Goal: Task Accomplishment & Management: Use online tool/utility

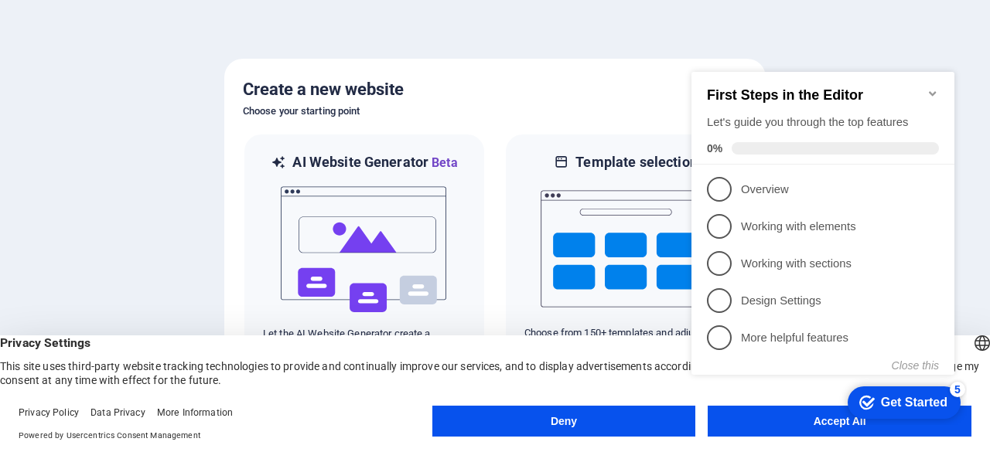
click at [759, 419] on div "checkmark Get Started 5 First Steps in the Editor Let's guide you through the t…" at bounding box center [825, 237] width 281 height 375
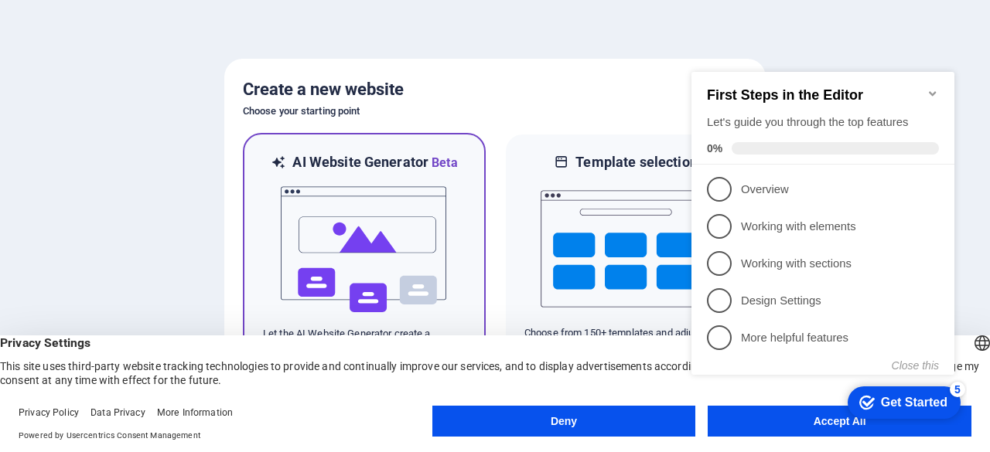
click at [322, 209] on img at bounding box center [364, 249] width 170 height 155
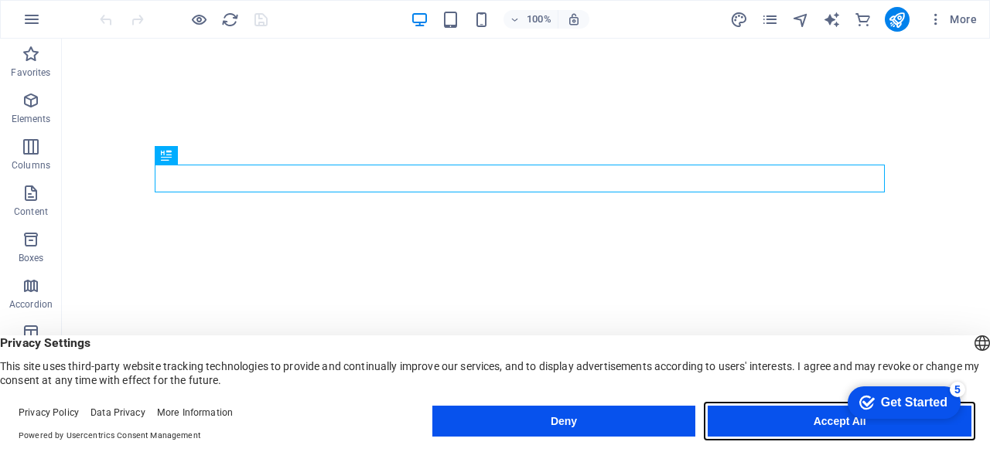
click at [804, 421] on button "Accept All" at bounding box center [839, 421] width 264 height 31
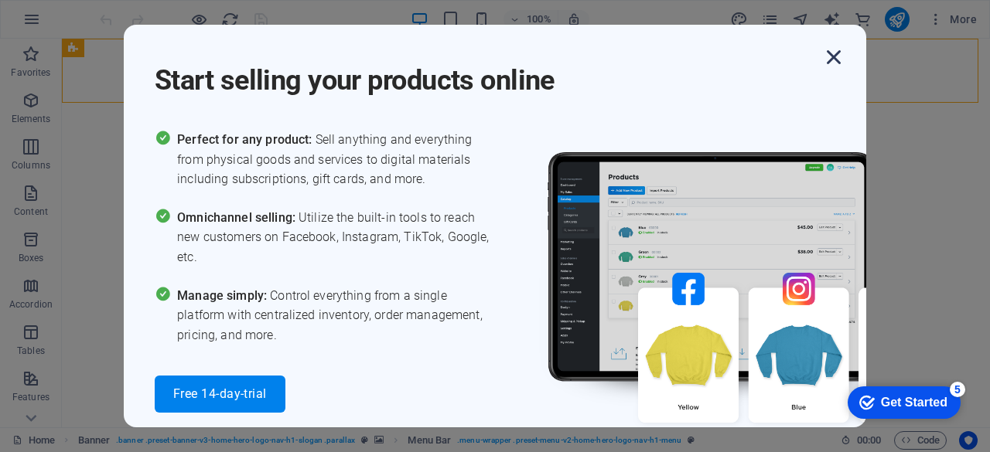
click at [838, 60] on icon "button" at bounding box center [834, 57] width 28 height 28
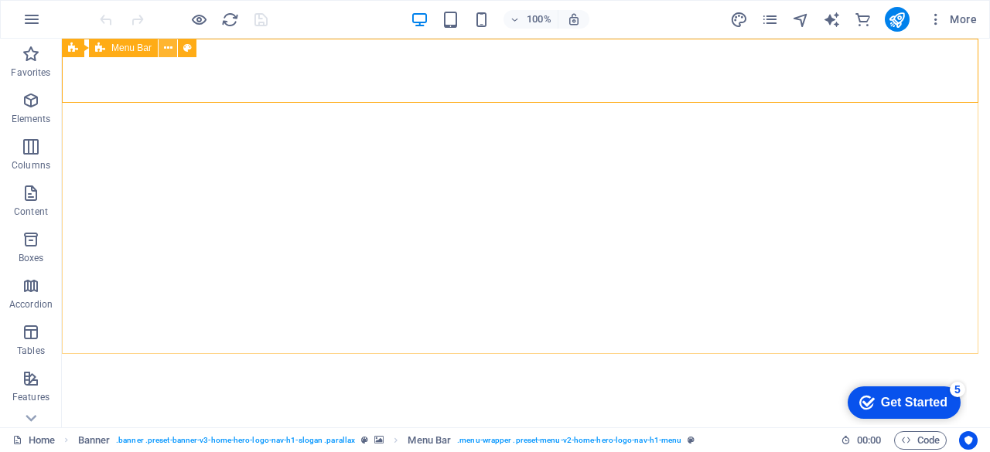
click at [164, 49] on icon at bounding box center [168, 48] width 9 height 16
click at [166, 50] on icon at bounding box center [168, 48] width 9 height 16
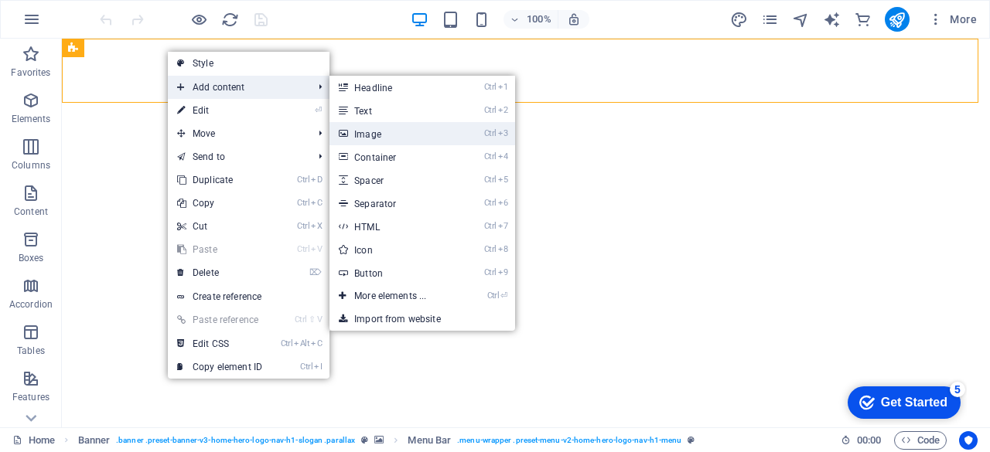
click at [392, 140] on link "Ctrl 3 Image" at bounding box center [393, 133] width 128 height 23
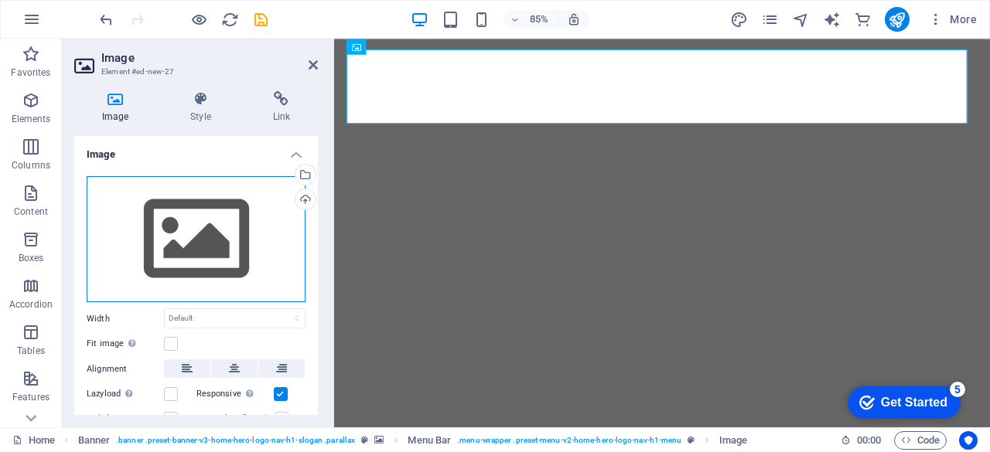
click at [207, 237] on div "Drag files here, click to choose files or select files from Files or our free s…" at bounding box center [196, 239] width 219 height 127
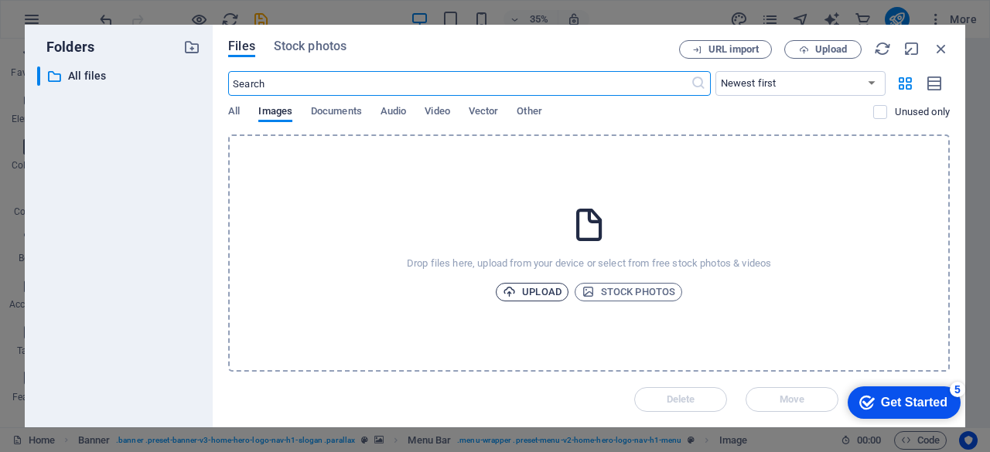
click at [535, 295] on span "Upload" at bounding box center [532, 292] width 59 height 19
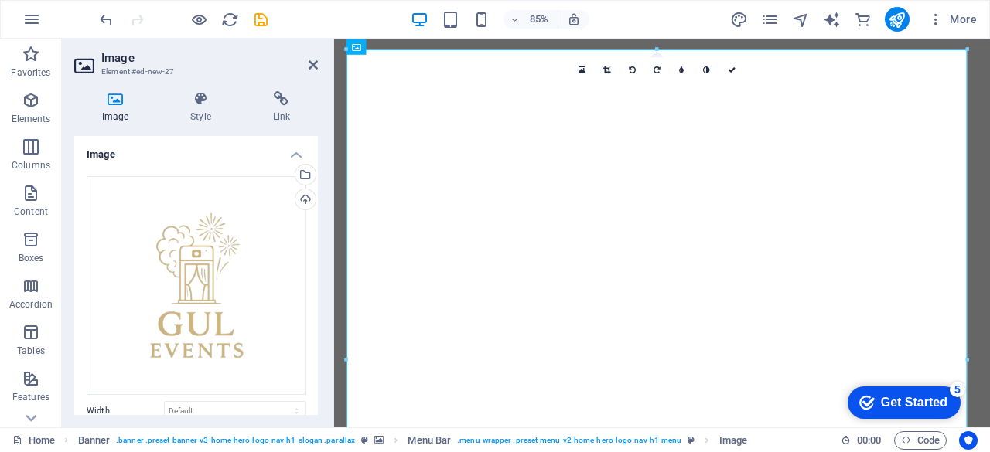
click at [445, 46] on div at bounding box center [656, 48] width 620 height 5
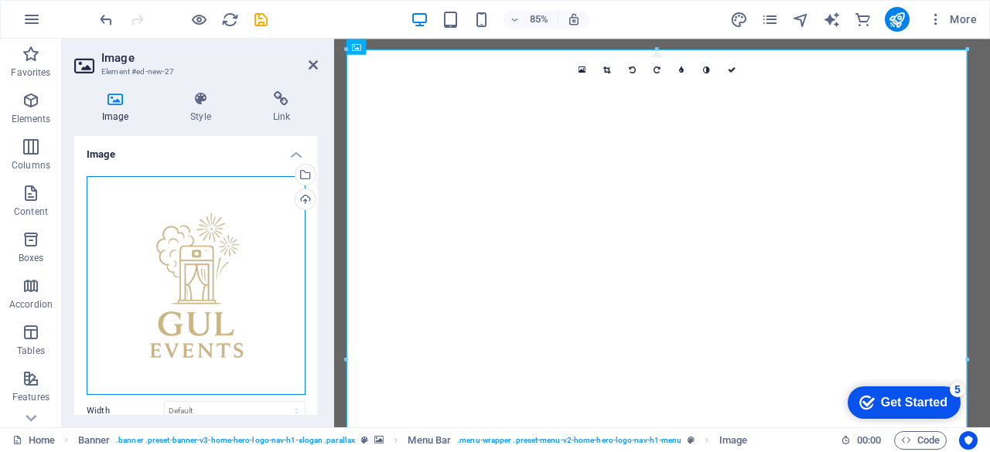
click at [251, 264] on div "Drag files here, click to choose files or select files from Files or our free s…" at bounding box center [196, 285] width 219 height 219
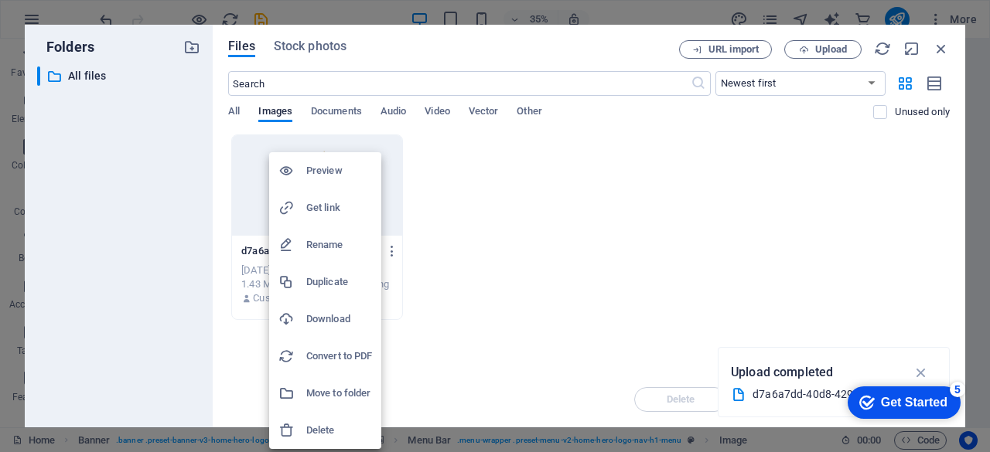
click at [317, 438] on h6 "Delete" at bounding box center [339, 430] width 66 height 19
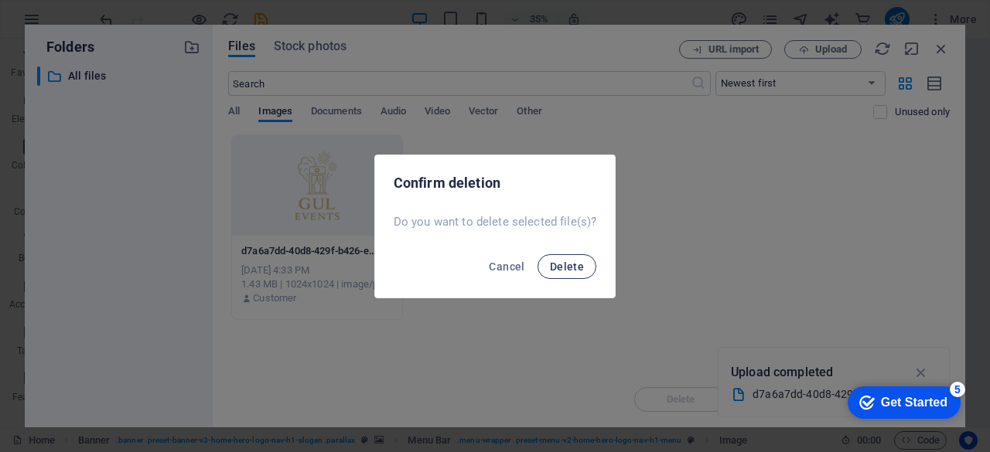
click at [569, 263] on span "Delete" at bounding box center [567, 267] width 34 height 12
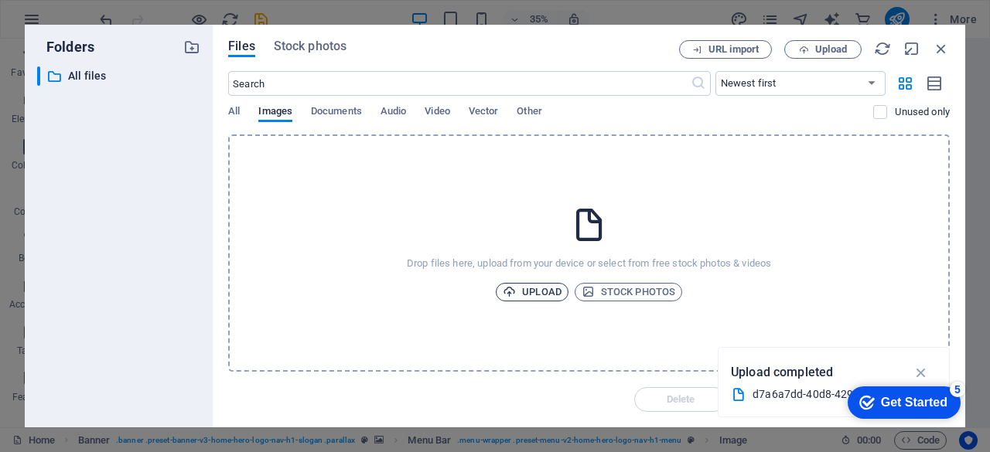
click at [556, 288] on span "Upload" at bounding box center [532, 292] width 59 height 19
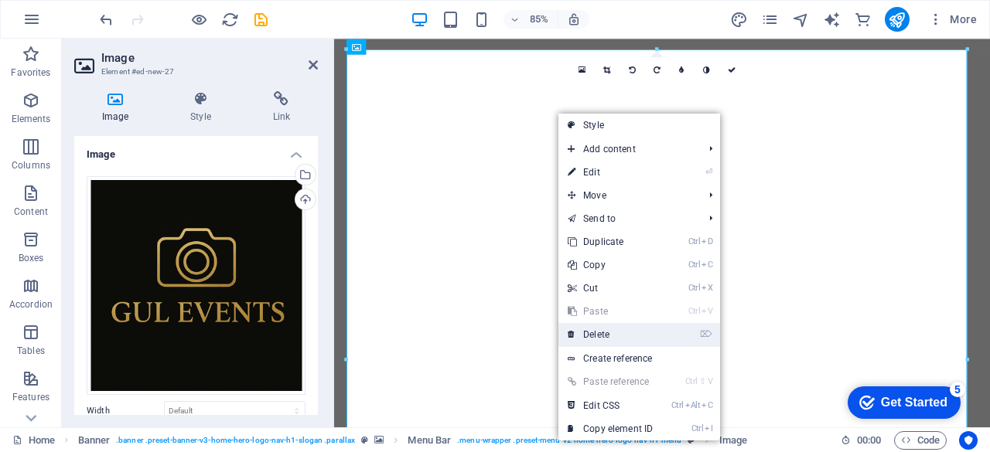
click at [600, 340] on link "⌦ Delete" at bounding box center [610, 334] width 104 height 23
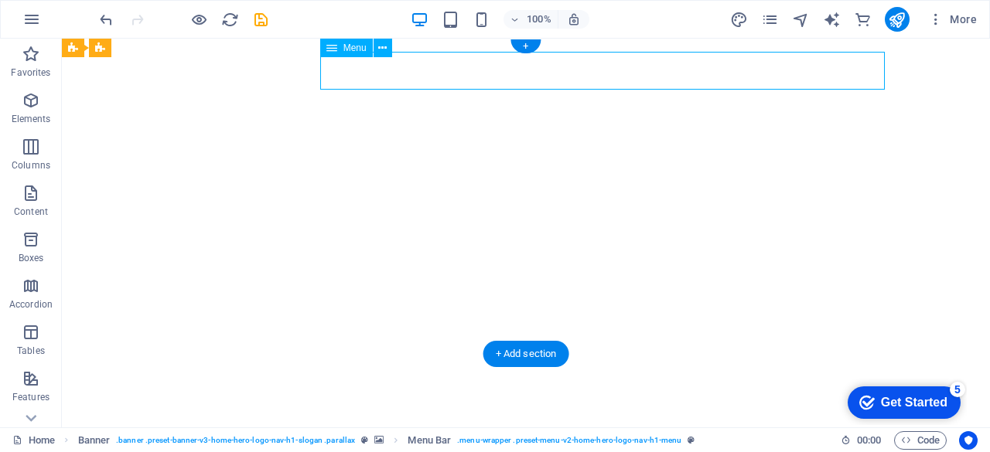
select select
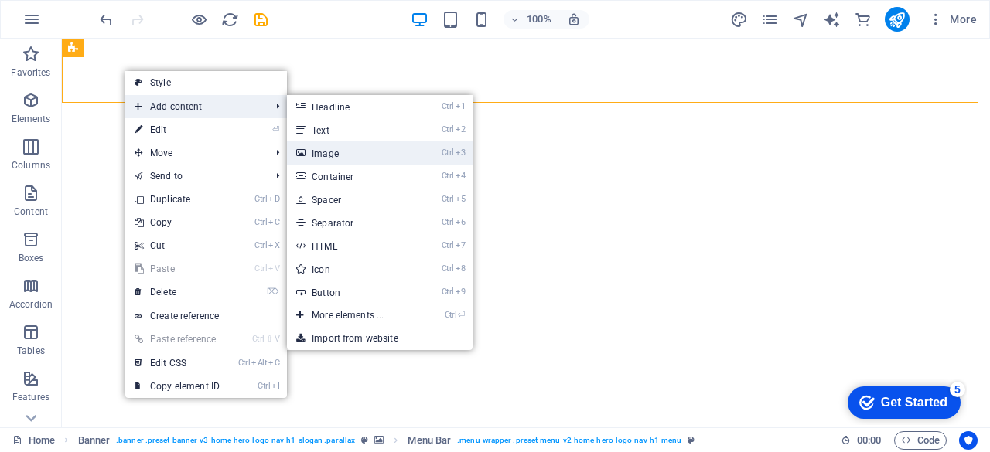
click at [357, 147] on link "Ctrl 3 Image" at bounding box center [351, 152] width 128 height 23
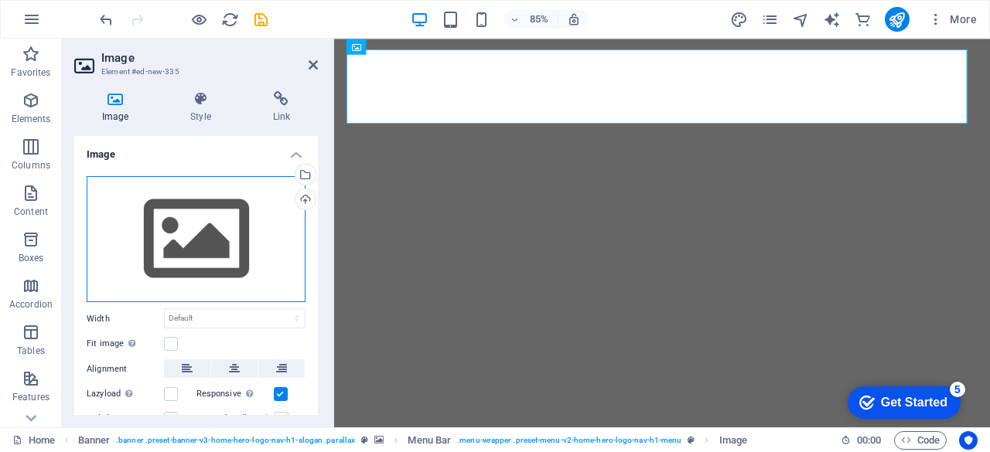
click at [223, 231] on div "Drag files here, click to choose files or select files from Files or our free s…" at bounding box center [196, 239] width 219 height 127
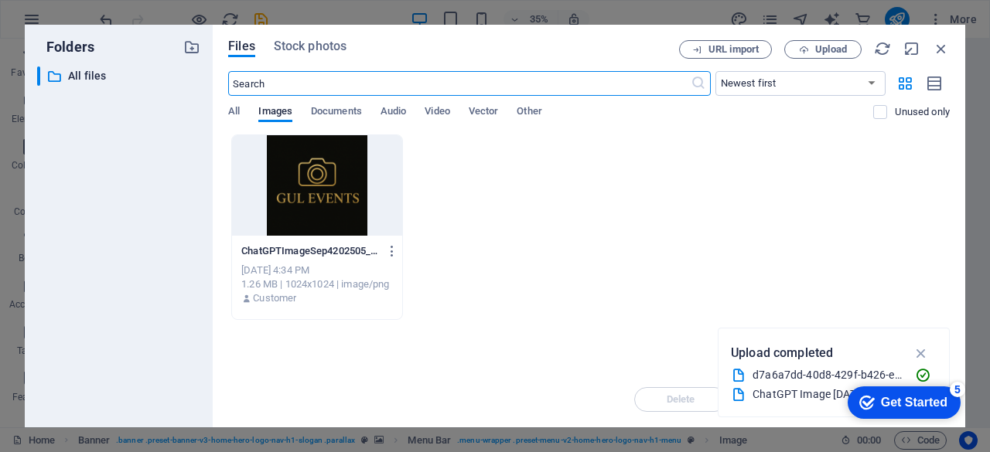
click at [351, 180] on div at bounding box center [317, 185] width 170 height 101
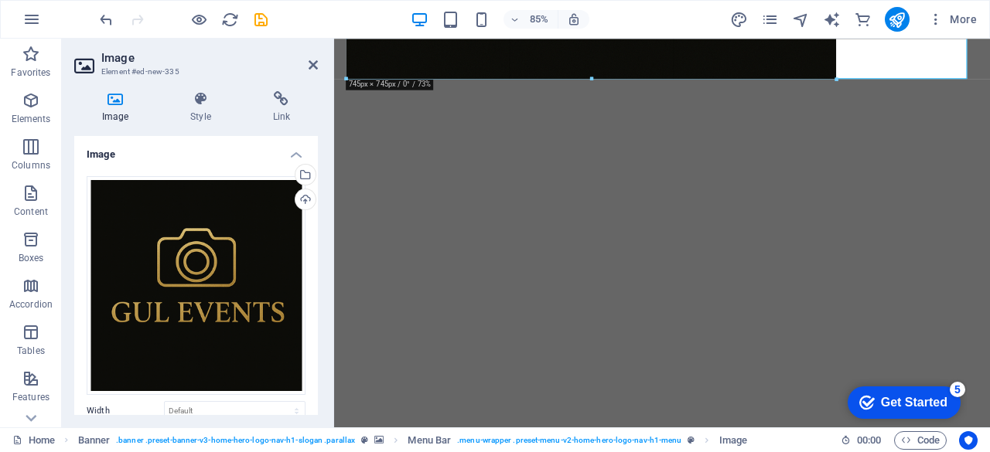
drag, startPoint x: 968, startPoint y: 210, endPoint x: 401, endPoint y: 56, distance: 587.3
type input "745"
select select "px"
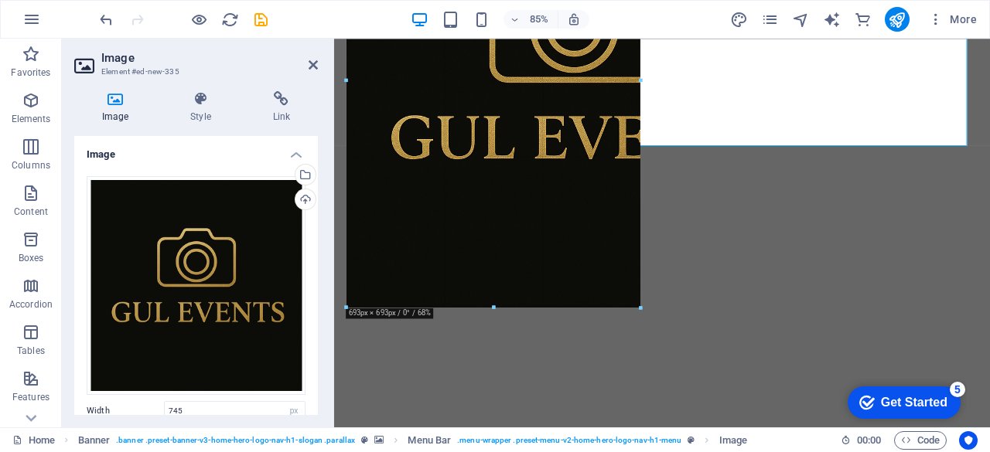
drag, startPoint x: 836, startPoint y: 339, endPoint x: 397, endPoint y: 109, distance: 495.3
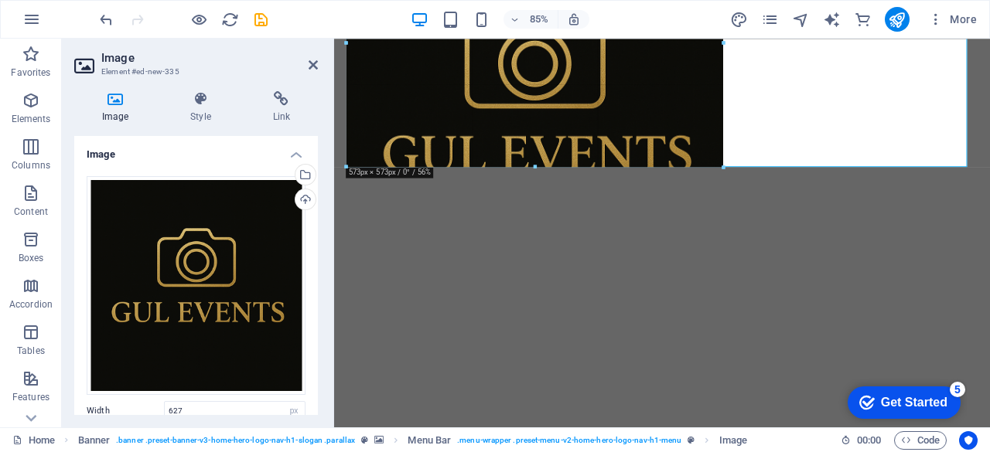
drag, startPoint x: 761, startPoint y: 332, endPoint x: 569, endPoint y: 63, distance: 330.4
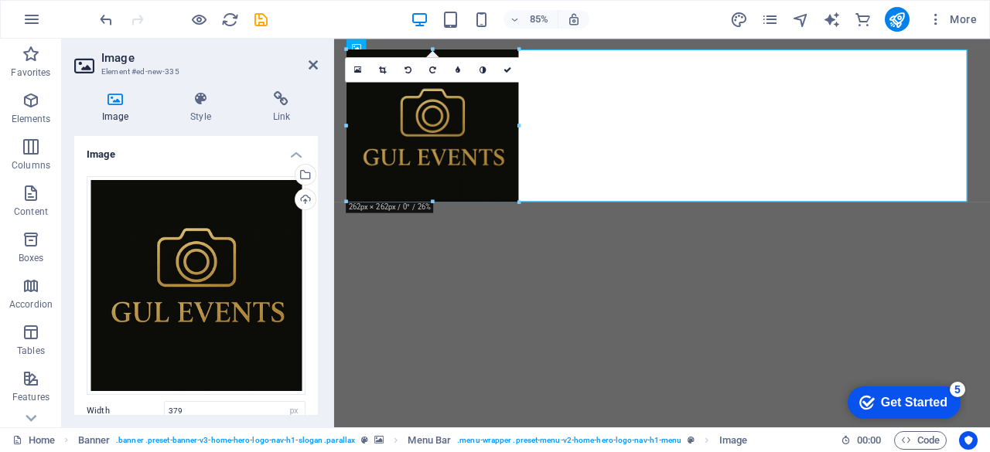
drag, startPoint x: 598, startPoint y: 298, endPoint x: 484, endPoint y: 89, distance: 237.7
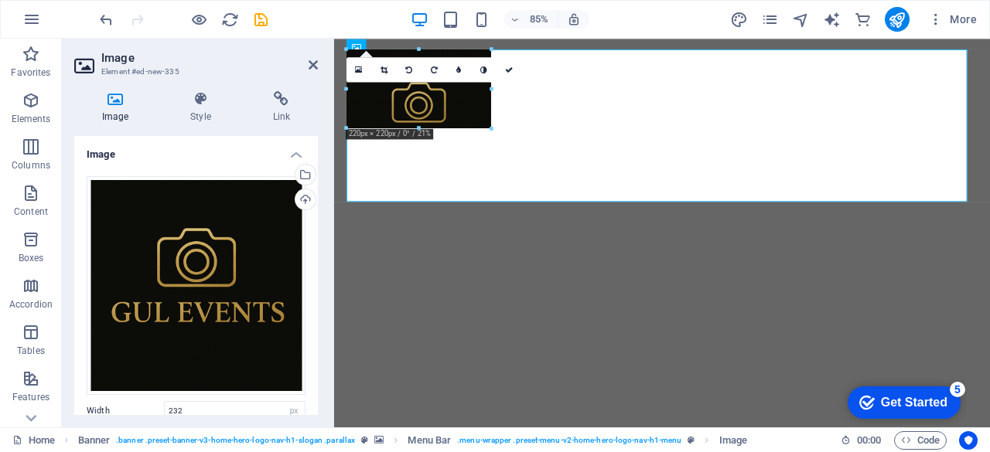
drag, startPoint x: 486, startPoint y: 159, endPoint x: 411, endPoint y: 90, distance: 102.3
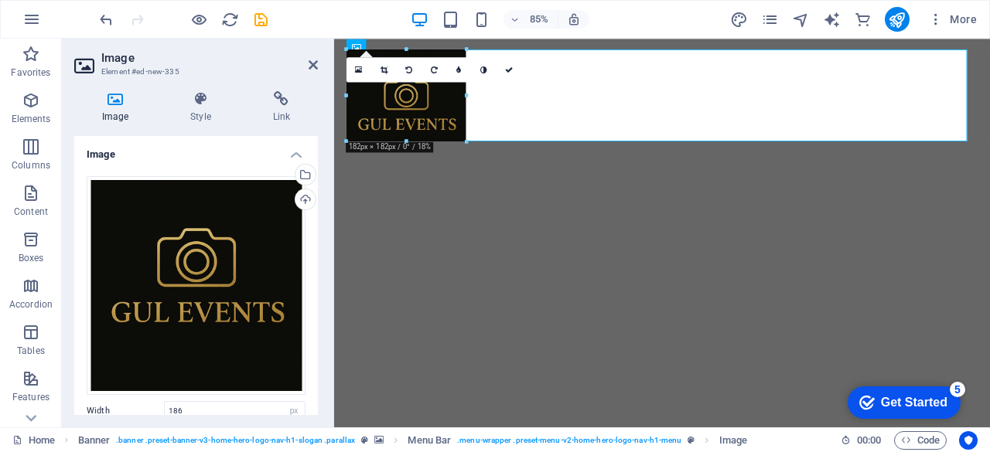
drag, startPoint x: 469, startPoint y: 170, endPoint x: 433, endPoint y: 98, distance: 80.2
type input "140"
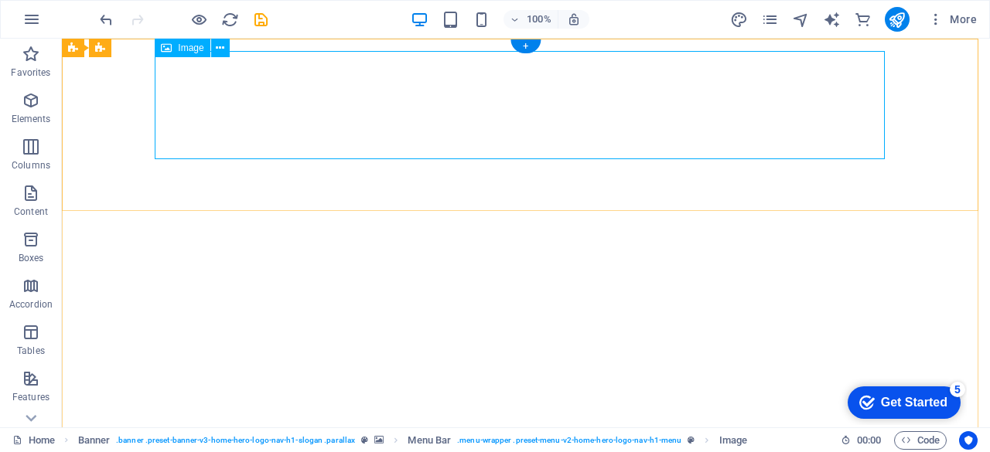
select select "px"
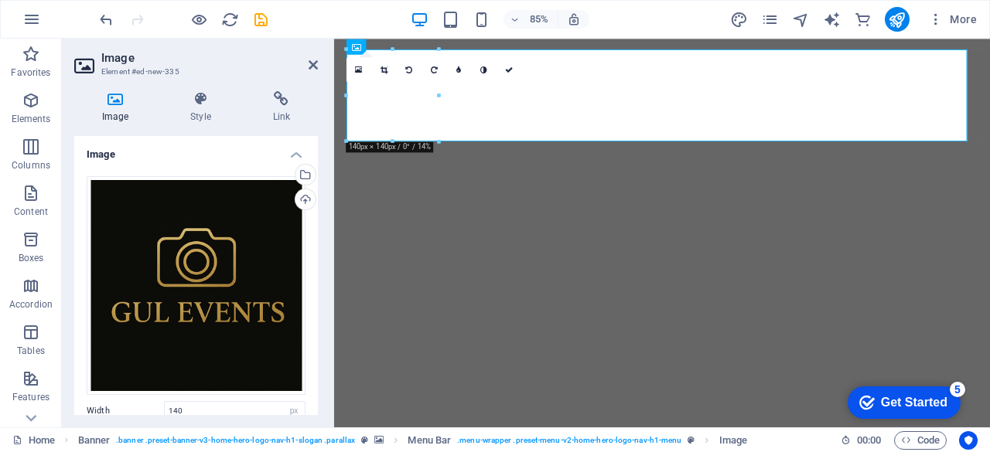
drag, startPoint x: 246, startPoint y: 246, endPoint x: 412, endPoint y: 84, distance: 231.8
click at [412, 82] on div "16:10 16:9 4:3 1:1 1:2 0" at bounding box center [433, 69] width 175 height 25
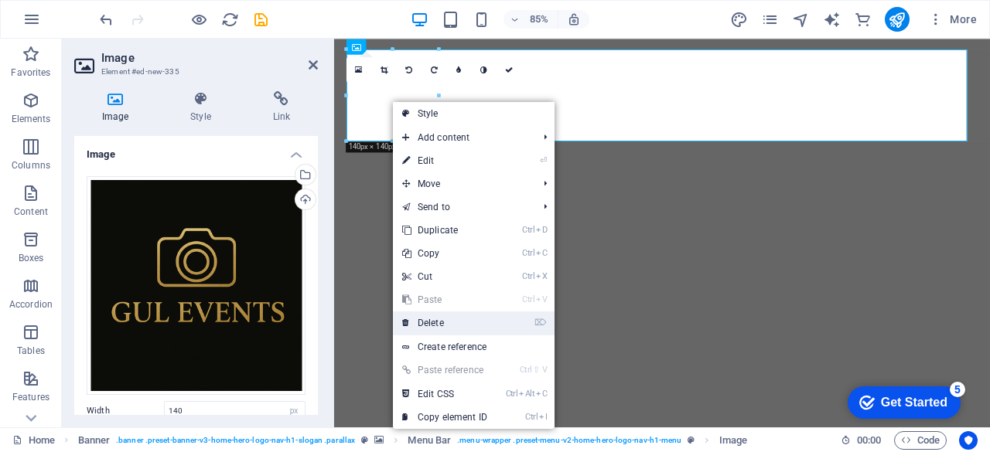
click at [439, 330] on link "⌦ Delete" at bounding box center [445, 323] width 104 height 23
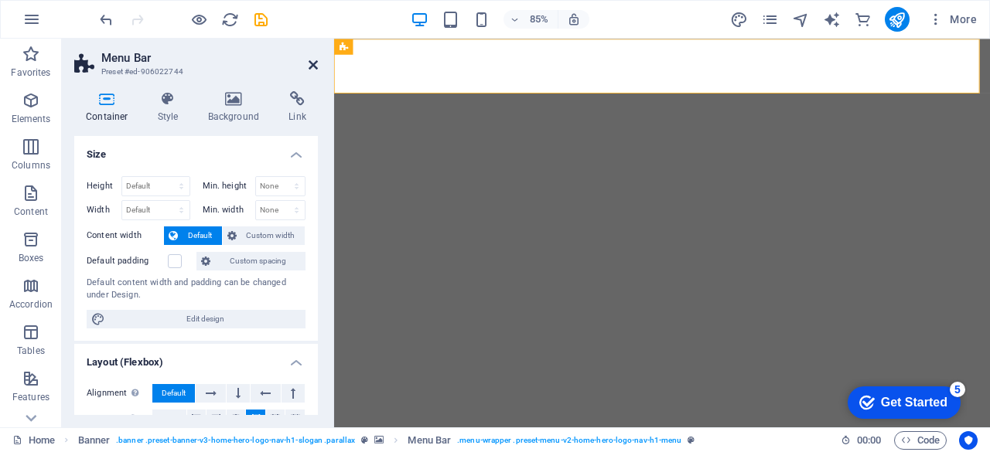
click at [312, 60] on icon at bounding box center [313, 65] width 9 height 12
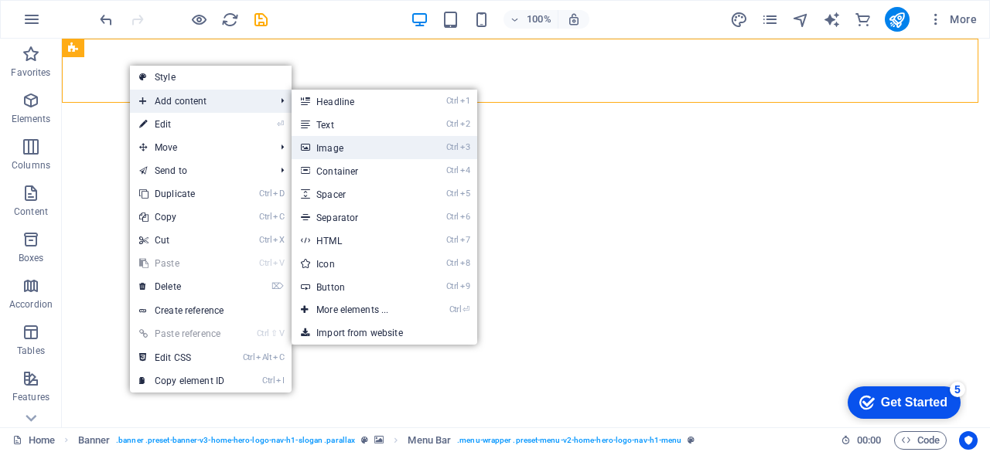
click at [355, 151] on link "Ctrl 3 Image" at bounding box center [355, 147] width 128 height 23
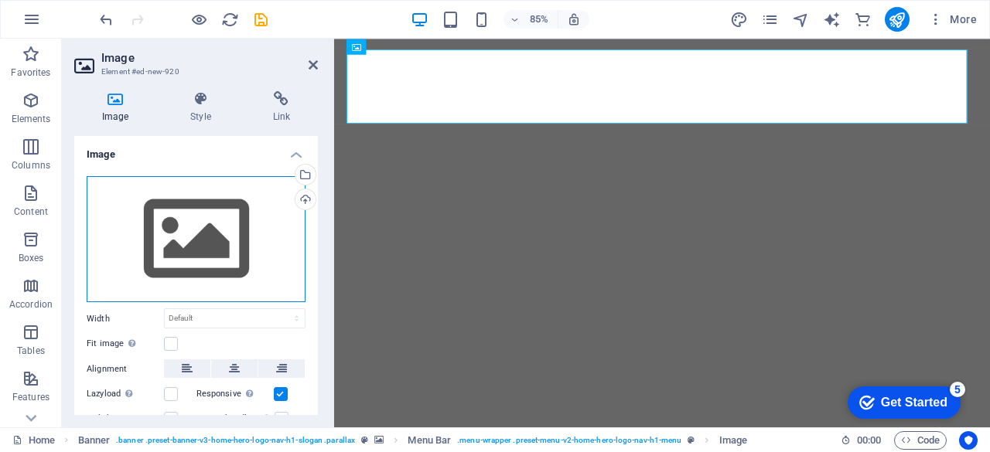
click at [208, 210] on div "Drag files here, click to choose files or select files from Files or our free s…" at bounding box center [196, 239] width 219 height 127
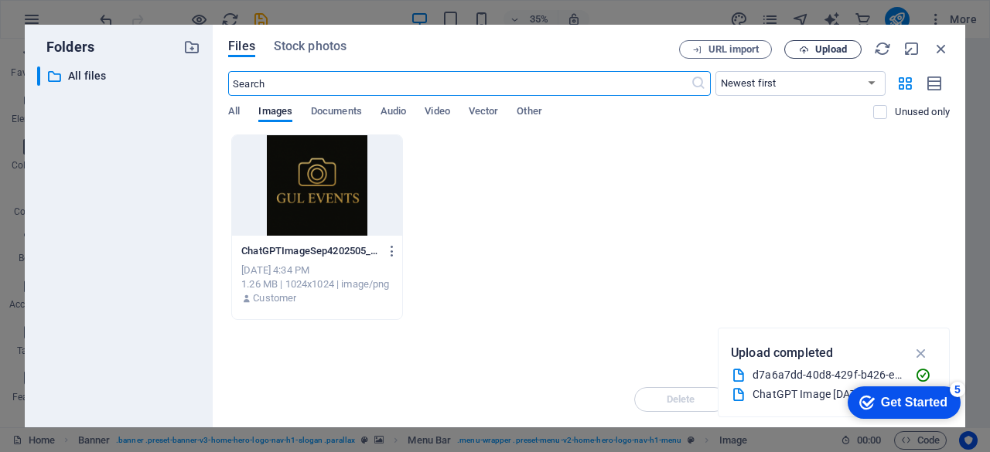
click at [816, 45] on span "Upload" at bounding box center [831, 49] width 32 height 9
click at [322, 197] on div at bounding box center [317, 185] width 170 height 101
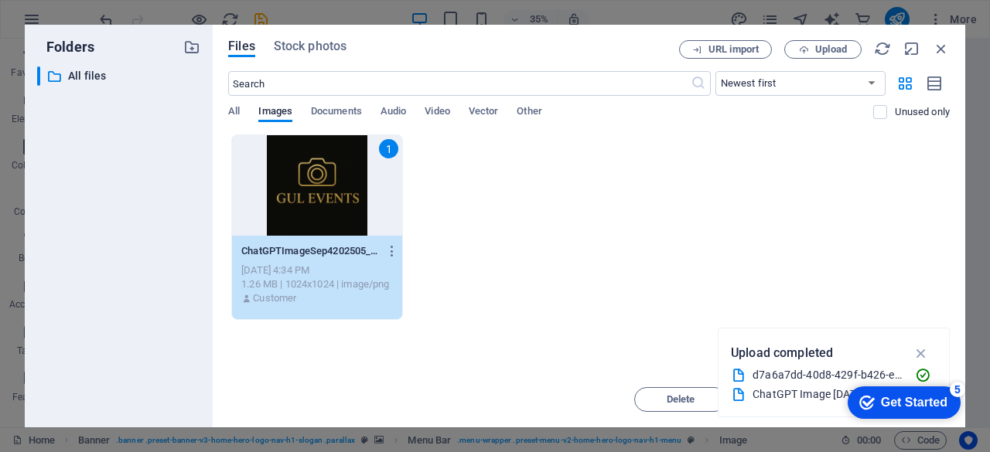
click at [322, 197] on div "1" at bounding box center [317, 185] width 170 height 101
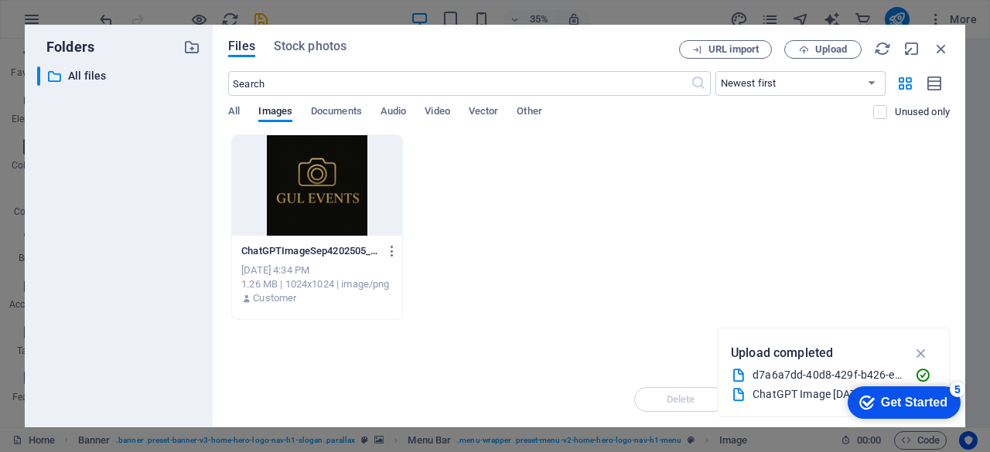
click at [322, 197] on div at bounding box center [317, 185] width 170 height 101
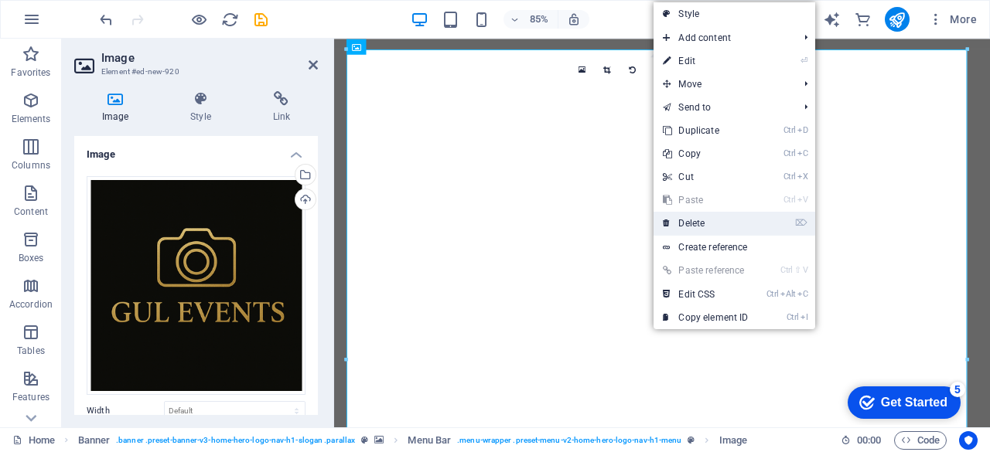
click at [690, 227] on link "⌦ Delete" at bounding box center [705, 223] width 104 height 23
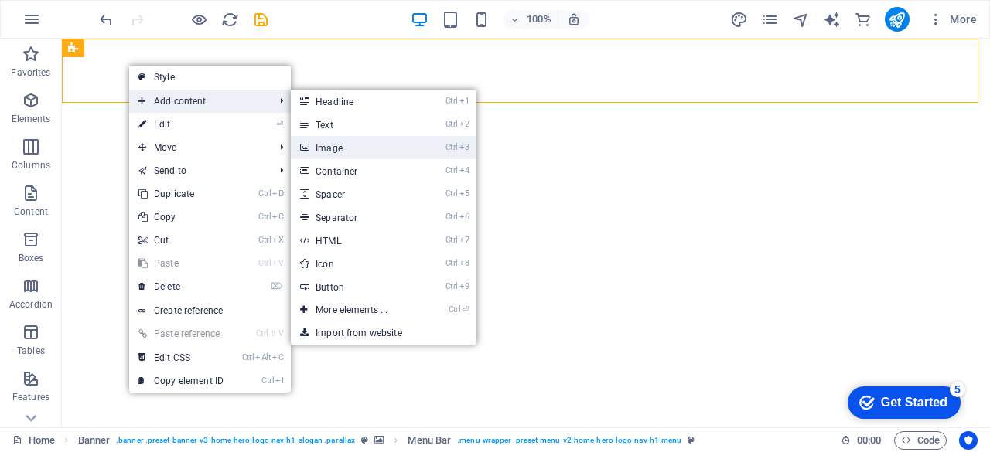
click at [351, 151] on link "Ctrl 3 Image" at bounding box center [355, 147] width 128 height 23
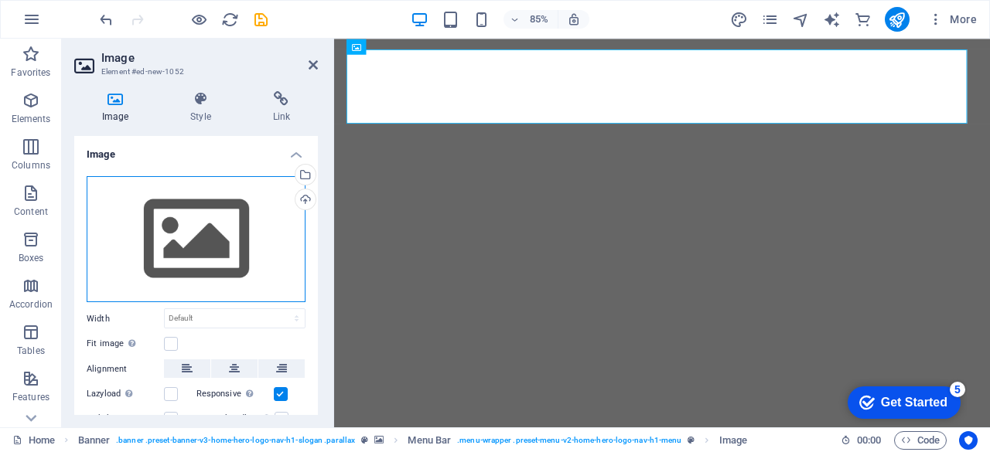
click at [214, 211] on div "Drag files here, click to choose files or select files from Files or our free s…" at bounding box center [196, 239] width 219 height 127
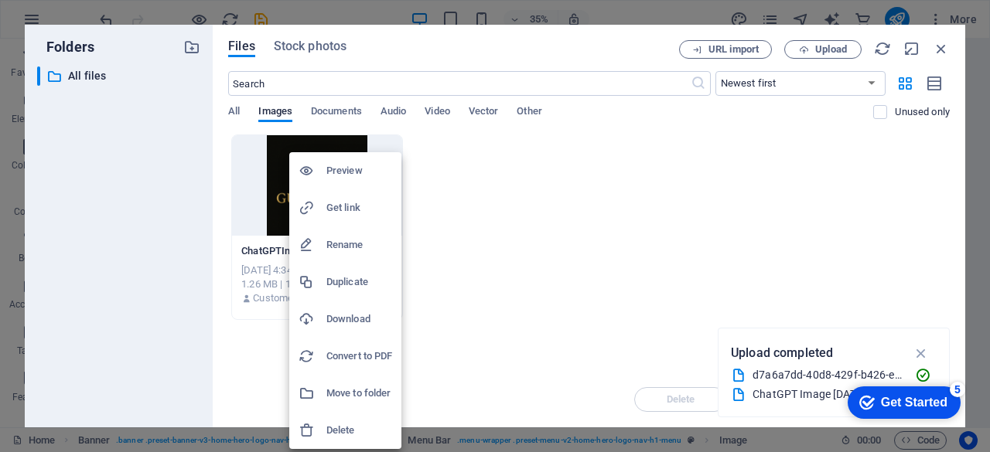
click at [348, 234] on li "Rename" at bounding box center [345, 245] width 112 height 37
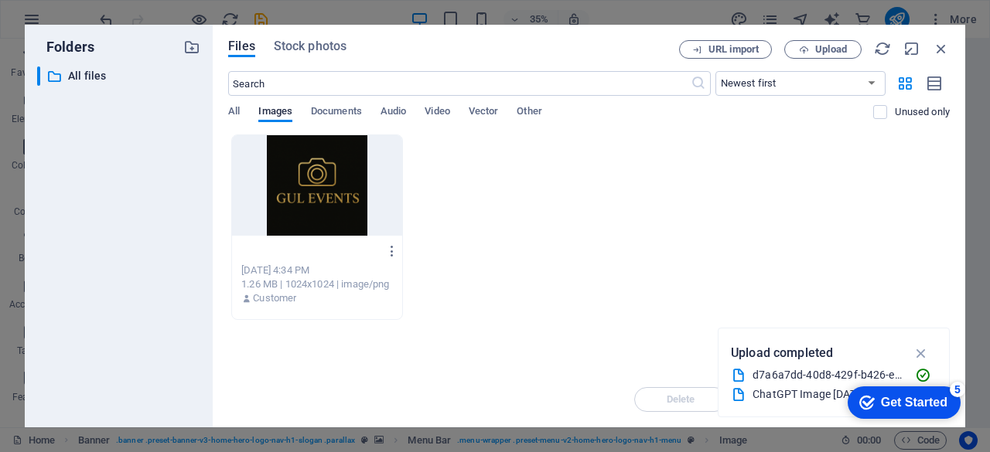
type input "432423.png"
click at [463, 249] on div "432423.png ChatGPTImageSep4202505_33_05PM-BRAdmge9XgMT65yX3zF3KQ.png Sep 4, 202…" at bounding box center [588, 228] width 721 height 186
click at [803, 41] on button "Upload" at bounding box center [822, 49] width 77 height 19
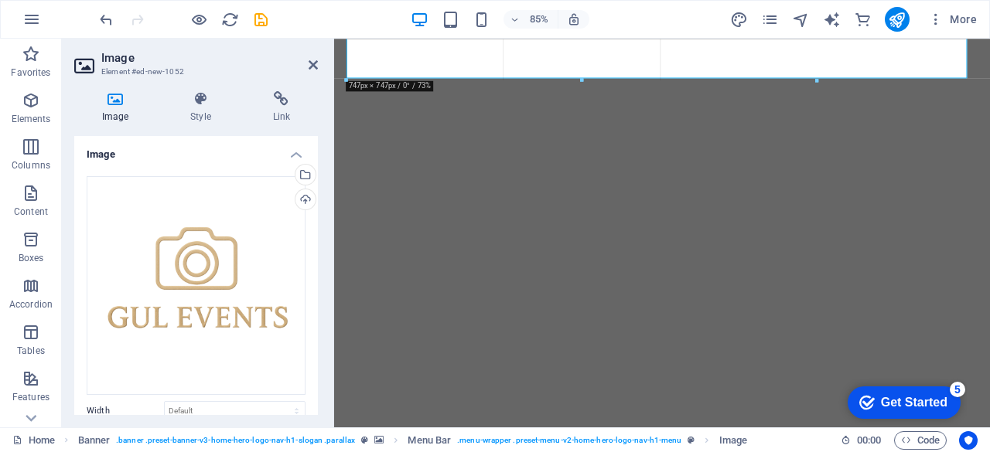
drag, startPoint x: 966, startPoint y: 212, endPoint x: 419, endPoint y: 35, distance: 575.3
type input "717"
select select "px"
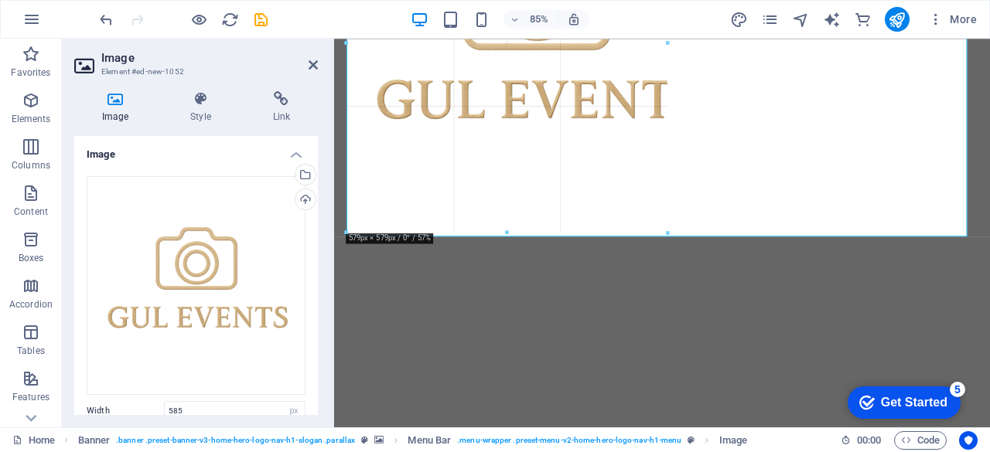
drag, startPoint x: 735, startPoint y: 237, endPoint x: 608, endPoint y: 128, distance: 167.2
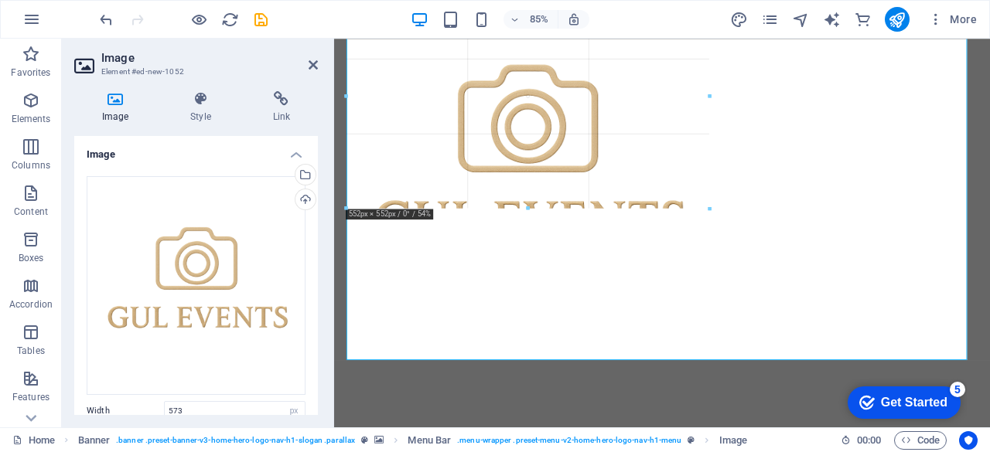
drag, startPoint x: 727, startPoint y: 360, endPoint x: 532, endPoint y: 154, distance: 283.3
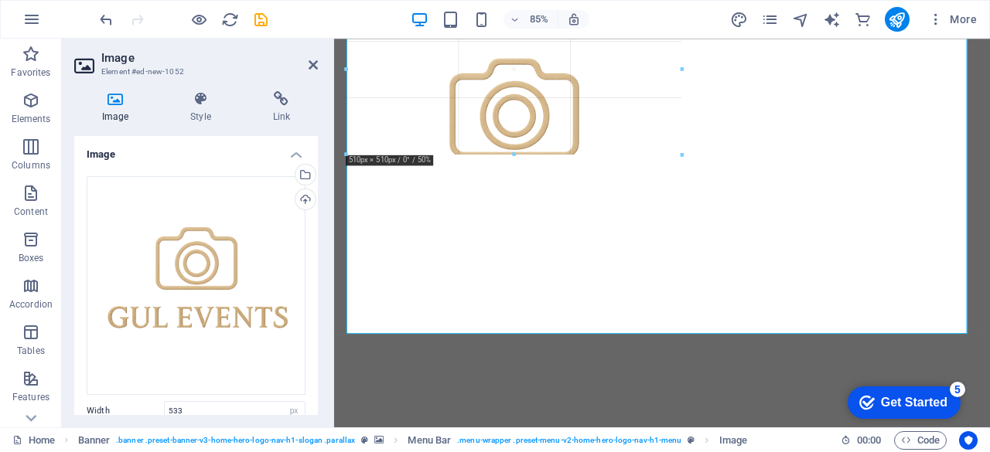
drag, startPoint x: 698, startPoint y: 336, endPoint x: 464, endPoint y: 97, distance: 335.2
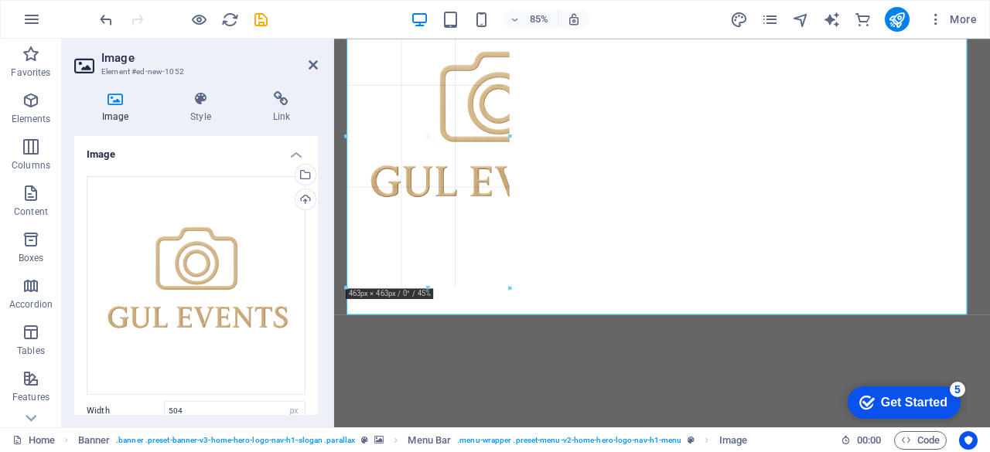
drag, startPoint x: 675, startPoint y: 315, endPoint x: 535, endPoint y: 101, distance: 255.2
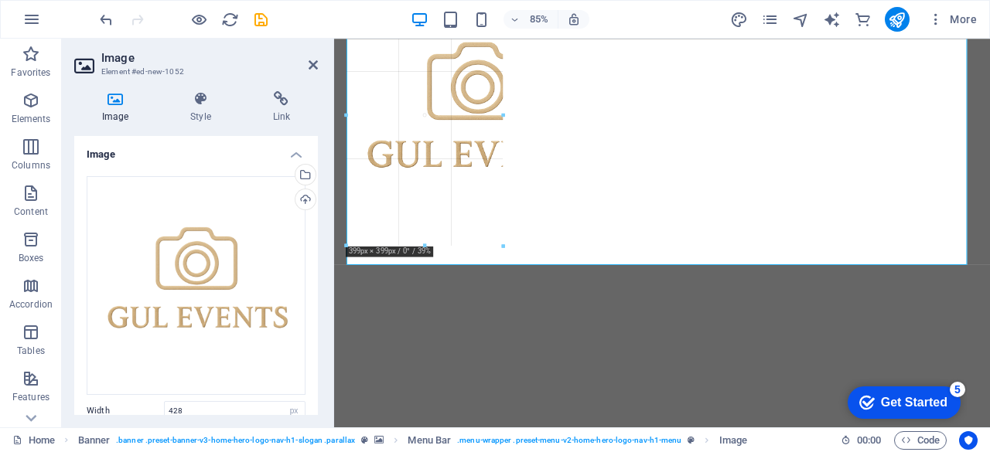
drag, startPoint x: 629, startPoint y: 263, endPoint x: 453, endPoint y: 115, distance: 230.0
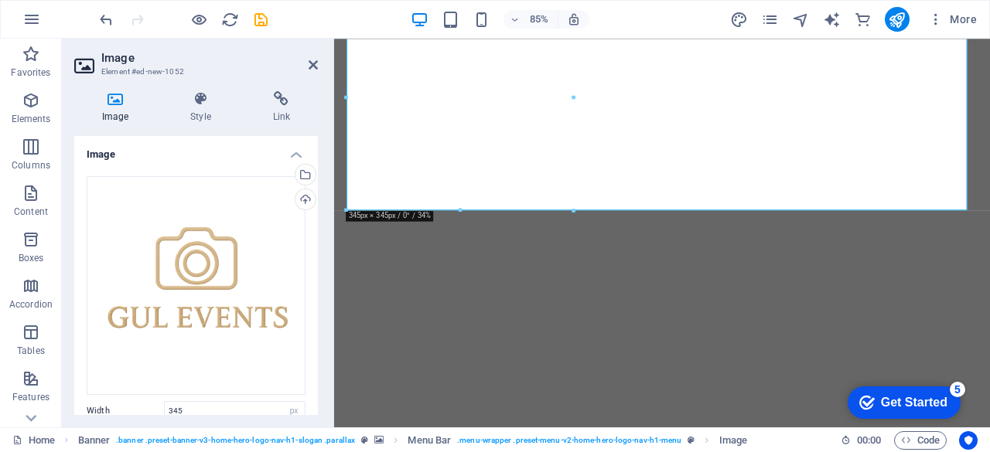
click at [568, 208] on div at bounding box center [459, 210] width 227 height 5
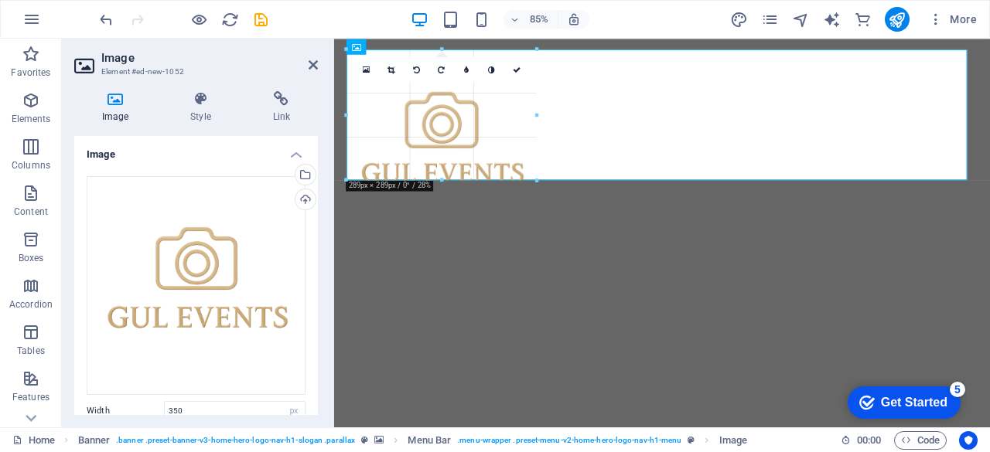
drag, startPoint x: 575, startPoint y: 279, endPoint x: 459, endPoint y: 115, distance: 201.2
type input "199"
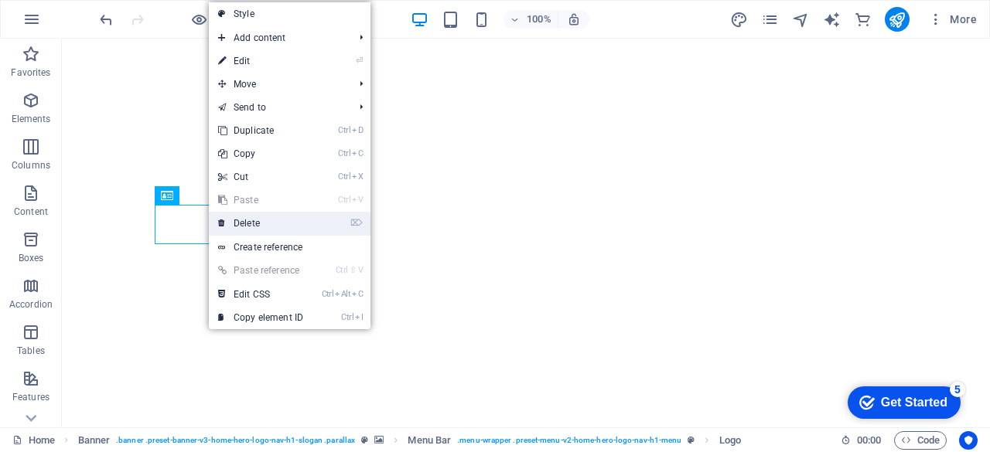
click at [227, 232] on link "⌦ Delete" at bounding box center [261, 223] width 104 height 23
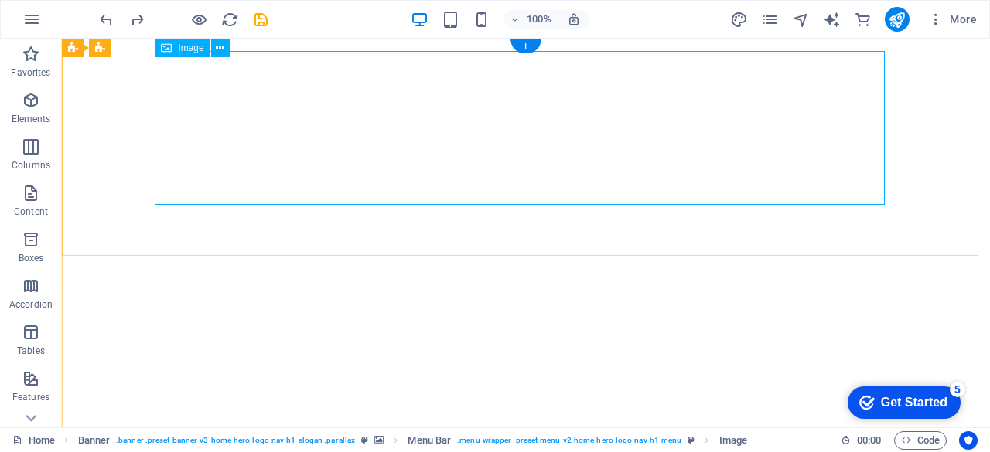
select select "px"
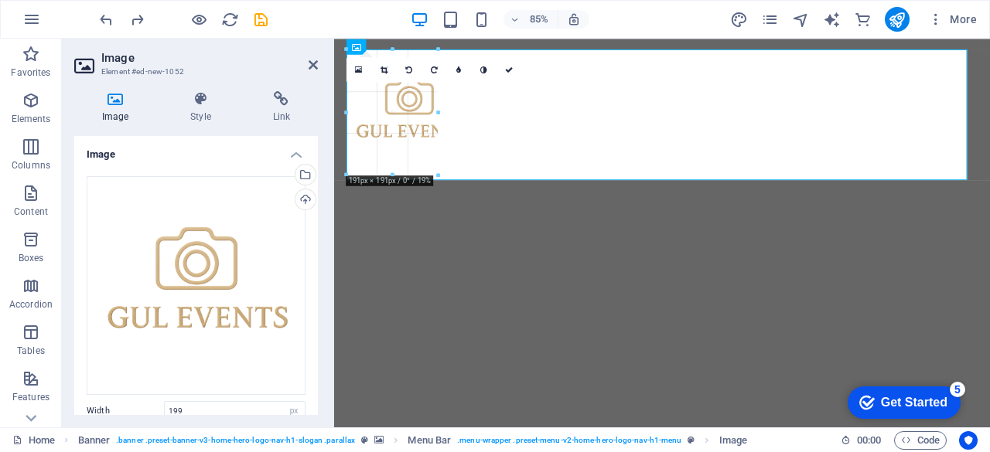
drag, startPoint x: 479, startPoint y: 179, endPoint x: 391, endPoint y: 132, distance: 98.9
type input "171"
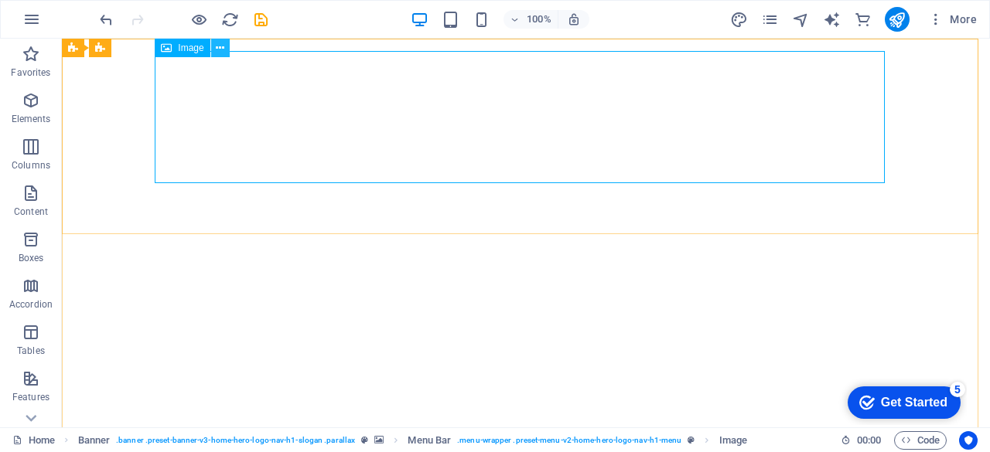
click at [218, 45] on icon at bounding box center [220, 48] width 9 height 16
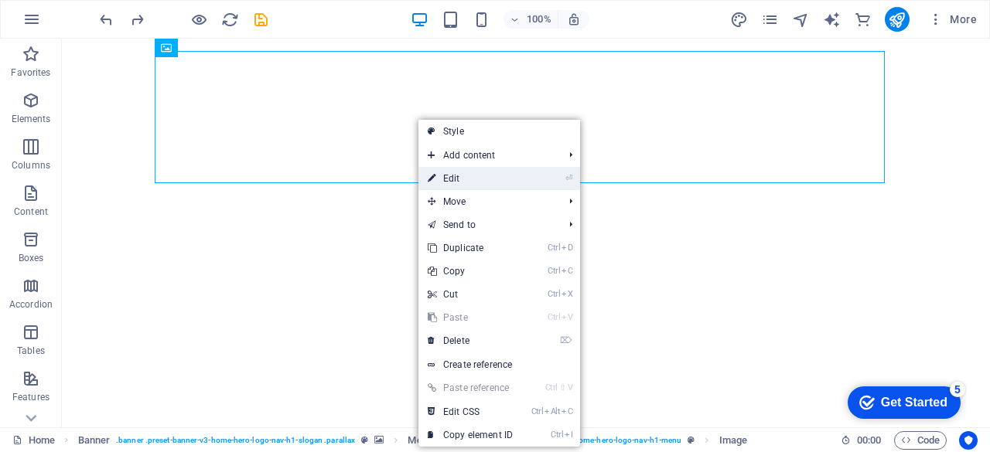
click at [495, 179] on link "⏎ Edit" at bounding box center [470, 178] width 104 height 23
select select "px"
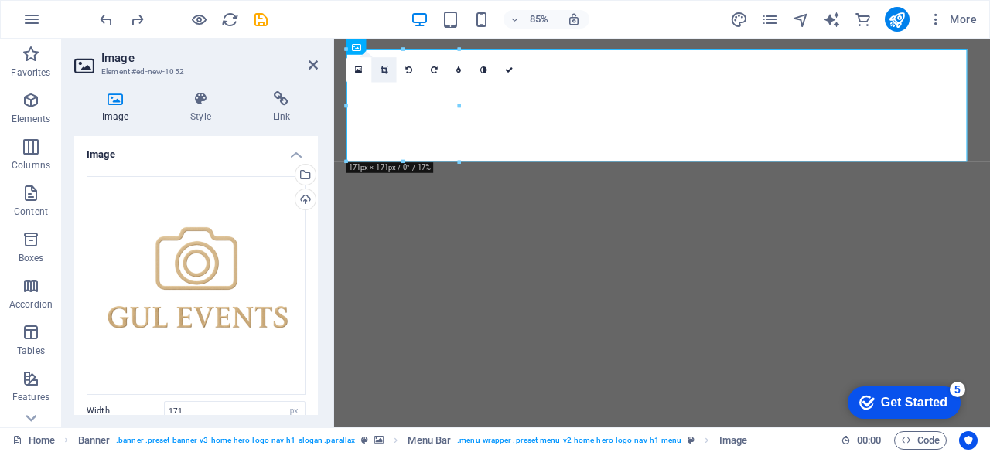
click at [383, 69] on icon at bounding box center [383, 70] width 7 height 8
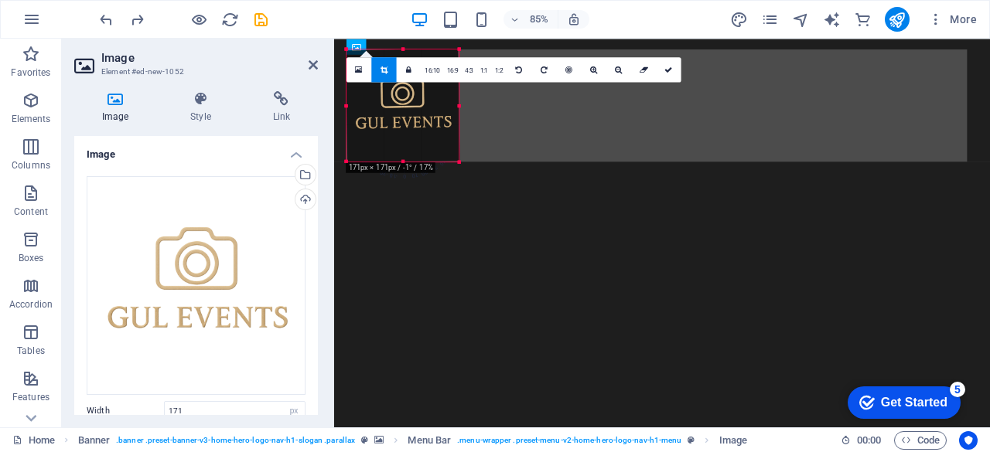
drag, startPoint x: 462, startPoint y: 111, endPoint x: 450, endPoint y: 111, distance: 12.4
click at [450, 111] on div "180 170 160 150 140 130 120 110 100 90 80 70 60 50 40 30 20 10 0 -10 -20 -30 -4…" at bounding box center [402, 105] width 112 height 112
click at [362, 69] on icon at bounding box center [359, 69] width 7 height 9
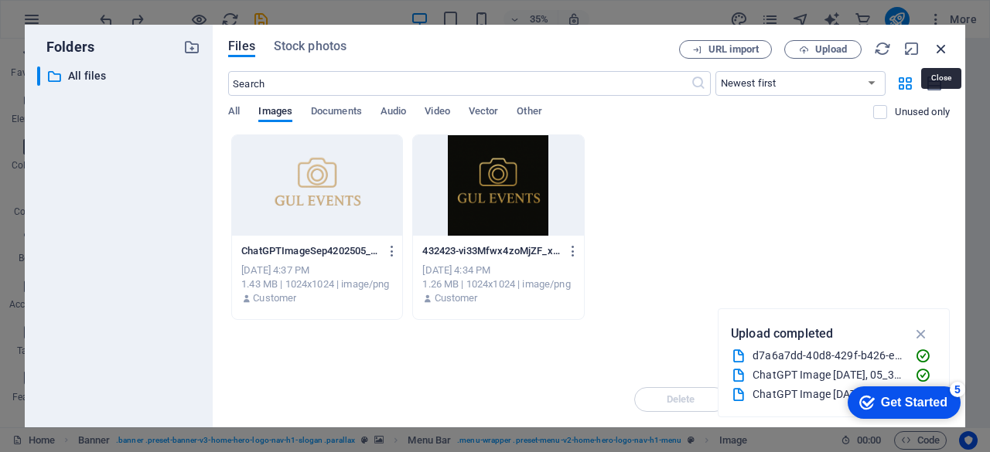
click at [936, 46] on icon "button" at bounding box center [940, 48] width 17 height 17
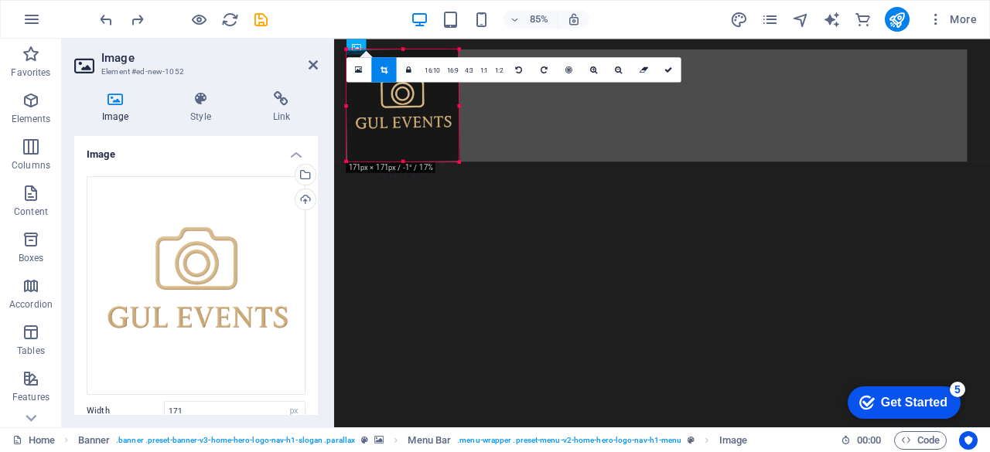
click at [386, 63] on link at bounding box center [383, 69] width 25 height 25
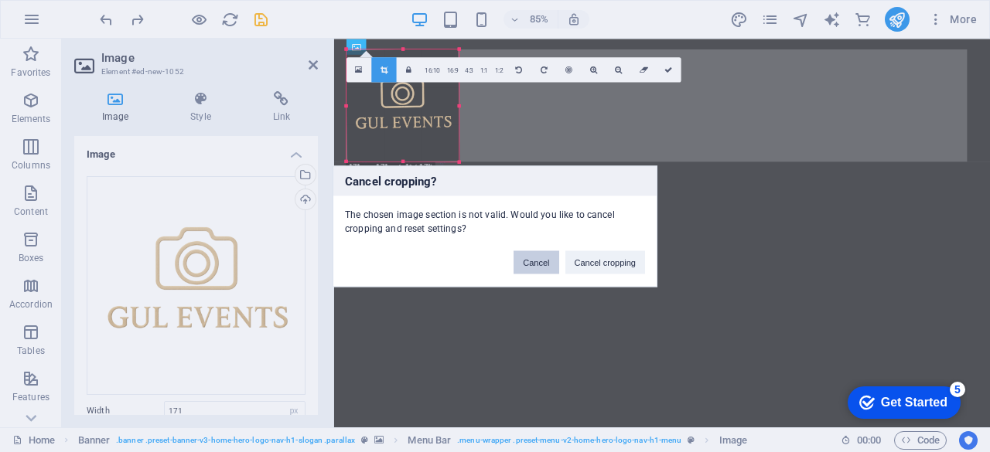
click at [544, 261] on button "Cancel" at bounding box center [535, 262] width 45 height 23
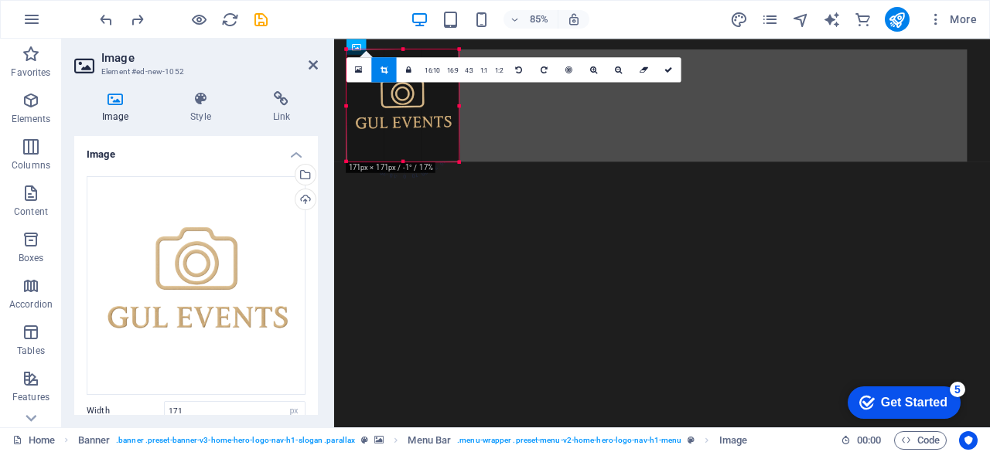
click at [384, 66] on icon at bounding box center [383, 70] width 7 height 8
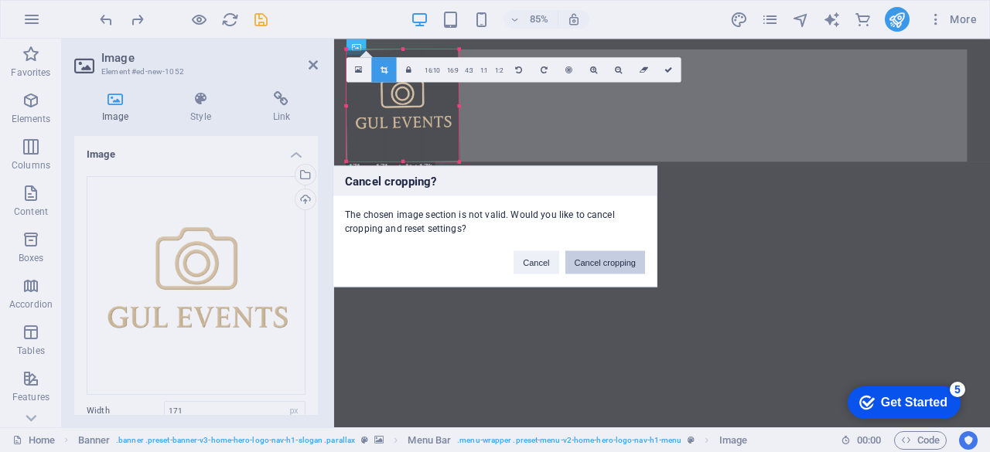
click at [589, 267] on button "Cancel cropping" at bounding box center [605, 262] width 80 height 23
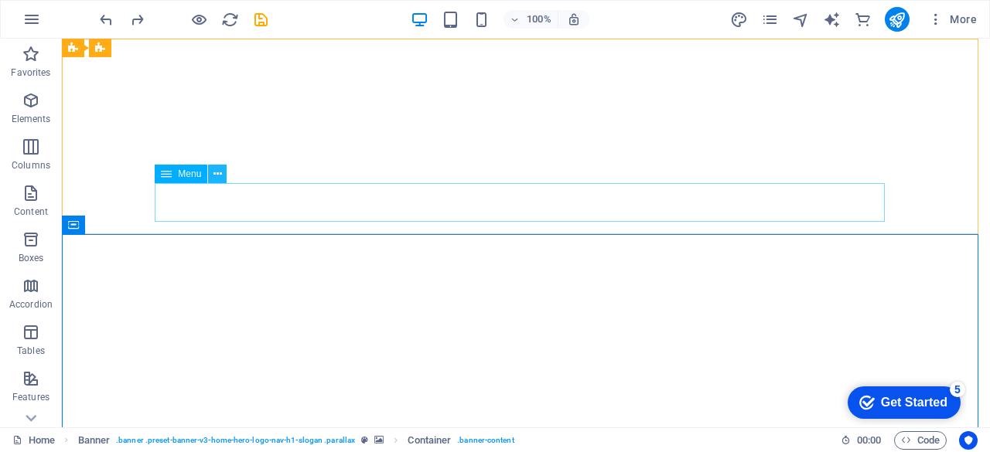
click at [220, 176] on icon at bounding box center [217, 174] width 9 height 16
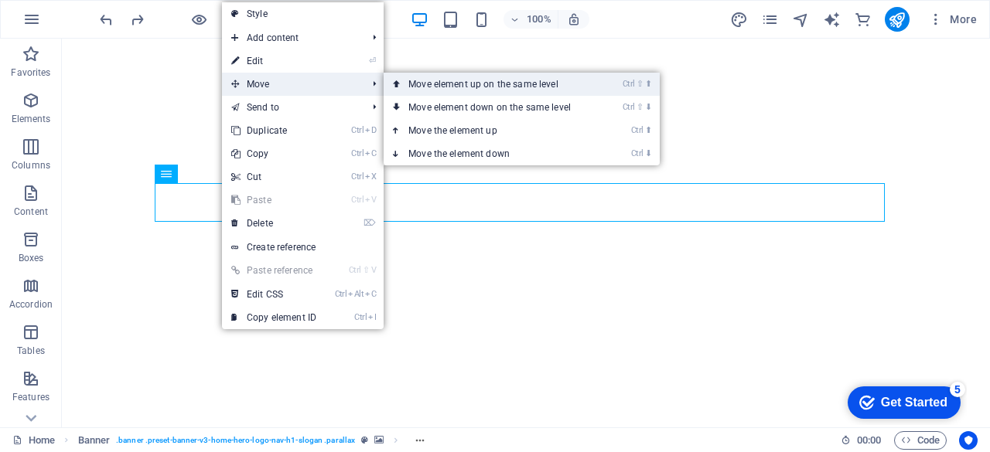
click at [418, 88] on link "Ctrl ⇧ ⬆ Move element up on the same level" at bounding box center [493, 84] width 218 height 23
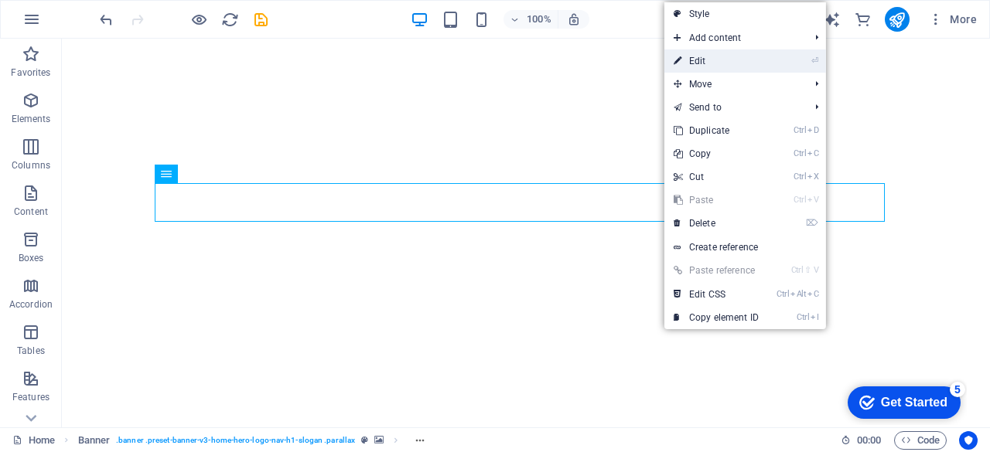
click at [739, 68] on link "⏎ Edit" at bounding box center [716, 60] width 104 height 23
select select
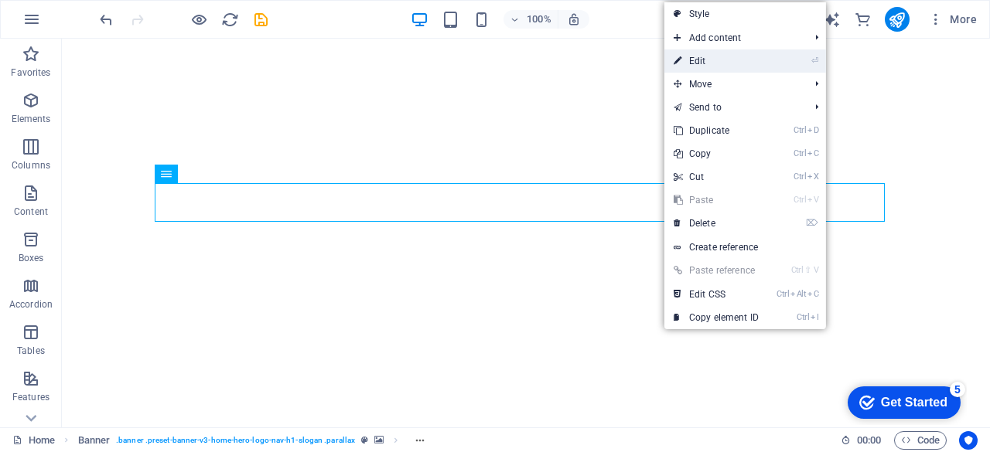
select select
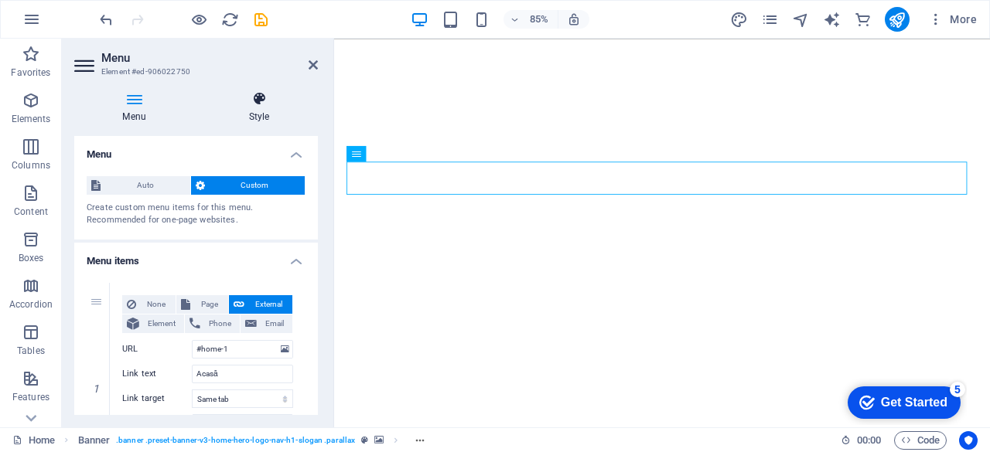
click at [261, 109] on h4 "Style" at bounding box center [259, 107] width 118 height 32
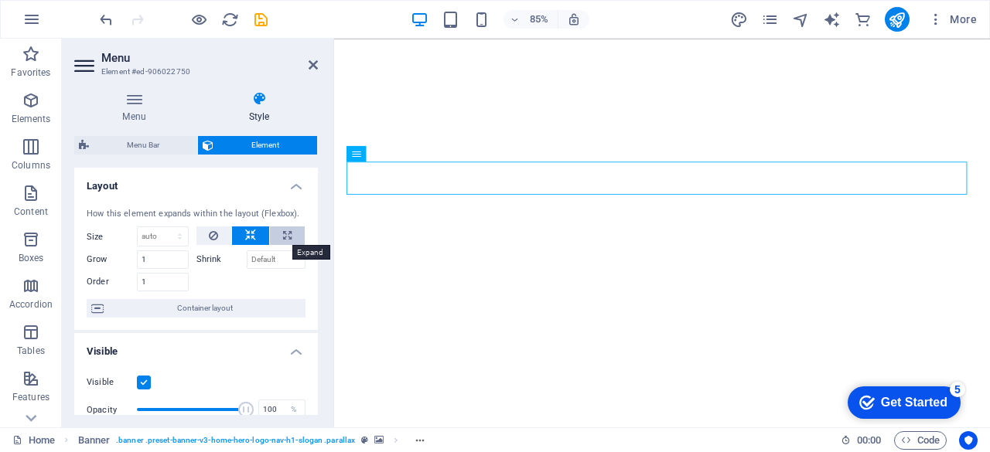
click at [277, 236] on button at bounding box center [287, 236] width 35 height 19
type input "100"
select select "%"
click at [257, 236] on button at bounding box center [250, 236] width 37 height 19
select select "DISABLED_OPTION_VALUE"
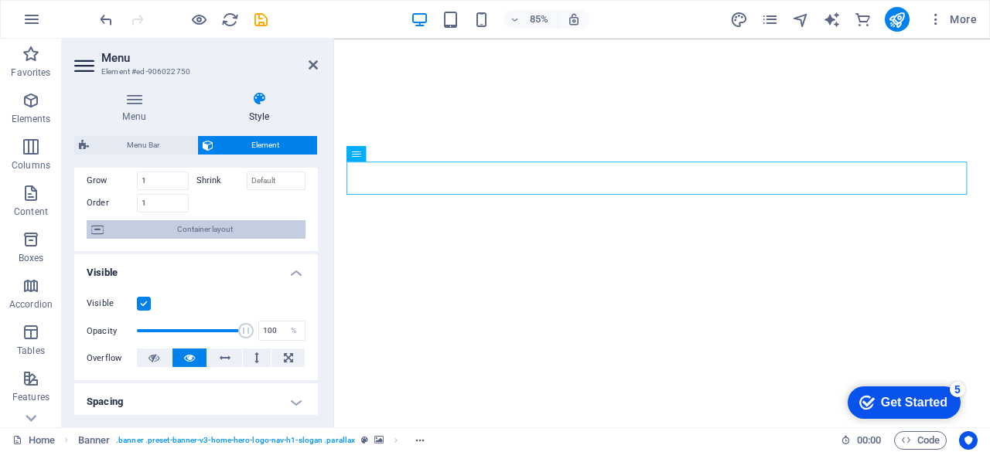
scroll to position [155, 0]
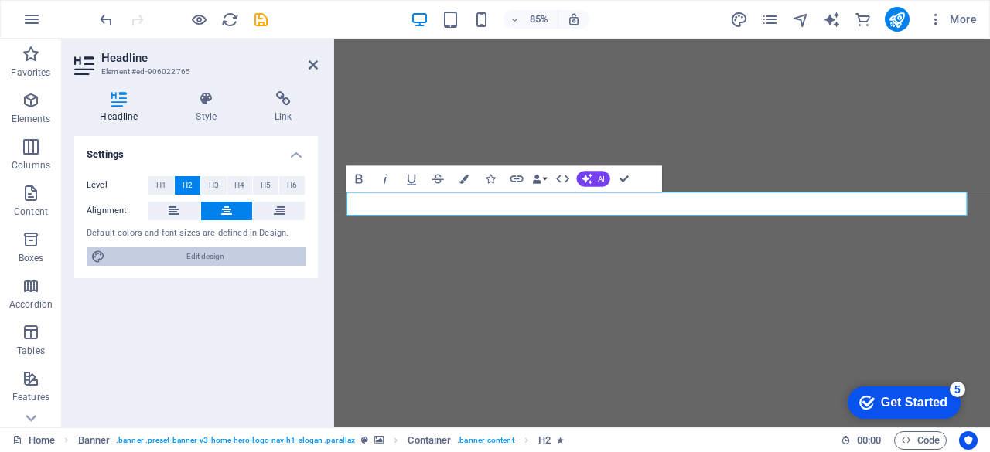
click at [182, 257] on span "Edit design" at bounding box center [205, 256] width 191 height 19
select select "px"
select select "200"
select select "px"
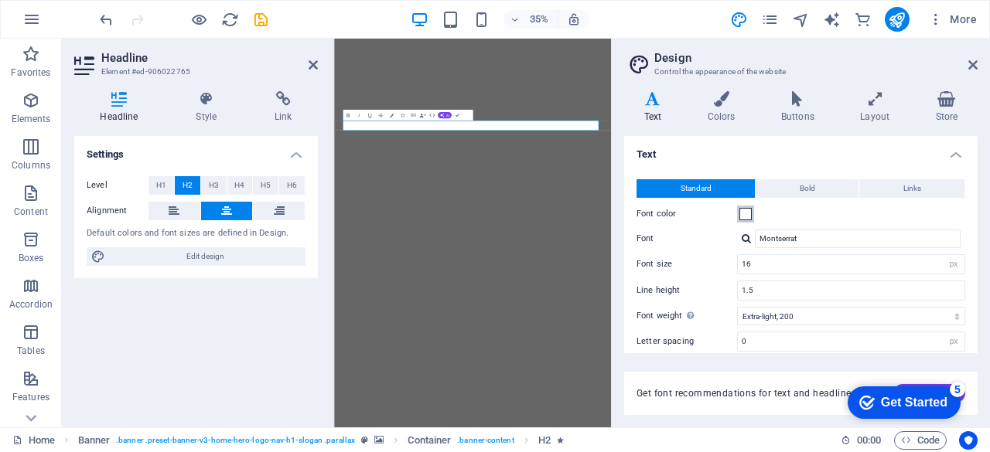
click at [747, 214] on span at bounding box center [745, 214] width 12 height 12
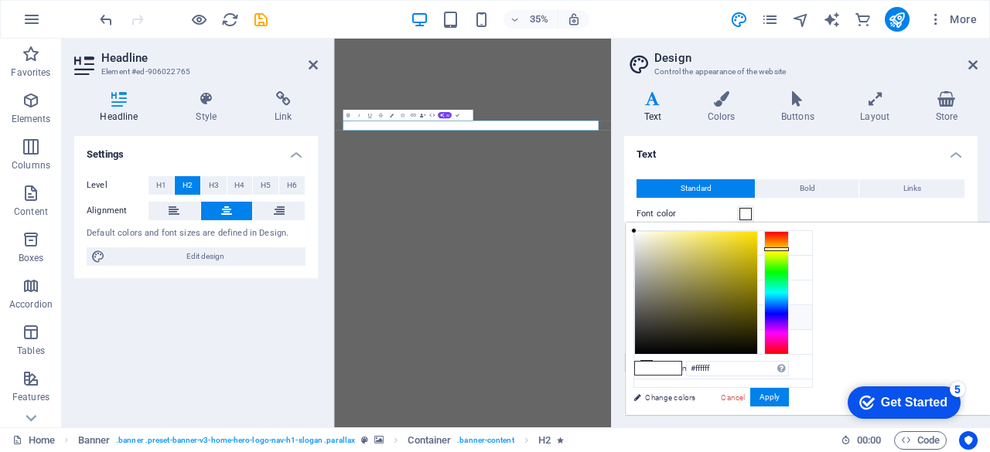
click at [789, 248] on div at bounding box center [776, 293] width 25 height 124
click at [757, 253] on div at bounding box center [696, 293] width 122 height 122
click at [757, 239] on div at bounding box center [696, 293] width 122 height 122
click at [757, 247] on div at bounding box center [696, 293] width 122 height 122
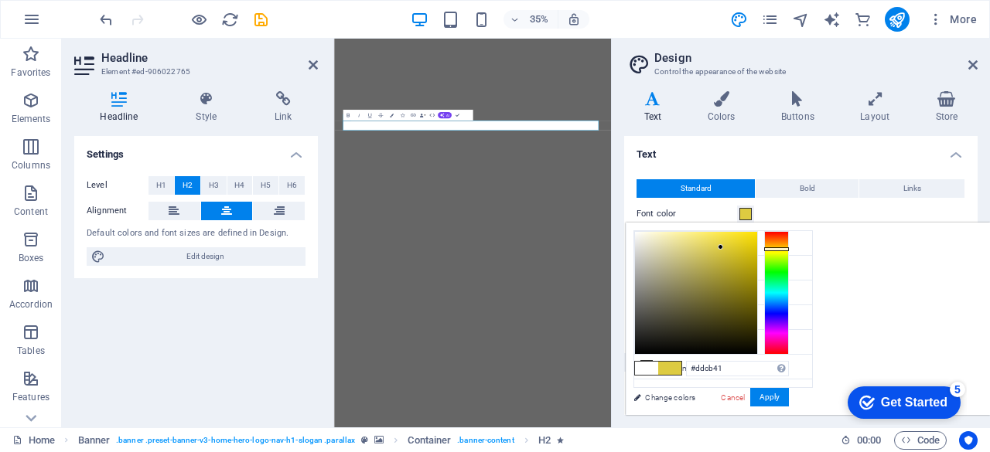
type input "#d6c53e"
click at [757, 250] on div at bounding box center [696, 293] width 122 height 122
click at [923, 206] on div "Font color" at bounding box center [800, 214] width 329 height 19
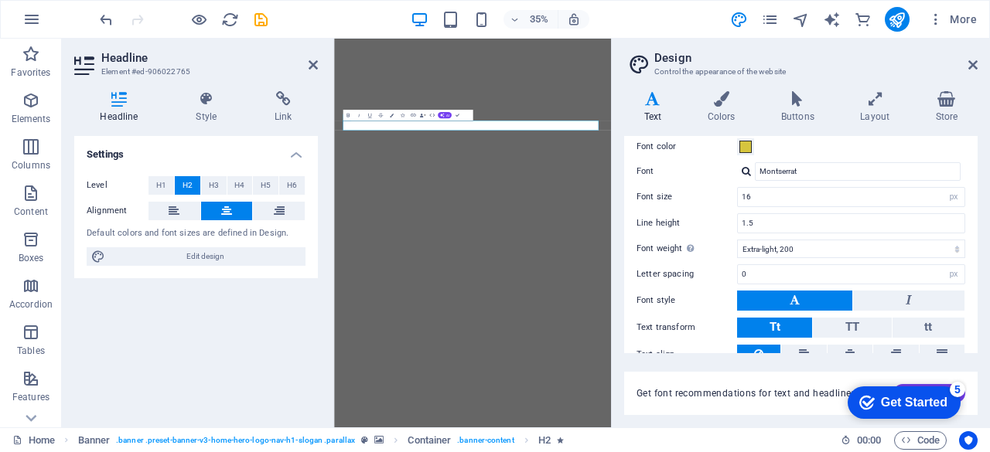
scroll to position [131, 0]
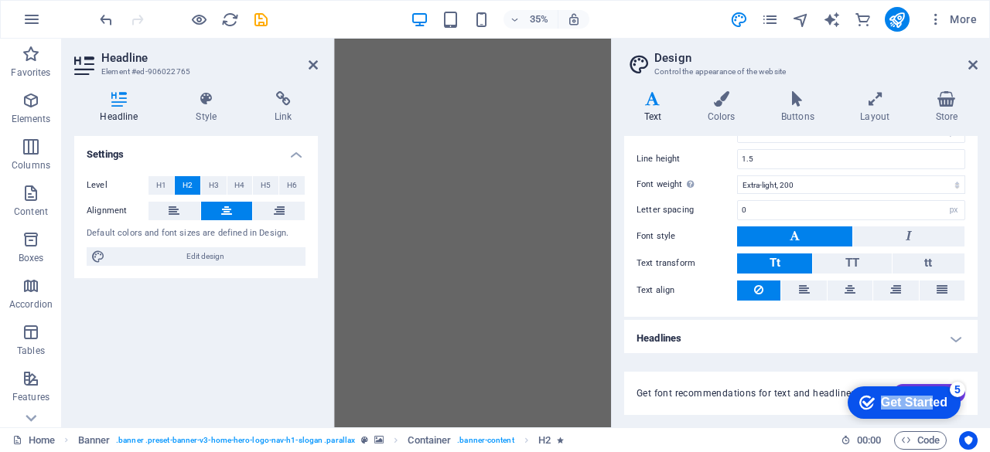
drag, startPoint x: 931, startPoint y: 402, endPoint x: 721, endPoint y: 401, distance: 209.5
click at [835, 401] on html "checkmark Get Started 5 First Steps in the Editor Let's guide you through the t…" at bounding box center [900, 402] width 131 height 46
drag, startPoint x: 722, startPoint y: 392, endPoint x: 734, endPoint y: 360, distance: 33.8
click at [731, 360] on div "Get font recommendations for text and headlines. Generate" at bounding box center [800, 384] width 353 height 62
click at [859, 395] on div "checkmark Get Started 5" at bounding box center [903, 402] width 88 height 15
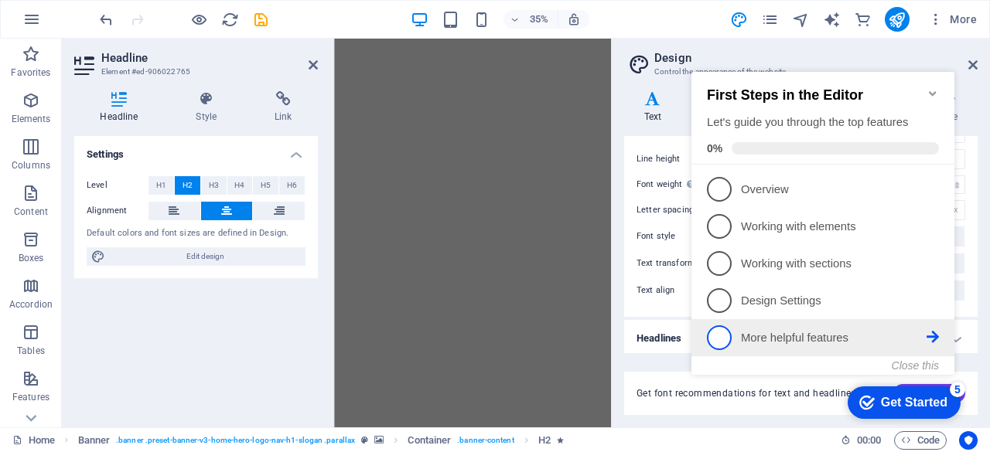
click at [803, 340] on p "More helpful features - incomplete" at bounding box center [834, 338] width 186 height 16
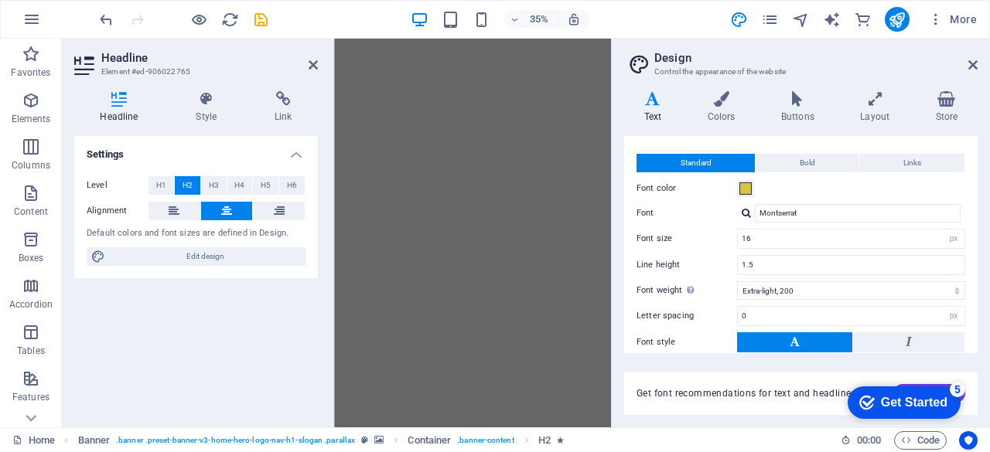
scroll to position [0, 0]
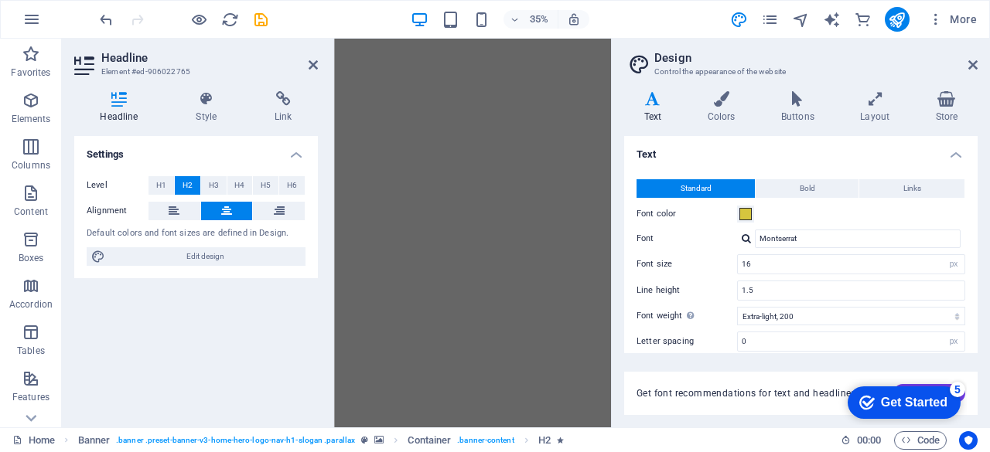
click at [965, 60] on h2 "Design" at bounding box center [815, 58] width 323 height 14
click at [972, 61] on icon at bounding box center [972, 65] width 9 height 12
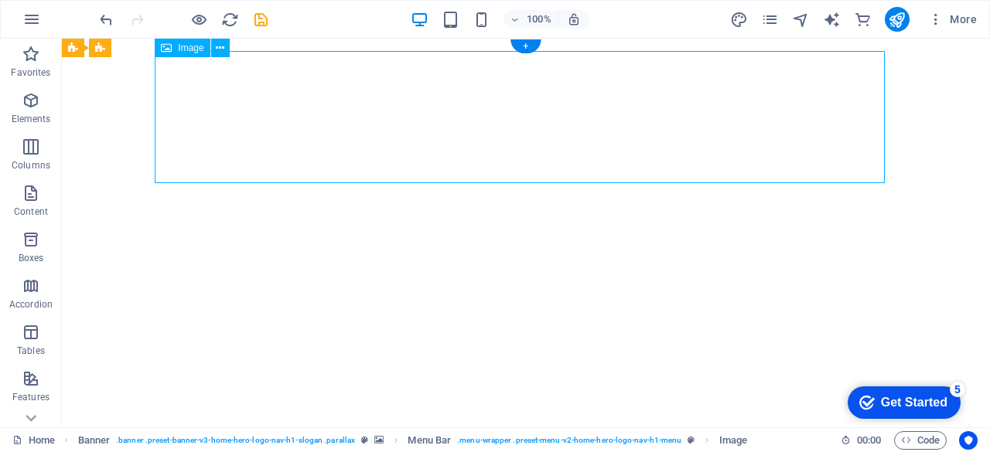
select select "px"
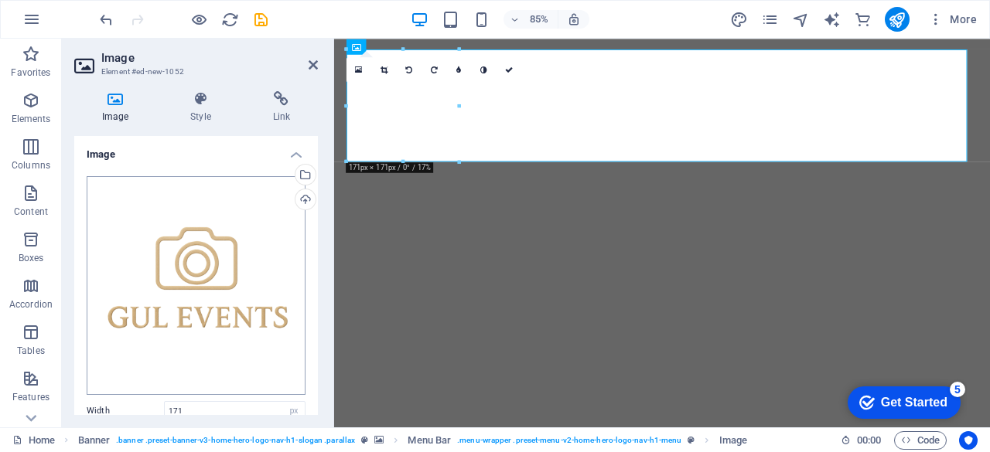
scroll to position [155, 0]
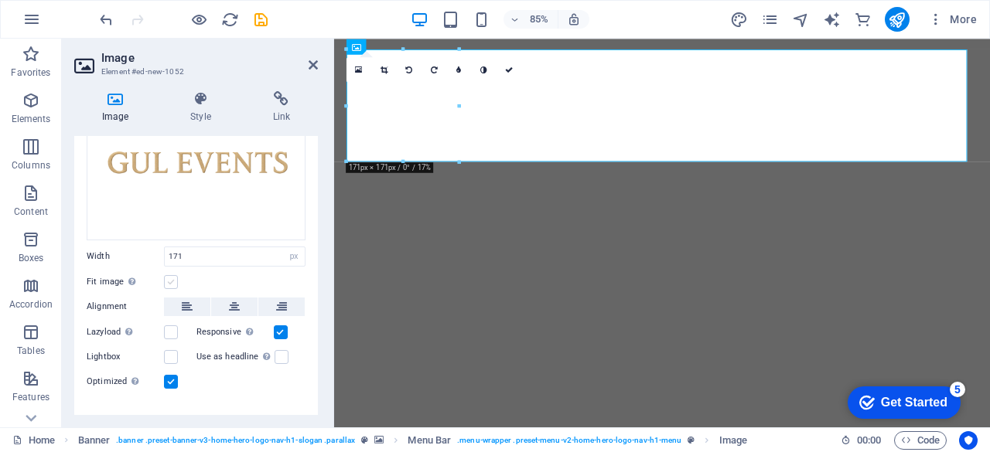
click at [172, 284] on label at bounding box center [171, 282] width 14 height 14
click at [0, 0] on input "Fit image Automatically fit image to a fixed width and height" at bounding box center [0, 0] width 0 height 0
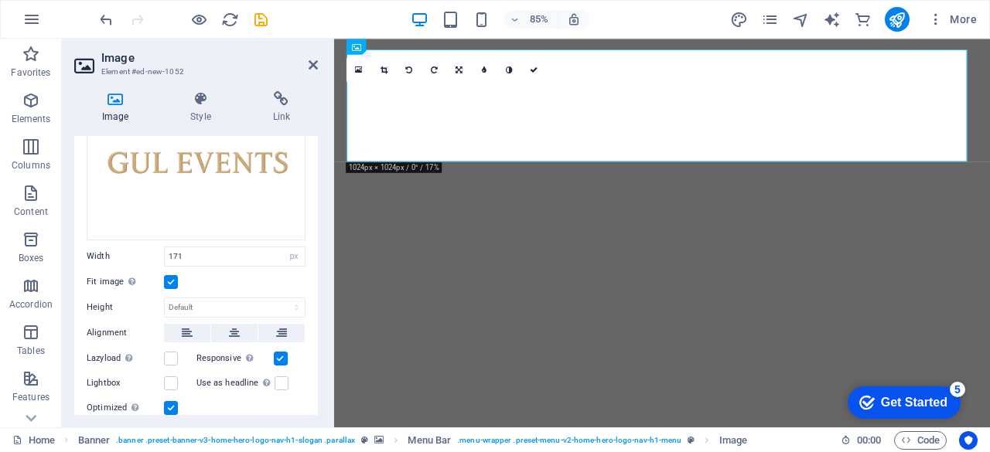
click at [172, 284] on label at bounding box center [171, 282] width 14 height 14
click at [0, 0] on input "Fit image Automatically fit image to a fixed width and height" at bounding box center [0, 0] width 0 height 0
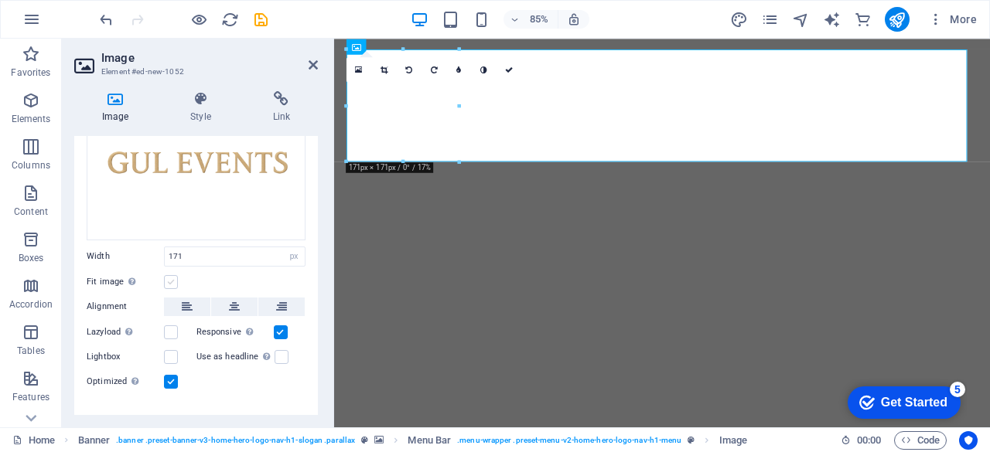
click at [172, 284] on label at bounding box center [171, 282] width 14 height 14
click at [0, 0] on input "Fit image Automatically fit image to a fixed width and height" at bounding box center [0, 0] width 0 height 0
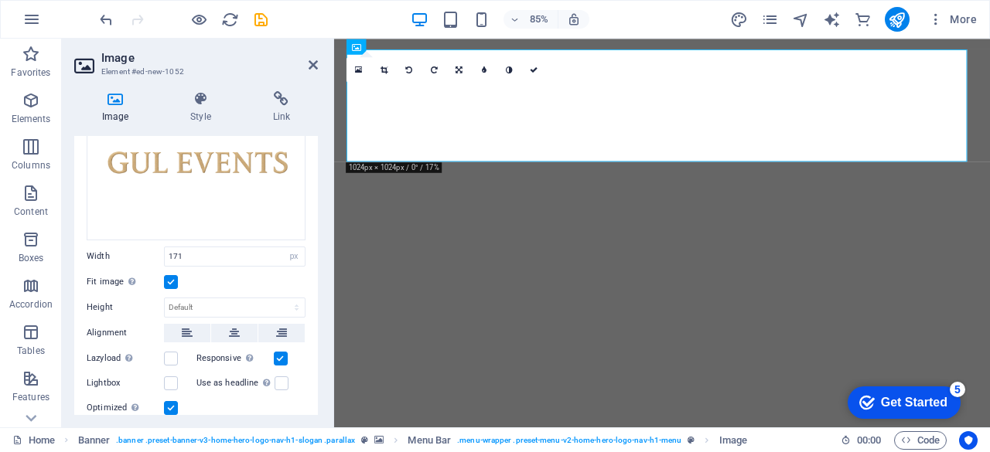
click at [172, 284] on label at bounding box center [171, 282] width 14 height 14
click at [0, 0] on input "Fit image Automatically fit image to a fixed width and height" at bounding box center [0, 0] width 0 height 0
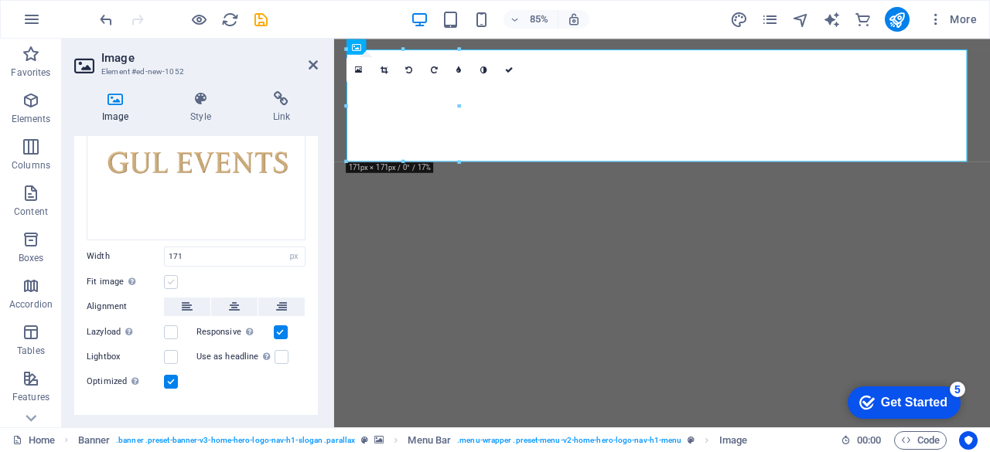
click at [172, 284] on label at bounding box center [171, 282] width 14 height 14
click at [0, 0] on input "Fit image Automatically fit image to a fixed width and height" at bounding box center [0, 0] width 0 height 0
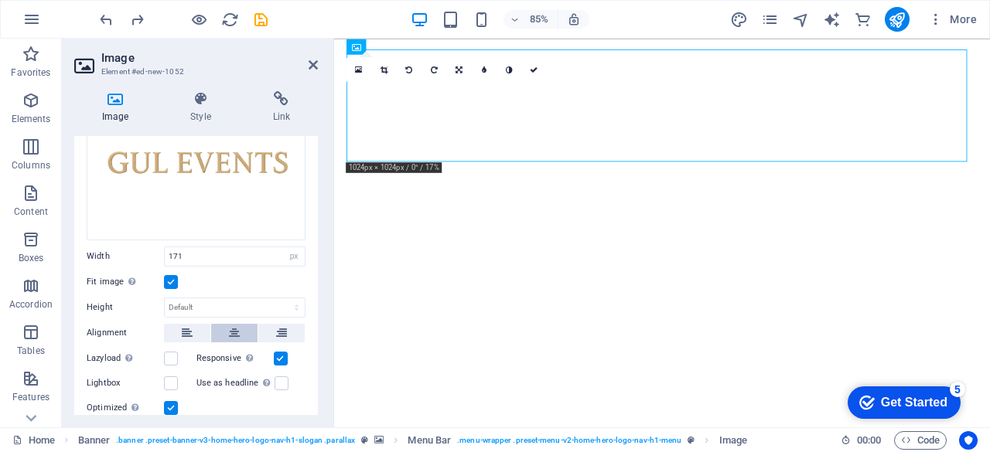
click at [230, 332] on icon at bounding box center [234, 333] width 11 height 19
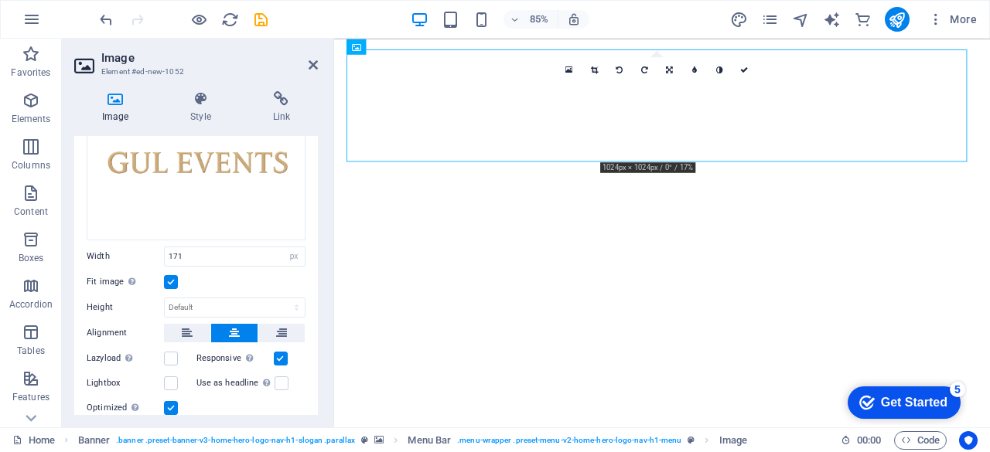
click at [167, 275] on label at bounding box center [171, 282] width 14 height 14
click at [0, 0] on input "Fit image Automatically fit image to a fixed width and height" at bounding box center [0, 0] width 0 height 0
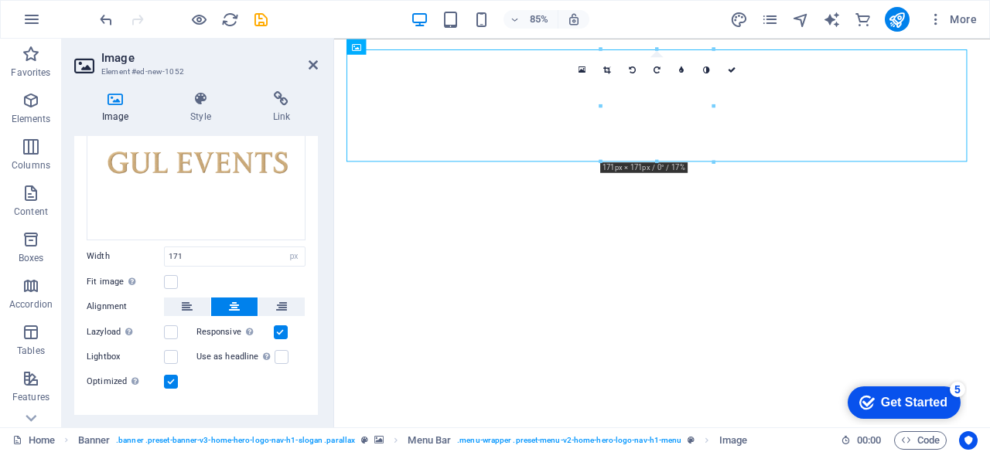
click at [713, 162] on div at bounding box center [714, 163] width 8 height 8
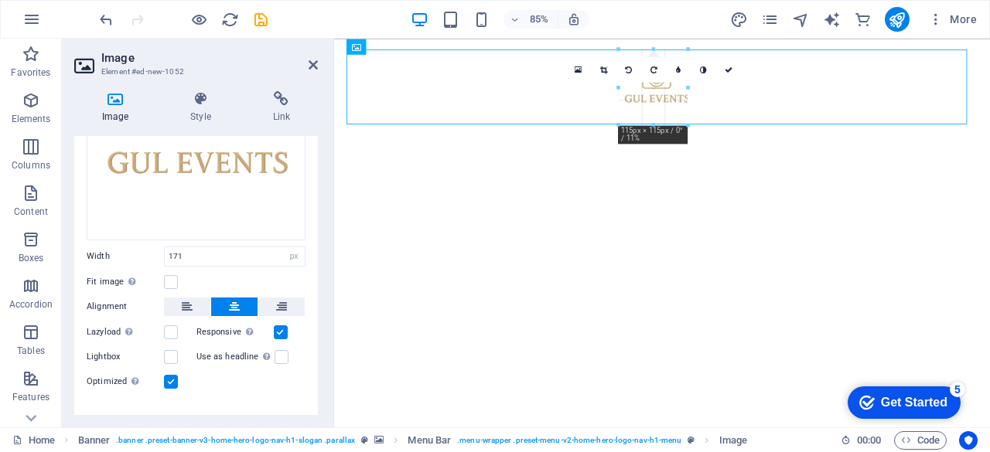
drag, startPoint x: 656, startPoint y: 159, endPoint x: 661, endPoint y: 108, distance: 51.2
type input "105"
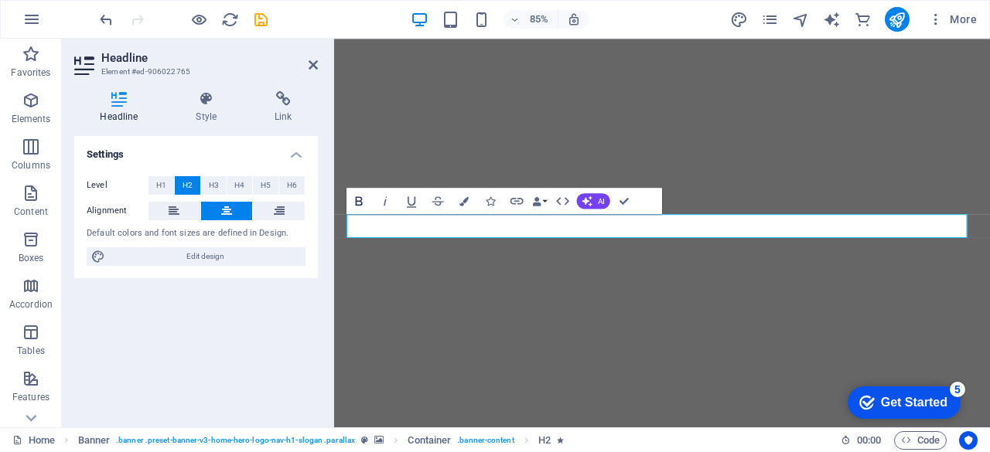
click at [354, 203] on icon "button" at bounding box center [358, 200] width 15 height 15
click at [467, 200] on icon "button" at bounding box center [463, 200] width 9 height 9
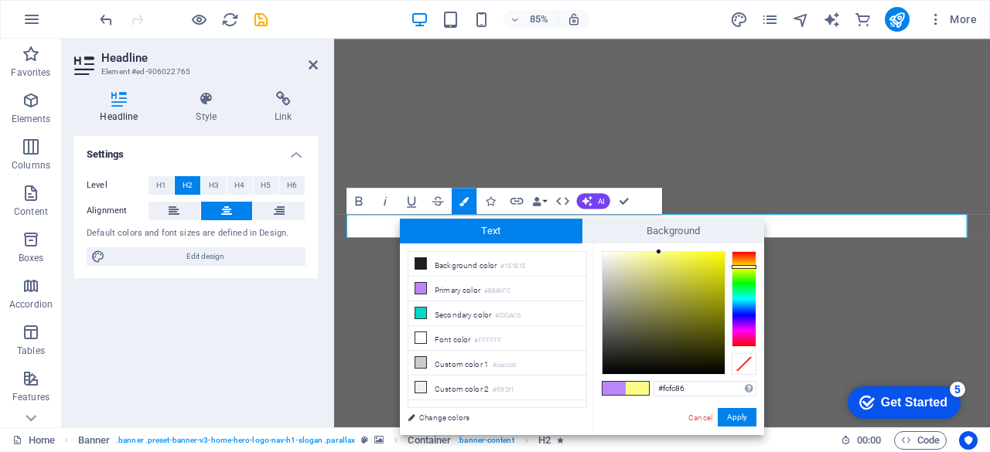
click at [750, 267] on div at bounding box center [743, 299] width 25 height 96
click at [711, 267] on div at bounding box center [663, 313] width 122 height 122
click at [711, 273] on div at bounding box center [663, 313] width 122 height 122
click at [711, 264] on div at bounding box center [663, 313] width 122 height 122
click at [711, 256] on div at bounding box center [663, 313] width 122 height 122
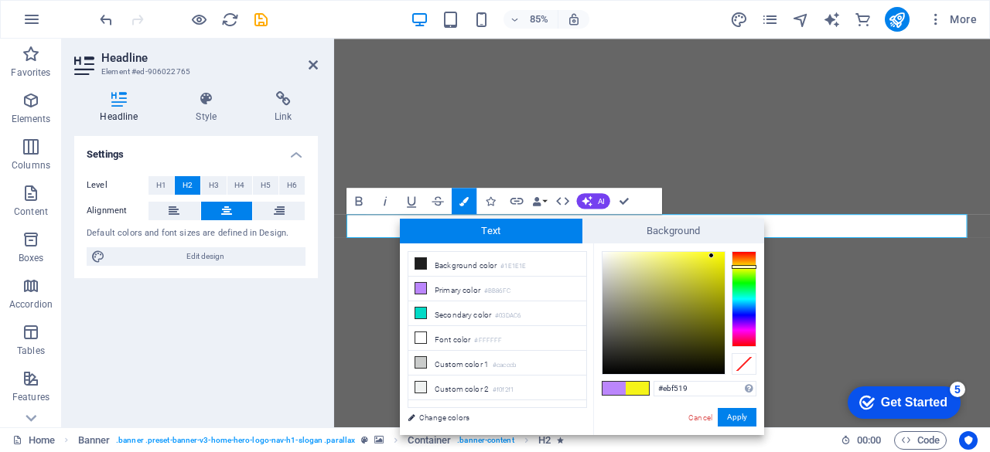
click at [737, 268] on div at bounding box center [743, 267] width 25 height 4
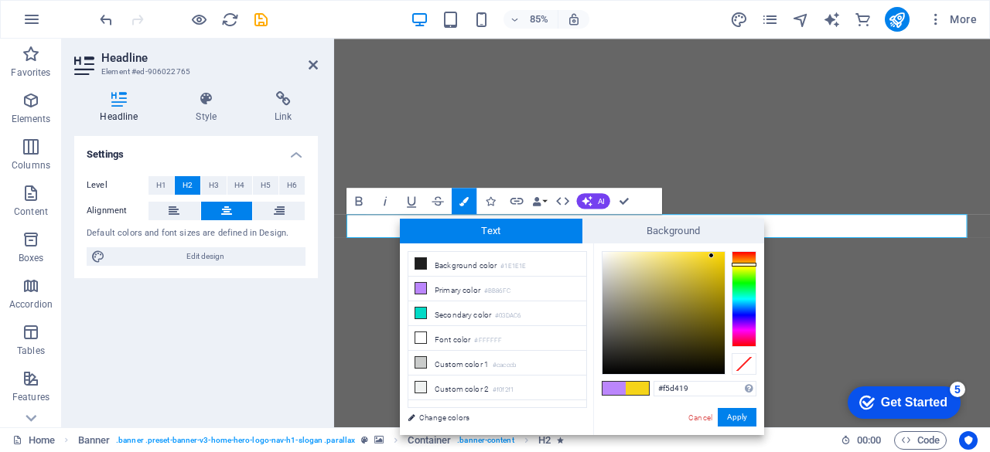
click at [742, 264] on div at bounding box center [743, 299] width 25 height 96
click at [741, 271] on div at bounding box center [743, 299] width 25 height 96
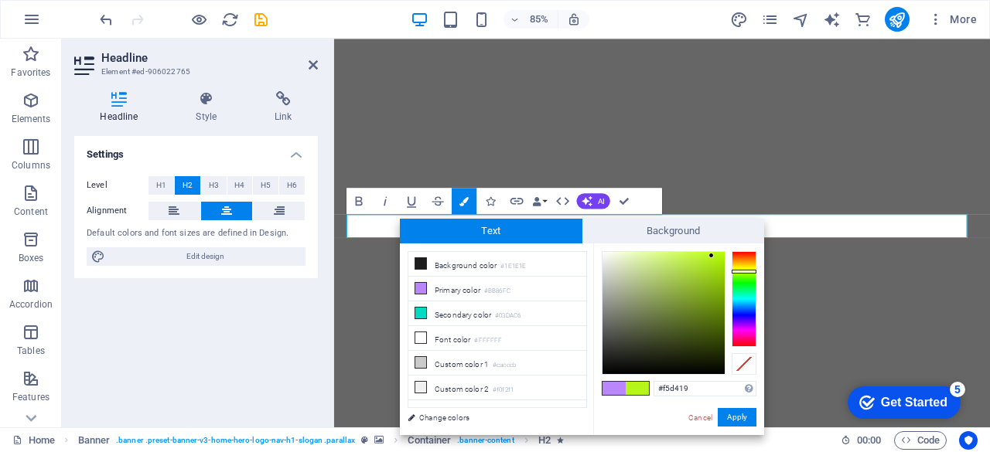
click at [751, 264] on div at bounding box center [743, 299] width 25 height 96
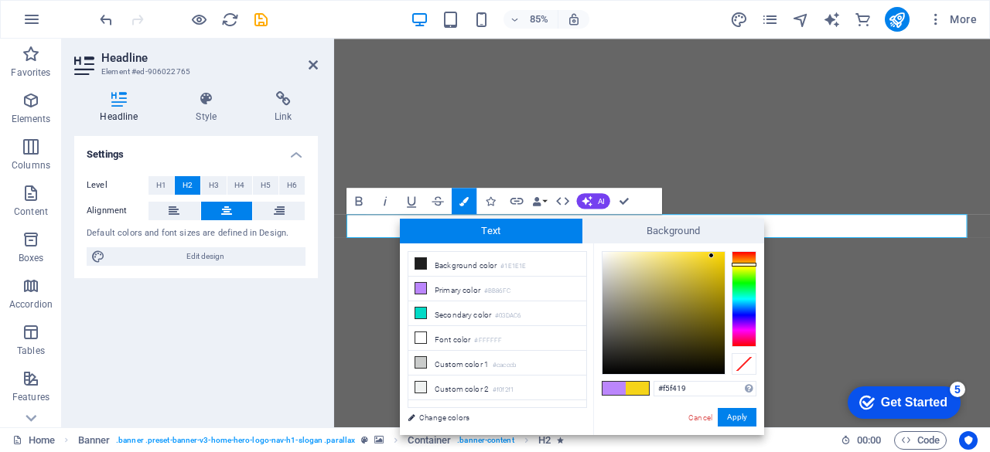
click at [744, 267] on div at bounding box center [743, 299] width 25 height 96
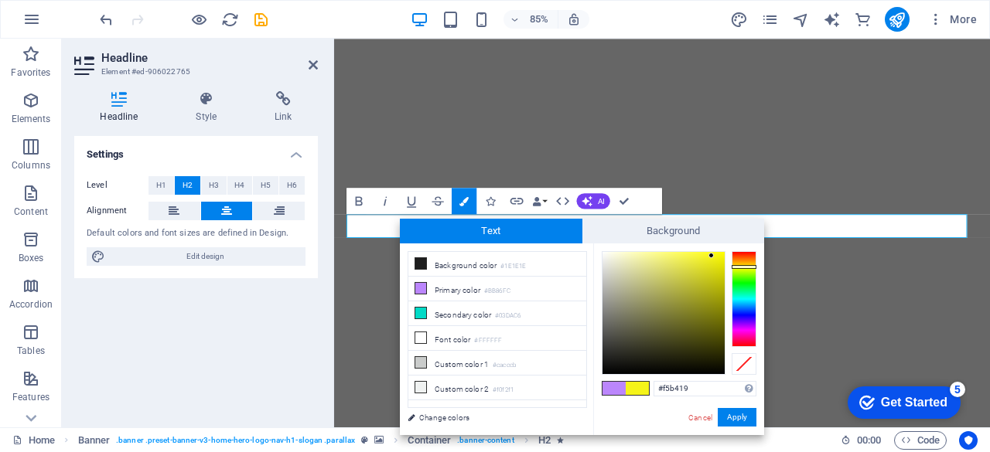
click at [738, 262] on div at bounding box center [743, 299] width 25 height 96
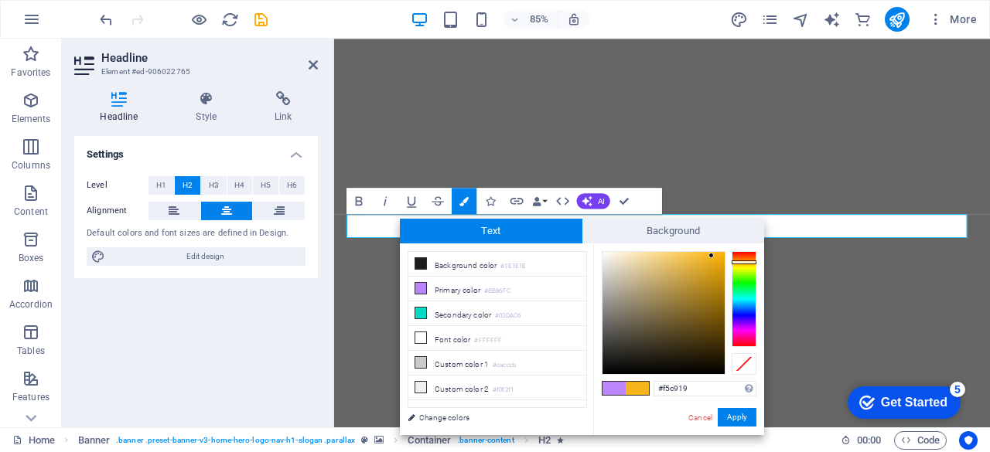
click at [738, 264] on div at bounding box center [743, 299] width 25 height 96
click at [711, 271] on div at bounding box center [663, 313] width 122 height 122
type input "#ddb40e"
click at [716, 268] on div at bounding box center [663, 313] width 122 height 122
click at [742, 411] on button "Apply" at bounding box center [737, 417] width 39 height 19
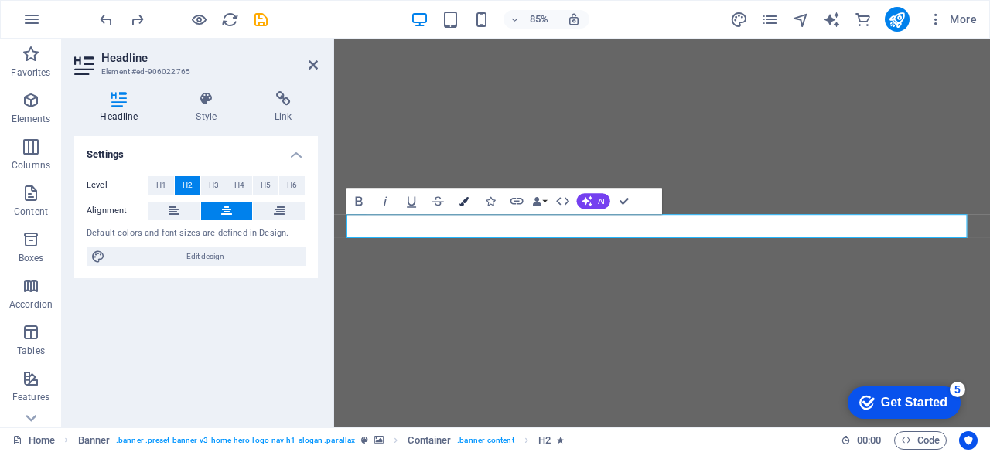
click at [467, 199] on icon "button" at bounding box center [463, 200] width 9 height 9
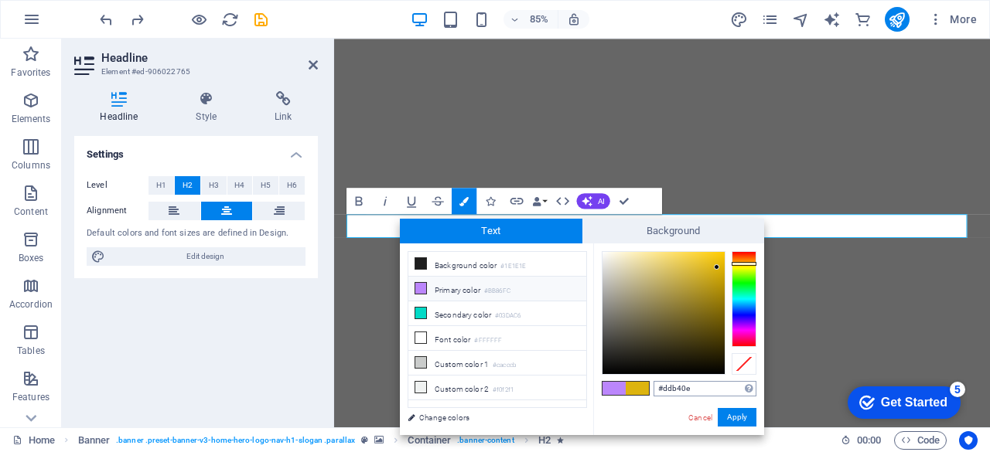
click at [704, 391] on input "#ddb40e" at bounding box center [704, 388] width 103 height 15
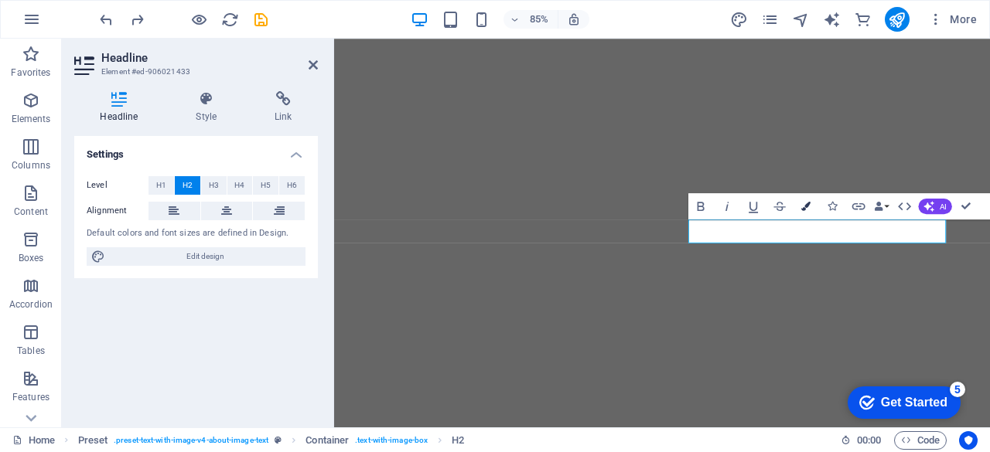
click at [803, 205] on icon "button" at bounding box center [805, 205] width 9 height 9
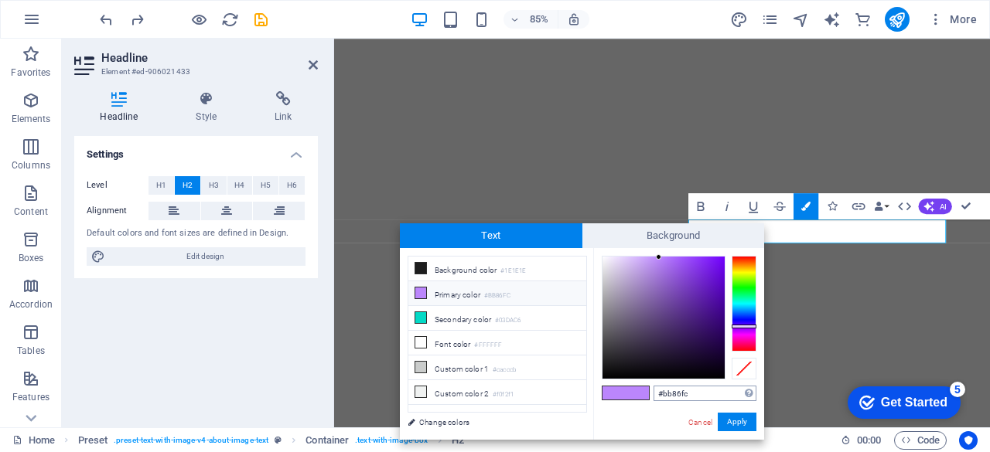
type input "#ddb40e"
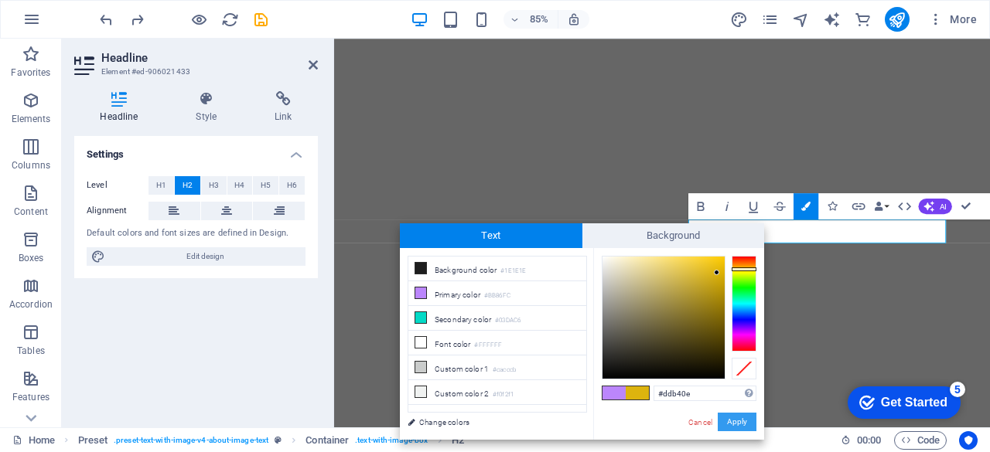
click at [742, 424] on button "Apply" at bounding box center [737, 422] width 39 height 19
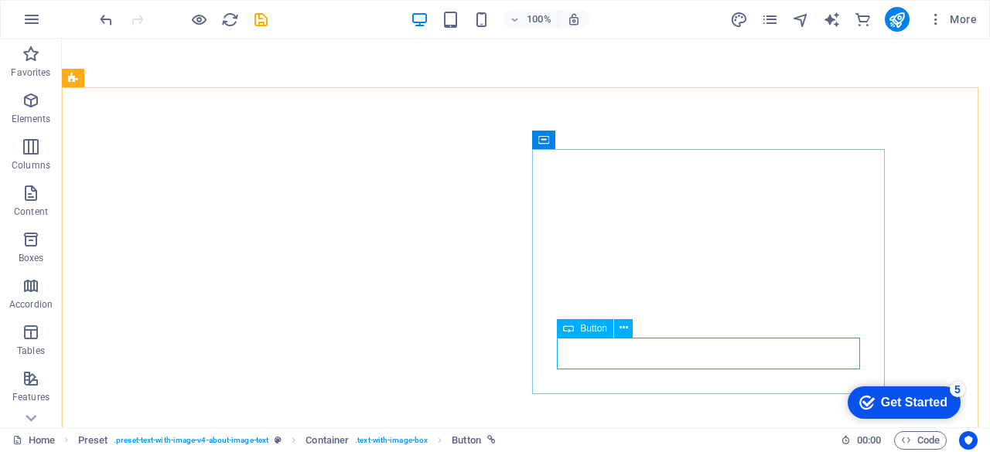
click at [585, 332] on span "Button" at bounding box center [593, 328] width 27 height 9
click at [628, 326] on button at bounding box center [623, 328] width 19 height 19
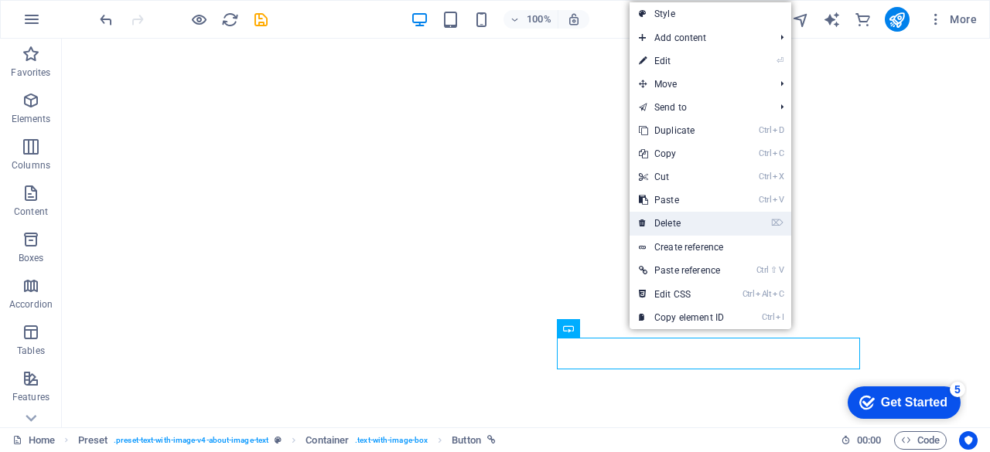
click at [684, 220] on link "⌦ Delete" at bounding box center [681, 223] width 104 height 23
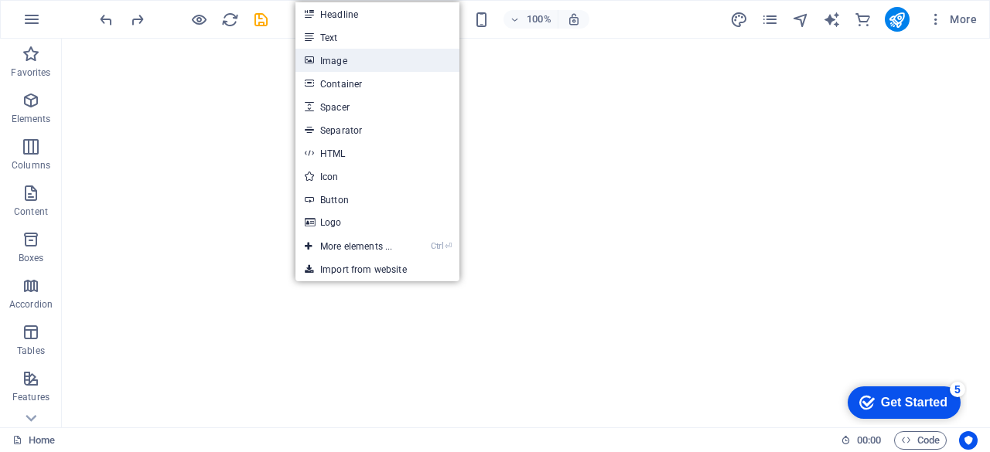
click at [338, 64] on link "Image" at bounding box center [377, 60] width 164 height 23
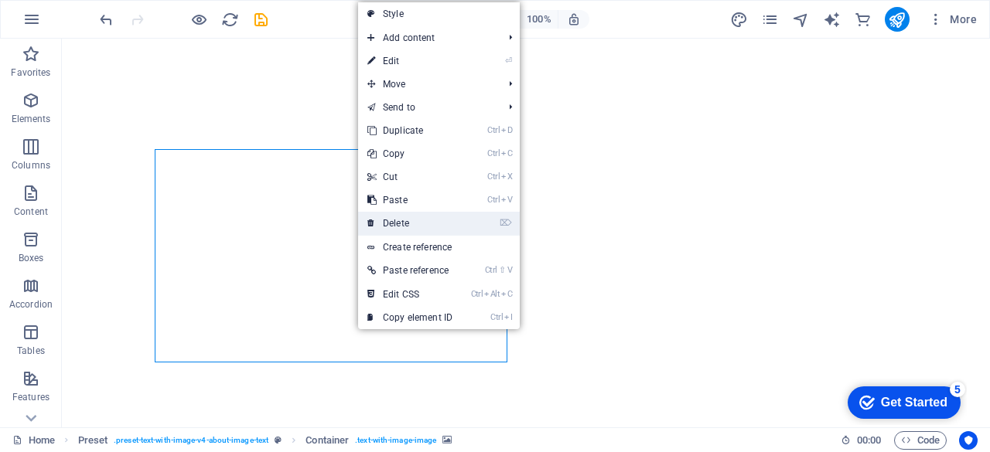
click at [378, 227] on link "⌦ Delete" at bounding box center [410, 223] width 104 height 23
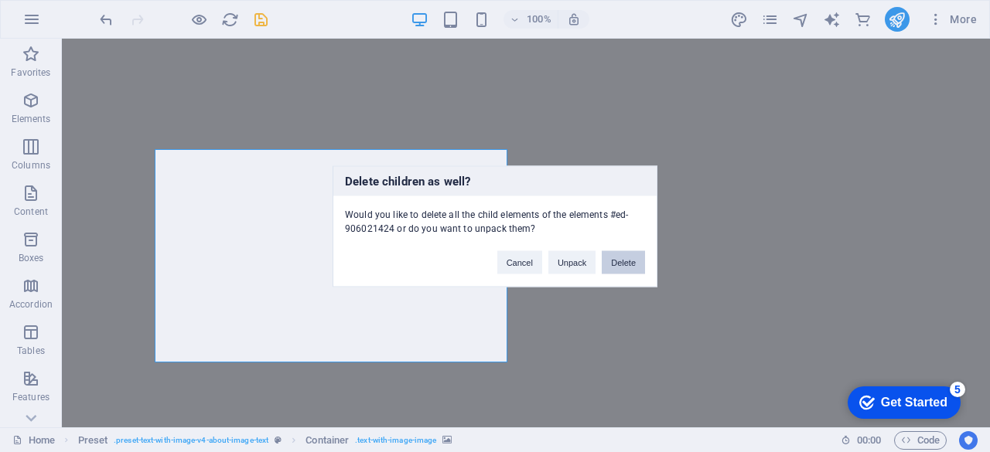
click at [615, 265] on button "Delete" at bounding box center [623, 262] width 43 height 23
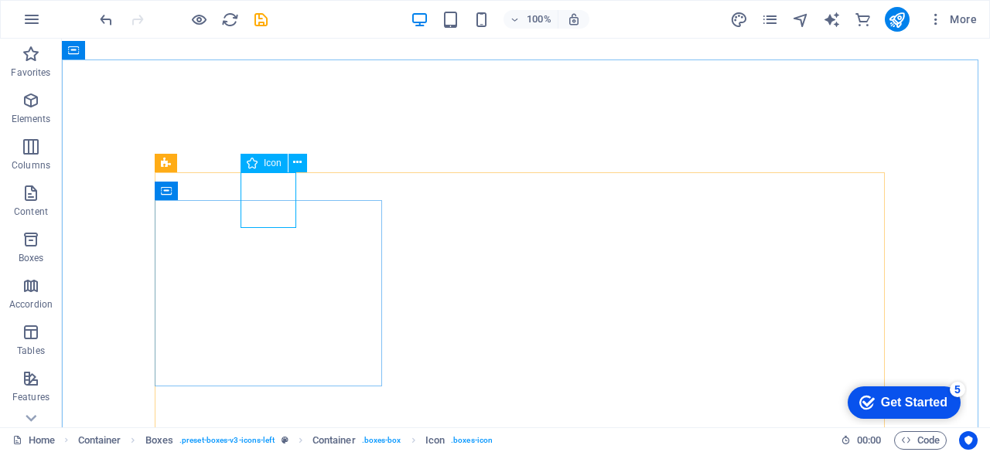
click at [264, 159] on span "Icon" at bounding box center [273, 163] width 18 height 9
click at [295, 160] on icon at bounding box center [297, 163] width 9 height 16
select select "xMidYMid"
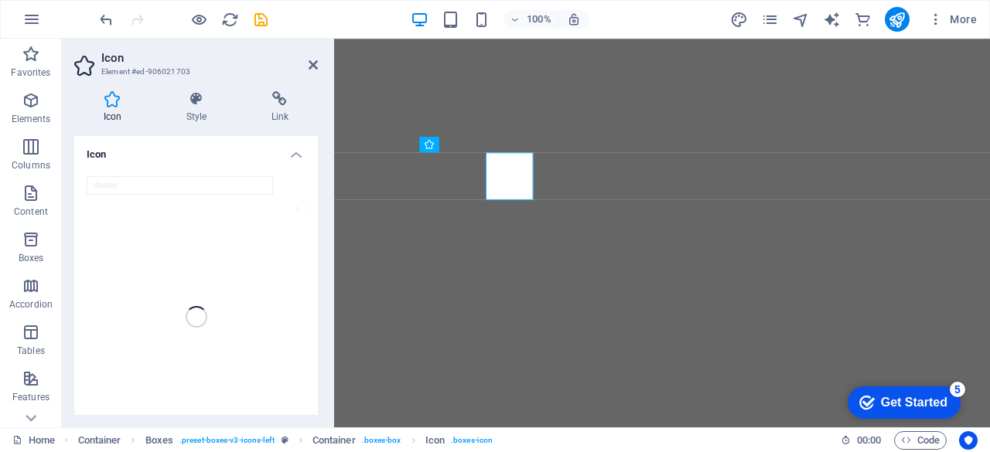
click at [257, 182] on input "display" at bounding box center [180, 185] width 186 height 19
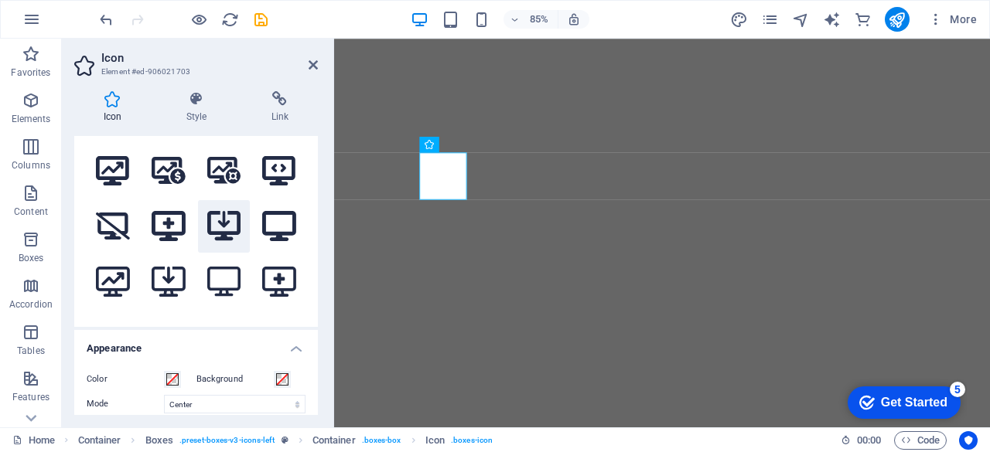
scroll to position [0, 0]
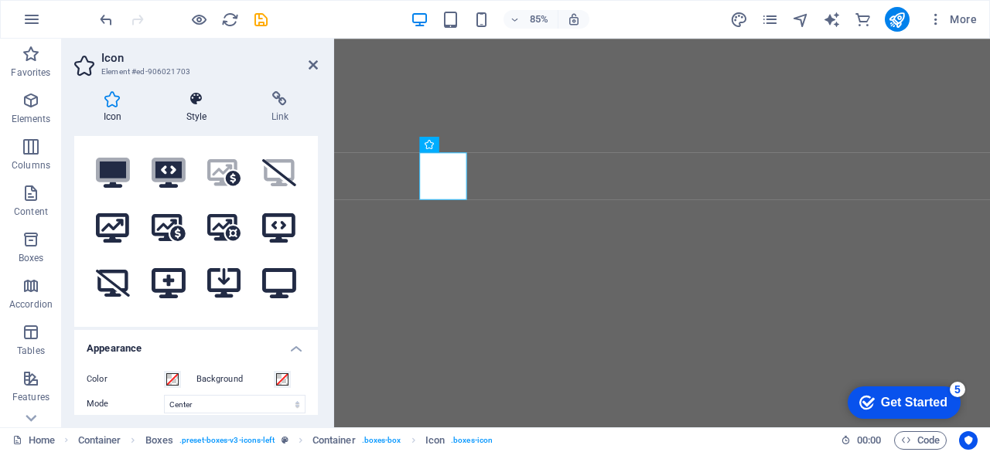
click at [190, 99] on icon at bounding box center [196, 98] width 79 height 15
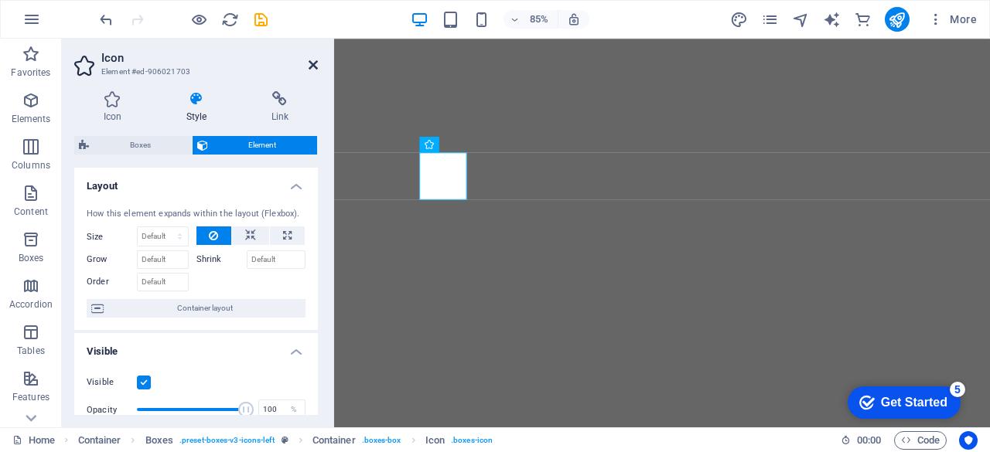
click at [313, 71] on link at bounding box center [313, 65] width 9 height 13
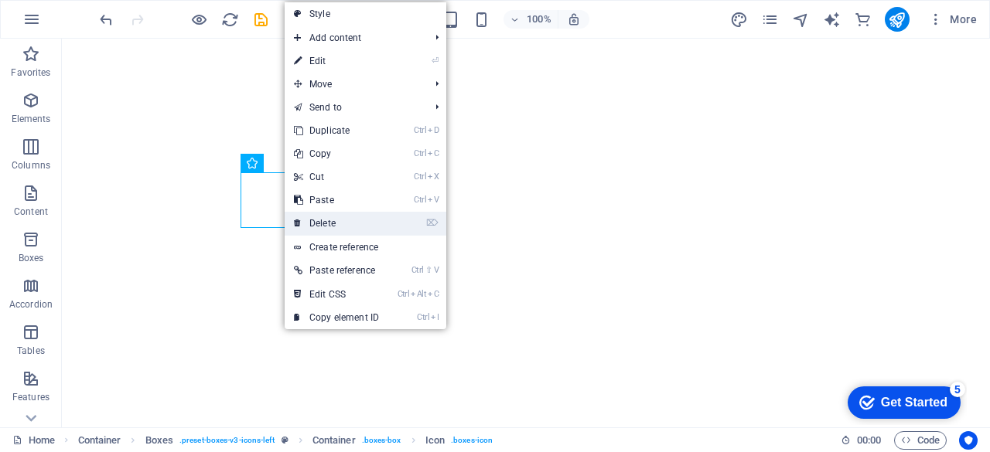
click at [331, 219] on link "⌦ Delete" at bounding box center [337, 223] width 104 height 23
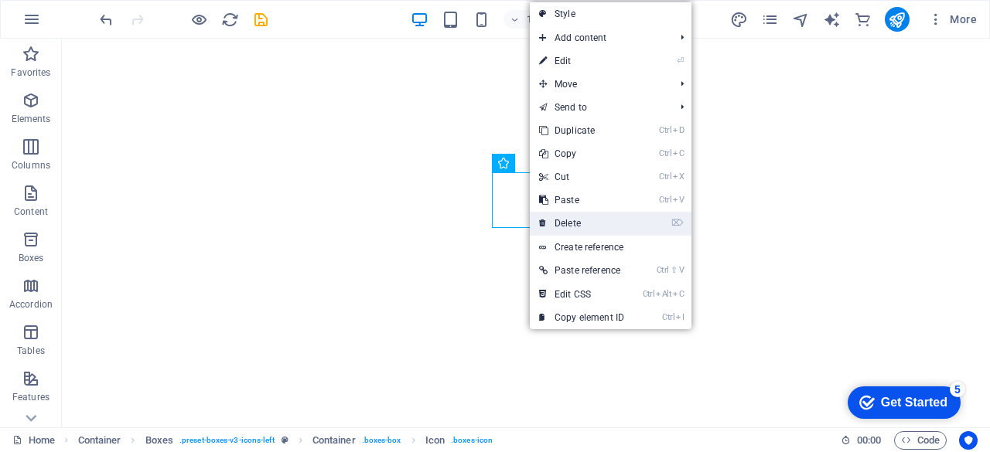
click at [578, 221] on link "⌦ Delete" at bounding box center [582, 223] width 104 height 23
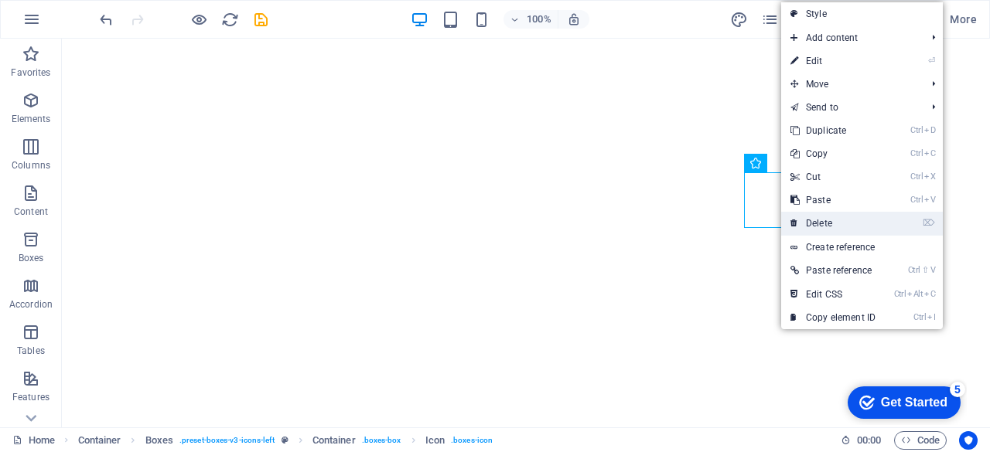
click at [821, 225] on link "⌦ Delete" at bounding box center [833, 223] width 104 height 23
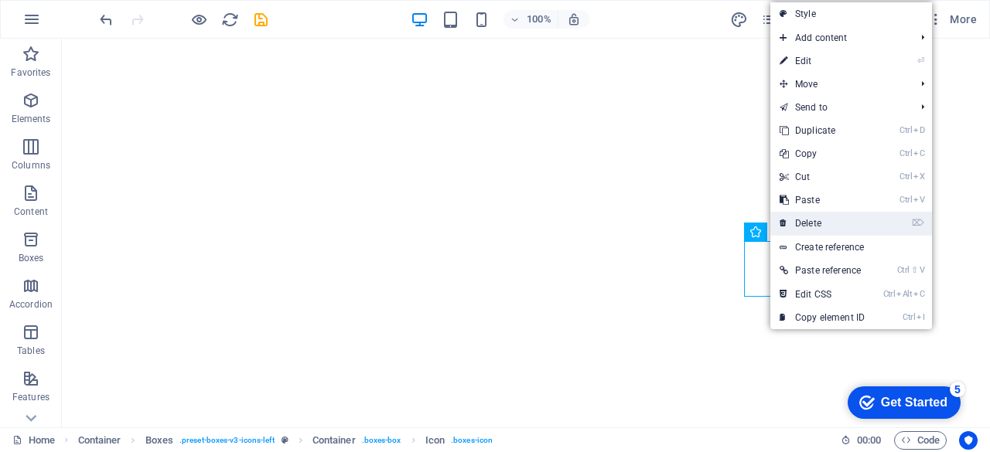
click at [807, 218] on link "⌦ Delete" at bounding box center [822, 223] width 104 height 23
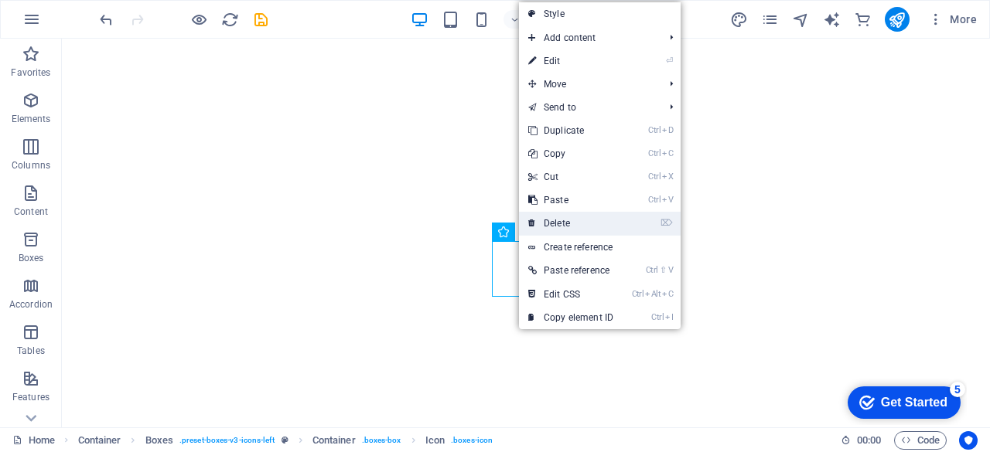
click at [570, 225] on link "⌦ Delete" at bounding box center [571, 223] width 104 height 23
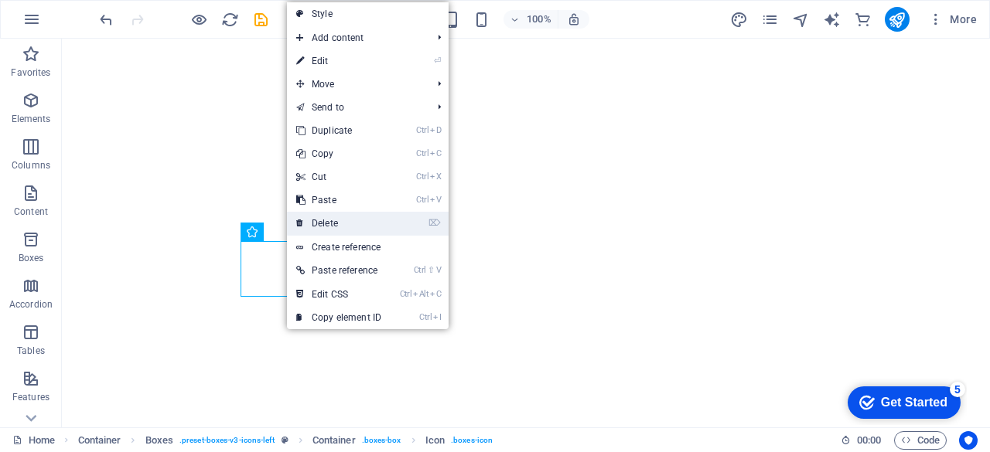
click at [309, 226] on link "⌦ Delete" at bounding box center [339, 223] width 104 height 23
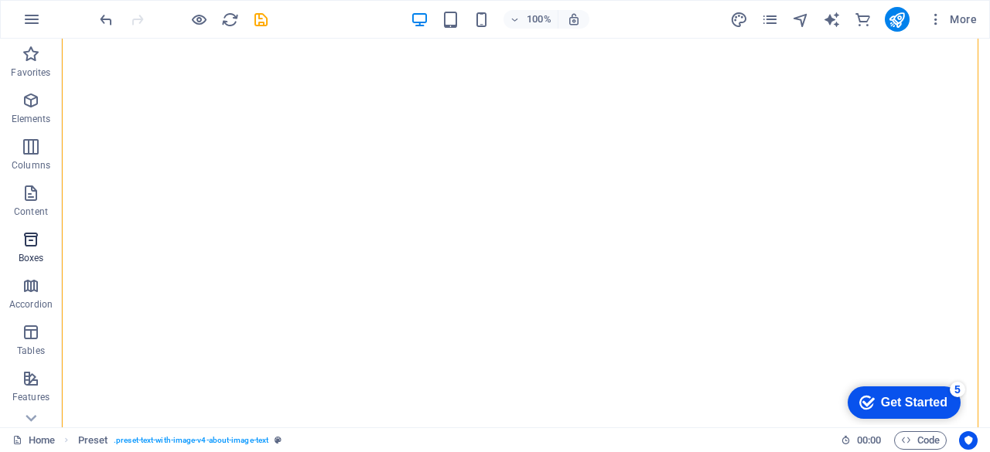
scroll to position [77, 0]
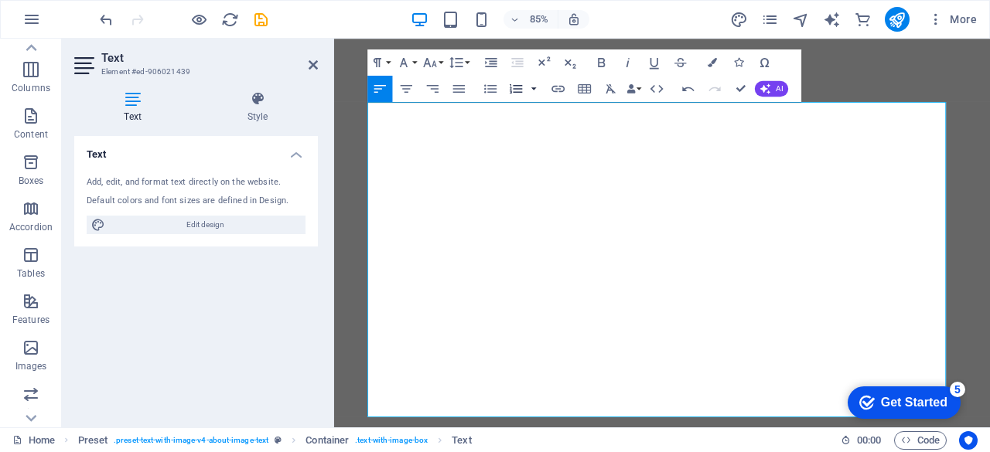
click at [534, 89] on button "button" at bounding box center [534, 89] width 11 height 26
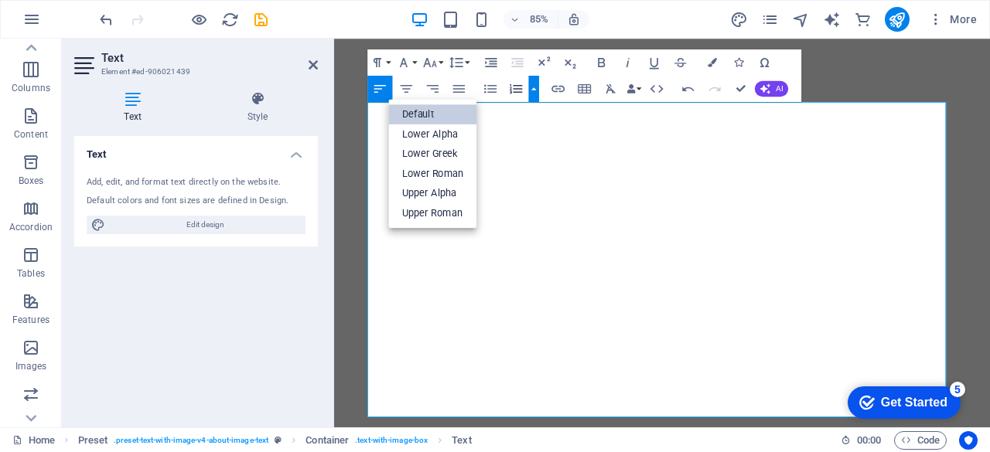
click at [425, 111] on link "Default" at bounding box center [433, 114] width 88 height 20
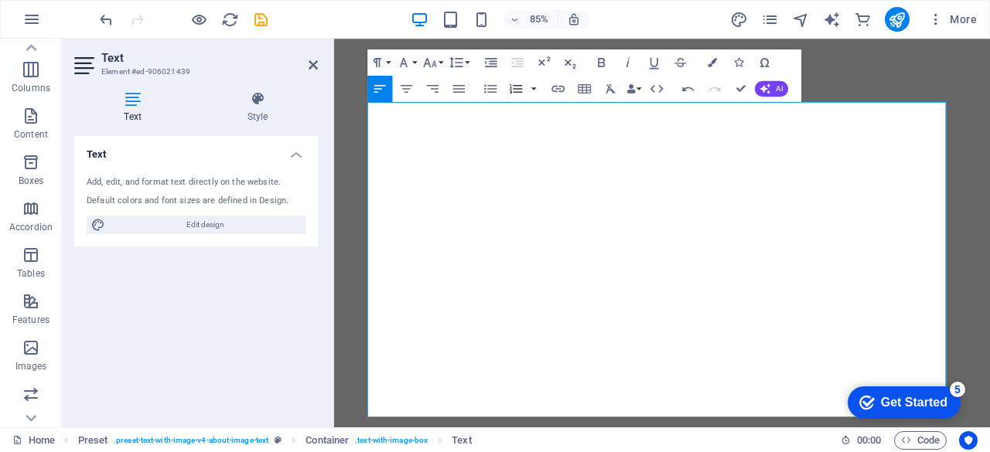
click at [520, 88] on icon "button" at bounding box center [516, 88] width 12 height 9
click at [520, 89] on icon "button" at bounding box center [516, 88] width 12 height 9
click at [533, 89] on button "button" at bounding box center [534, 89] width 11 height 26
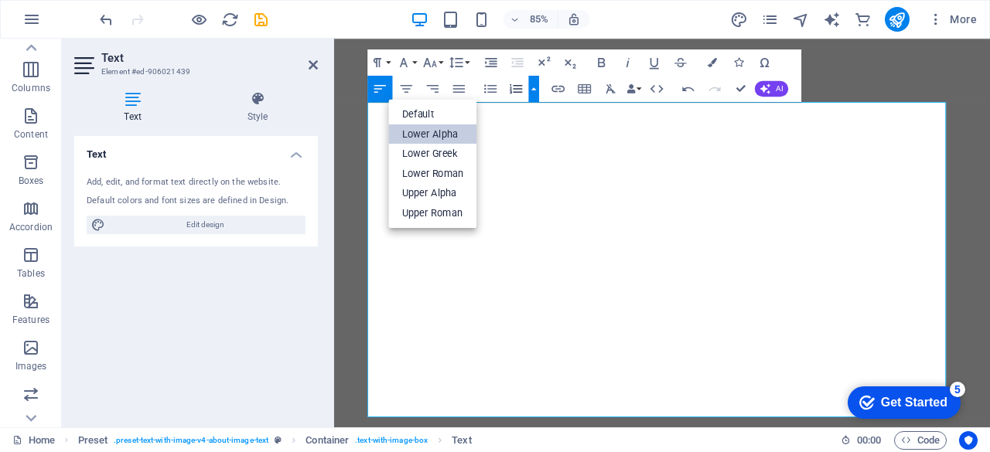
click at [428, 137] on link "Lower Alpha" at bounding box center [433, 134] width 88 height 20
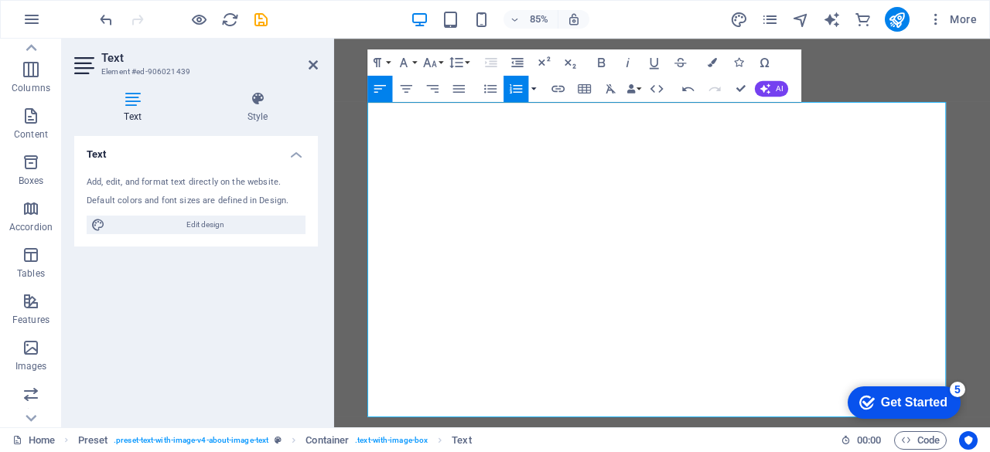
click at [532, 86] on button "button" at bounding box center [534, 89] width 11 height 26
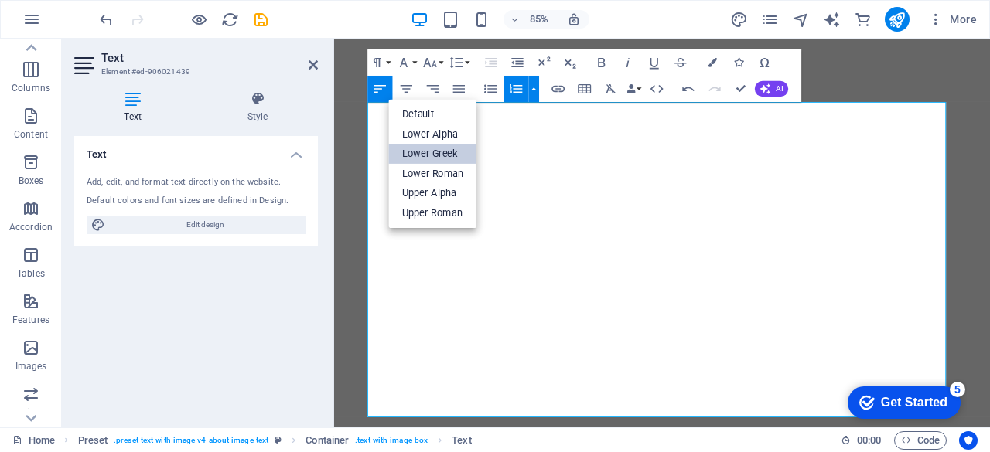
click at [450, 152] on link "Lower Greek" at bounding box center [433, 154] width 88 height 20
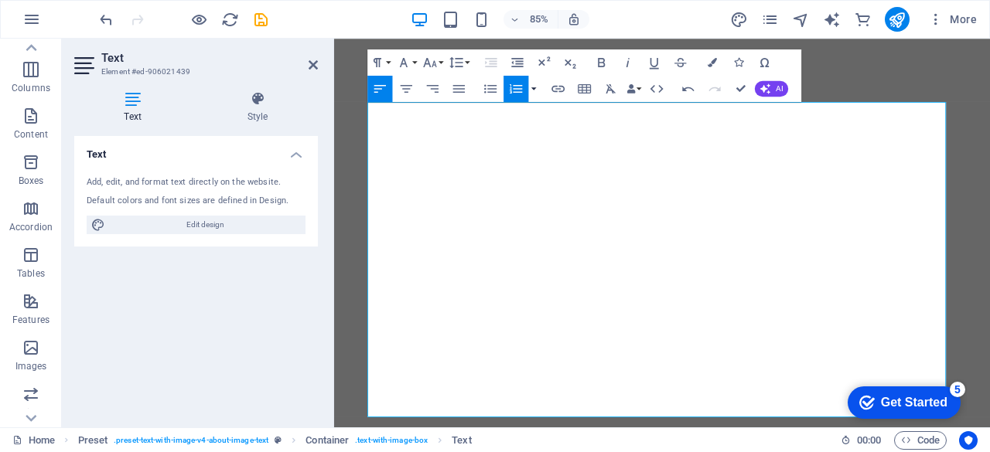
click at [533, 90] on button "button" at bounding box center [534, 89] width 11 height 26
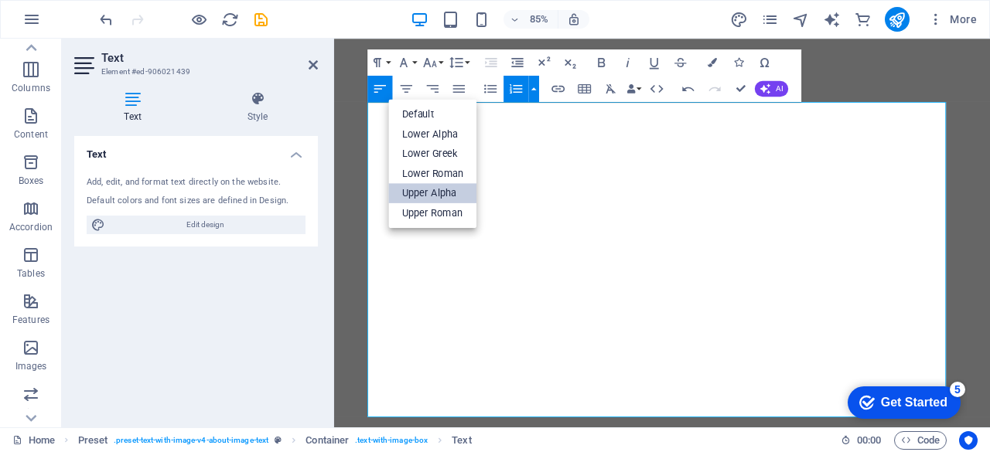
click at [451, 193] on link "Upper Alpha" at bounding box center [433, 193] width 88 height 20
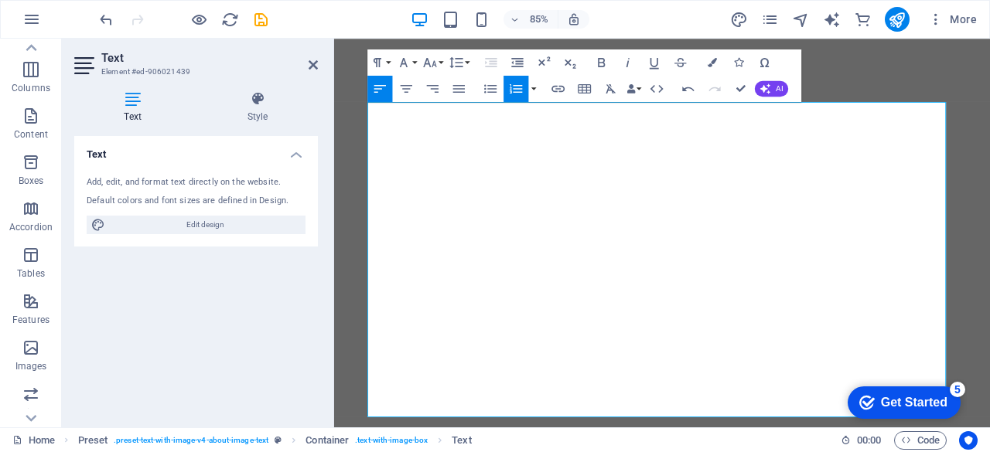
click at [527, 85] on button "Ordered List" at bounding box center [515, 89] width 25 height 26
click at [518, 84] on icon "button" at bounding box center [515, 87] width 15 height 15
click at [534, 89] on button "button" at bounding box center [534, 89] width 11 height 26
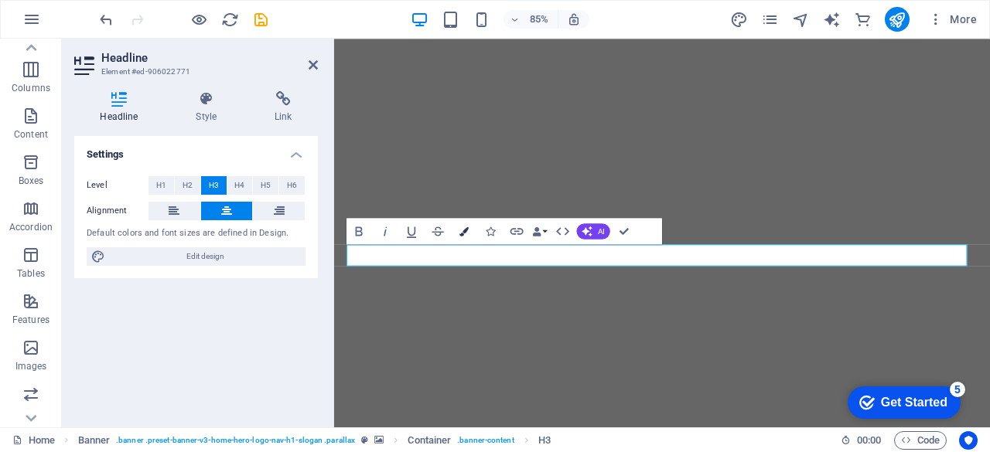
click at [459, 233] on icon "button" at bounding box center [463, 231] width 9 height 9
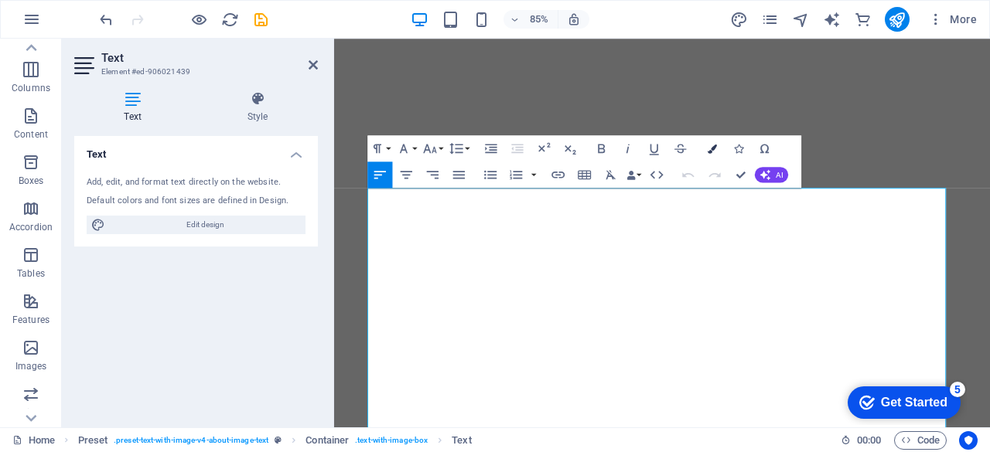
click at [711, 145] on icon "button" at bounding box center [711, 148] width 9 height 9
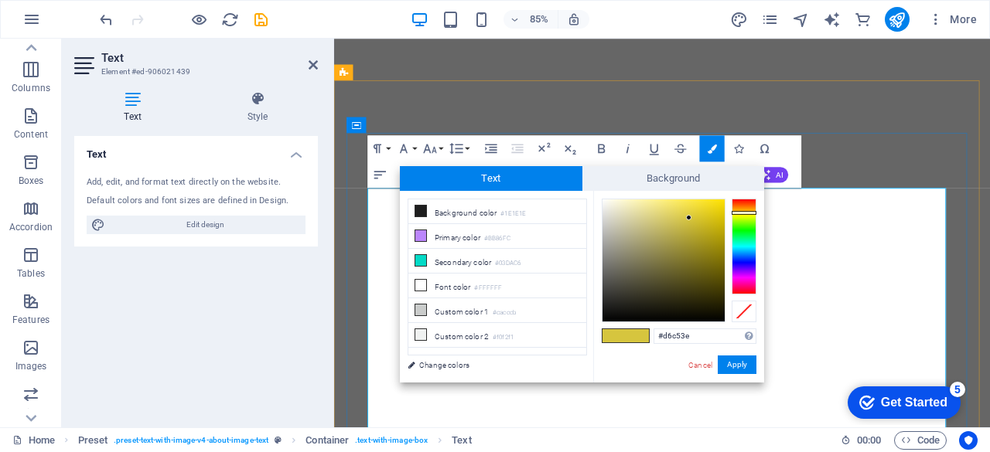
type input "#03dac6"
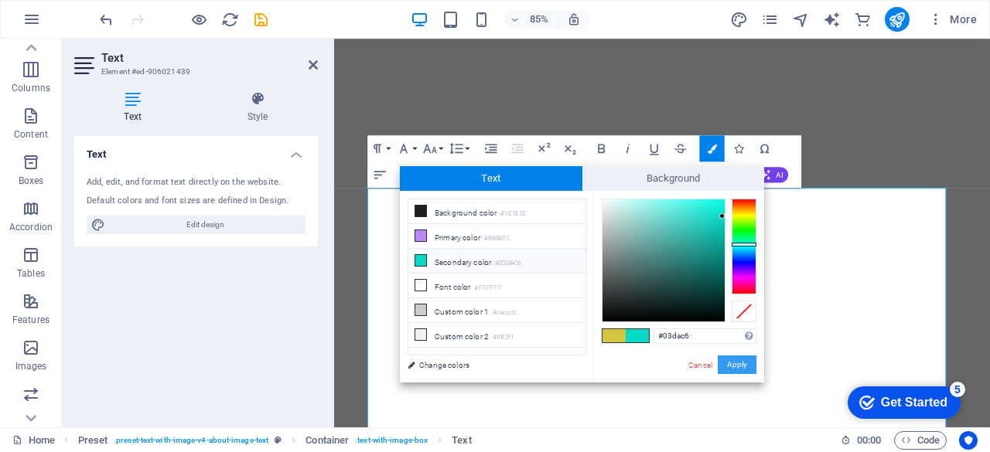
click at [741, 369] on button "Apply" at bounding box center [737, 365] width 39 height 19
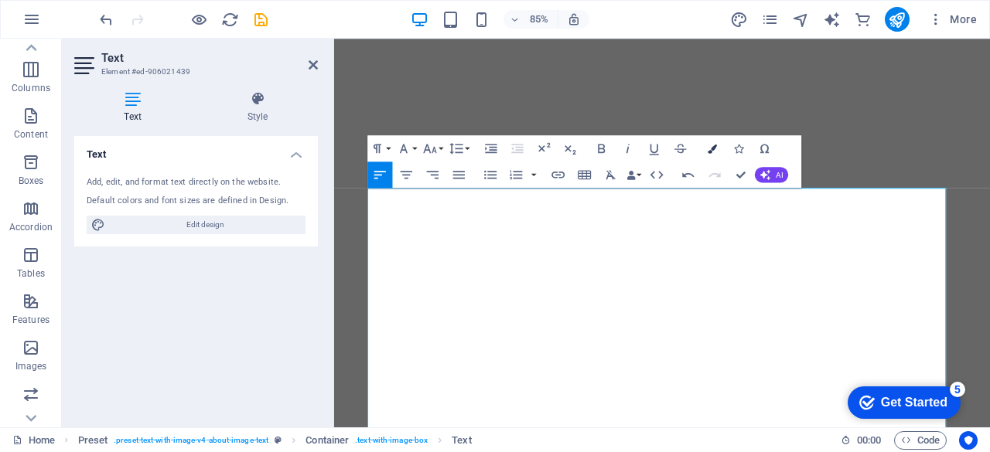
click at [706, 144] on button "Colors" at bounding box center [712, 148] width 25 height 26
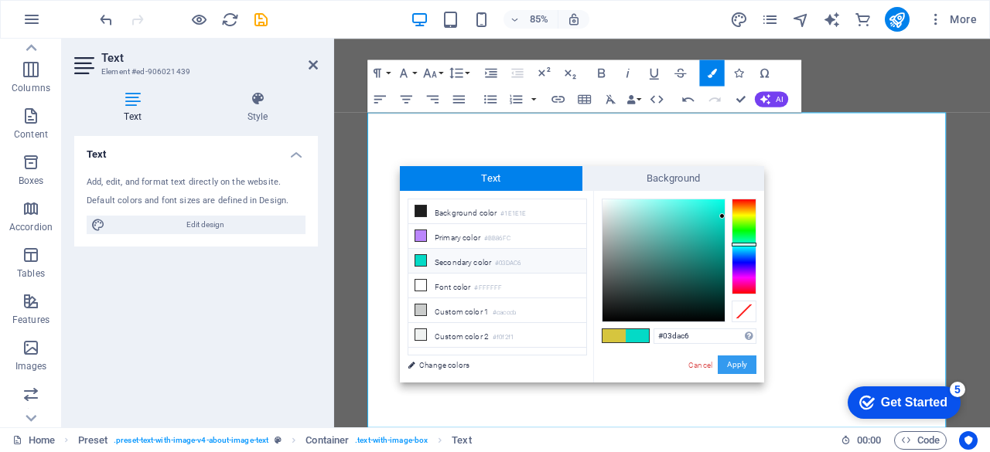
click at [728, 363] on button "Apply" at bounding box center [737, 365] width 39 height 19
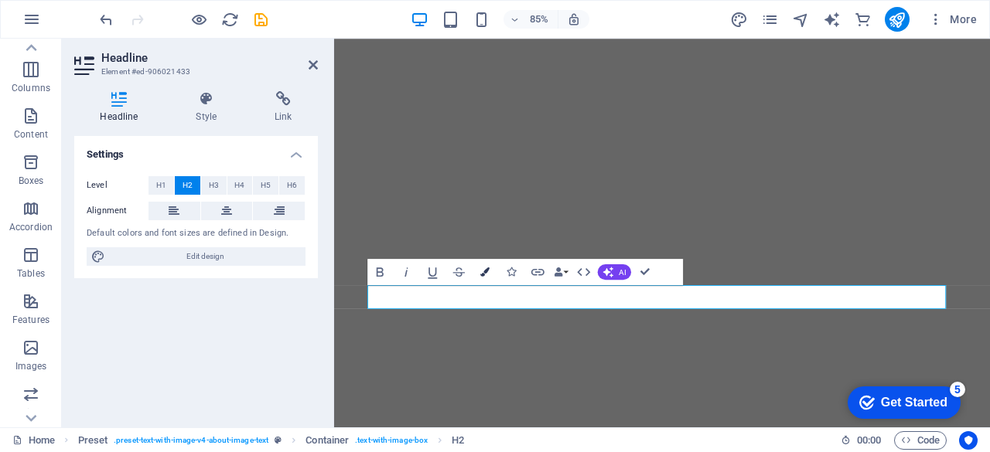
click at [484, 275] on icon "button" at bounding box center [485, 271] width 9 height 9
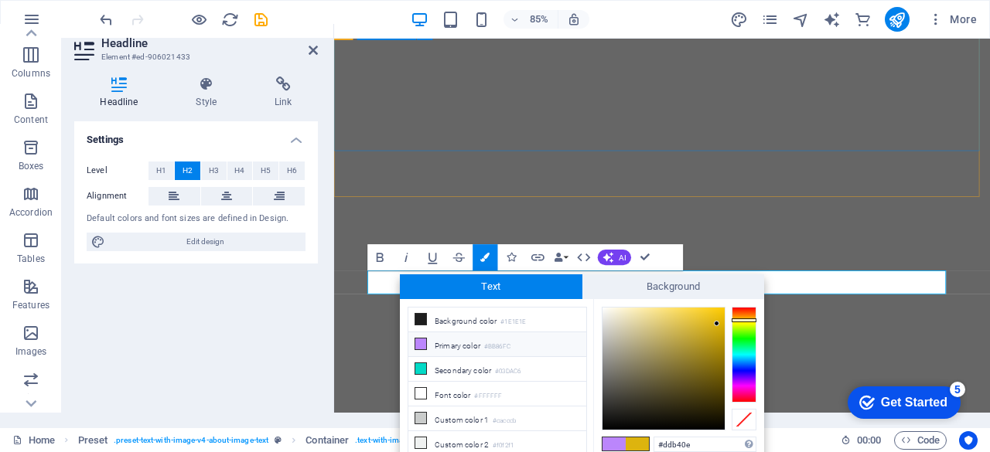
scroll to position [0, 0]
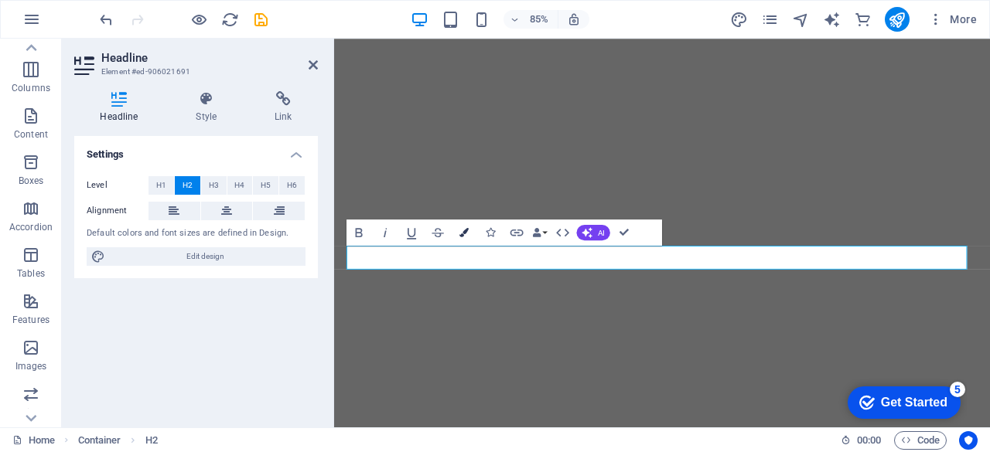
click at [462, 236] on icon "button" at bounding box center [463, 231] width 9 height 9
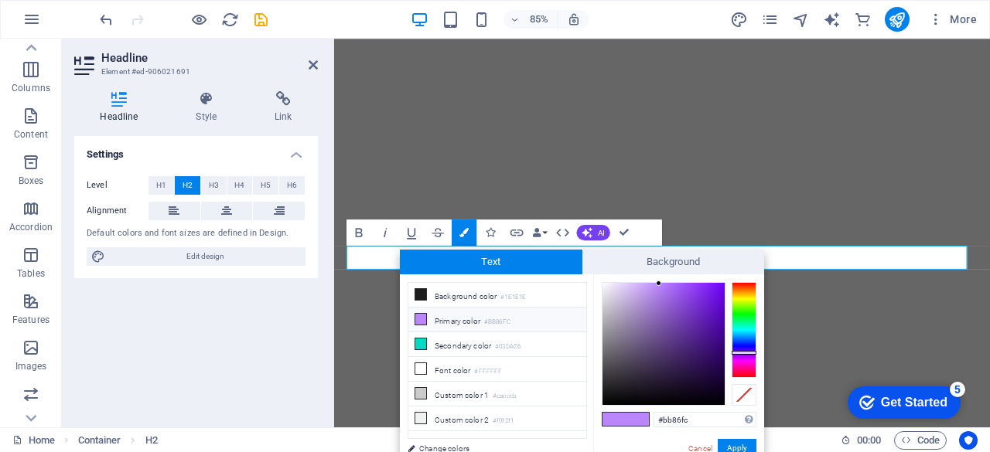
type input "#ddb40e"
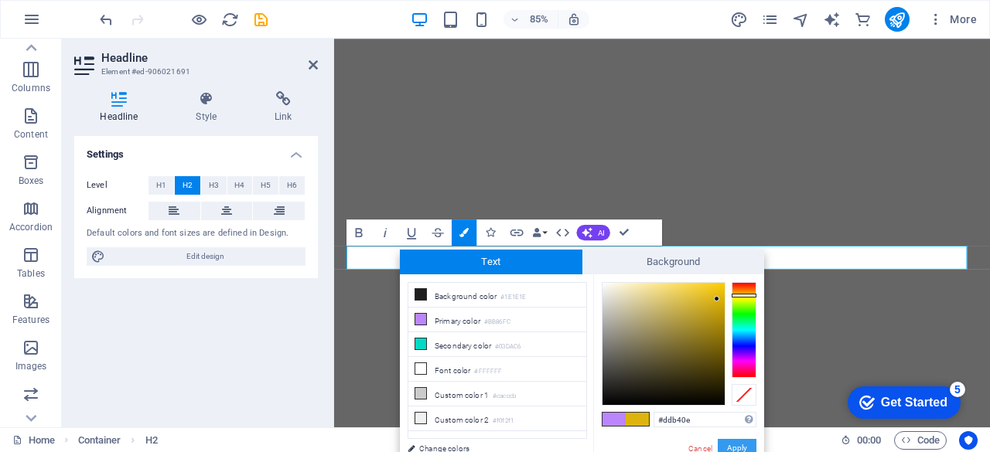
click at [733, 448] on button "Apply" at bounding box center [737, 448] width 39 height 19
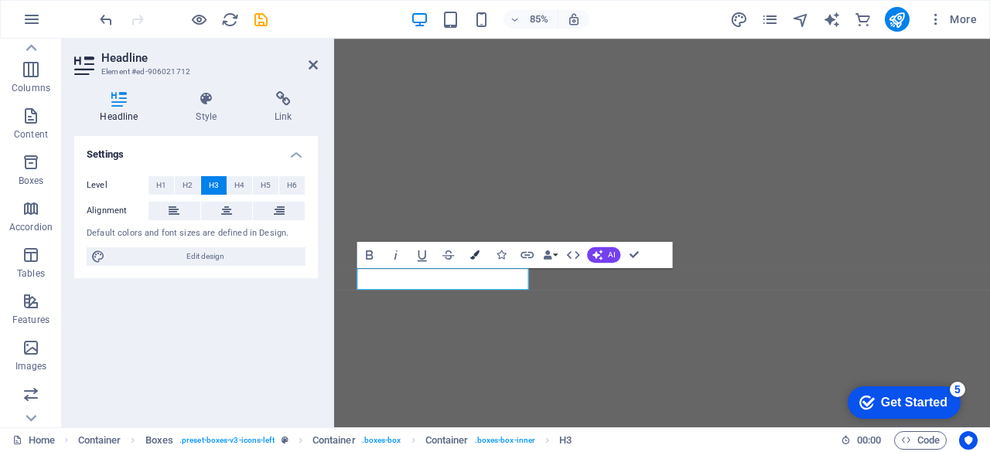
click at [476, 257] on icon "button" at bounding box center [474, 254] width 9 height 9
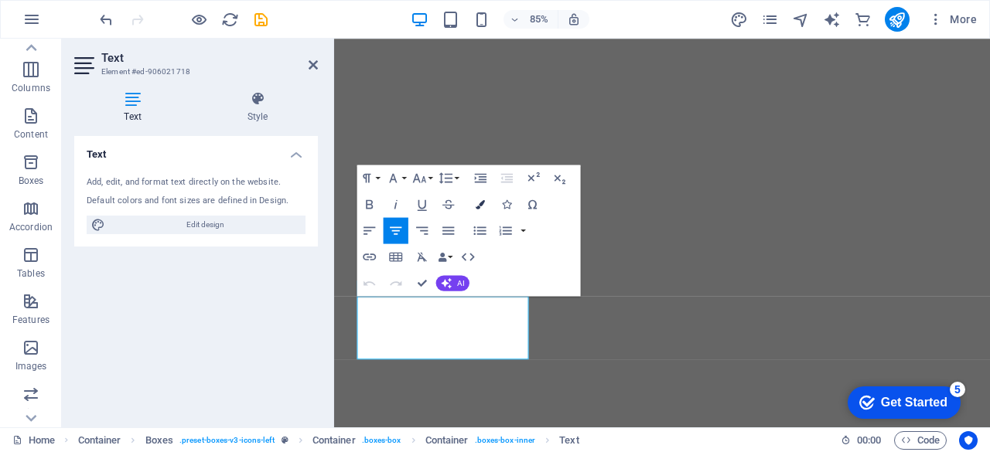
click at [483, 200] on icon "button" at bounding box center [480, 203] width 9 height 9
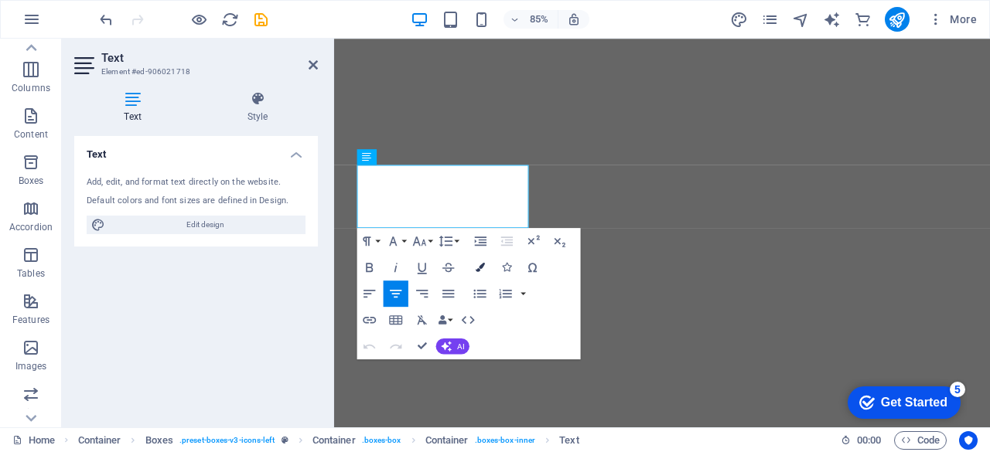
click at [483, 265] on icon "button" at bounding box center [480, 267] width 9 height 9
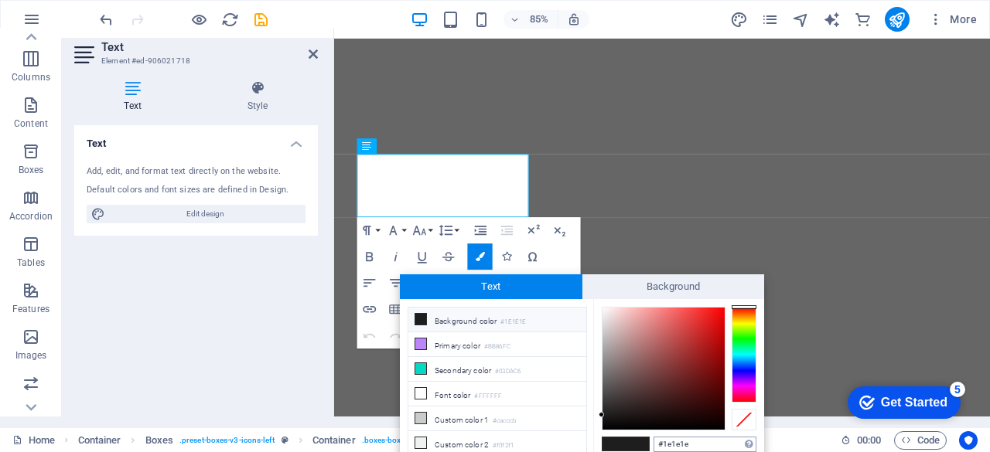
click at [693, 449] on input "#1e1e1e" at bounding box center [704, 444] width 103 height 15
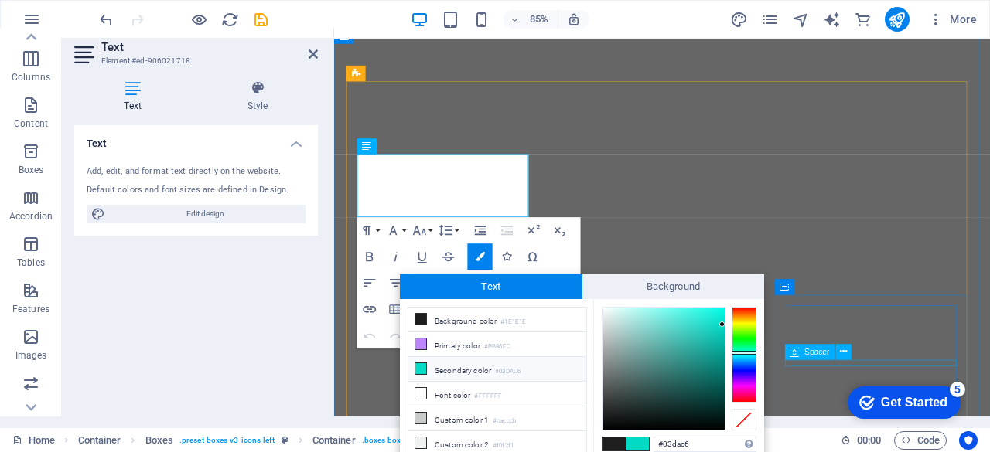
type input "#03dac6"
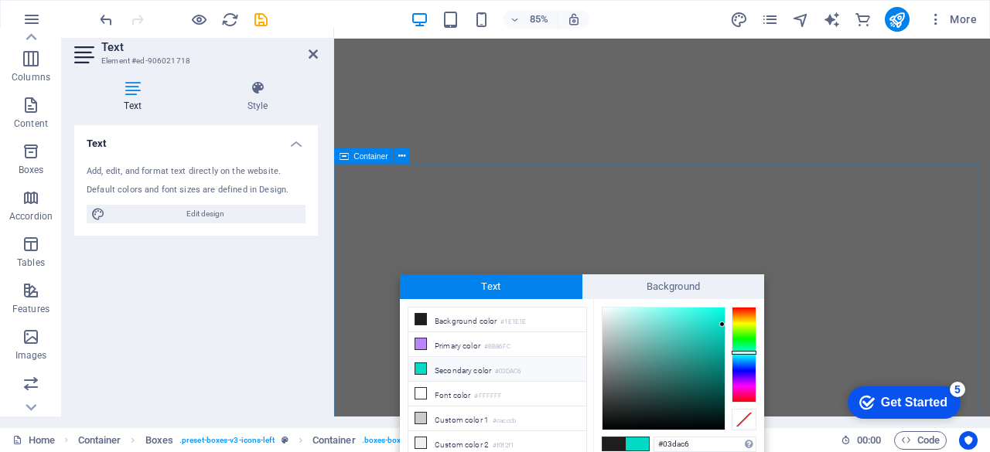
scroll to position [0, 0]
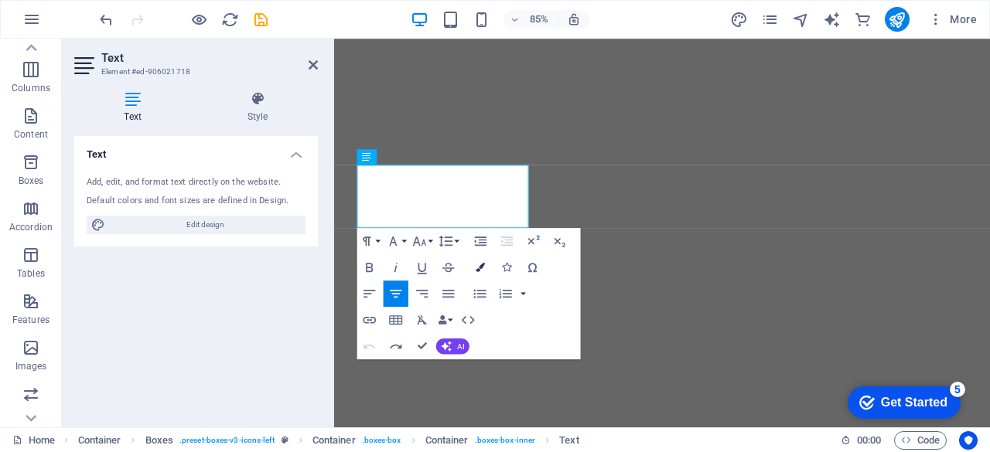
click at [476, 268] on icon "button" at bounding box center [480, 267] width 9 height 9
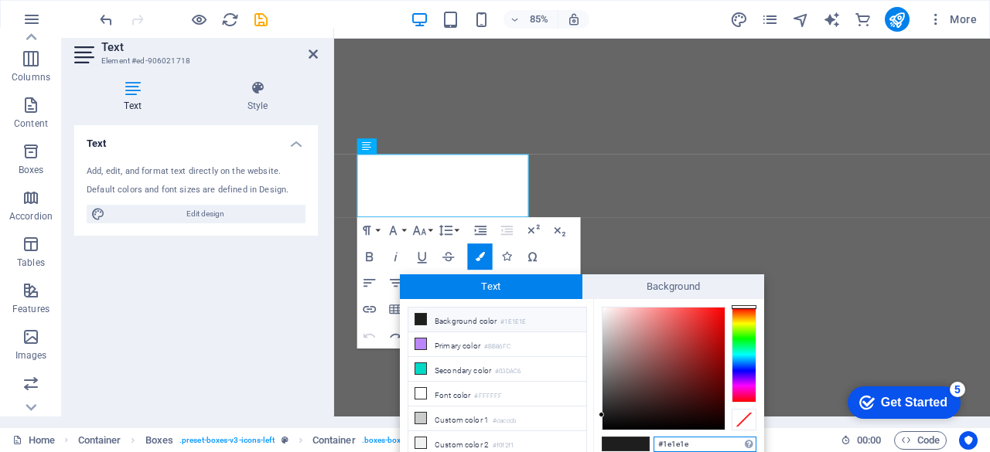
click at [692, 449] on input "#1e1e1e" at bounding box center [704, 444] width 103 height 15
paste input "03dac6"
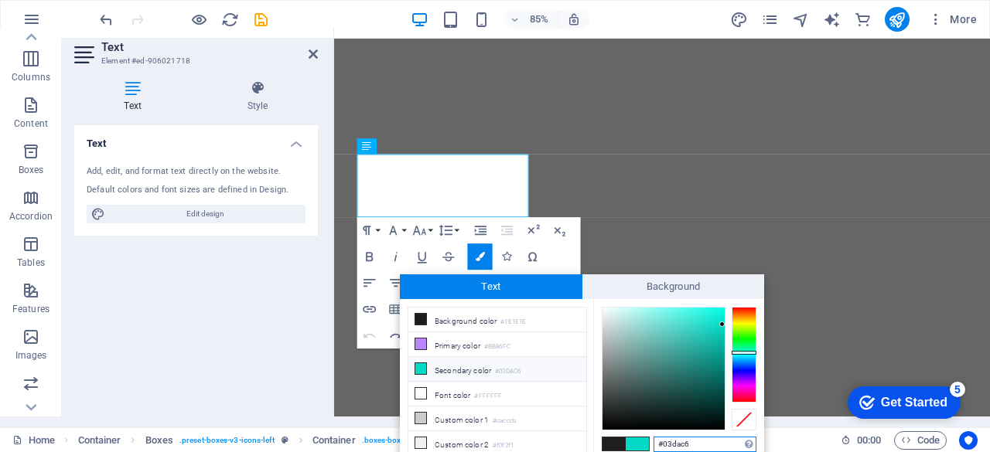
type input "#03dac6"
click at [530, 281] on span "Text" at bounding box center [491, 286] width 182 height 25
click at [703, 451] on input "#03dac6" at bounding box center [704, 444] width 103 height 15
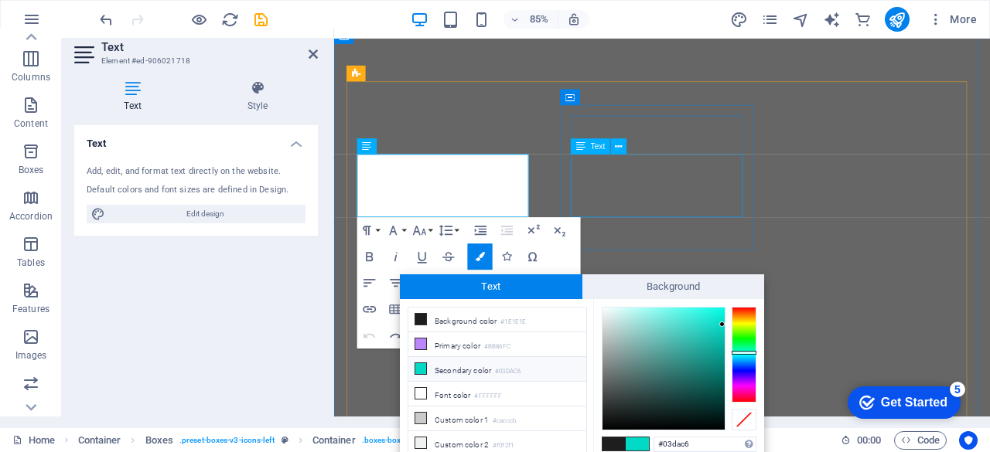
scroll to position [0, 0]
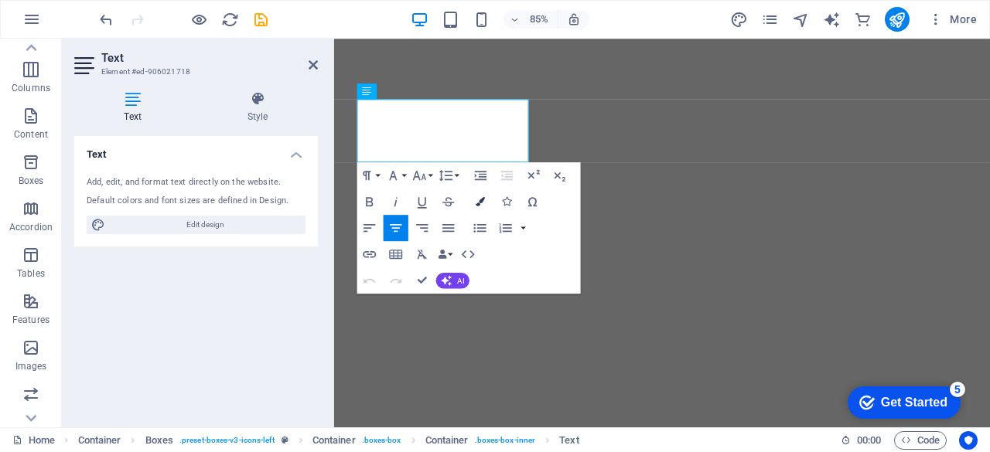
click at [480, 200] on icon "button" at bounding box center [480, 201] width 9 height 9
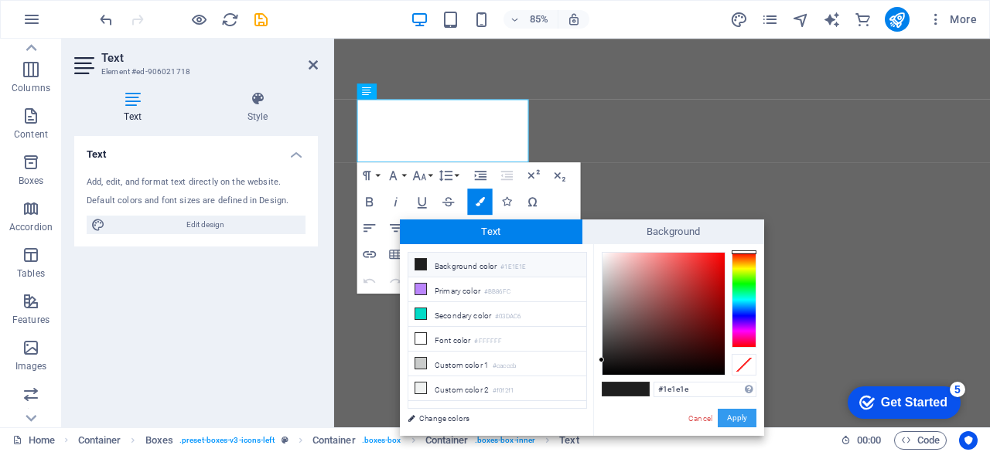
type input "#03dac6"
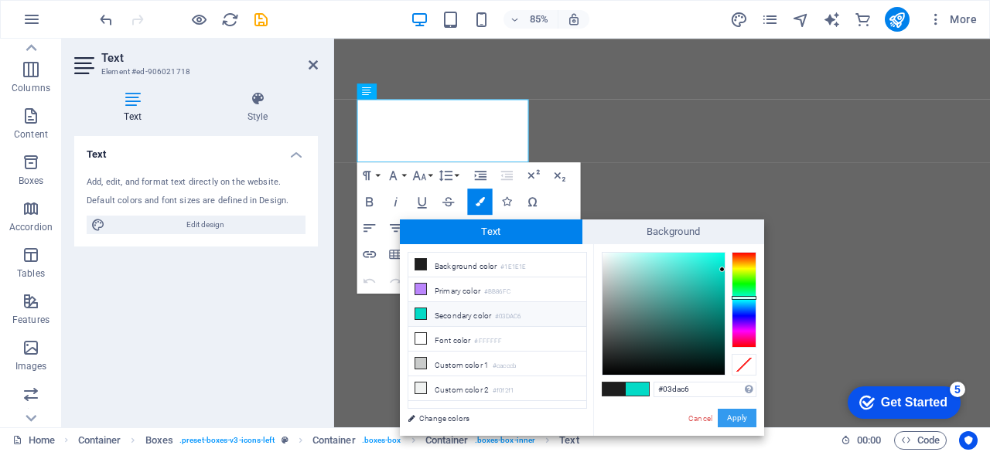
click at [728, 413] on button "Apply" at bounding box center [737, 418] width 39 height 19
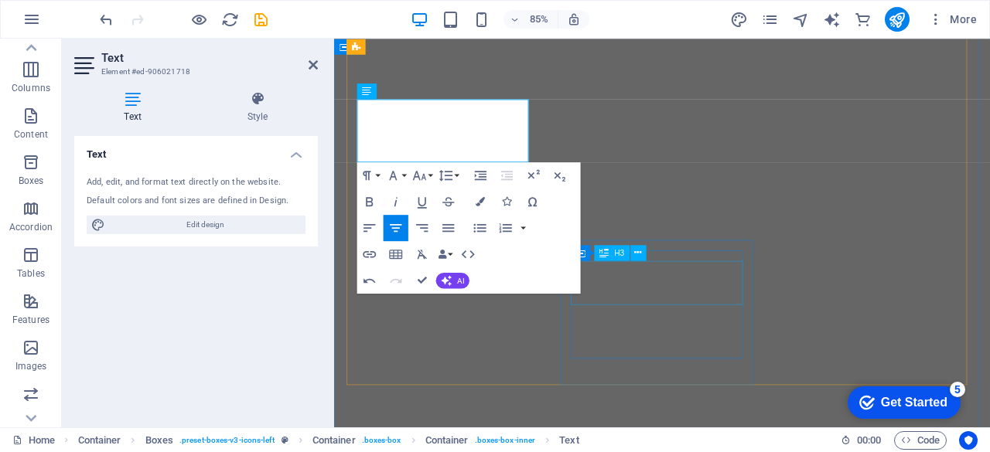
click at [0, 0] on button at bounding box center [0, 0] width 0 height 0
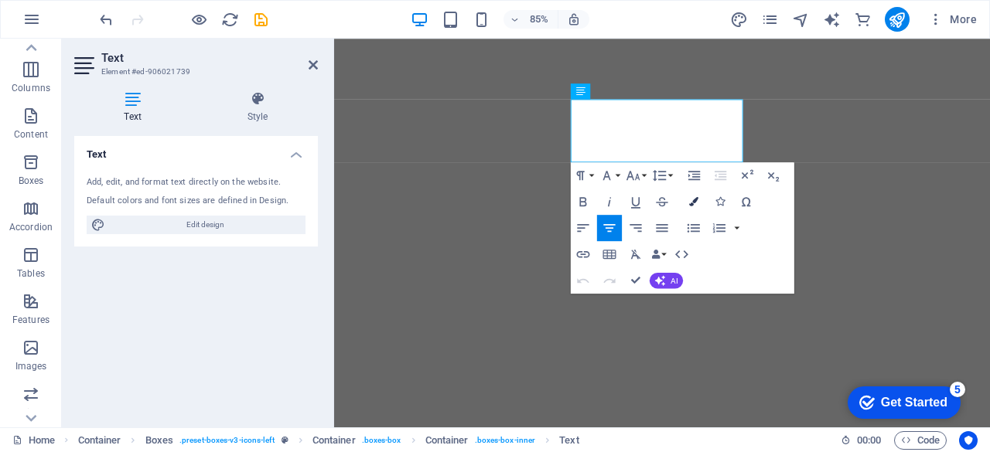
click at [700, 196] on button "Colors" at bounding box center [693, 202] width 25 height 26
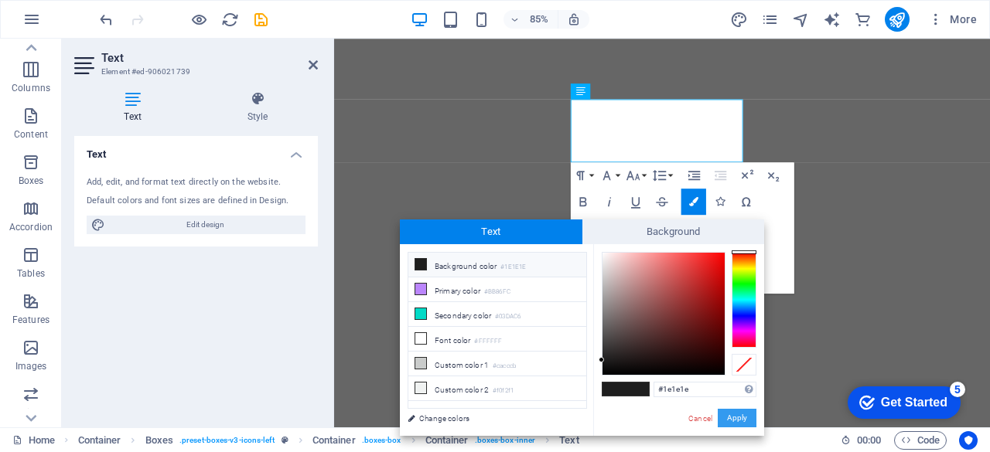
type input "#03dac6"
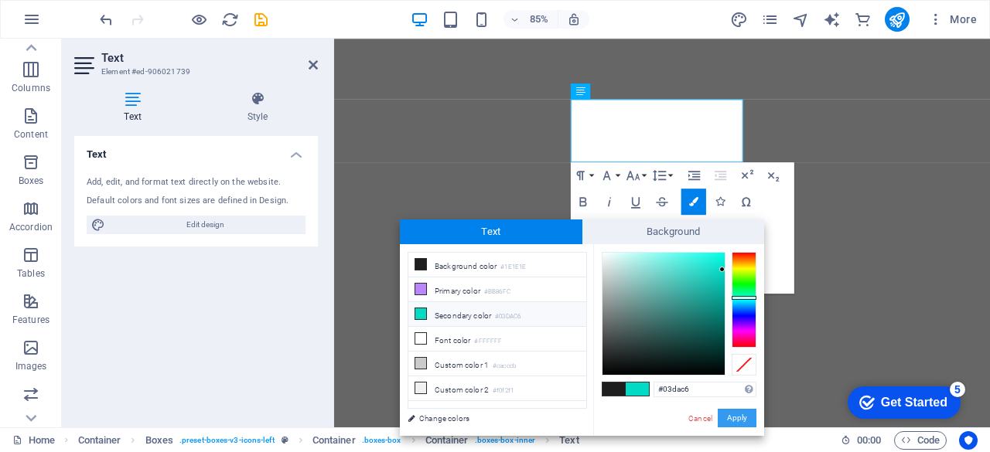
click at [737, 417] on button "Apply" at bounding box center [737, 418] width 39 height 19
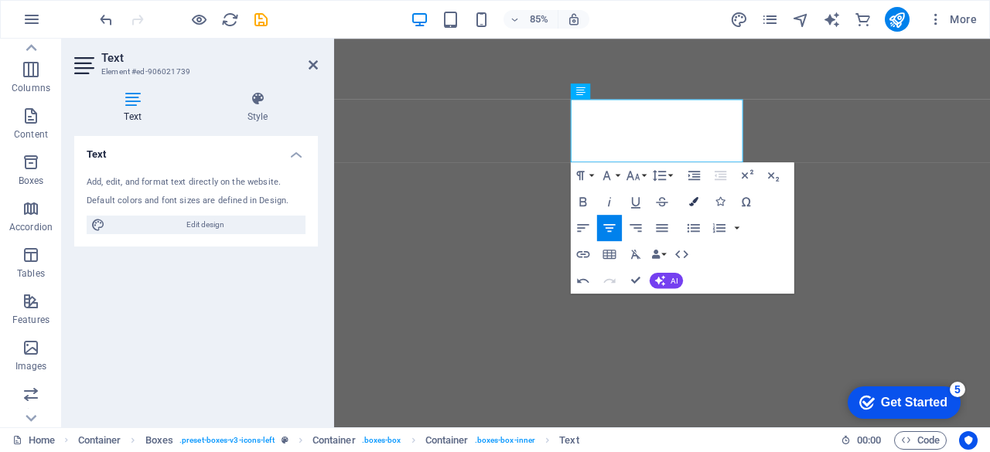
click at [684, 206] on button "Colors" at bounding box center [693, 202] width 25 height 26
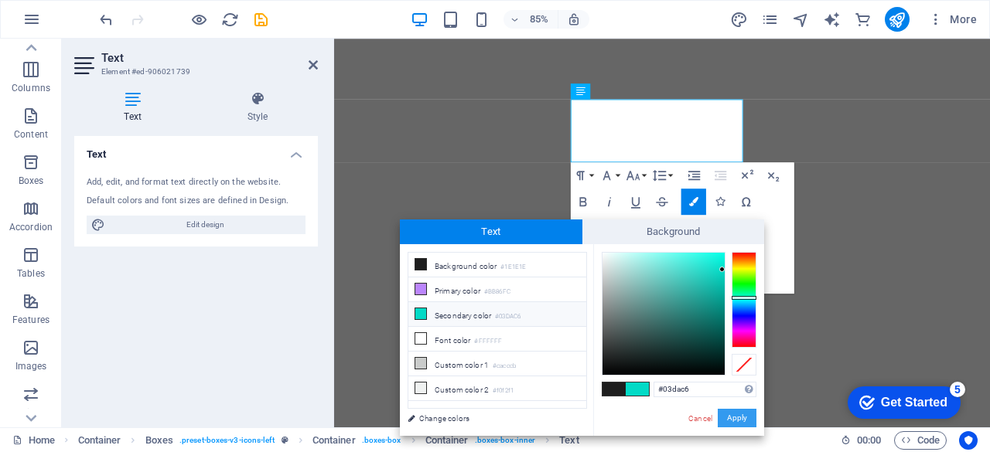
click at [738, 423] on button "Apply" at bounding box center [737, 418] width 39 height 19
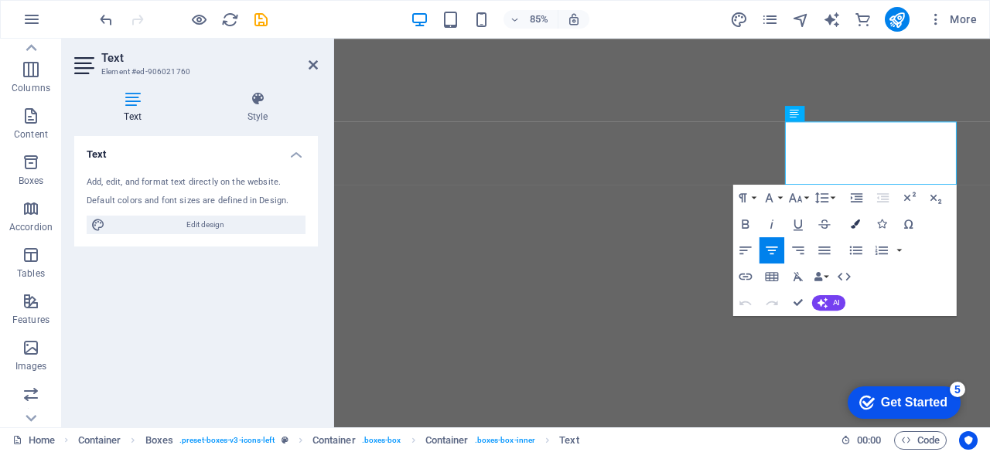
click at [853, 223] on icon "button" at bounding box center [855, 224] width 9 height 9
click at [852, 227] on icon "button" at bounding box center [855, 224] width 9 height 9
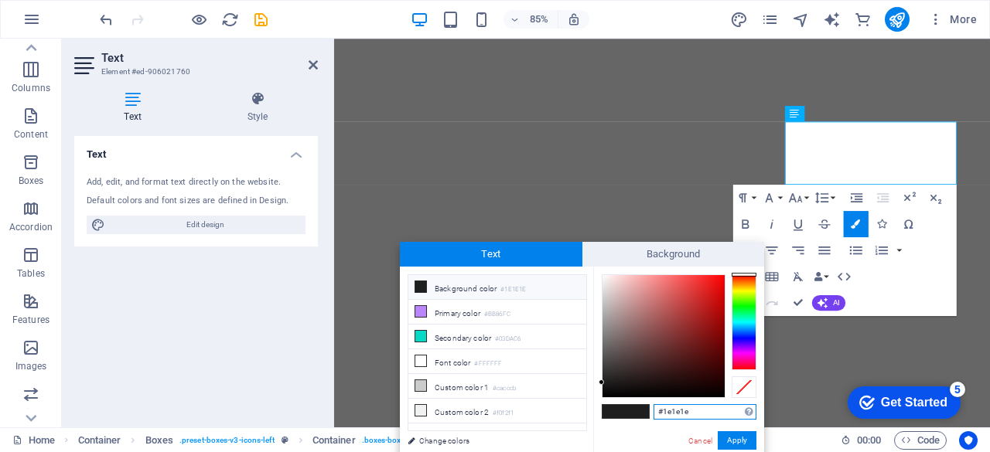
paste input "03dac6"
type input "#03dac6"
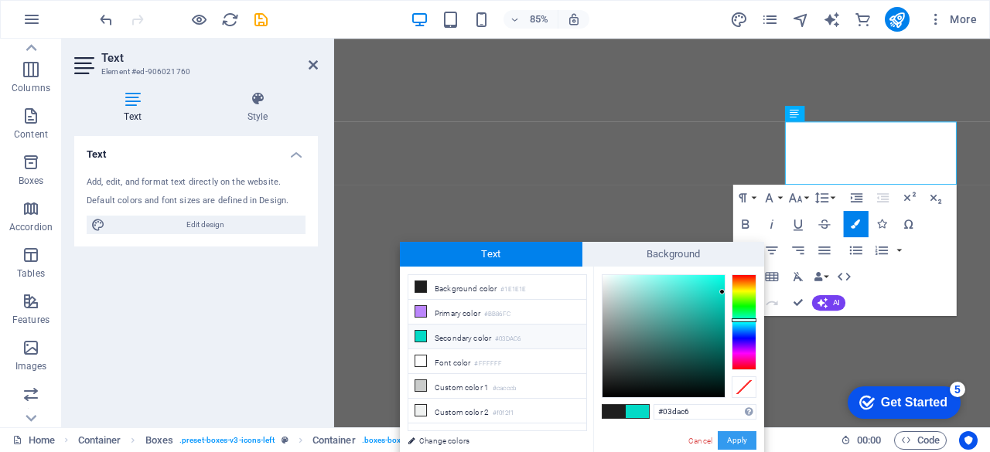
click at [728, 439] on button "Apply" at bounding box center [737, 440] width 39 height 19
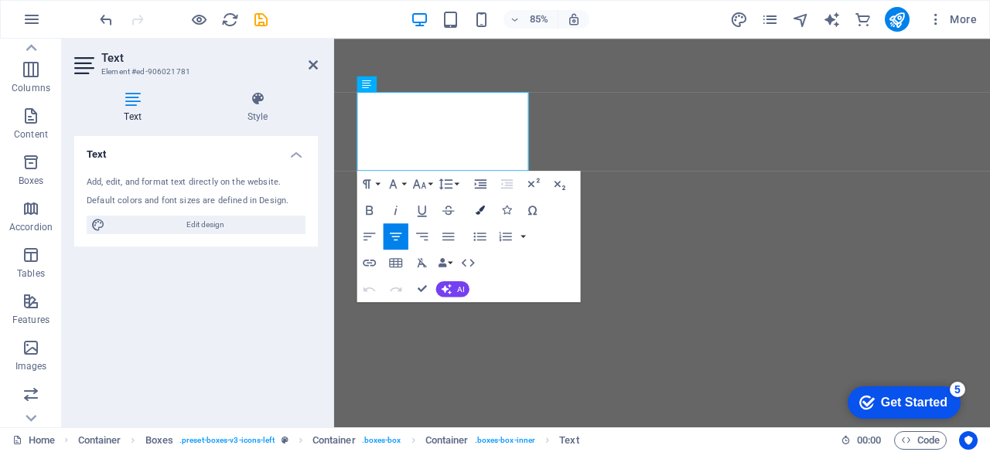
click at [482, 208] on icon "button" at bounding box center [480, 210] width 9 height 9
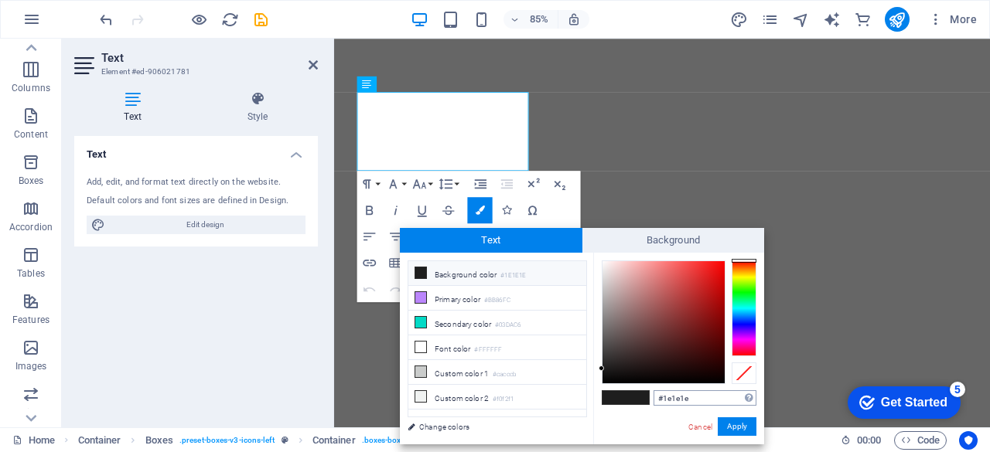
type input "#03dac6"
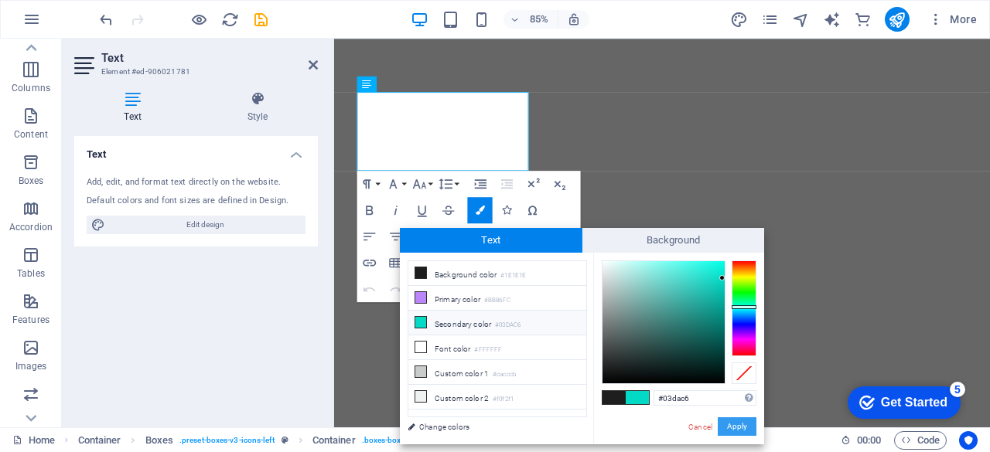
click at [738, 426] on button "Apply" at bounding box center [737, 427] width 39 height 19
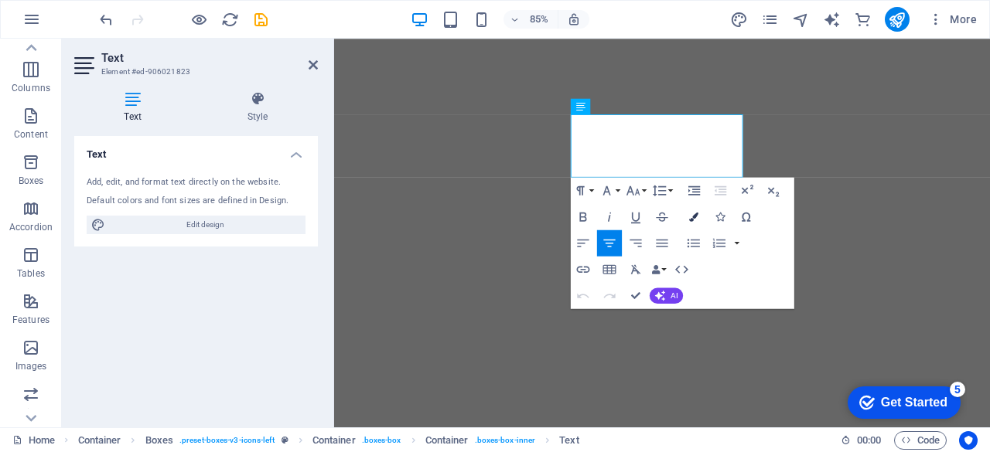
click at [698, 222] on button "Colors" at bounding box center [693, 216] width 25 height 26
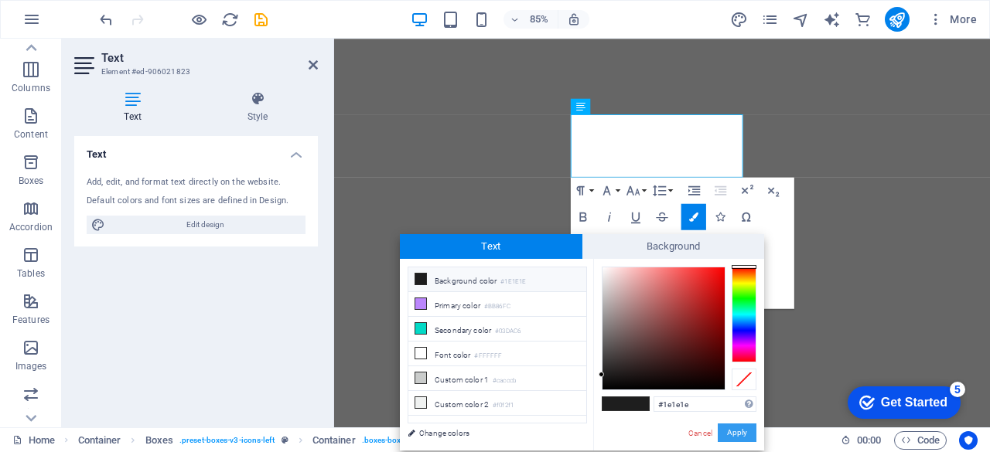
type input "#03dac6"
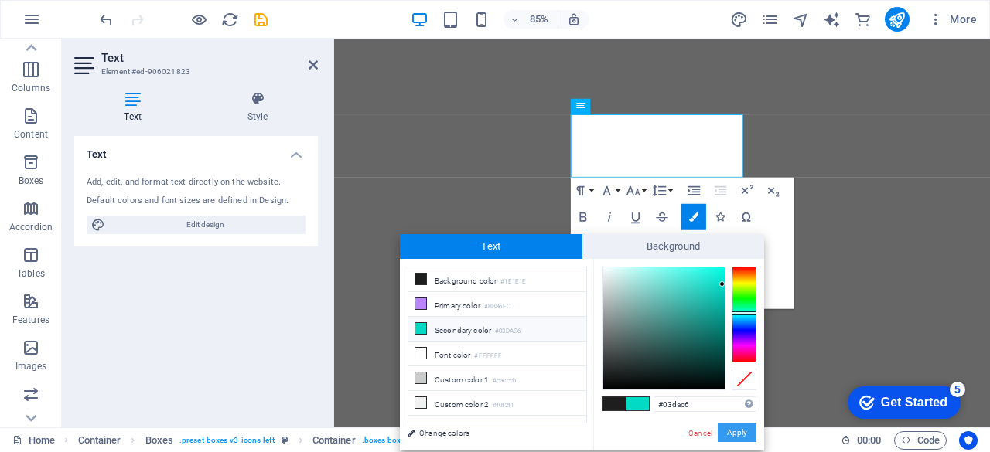
click at [724, 426] on button "Apply" at bounding box center [737, 433] width 39 height 19
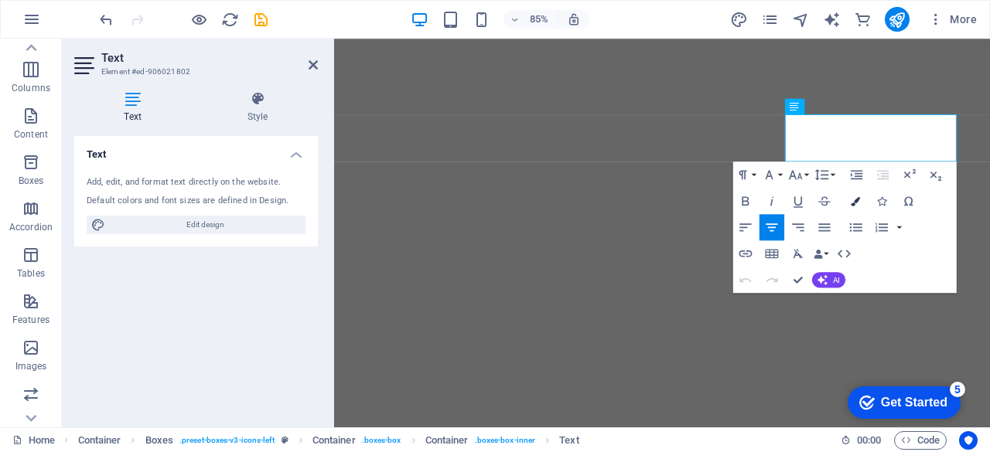
click at [857, 200] on icon "button" at bounding box center [855, 200] width 9 height 9
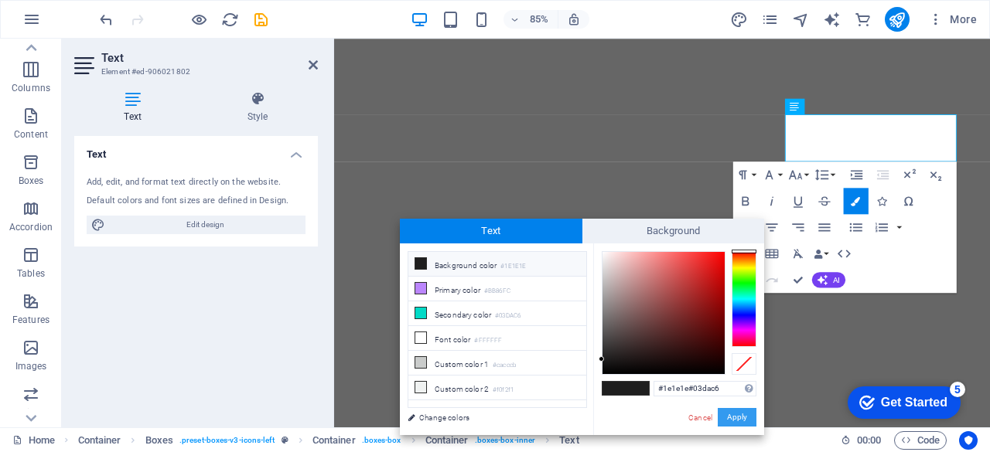
type input "#03dac6"
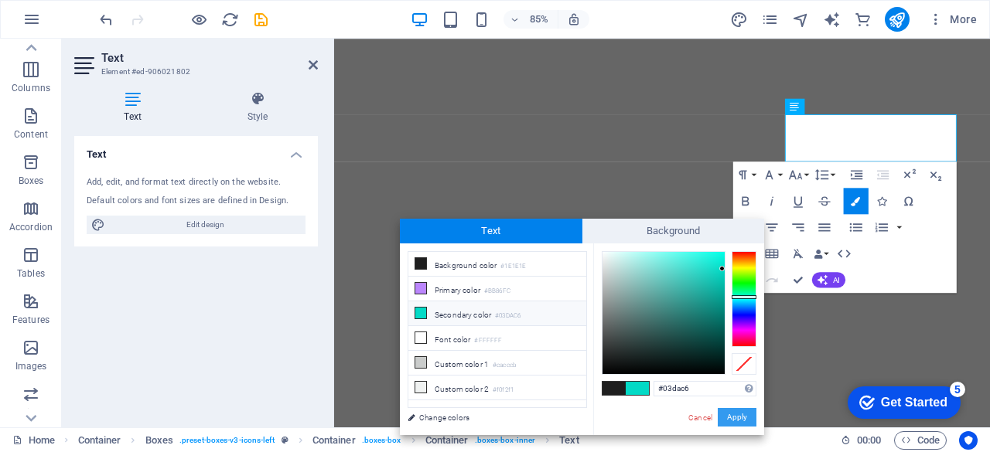
click at [739, 417] on button "Apply" at bounding box center [737, 417] width 39 height 19
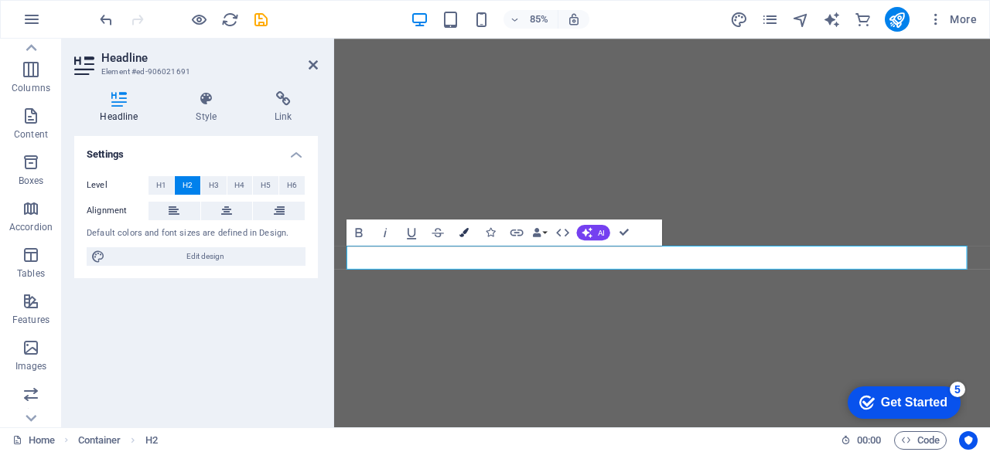
click at [465, 232] on icon "button" at bounding box center [463, 231] width 9 height 9
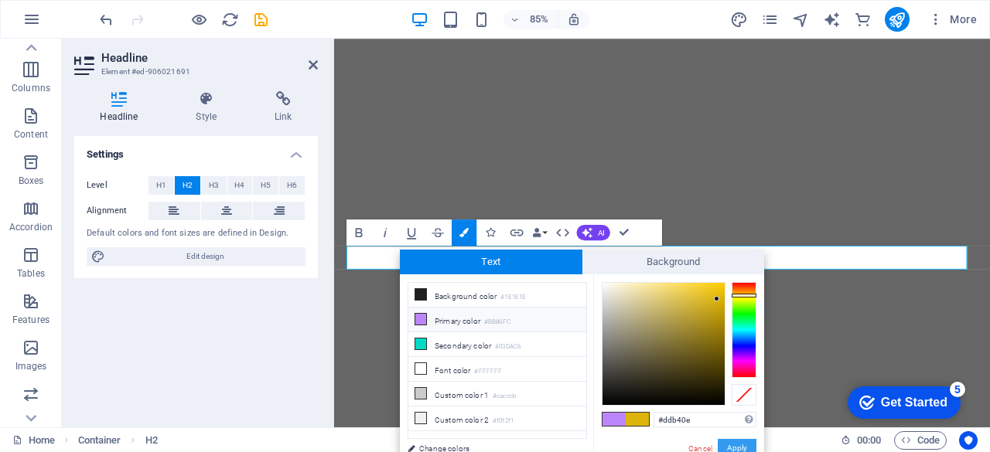
click at [751, 443] on button "Apply" at bounding box center [737, 448] width 39 height 19
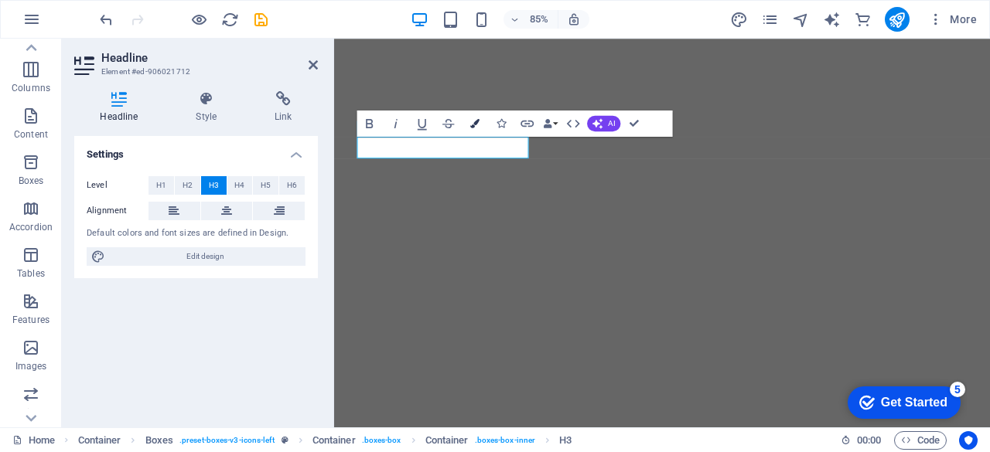
click at [480, 120] on button "Colors" at bounding box center [474, 123] width 25 height 26
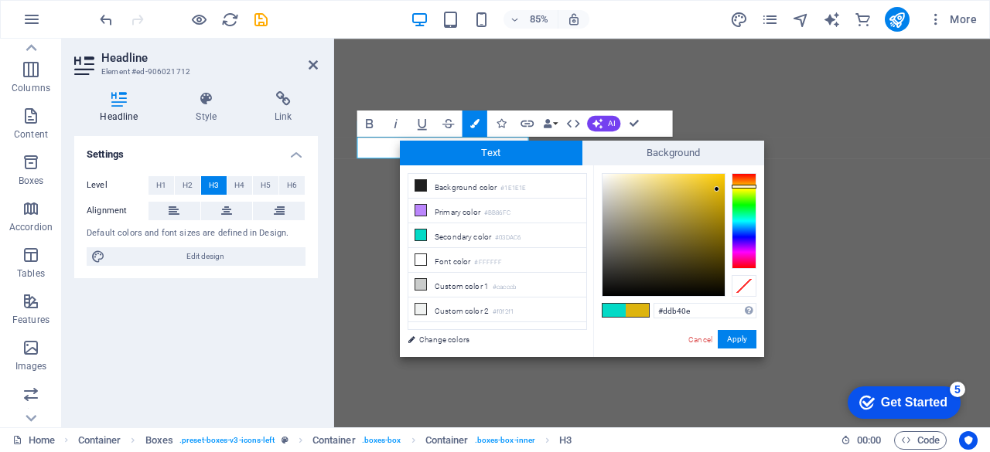
type input "#ddb40e"
click at [722, 327] on div "#ddb40e Supported formats #0852ed rgb(8, 82, 237) rgba(8, 82, 237, 90%) hsv(221…" at bounding box center [678, 373] width 171 height 416
click at [722, 330] on button "Apply" at bounding box center [737, 339] width 39 height 19
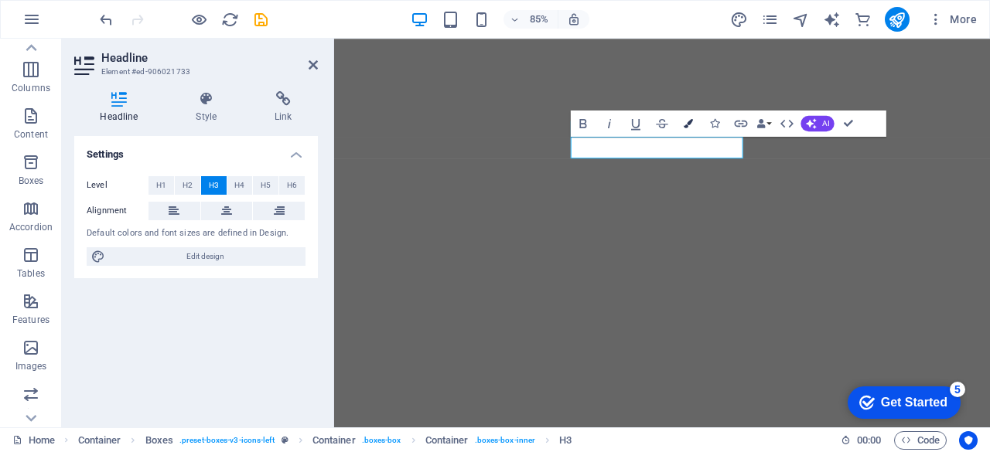
click at [688, 121] on icon "button" at bounding box center [688, 122] width 9 height 9
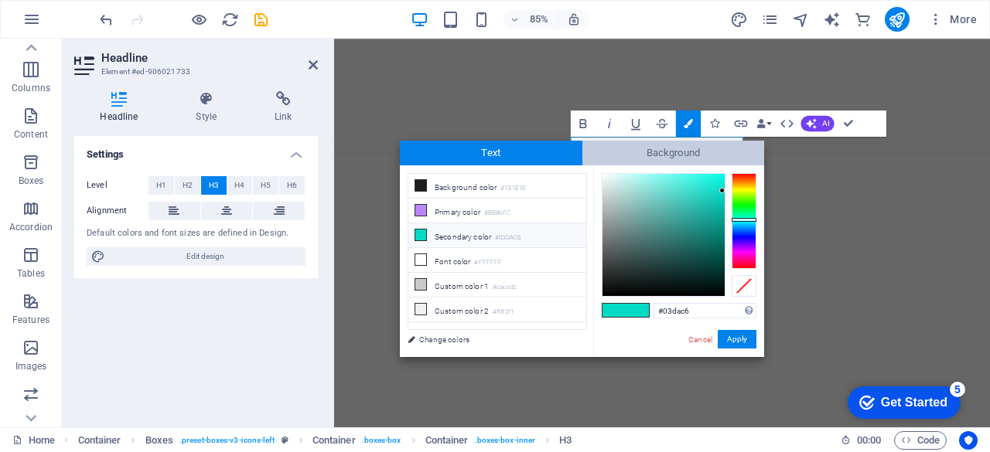
type input "#ddb40e"
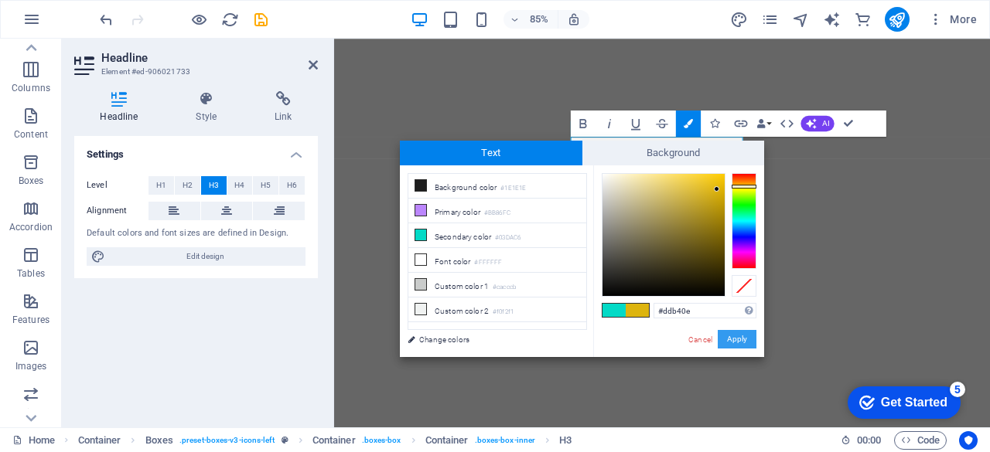
click at [729, 339] on button "Apply" at bounding box center [737, 339] width 39 height 19
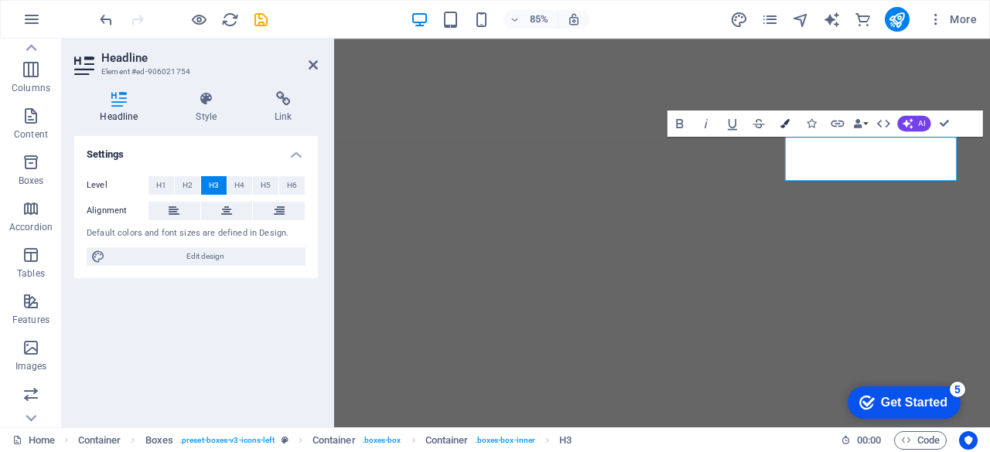
click at [787, 122] on icon "button" at bounding box center [784, 122] width 9 height 9
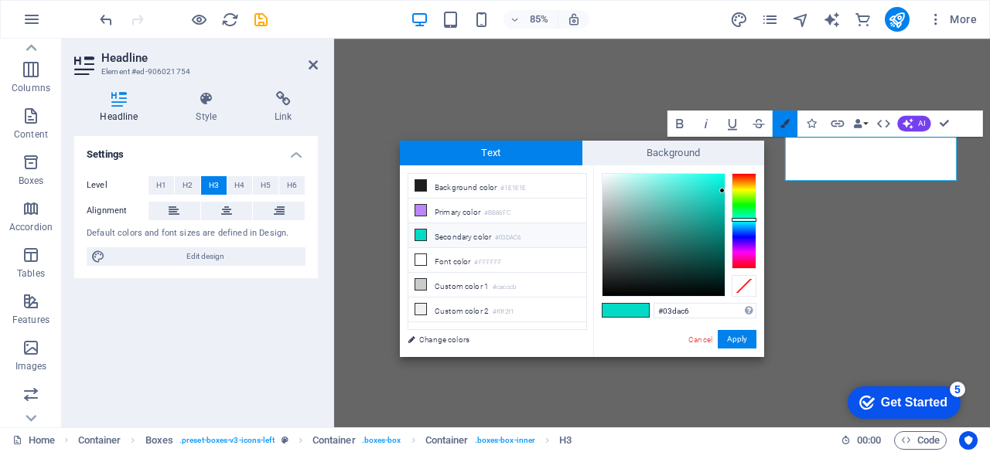
type input "#ddb40e"
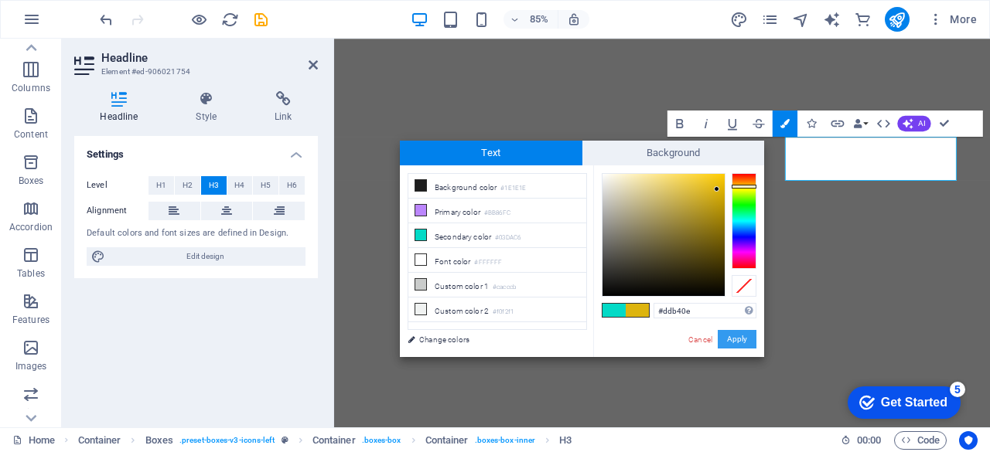
click at [734, 344] on button "Apply" at bounding box center [737, 339] width 39 height 19
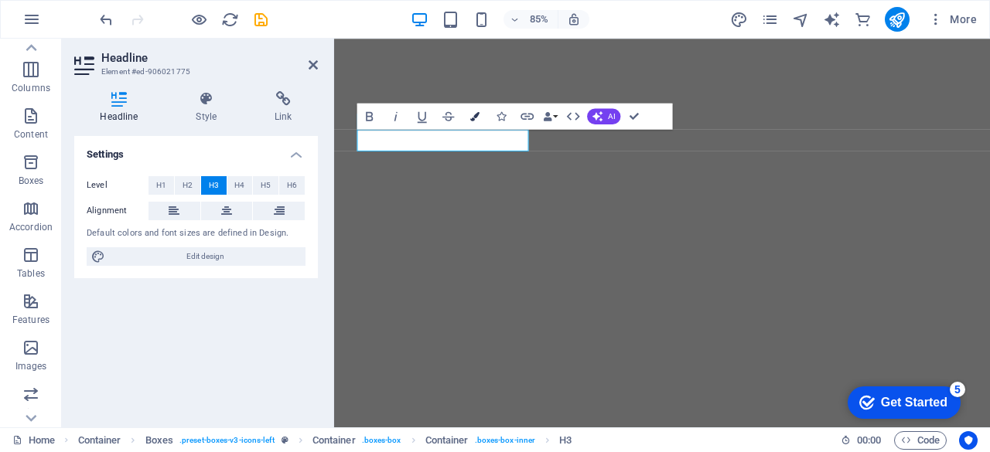
click at [483, 111] on button "Colors" at bounding box center [474, 116] width 25 height 26
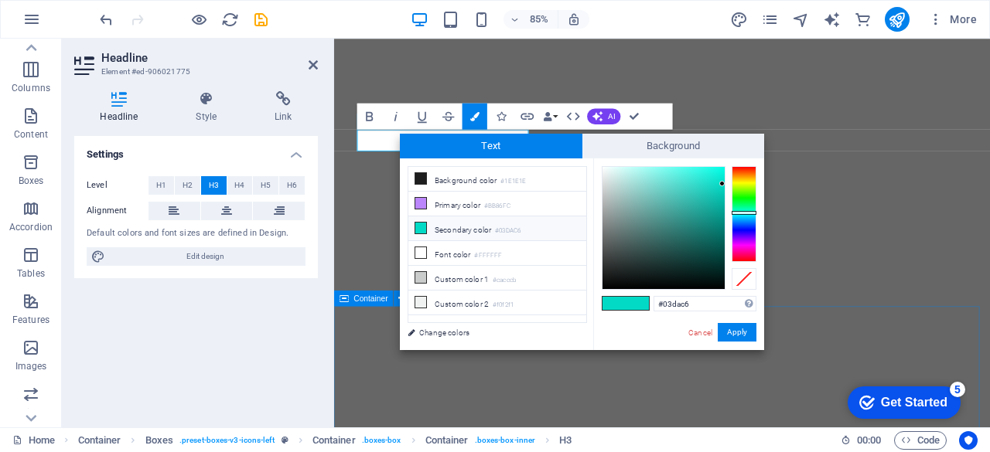
type input "#ddb40e"
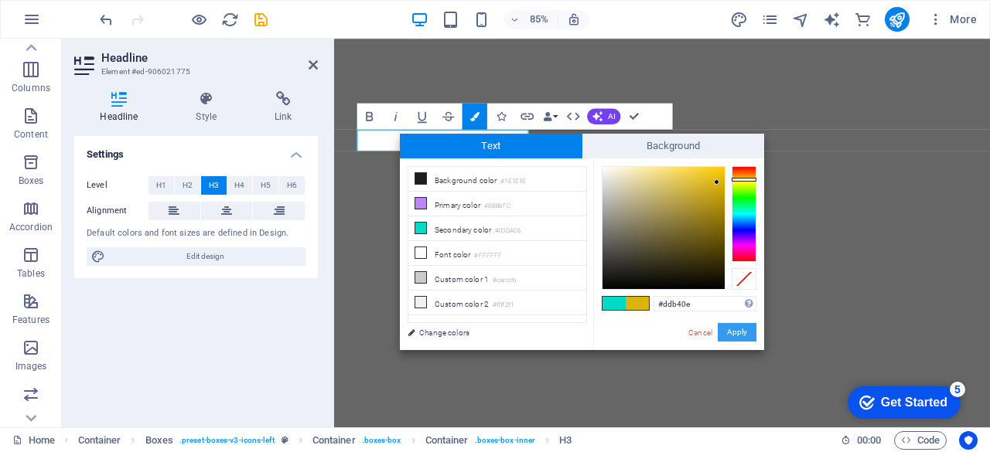
click at [728, 336] on button "Apply" at bounding box center [737, 332] width 39 height 19
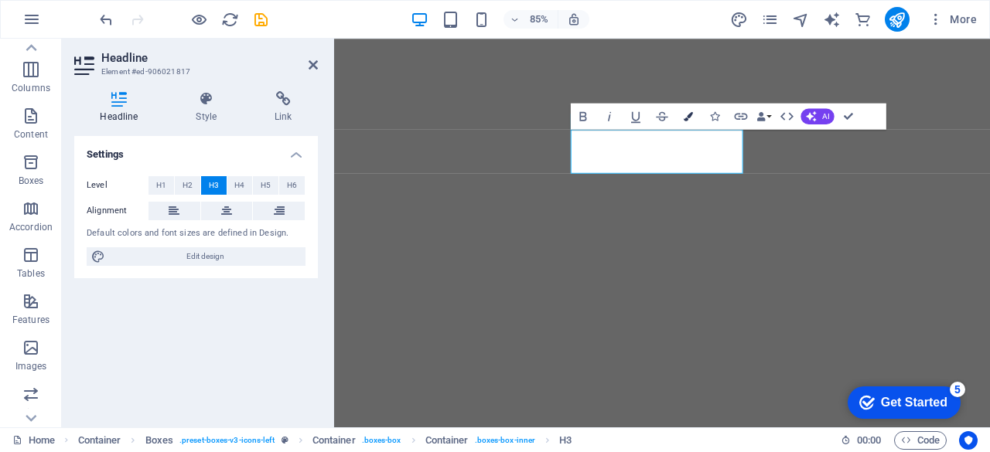
click at [690, 118] on icon "button" at bounding box center [688, 115] width 9 height 9
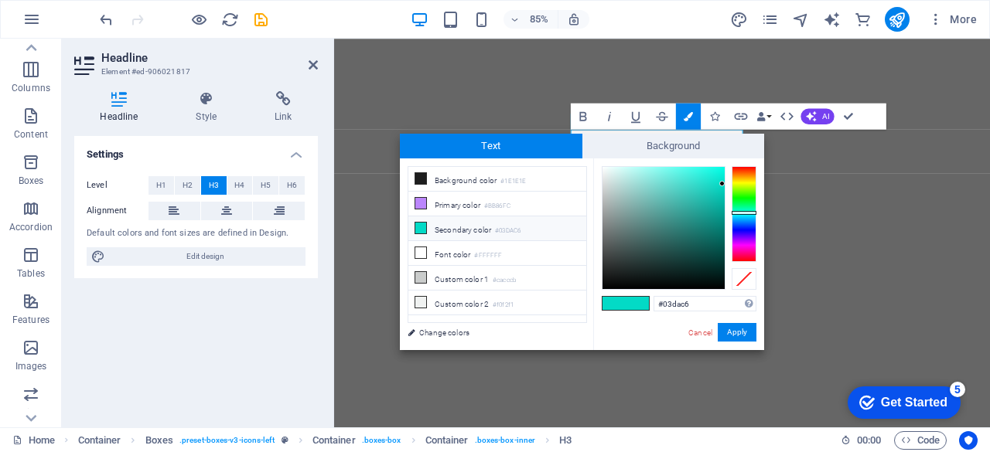
type input "#ddb40e"
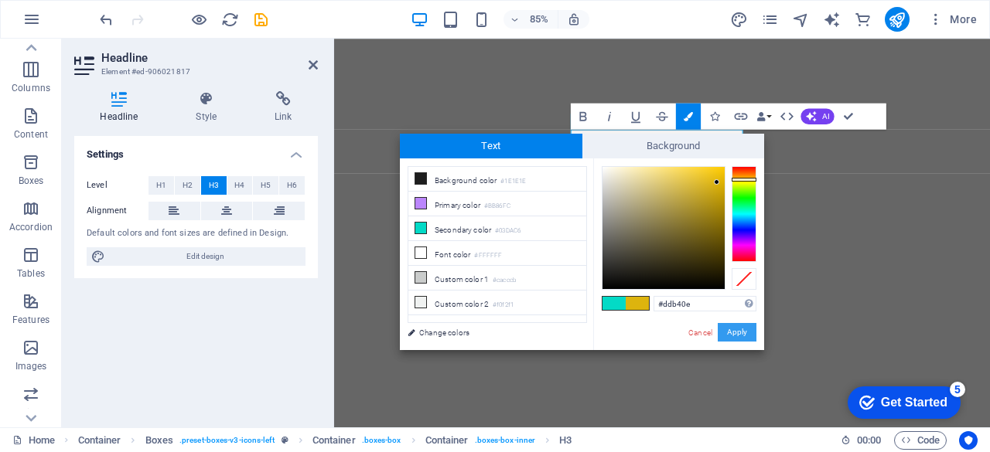
click at [730, 335] on button "Apply" at bounding box center [737, 332] width 39 height 19
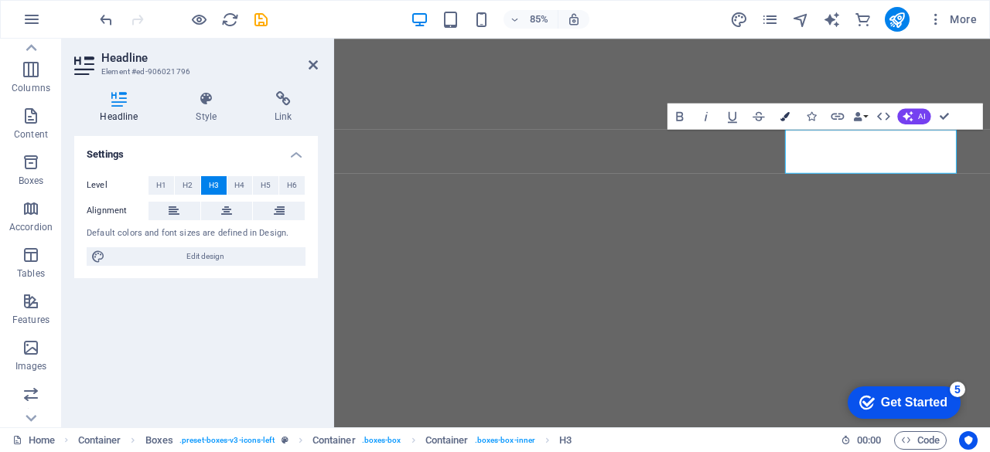
click at [789, 115] on icon "button" at bounding box center [784, 115] width 9 height 9
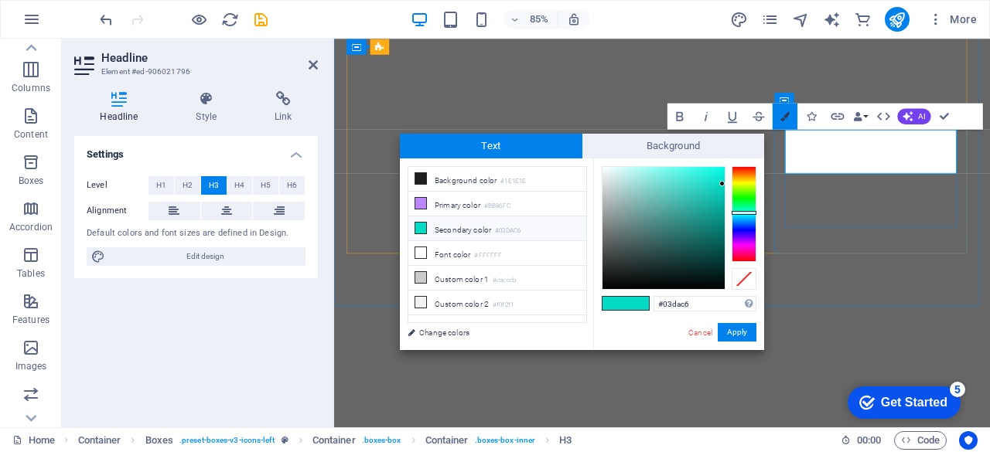
type input "#ddb40e"
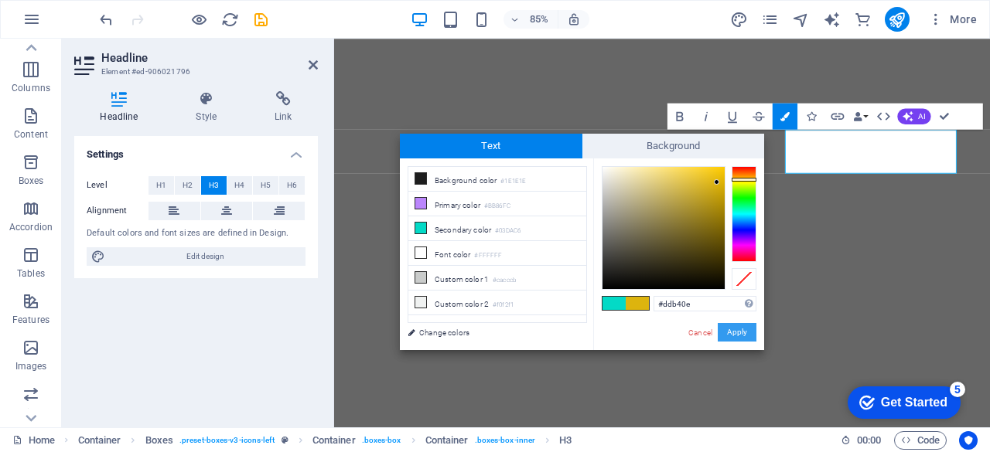
click at [732, 333] on button "Apply" at bounding box center [737, 332] width 39 height 19
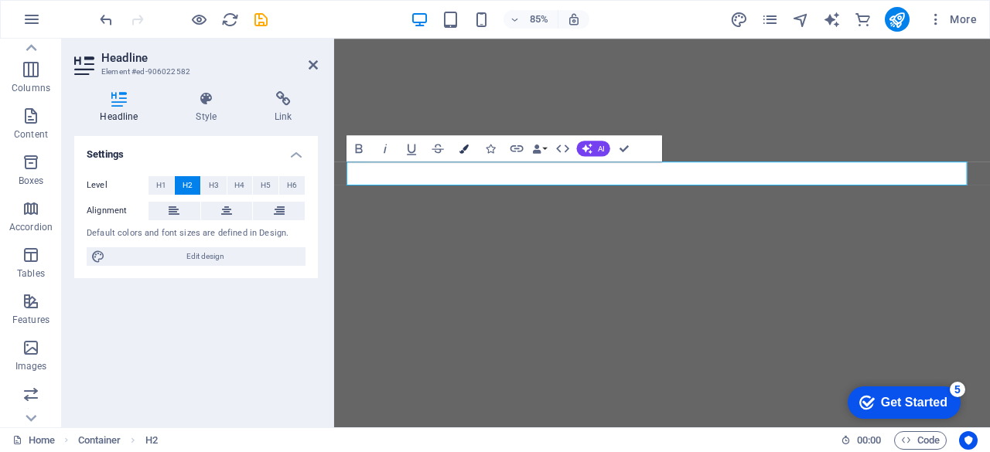
click at [470, 149] on button "Colors" at bounding box center [464, 148] width 25 height 26
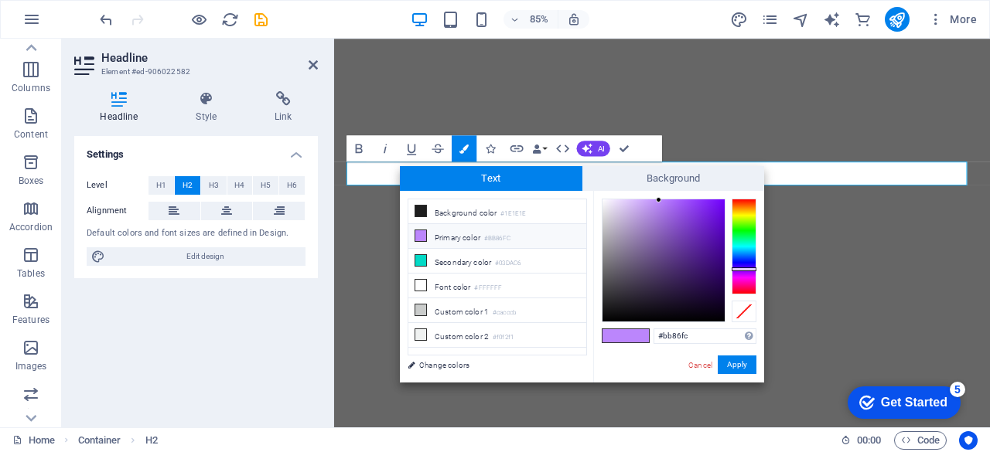
type input "#ddb40e"
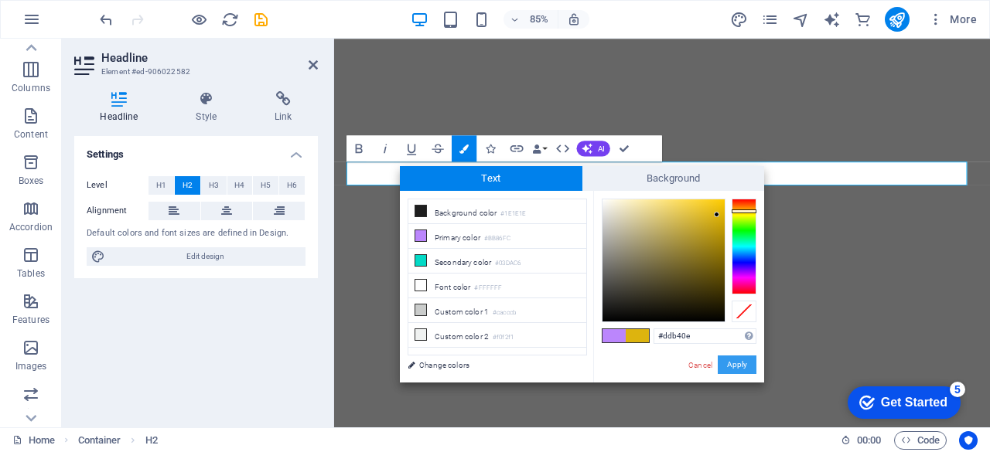
click at [739, 366] on button "Apply" at bounding box center [737, 365] width 39 height 19
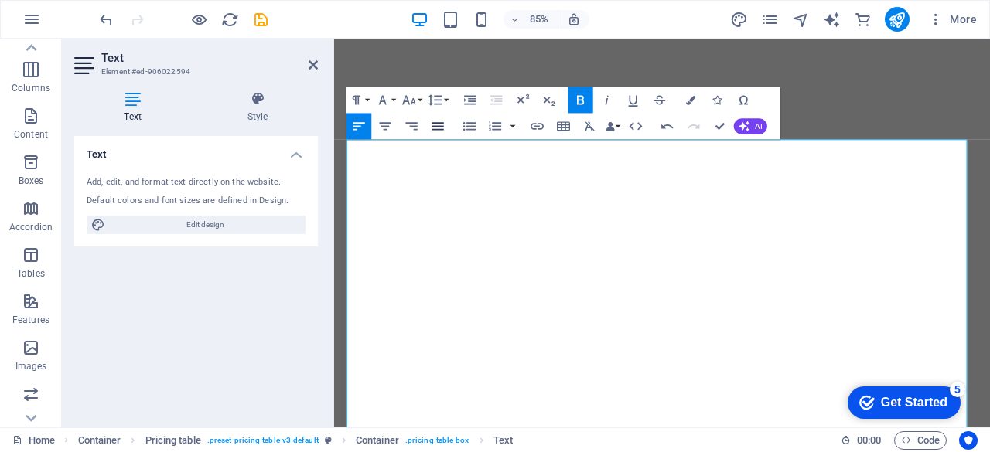
click at [436, 121] on icon "button" at bounding box center [437, 125] width 15 height 15
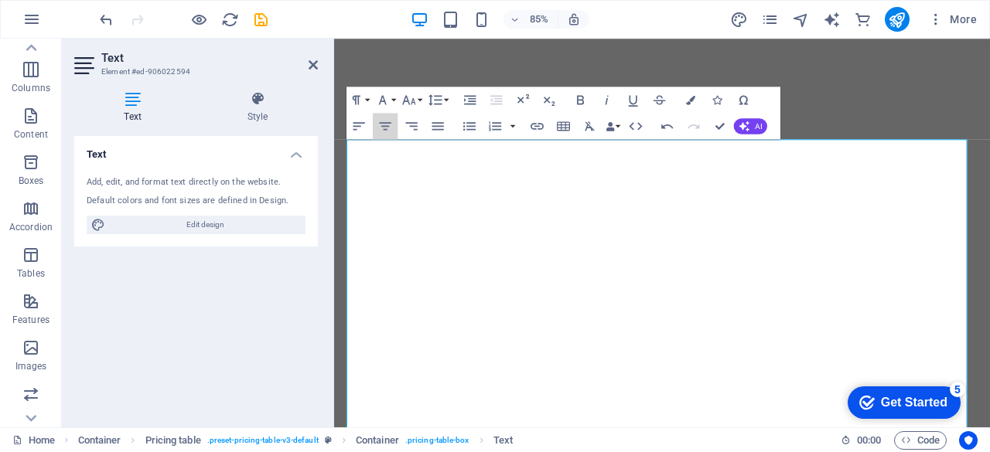
click at [386, 124] on icon "button" at bounding box center [384, 125] width 15 height 15
click at [390, 122] on icon "button" at bounding box center [386, 126] width 12 height 8
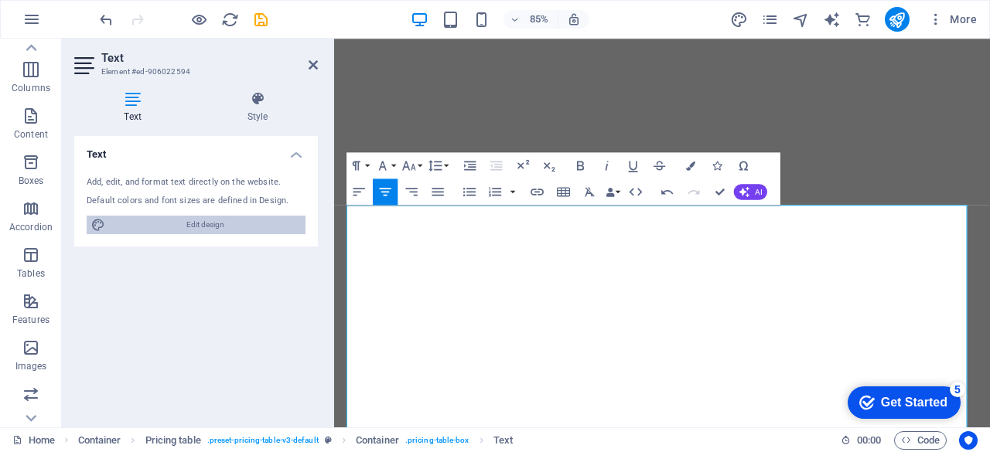
click at [254, 231] on span "Edit design" at bounding box center [205, 225] width 191 height 19
select select "px"
select select "200"
select select "px"
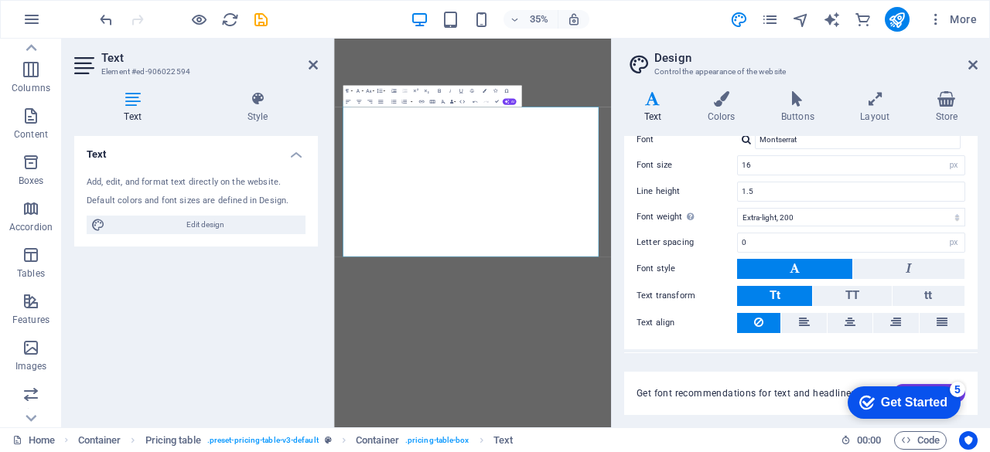
scroll to position [131, 0]
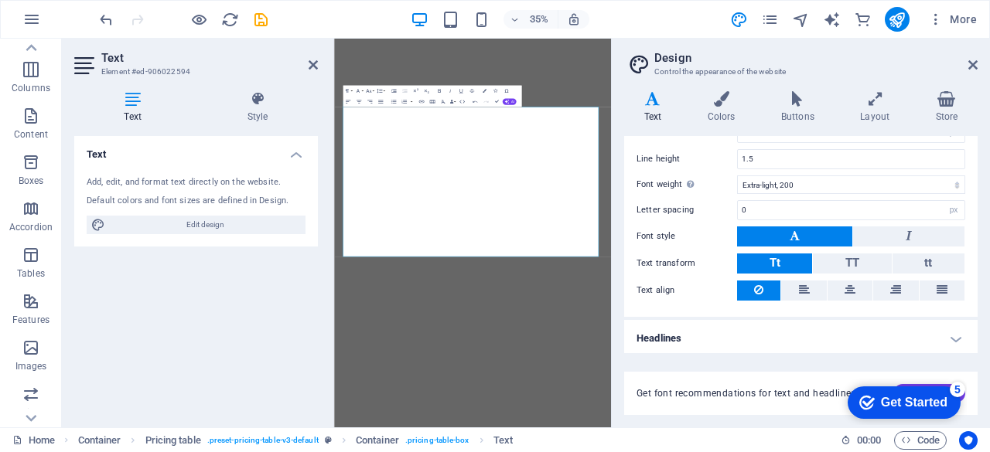
click at [299, 327] on div "Text Add, edit, and format text directly on the website. Default colors and fon…" at bounding box center [196, 275] width 244 height 279
click at [257, 94] on icon at bounding box center [257, 98] width 121 height 15
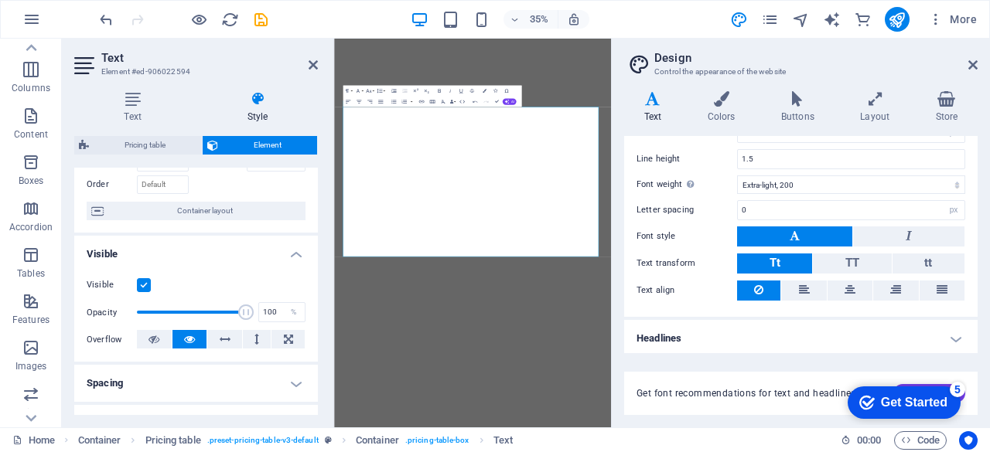
scroll to position [0, 0]
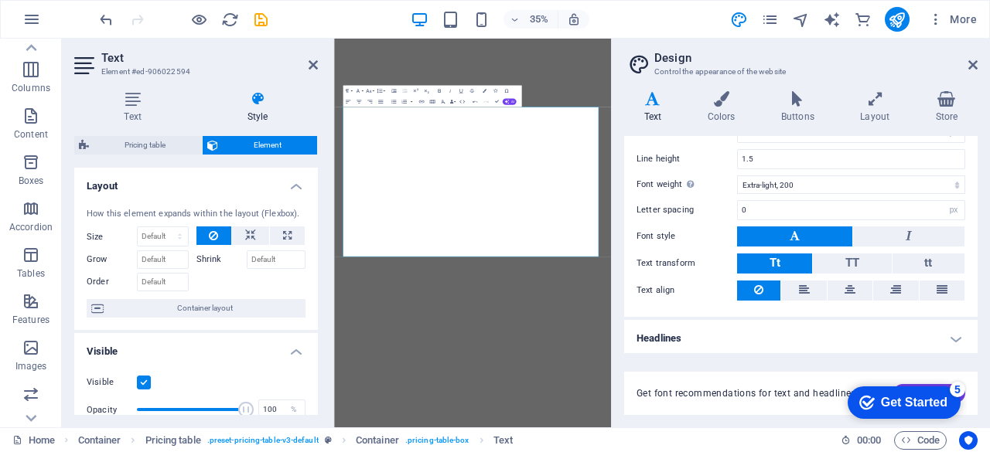
click at [966, 70] on header "Design Control the appearance of the website" at bounding box center [802, 59] width 350 height 40
click at [978, 66] on aside "Design Control the appearance of the website Variants Text Colors Buttons Layou…" at bounding box center [800, 233] width 379 height 389
click at [975, 63] on icon at bounding box center [972, 65] width 9 height 12
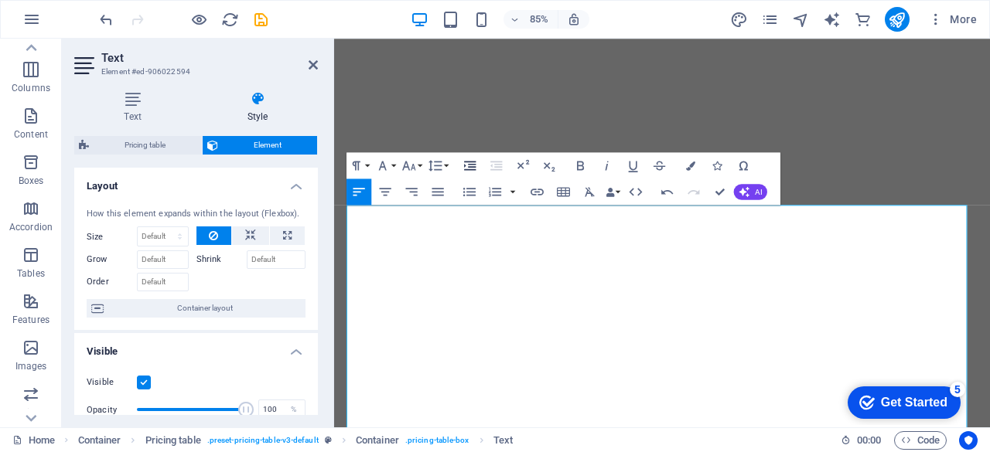
click at [467, 160] on icon "button" at bounding box center [469, 165] width 15 height 15
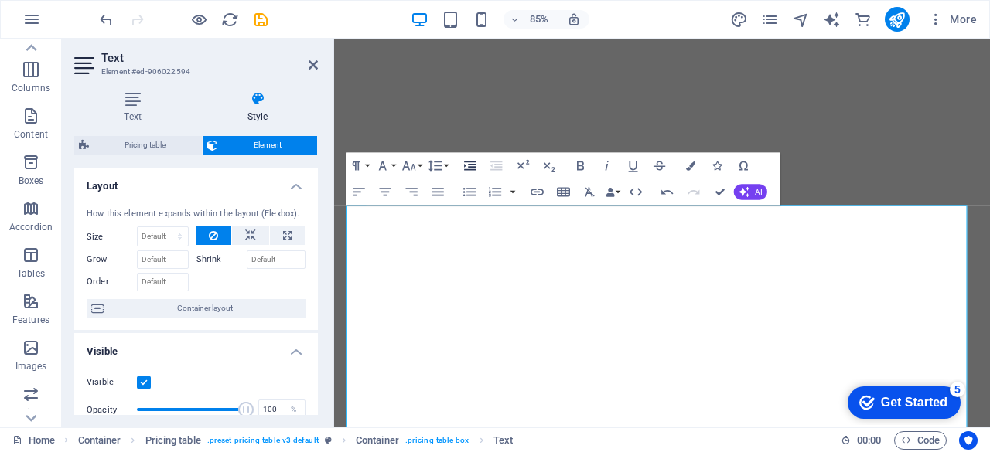
click at [469, 163] on icon "button" at bounding box center [469, 165] width 15 height 15
click at [469, 163] on icon "button" at bounding box center [470, 165] width 12 height 9
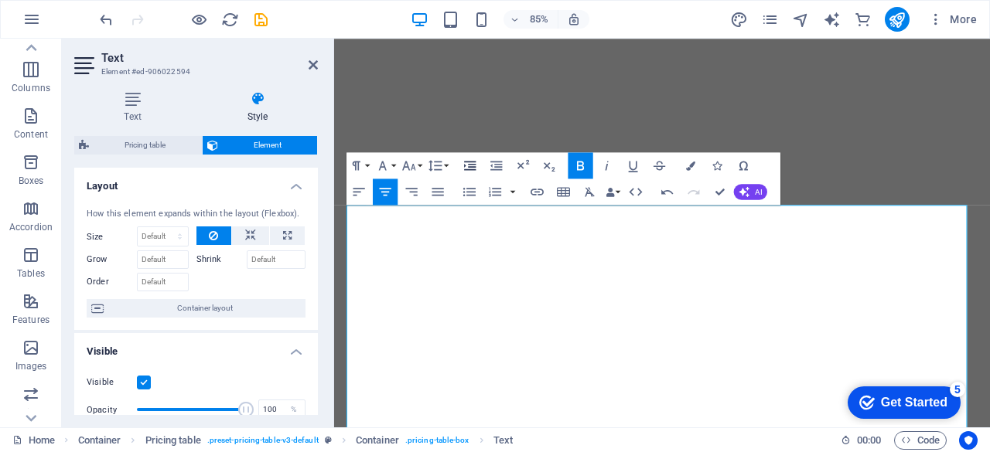
click at [469, 163] on icon "button" at bounding box center [470, 165] width 12 height 9
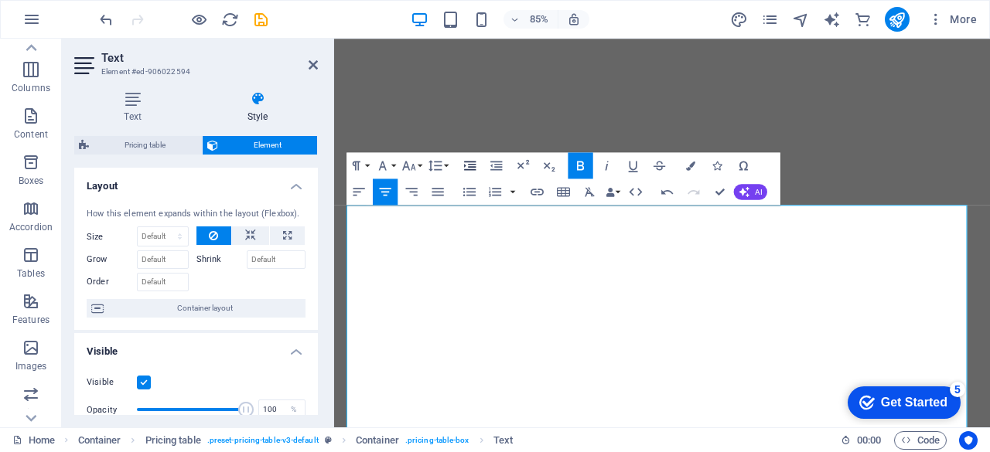
click at [469, 163] on icon "button" at bounding box center [470, 165] width 12 height 9
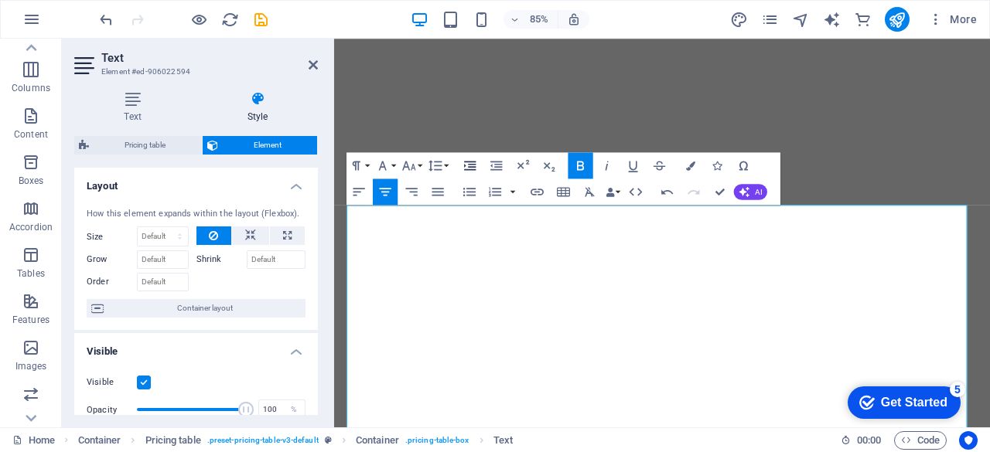
click at [469, 163] on icon "button" at bounding box center [470, 165] width 12 height 9
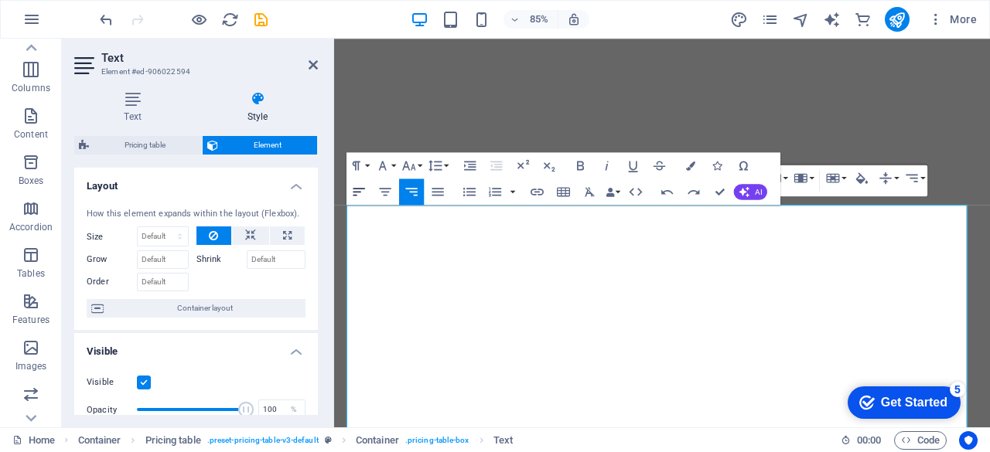
click at [358, 185] on icon "button" at bounding box center [358, 191] width 15 height 15
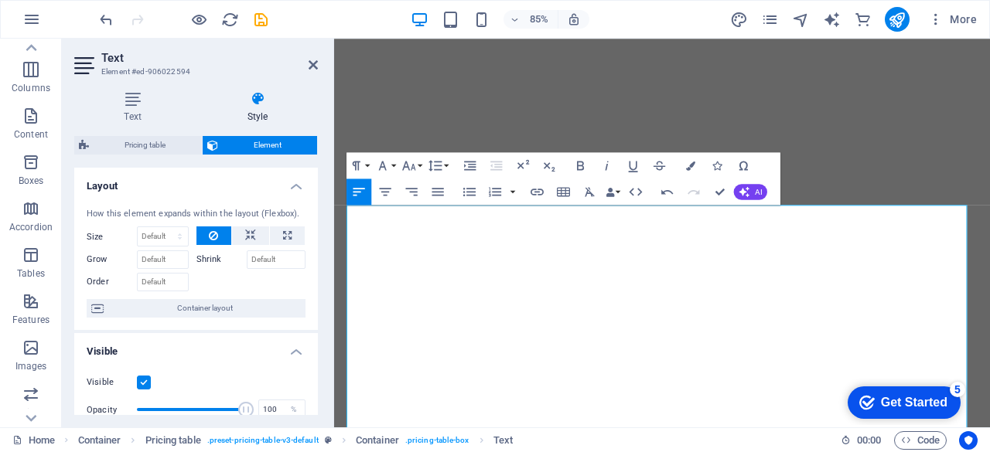
click at [358, 191] on icon "button" at bounding box center [359, 192] width 12 height 8
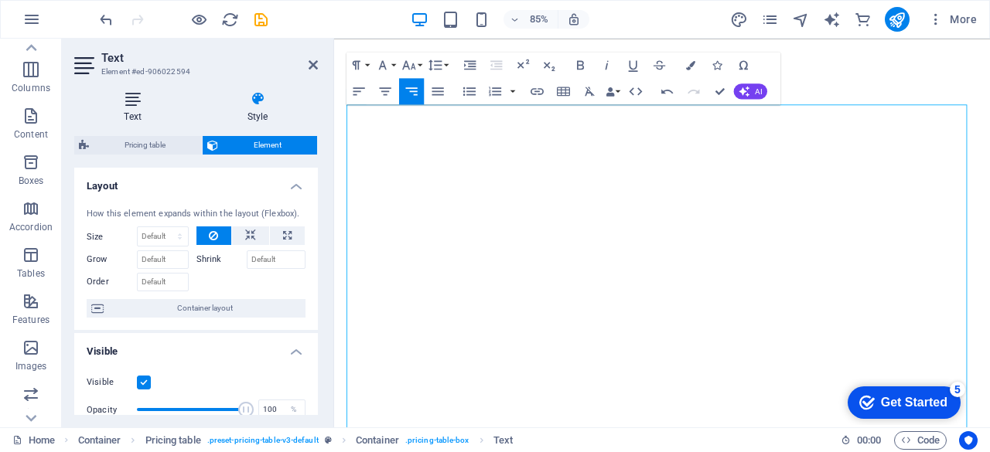
click at [125, 100] on icon at bounding box center [132, 98] width 117 height 15
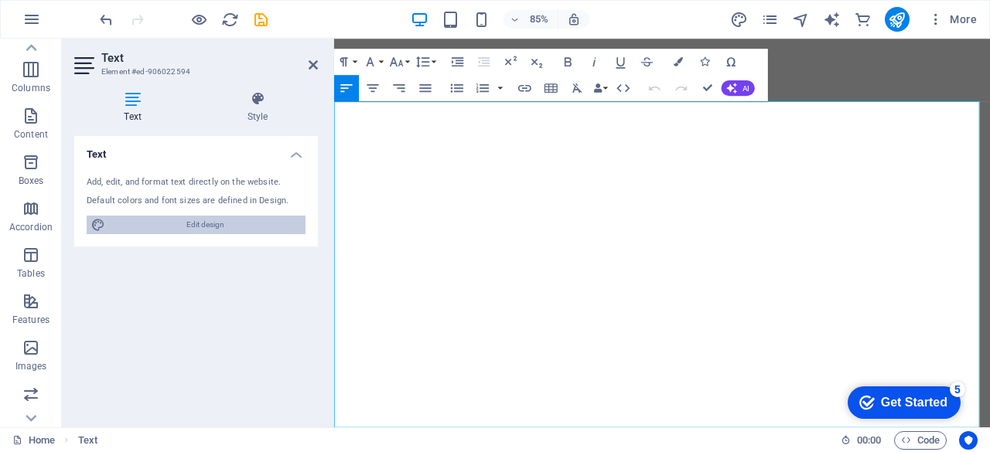
click at [223, 225] on span "Edit design" at bounding box center [205, 225] width 191 height 19
select select "px"
select select "200"
select select "px"
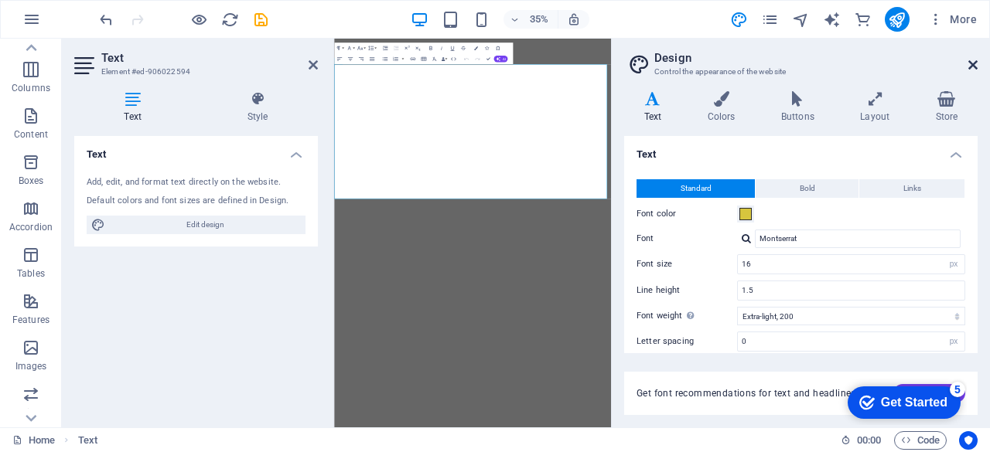
click at [974, 63] on icon at bounding box center [972, 65] width 9 height 12
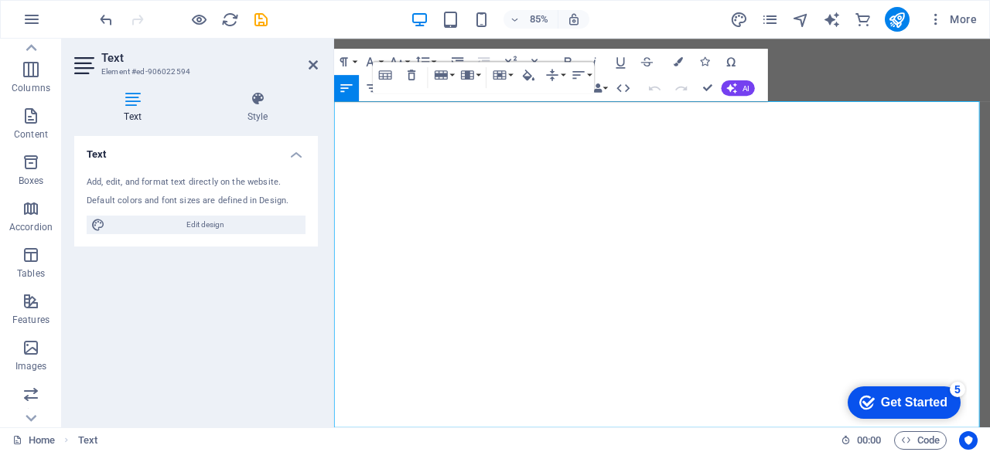
click at [212, 312] on div "Text Add, edit, and format text directly on the website. Default colors and fon…" at bounding box center [196, 275] width 244 height 279
click at [312, 62] on icon at bounding box center [313, 65] width 9 height 12
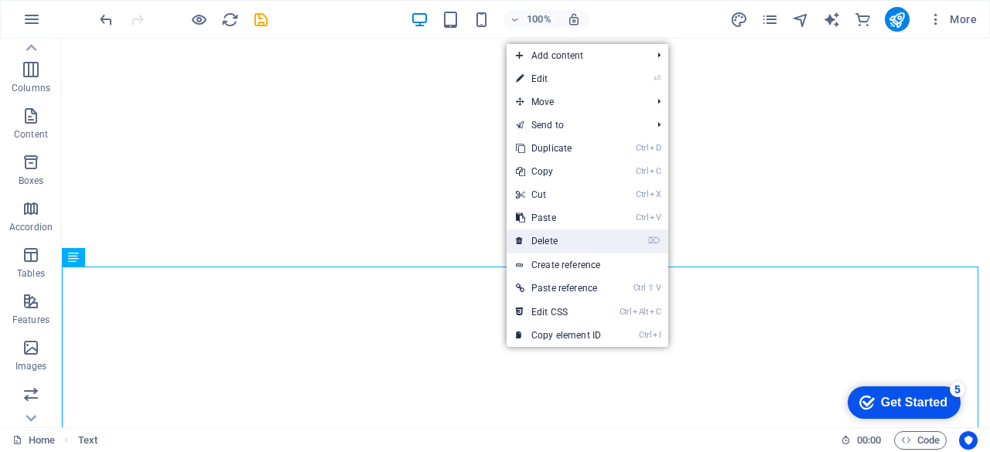
click at [555, 233] on link "⌦ Delete" at bounding box center [558, 241] width 104 height 23
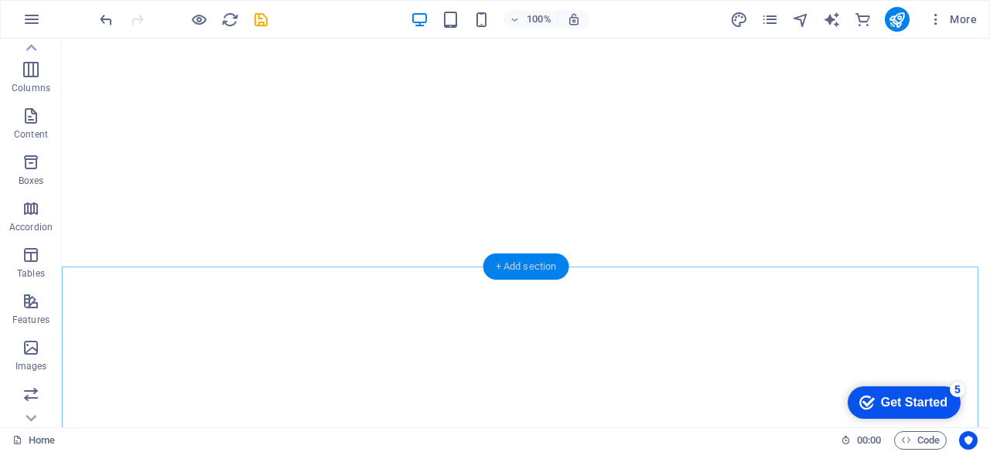
click at [534, 261] on div "+ Add section" at bounding box center [526, 267] width 86 height 26
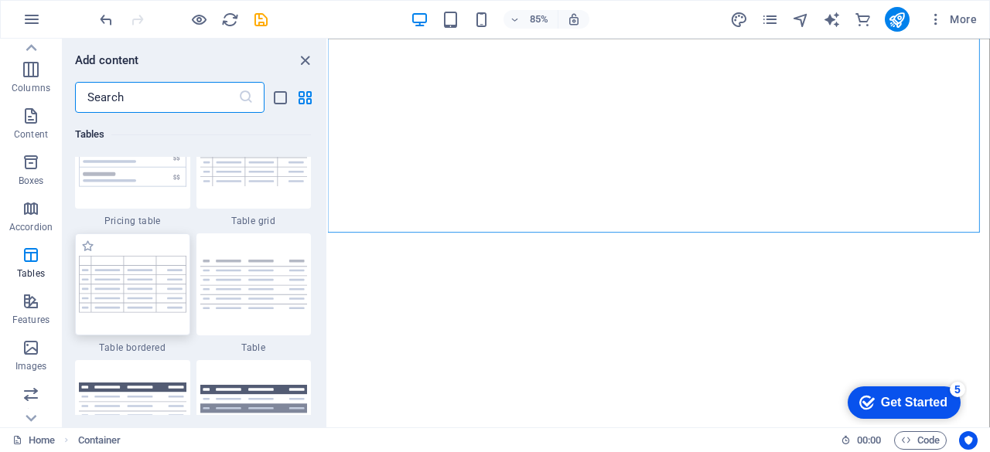
scroll to position [5644, 0]
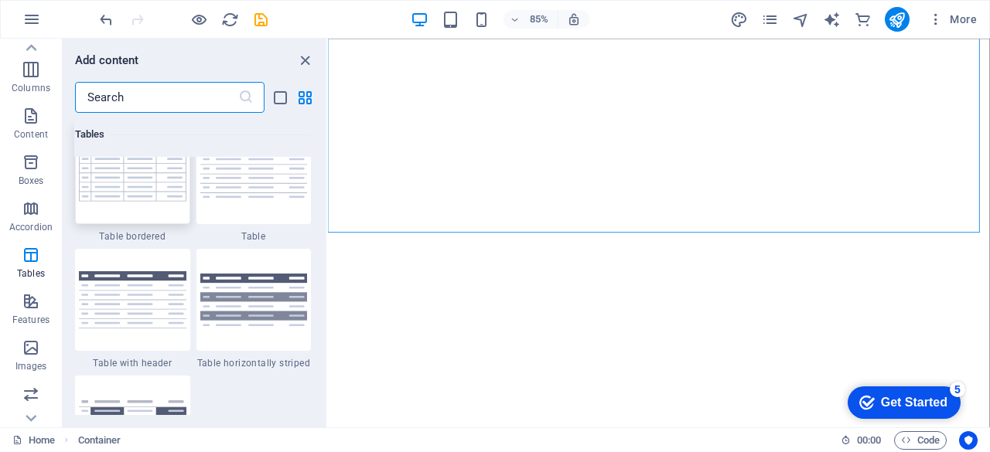
click at [150, 177] on img at bounding box center [132, 173] width 107 height 56
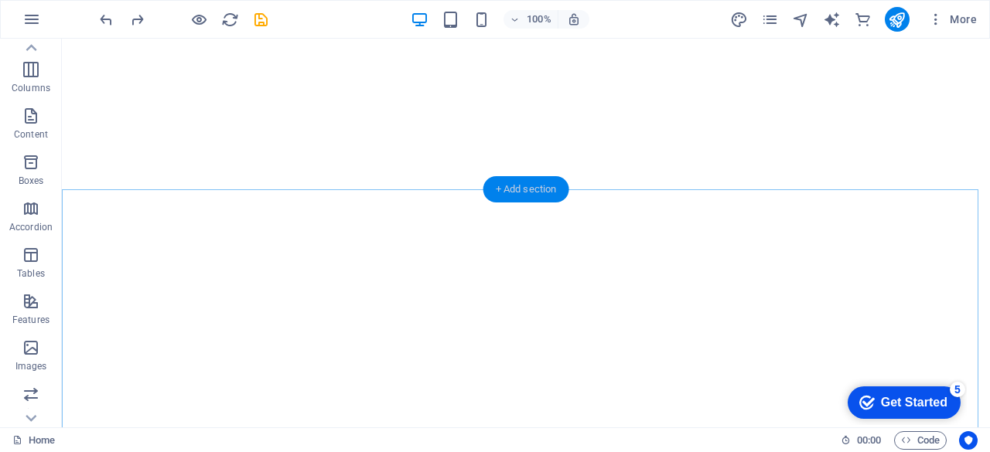
click at [540, 185] on div "+ Add section" at bounding box center [526, 189] width 86 height 26
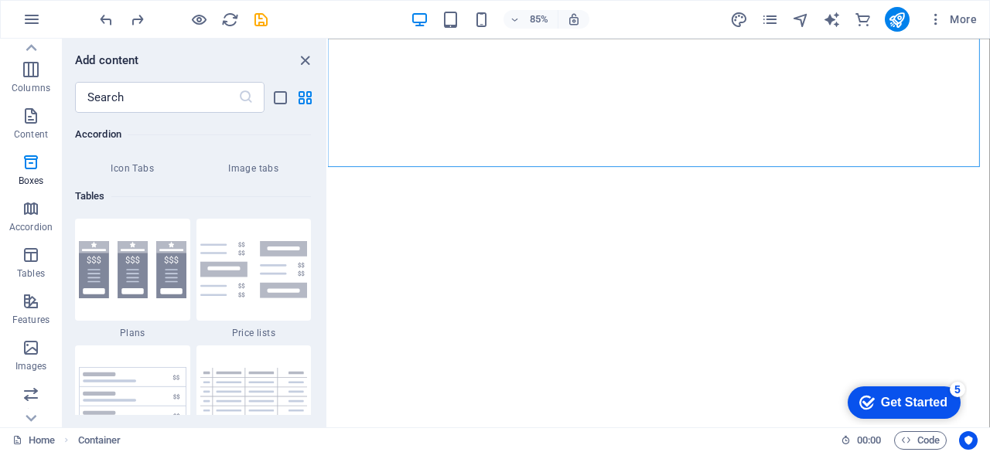
scroll to position [5412, 0]
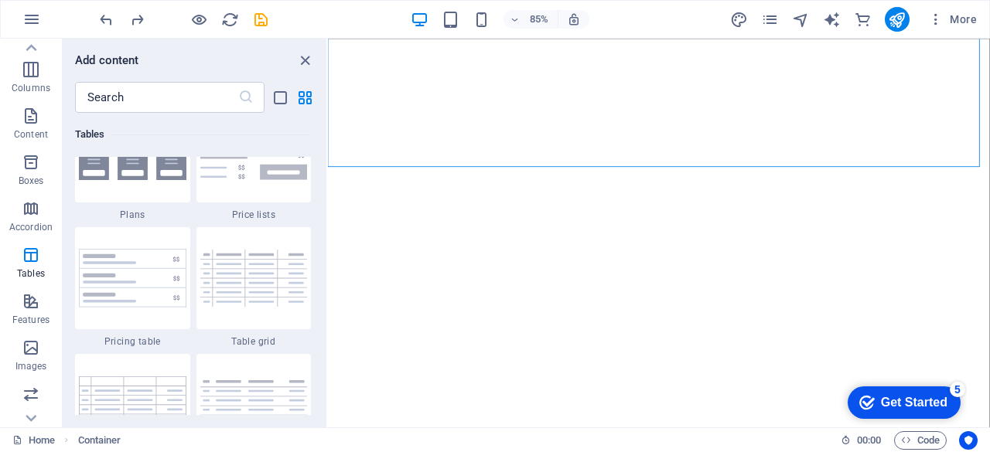
drag, startPoint x: 221, startPoint y: 251, endPoint x: 323, endPoint y: 112, distance: 172.6
click at [323, 110] on div "​" at bounding box center [195, 97] width 264 height 31
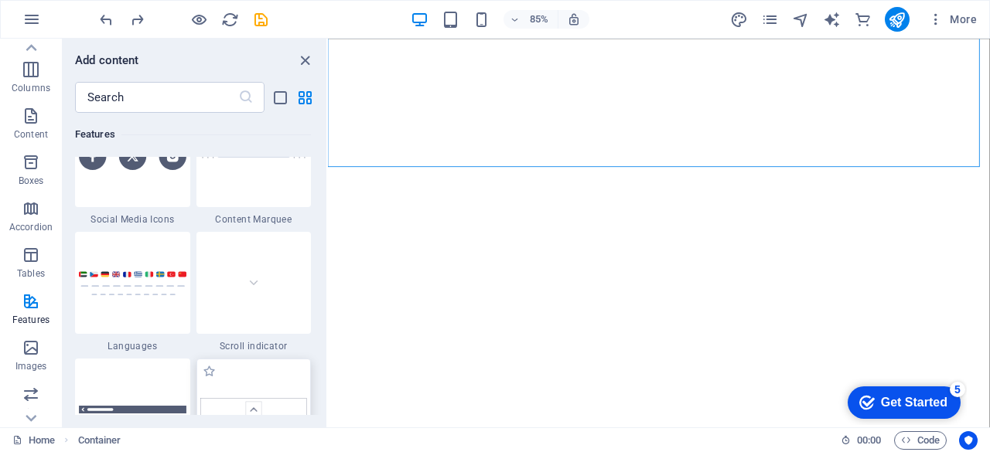
scroll to position [6552, 0]
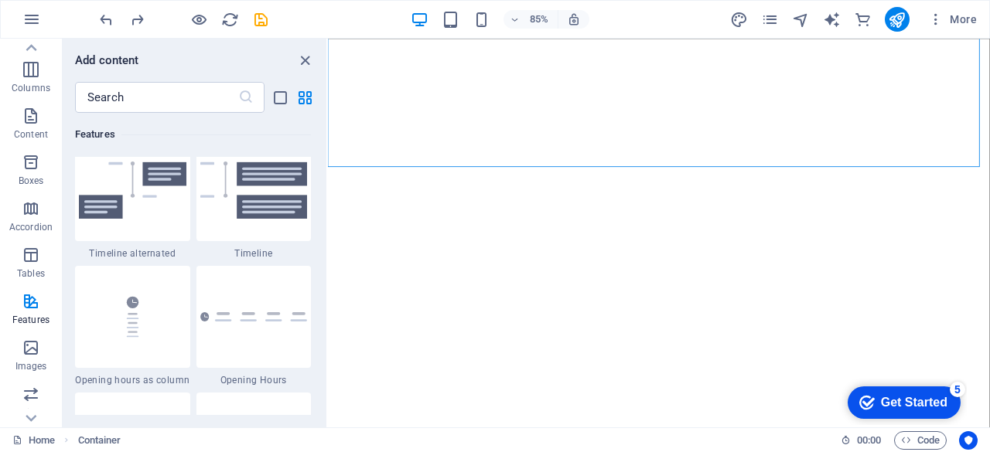
click at [295, 62] on div "Add content" at bounding box center [195, 60] width 264 height 19
click at [303, 61] on icon "close panel" at bounding box center [305, 61] width 18 height 18
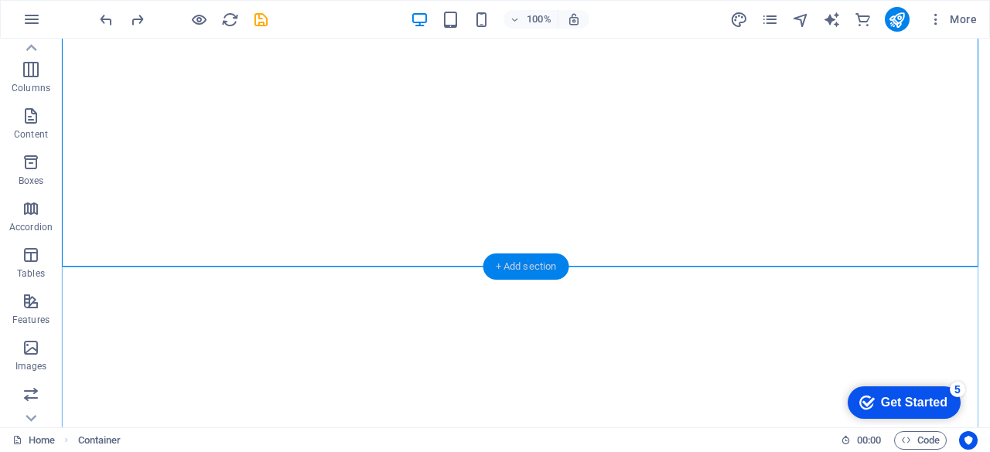
click at [516, 261] on div "+ Add section" at bounding box center [526, 267] width 86 height 26
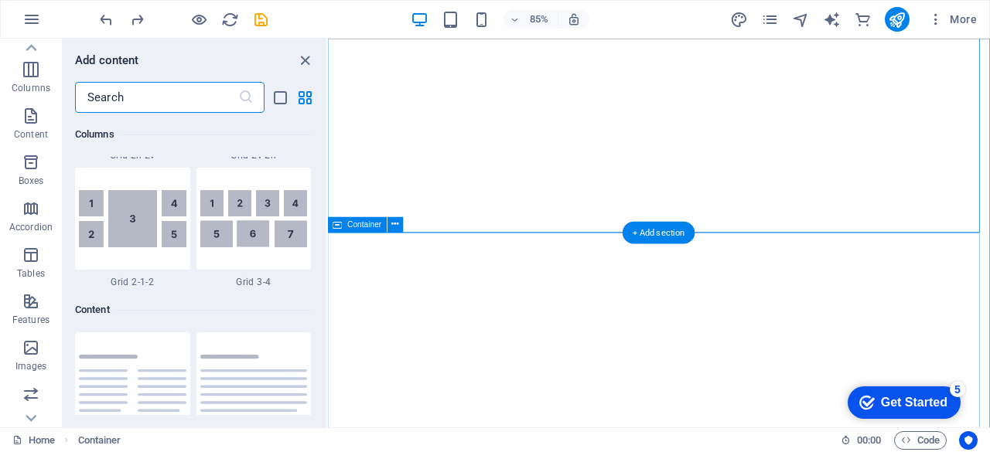
scroll to position [2705, 0]
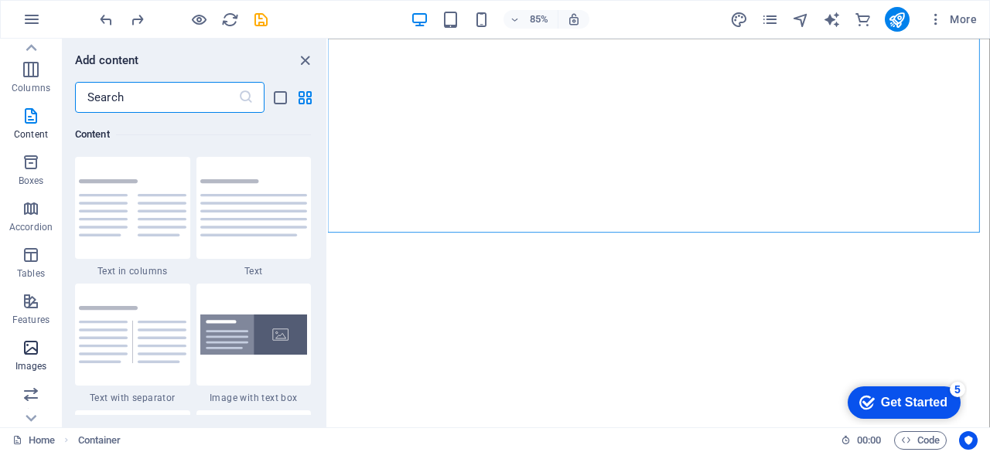
click at [21, 361] on p "Images" at bounding box center [31, 366] width 32 height 12
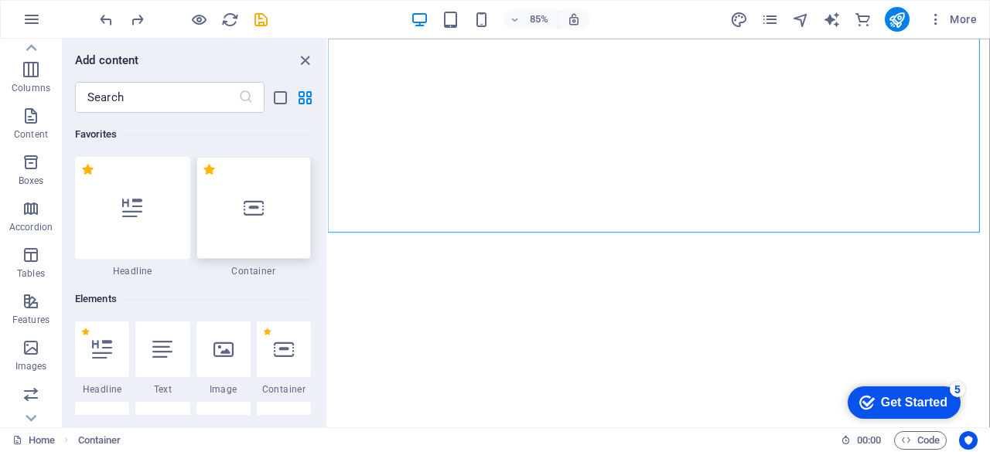
scroll to position [77, 0]
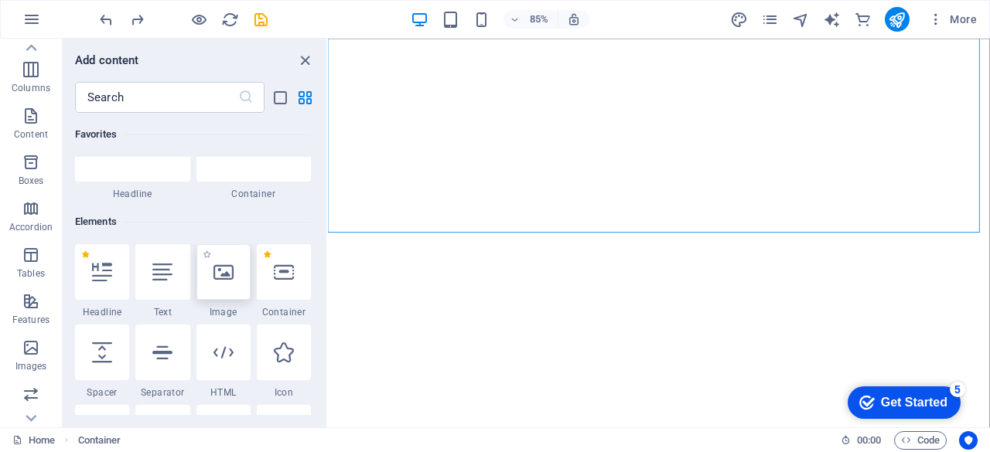
click at [227, 279] on icon at bounding box center [223, 272] width 20 height 20
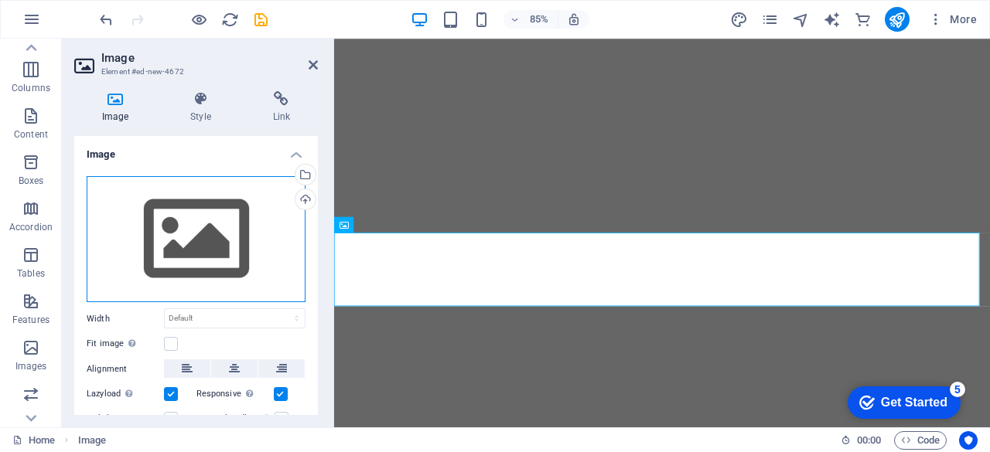
click at [220, 236] on div "Drag files here, click to choose files or select files from Files or our free s…" at bounding box center [196, 239] width 219 height 127
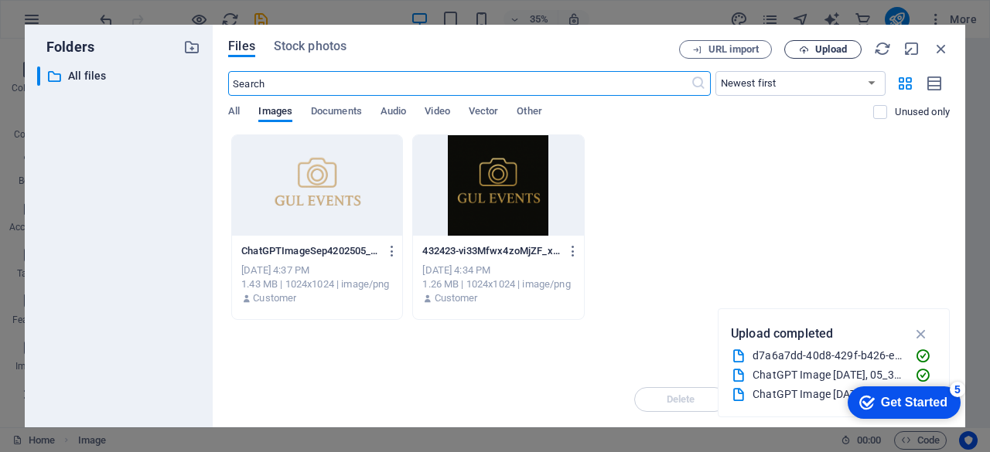
click at [813, 40] on button "Upload" at bounding box center [822, 49] width 77 height 19
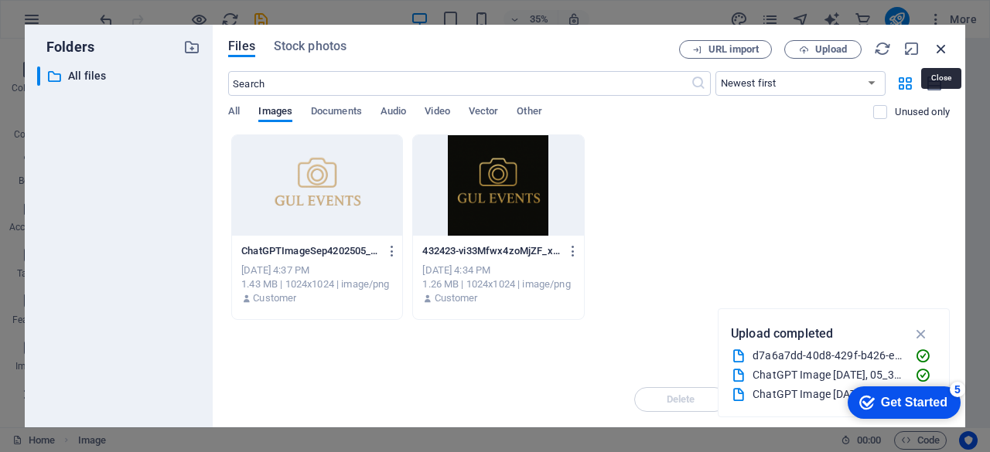
click at [939, 42] on icon "button" at bounding box center [940, 48] width 17 height 17
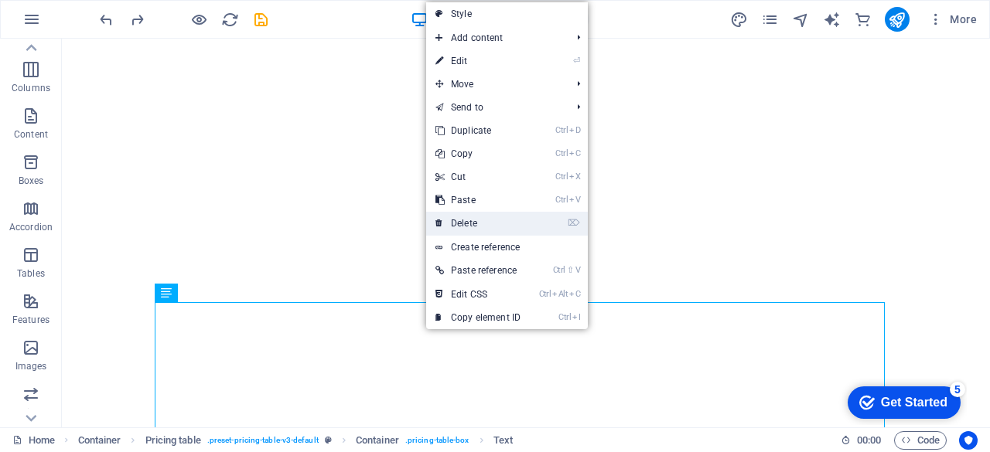
click at [478, 222] on link "⌦ Delete" at bounding box center [478, 223] width 104 height 23
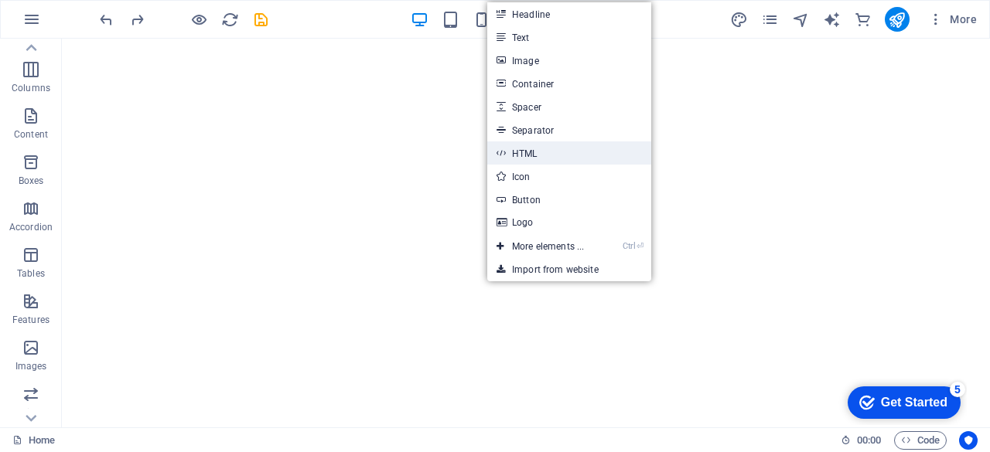
click at [535, 152] on link "HTML" at bounding box center [569, 152] width 164 height 23
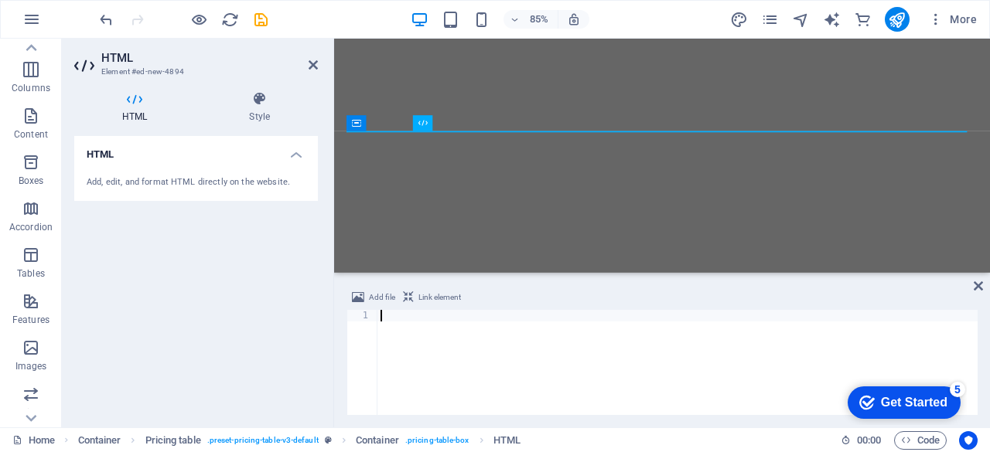
paste textarea "</html>"
type textarea "</html>"
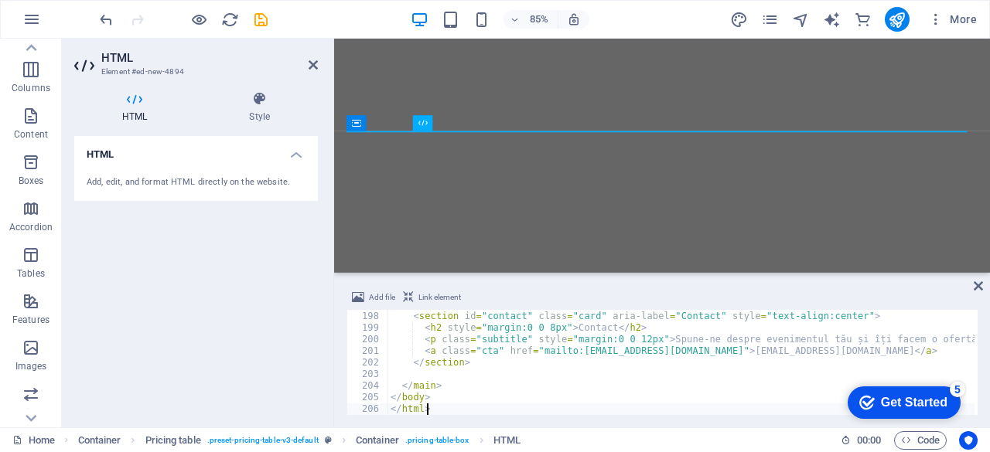
scroll to position [2284, 0]
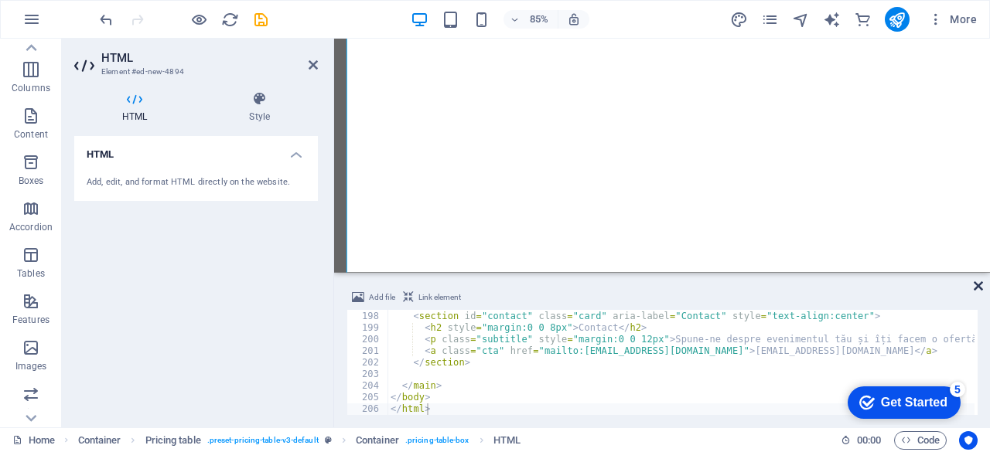
click at [977, 286] on icon at bounding box center [977, 286] width 9 height 12
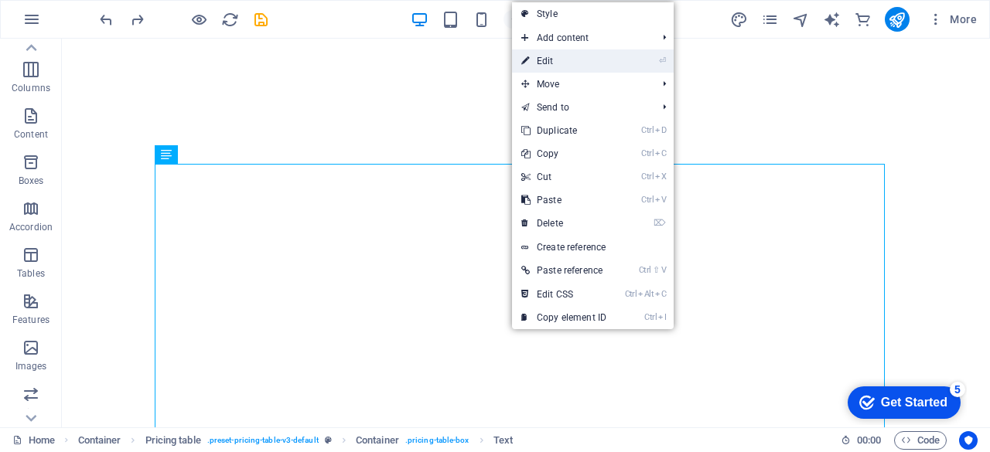
click at [598, 53] on link "⏎ Edit" at bounding box center [564, 60] width 104 height 23
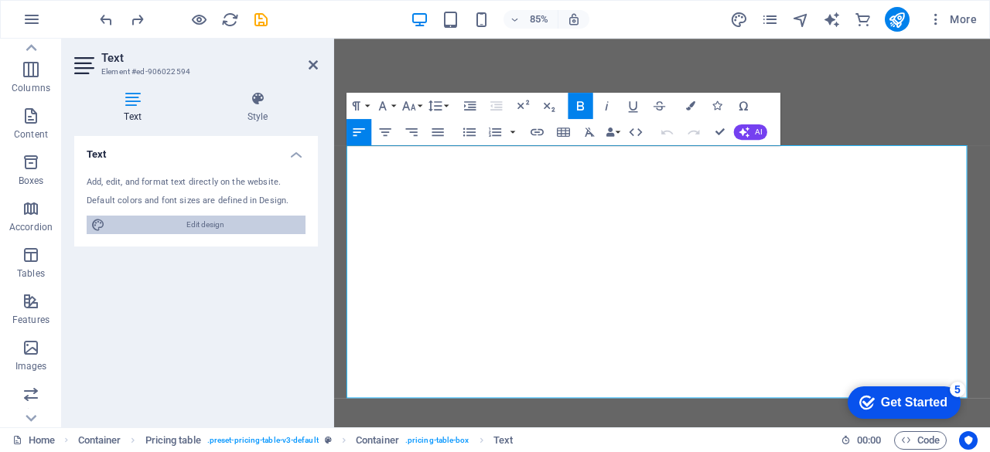
click at [169, 227] on span "Edit design" at bounding box center [205, 225] width 191 height 19
select select "px"
select select "200"
select select "px"
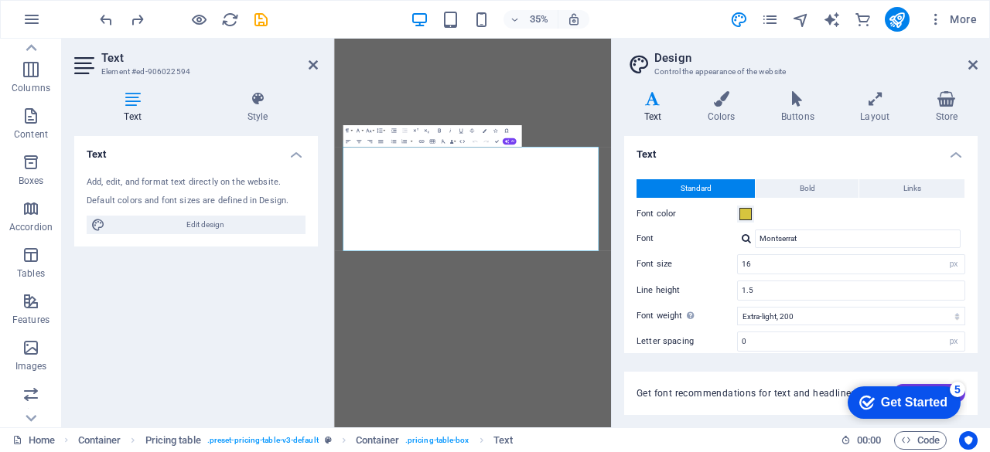
scroll to position [131, 0]
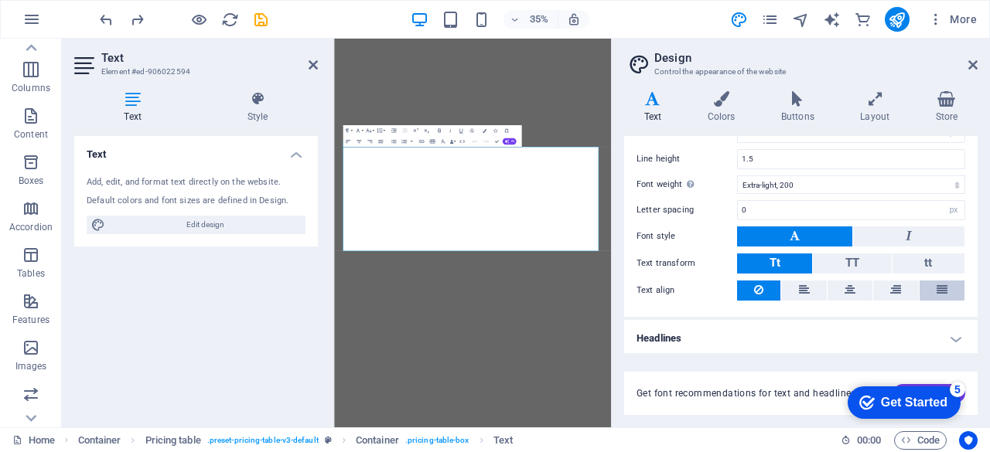
click at [920, 281] on button at bounding box center [941, 291] width 45 height 20
click at [792, 342] on h4 "Headlines" at bounding box center [800, 338] width 353 height 37
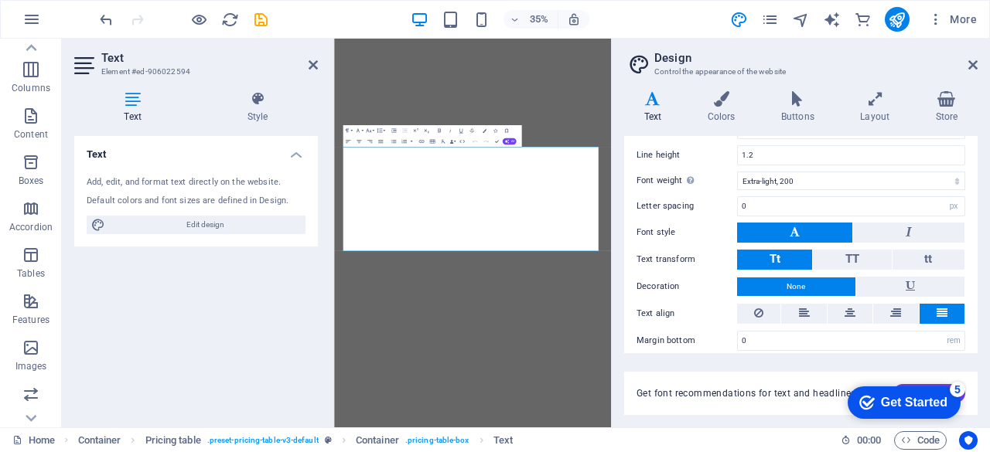
scroll to position [456, 0]
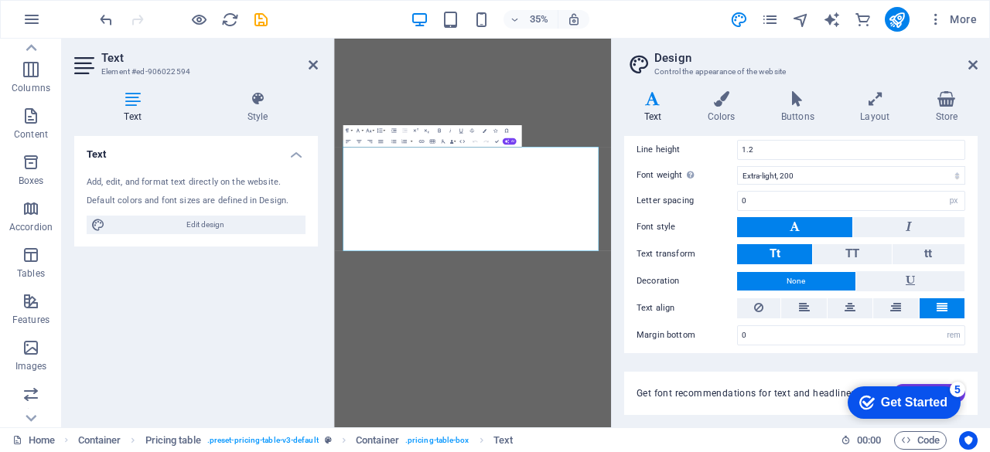
click at [981, 57] on aside "Design Control the appearance of the website Variants Text Colors Buttons Layou…" at bounding box center [800, 233] width 379 height 389
click at [973, 66] on icon at bounding box center [972, 65] width 9 height 12
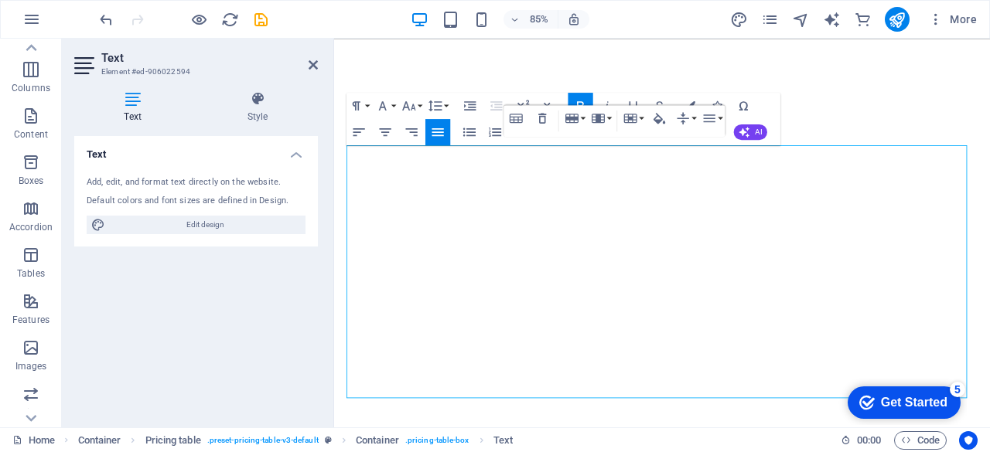
click at [268, 304] on div "Text Add, edit, and format text directly on the website. Default colors and fon…" at bounding box center [196, 275] width 244 height 279
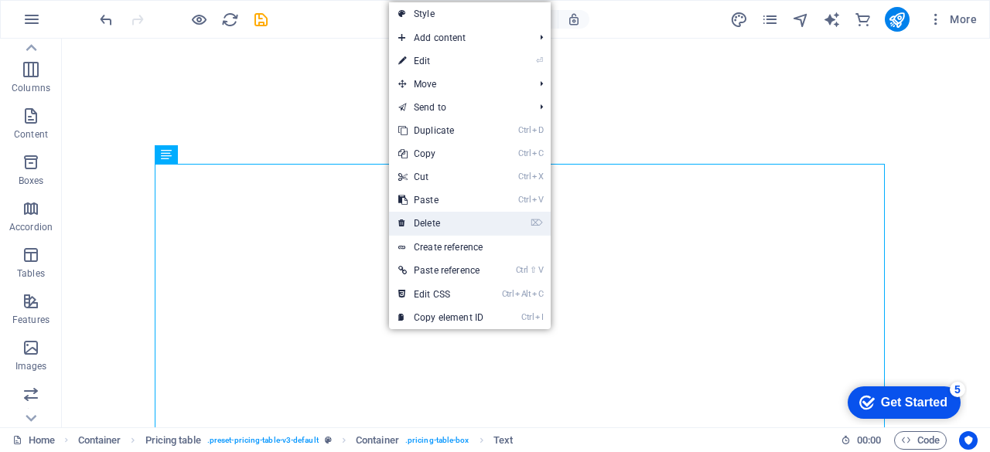
click at [428, 231] on link "⌦ Delete" at bounding box center [441, 223] width 104 height 23
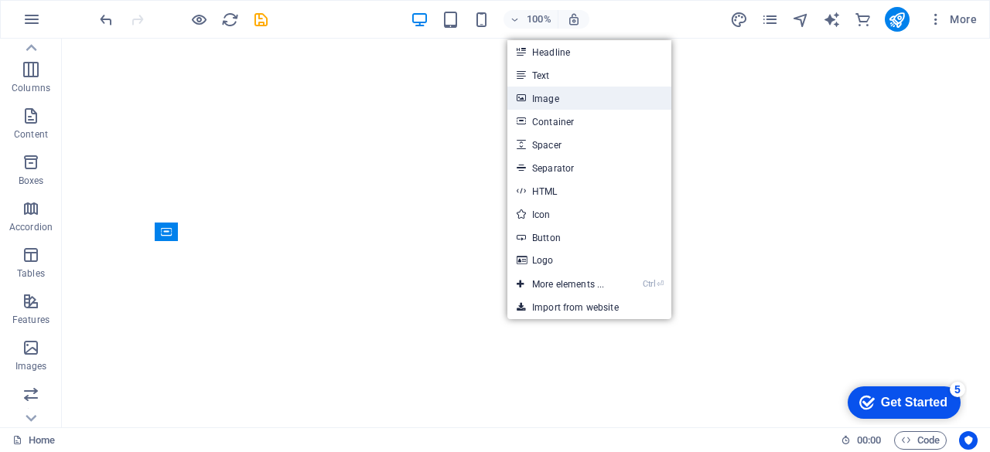
click at [549, 103] on link "Image" at bounding box center [589, 98] width 164 height 23
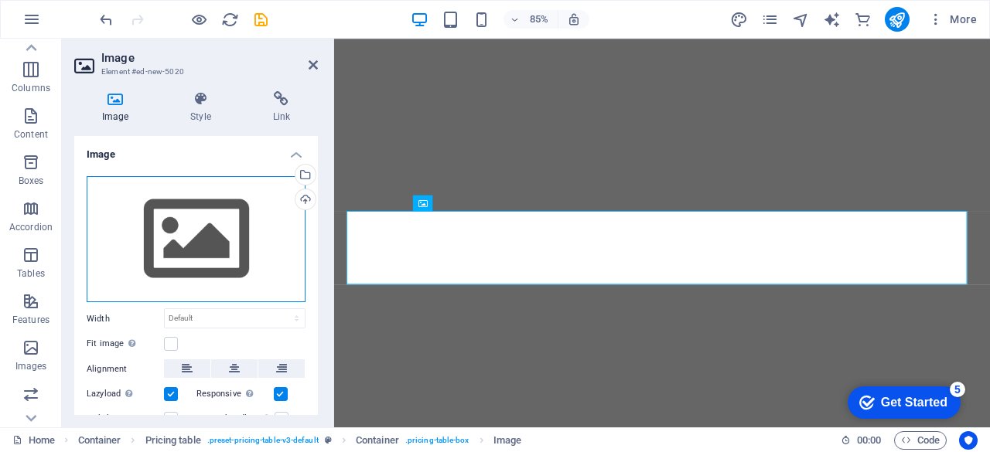
click at [257, 252] on div "Drag files here, click to choose files or select files from Files or our free s…" at bounding box center [196, 239] width 219 height 127
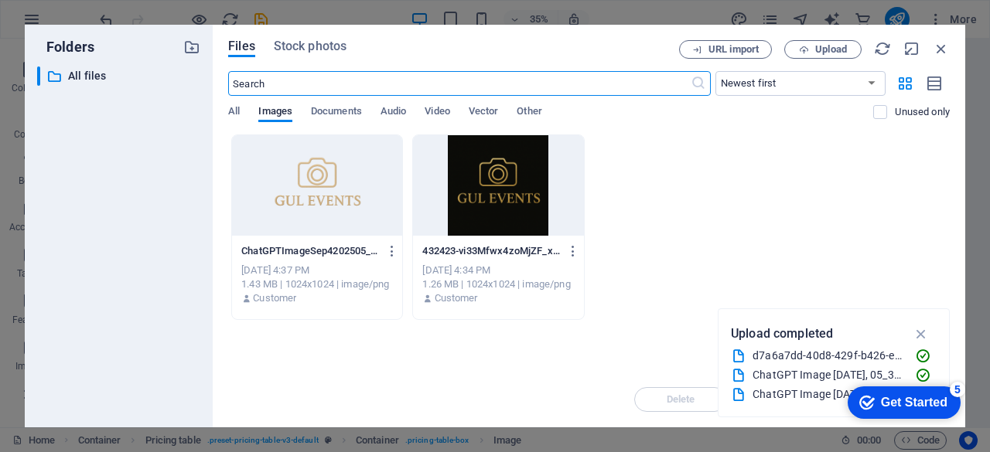
click at [491, 172] on div at bounding box center [498, 185] width 170 height 101
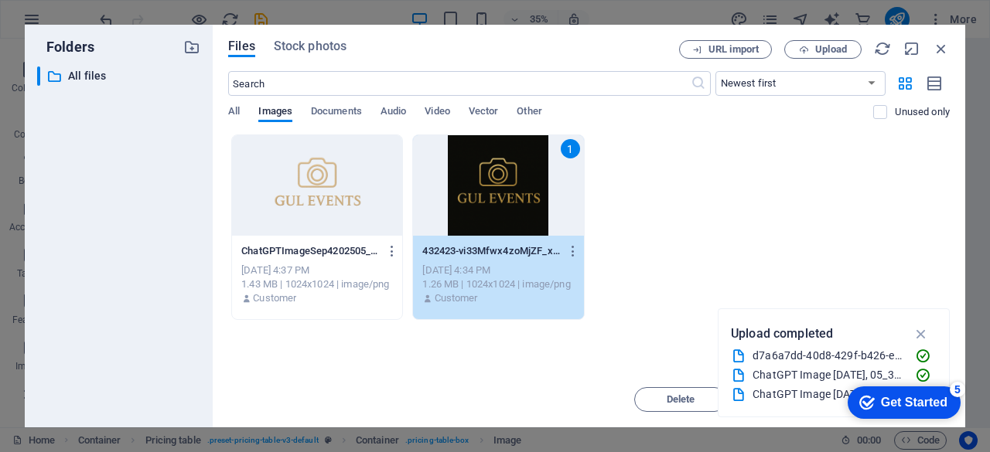
click at [491, 172] on div "1" at bounding box center [498, 185] width 170 height 101
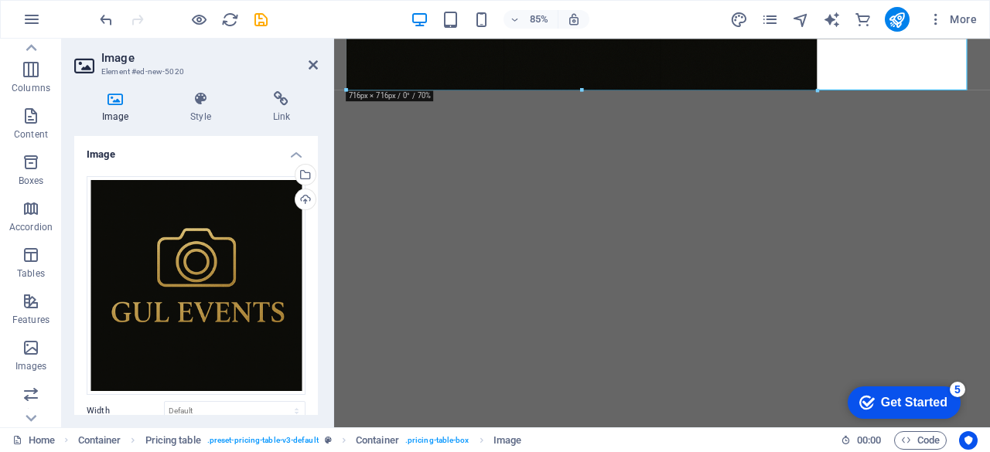
drag, startPoint x: 970, startPoint y: 242, endPoint x: 399, endPoint y: 53, distance: 602.0
type input "701"
select select "px"
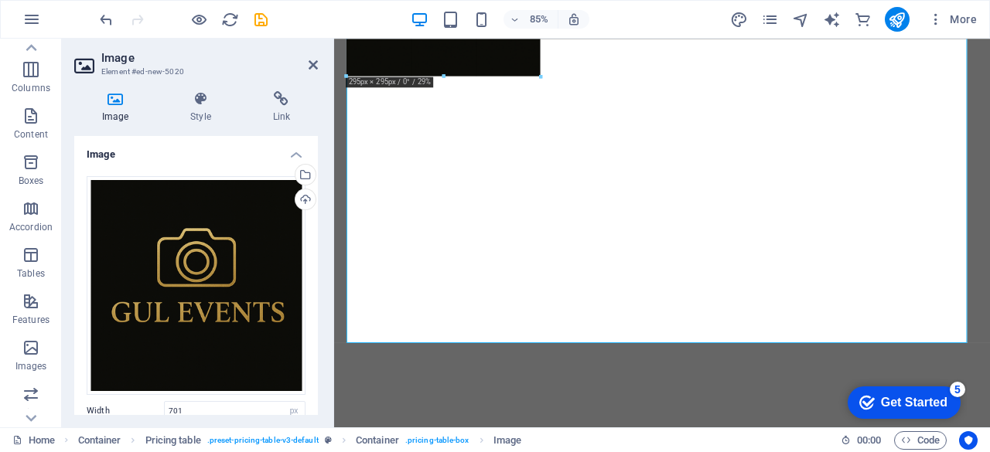
drag, startPoint x: 807, startPoint y: 341, endPoint x: 435, endPoint y: 28, distance: 486.8
type input "295"
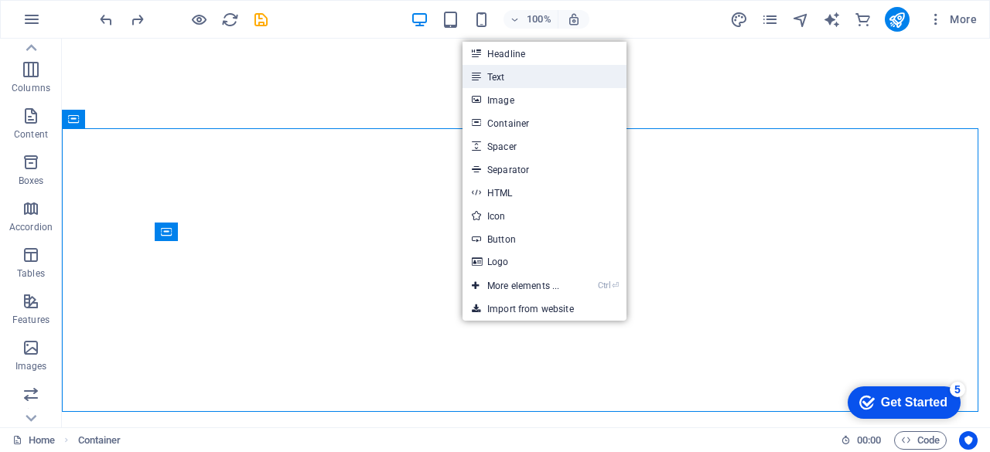
click at [570, 71] on link "Text" at bounding box center [544, 76] width 164 height 23
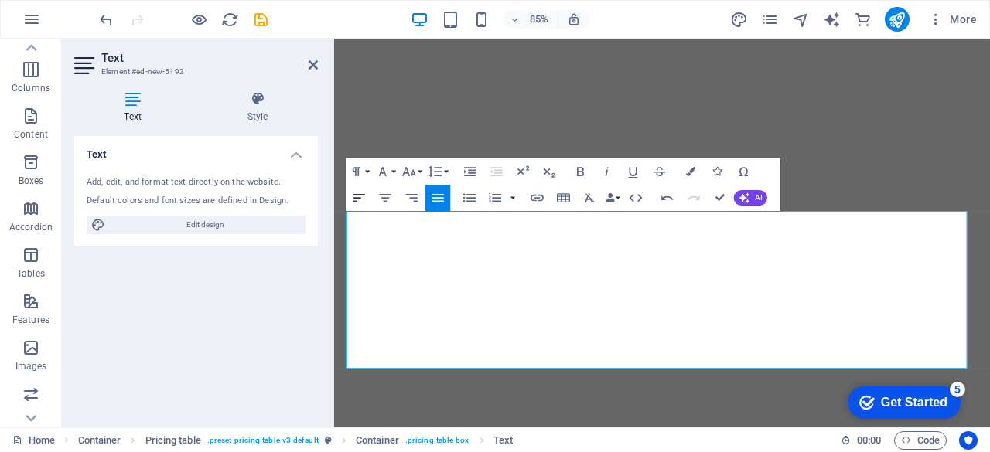
click at [360, 198] on icon "button" at bounding box center [358, 196] width 15 height 15
click at [360, 193] on icon "button" at bounding box center [358, 196] width 15 height 15
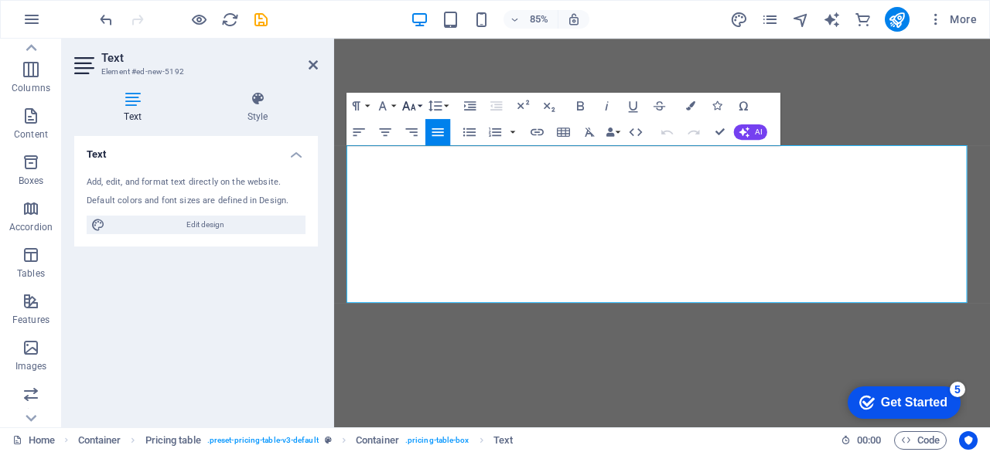
click at [401, 107] on icon "button" at bounding box center [408, 104] width 15 height 15
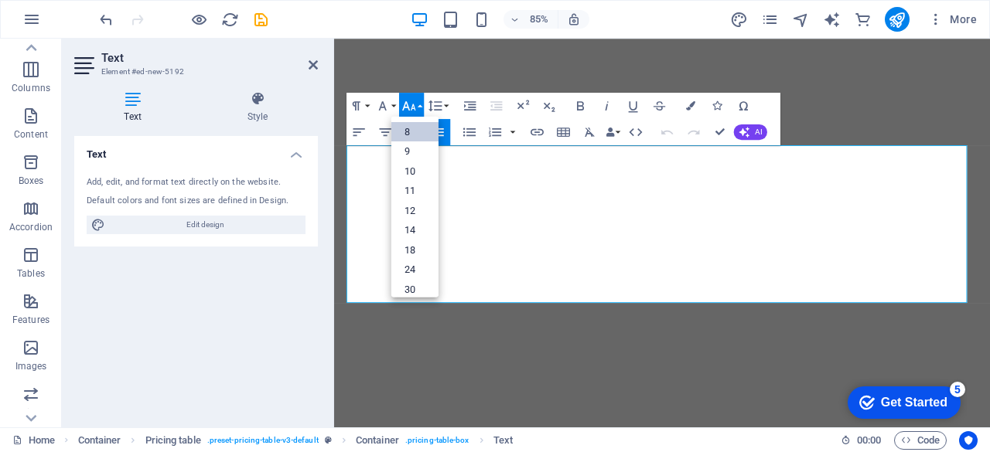
click at [414, 127] on link "8" at bounding box center [414, 131] width 47 height 20
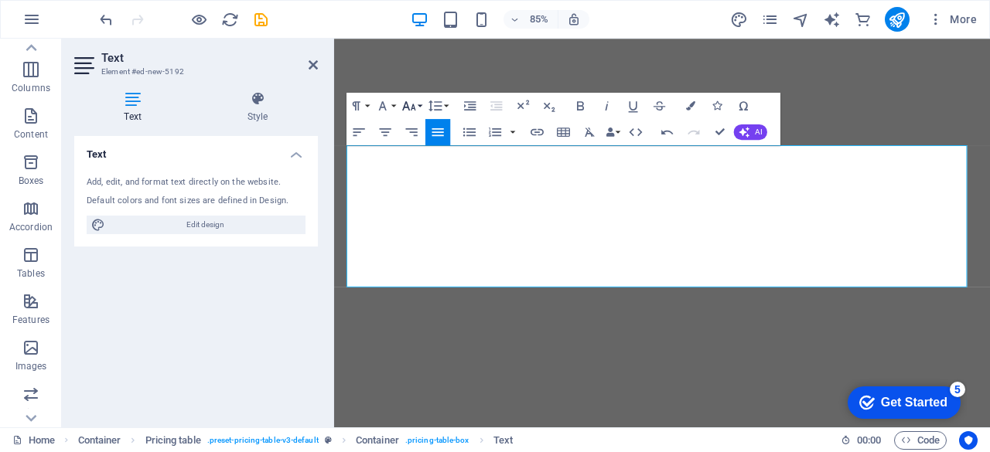
click at [414, 115] on button "Font Size" at bounding box center [411, 105] width 25 height 26
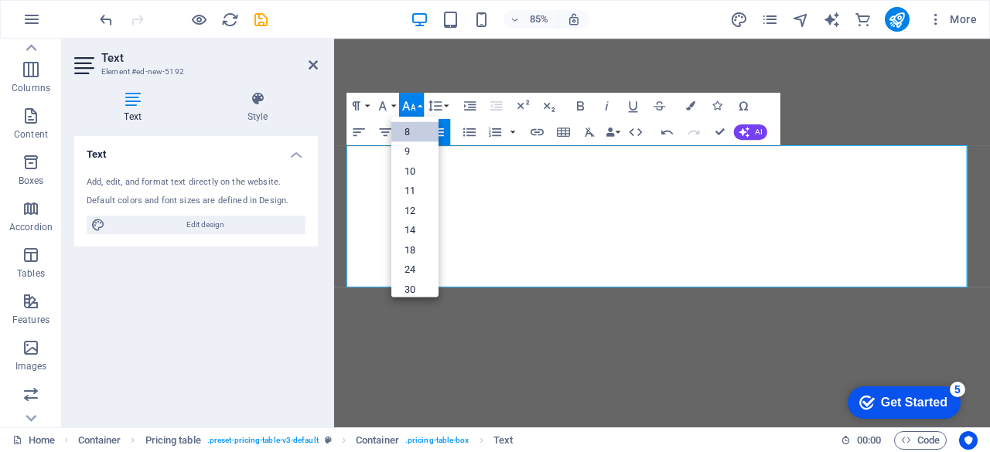
scroll to position [17, 0]
click at [414, 154] on link "10" at bounding box center [414, 156] width 47 height 20
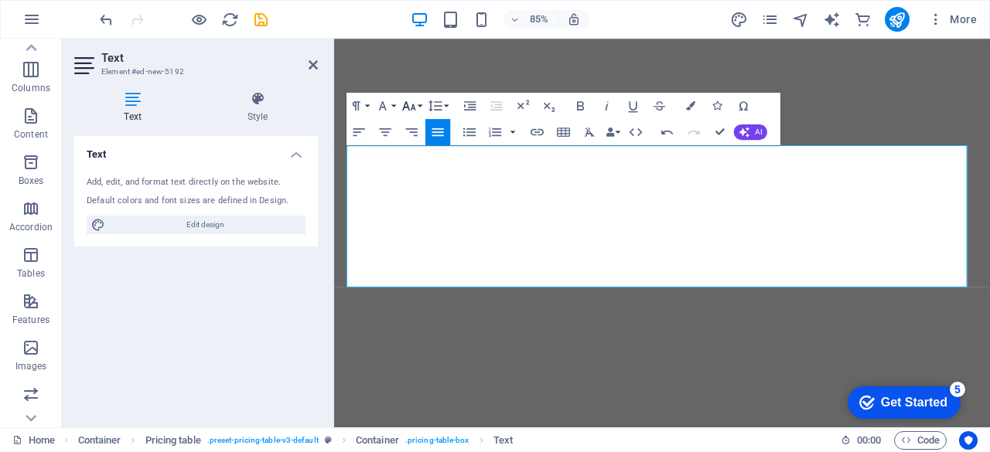
click at [418, 103] on button "Font Size" at bounding box center [411, 105] width 25 height 26
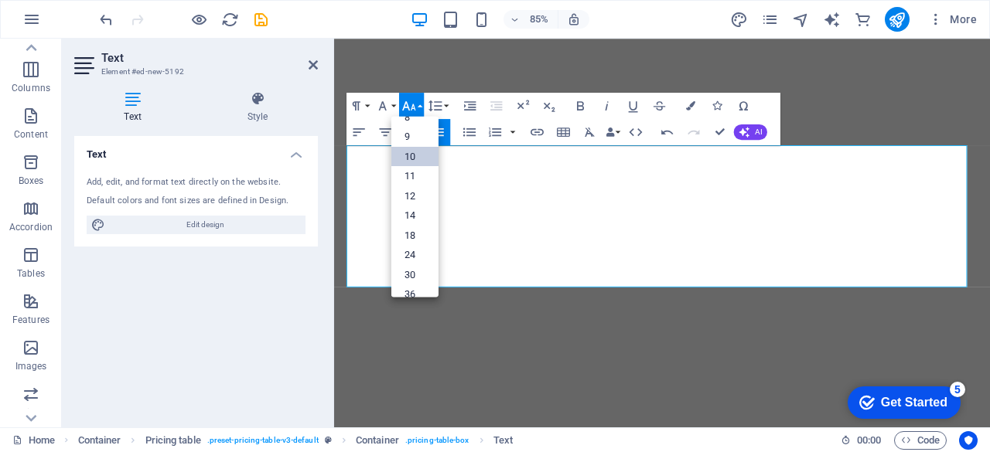
click at [428, 154] on link "10" at bounding box center [414, 156] width 47 height 20
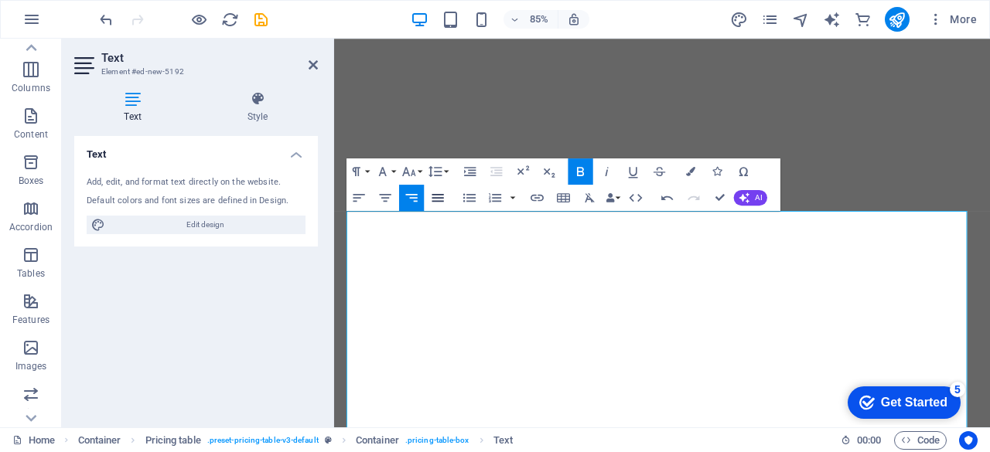
click at [438, 198] on icon "button" at bounding box center [437, 196] width 15 height 15
click at [464, 173] on icon "button" at bounding box center [469, 170] width 15 height 15
click at [468, 171] on icon "button" at bounding box center [469, 170] width 15 height 15
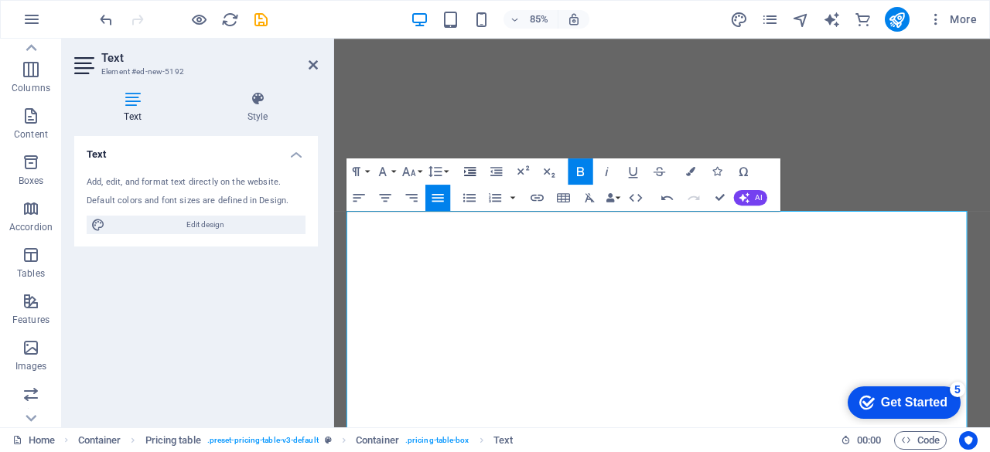
click at [468, 171] on icon "button" at bounding box center [469, 170] width 15 height 15
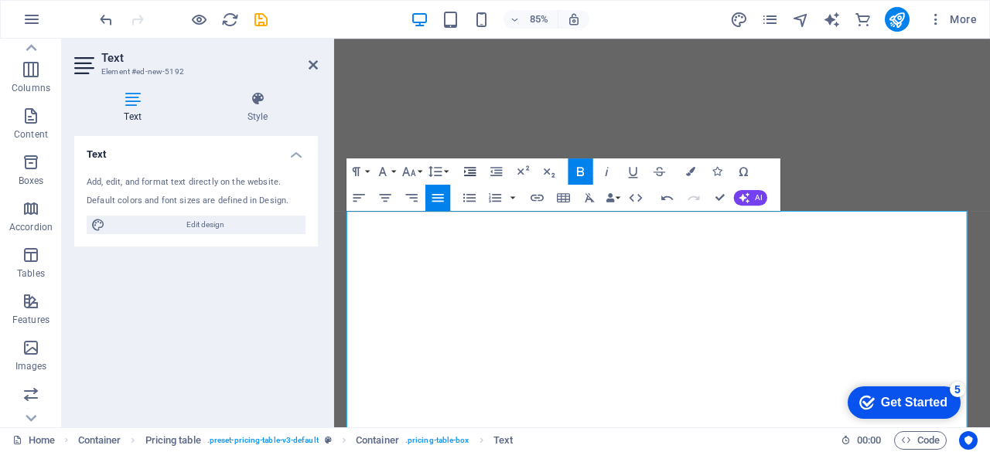
click at [468, 171] on icon "button" at bounding box center [469, 170] width 15 height 15
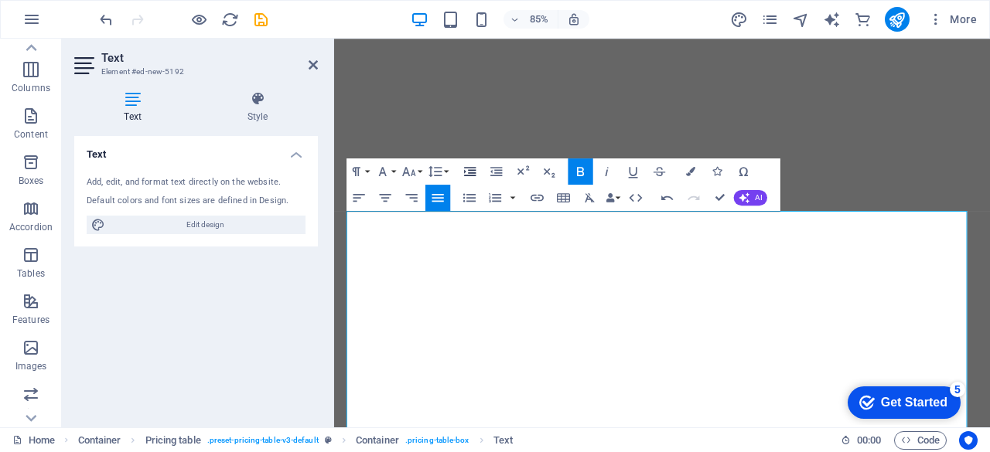
click at [468, 171] on icon "button" at bounding box center [469, 170] width 15 height 15
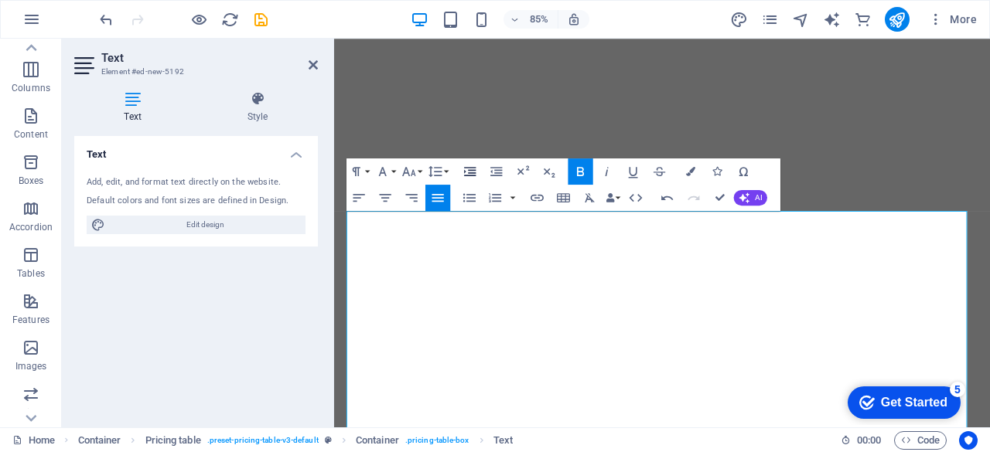
click at [468, 171] on icon "button" at bounding box center [469, 170] width 15 height 15
click at [418, 172] on button "Font Size" at bounding box center [411, 171] width 25 height 26
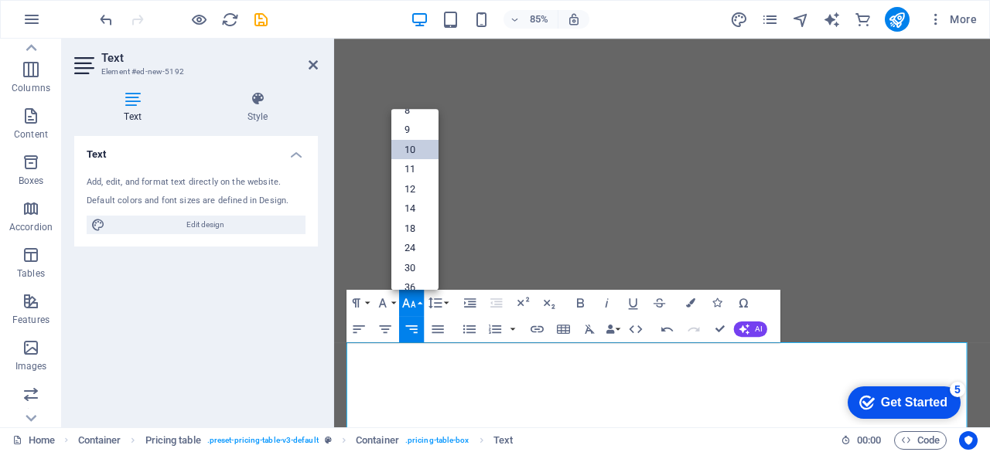
click at [409, 152] on link "10" at bounding box center [414, 149] width 47 height 20
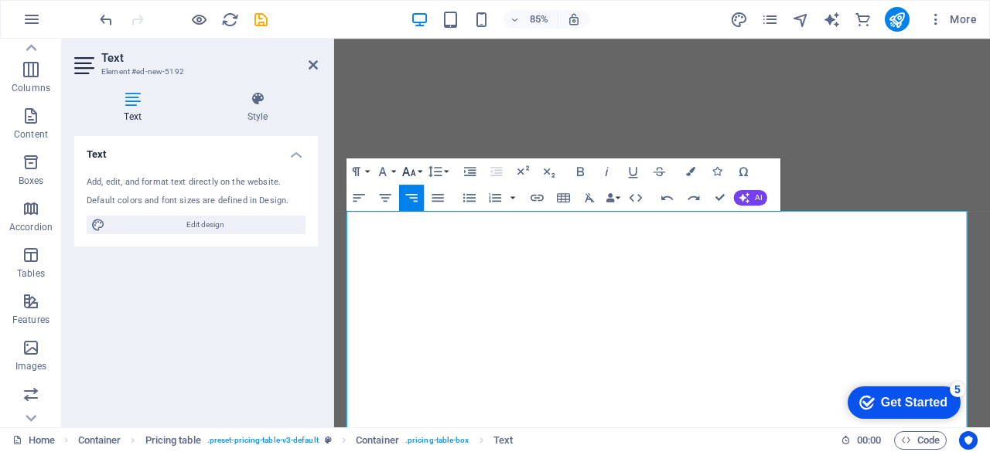
click at [421, 171] on button "Font Size" at bounding box center [411, 171] width 25 height 26
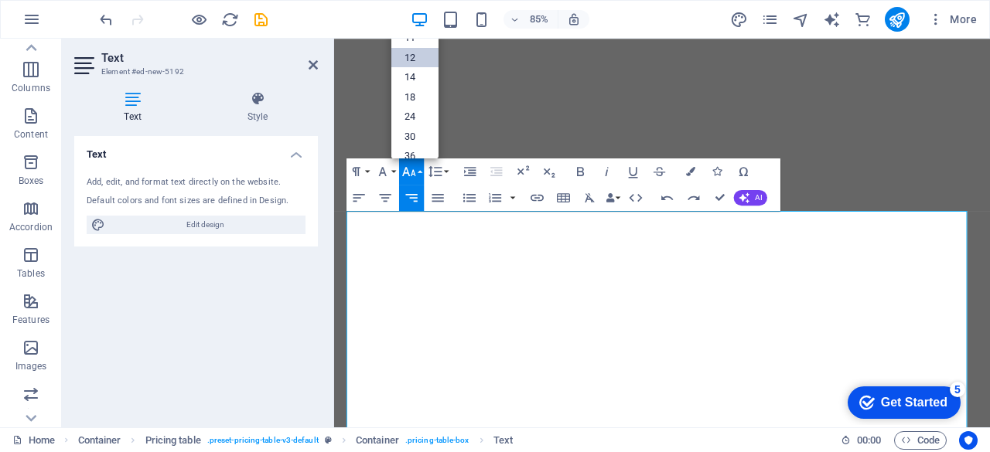
click at [417, 56] on link "12" at bounding box center [414, 57] width 47 height 20
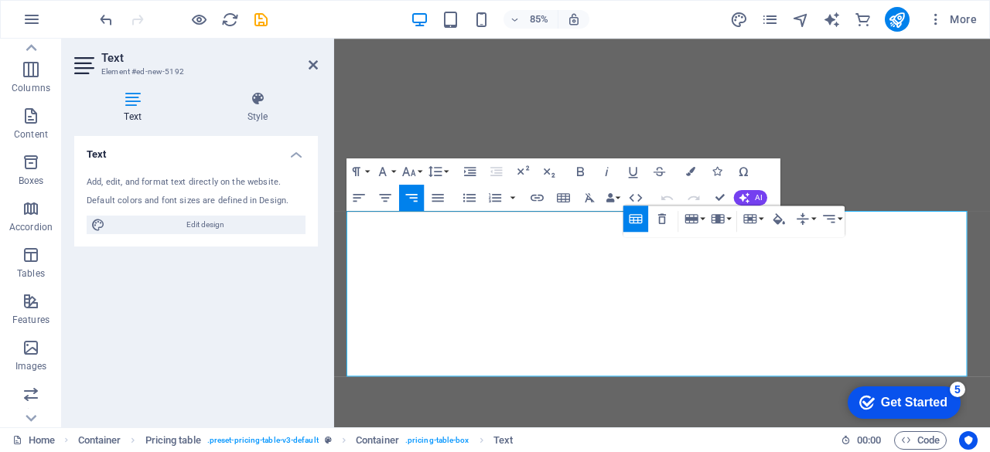
click at [636, 218] on icon "button" at bounding box center [635, 218] width 15 height 15
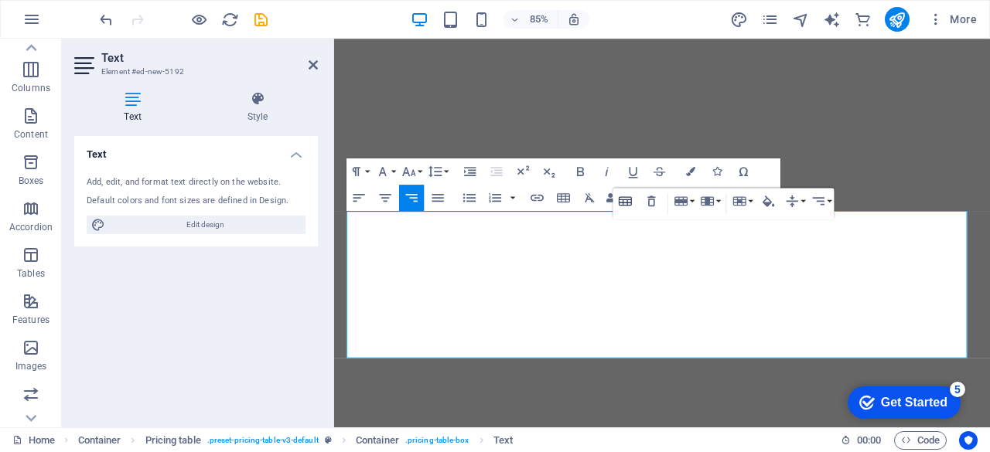
click at [632, 202] on icon "button" at bounding box center [625, 200] width 13 height 9
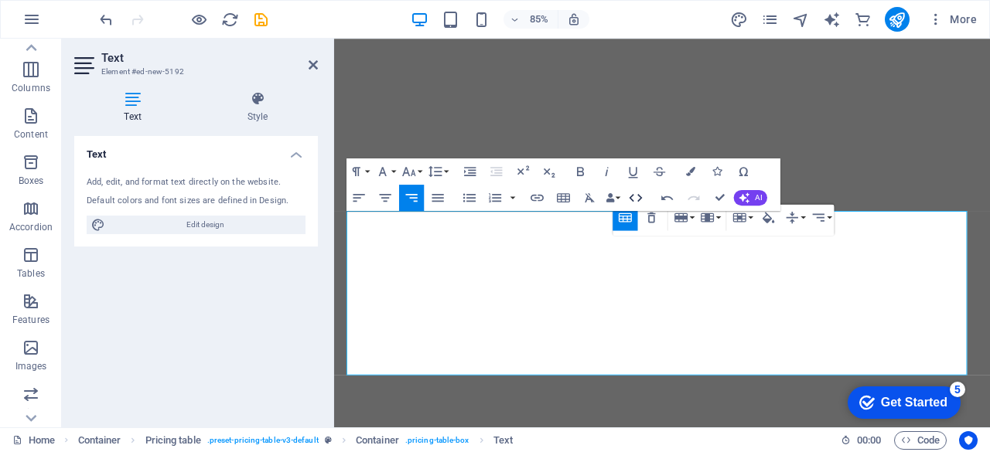
click at [632, 202] on icon "button" at bounding box center [635, 196] width 15 height 15
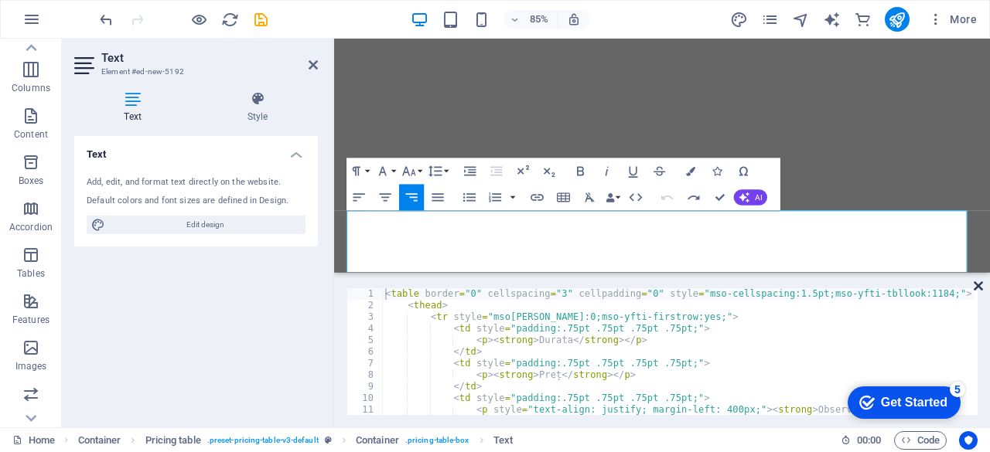
click at [979, 291] on icon at bounding box center [977, 286] width 9 height 12
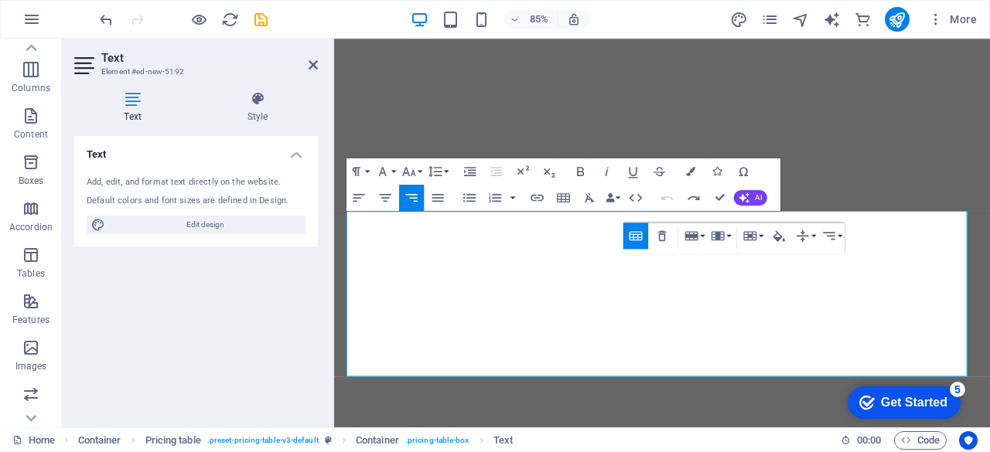
click at [634, 235] on icon "button" at bounding box center [635, 235] width 15 height 15
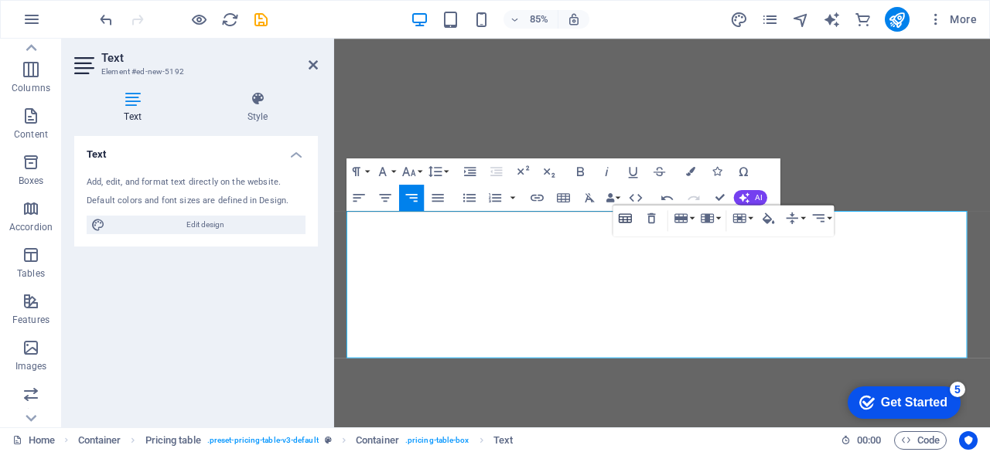
click at [629, 224] on icon "button" at bounding box center [625, 217] width 15 height 15
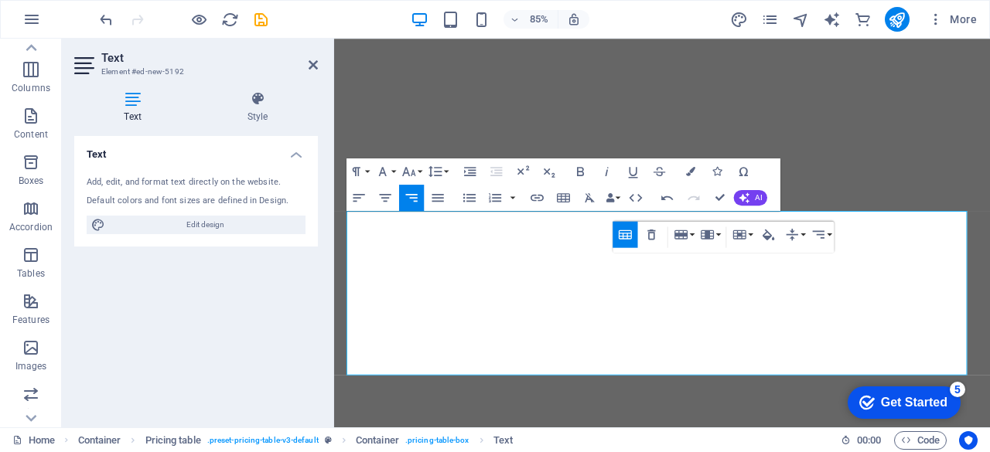
click at [629, 224] on button "Table Header" at bounding box center [625, 234] width 25 height 26
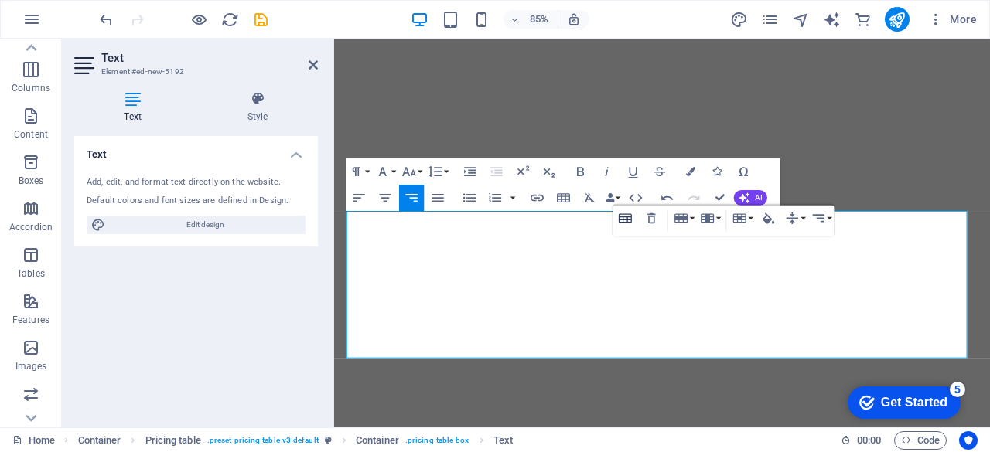
click at [628, 220] on icon "button" at bounding box center [625, 217] width 13 height 9
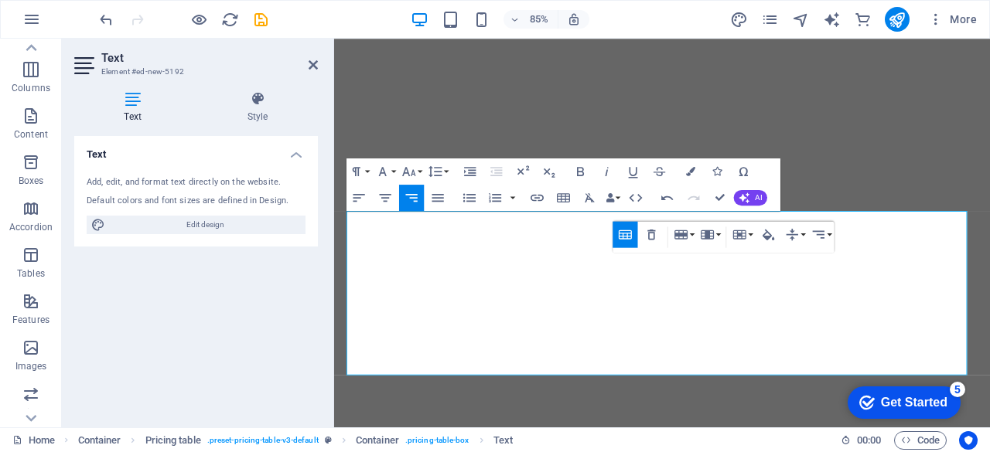
click at [628, 221] on button "Table Header" at bounding box center [625, 234] width 25 height 26
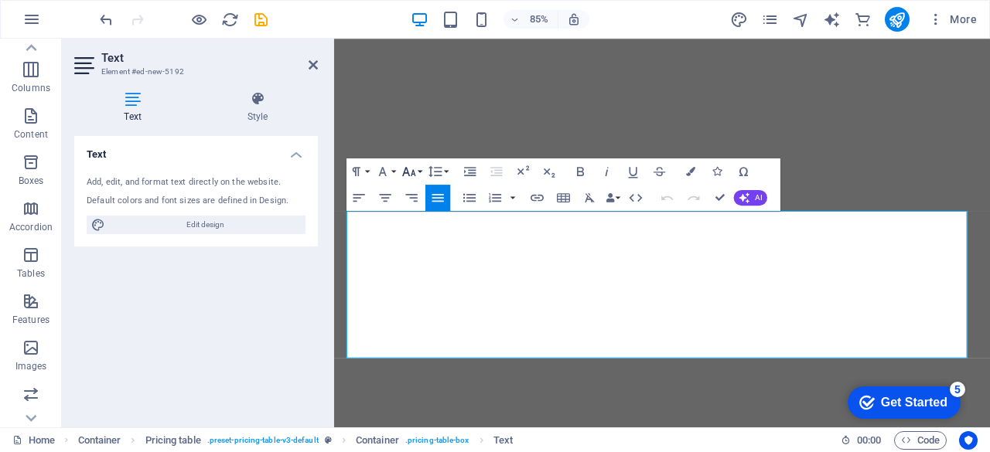
click at [418, 170] on button "Font Size" at bounding box center [411, 171] width 25 height 26
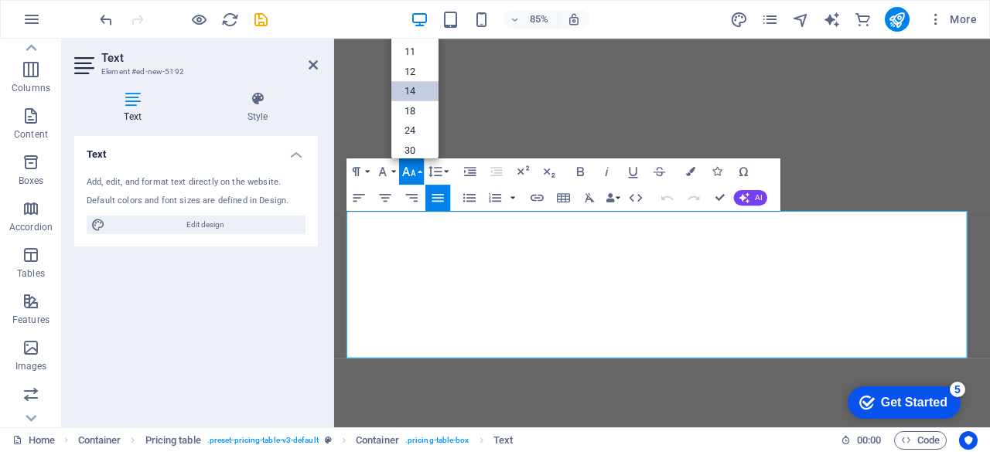
click at [417, 84] on link "14" at bounding box center [414, 91] width 47 height 20
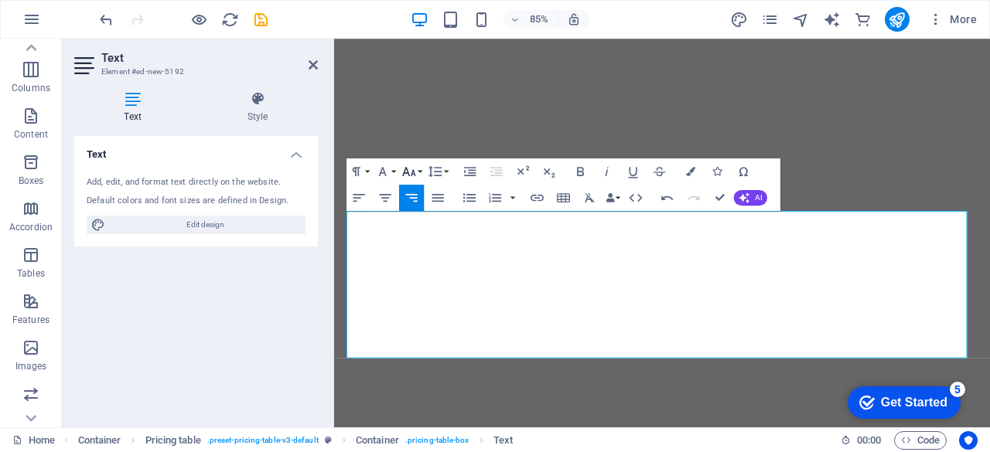
click at [413, 170] on icon "button" at bounding box center [408, 170] width 13 height 9
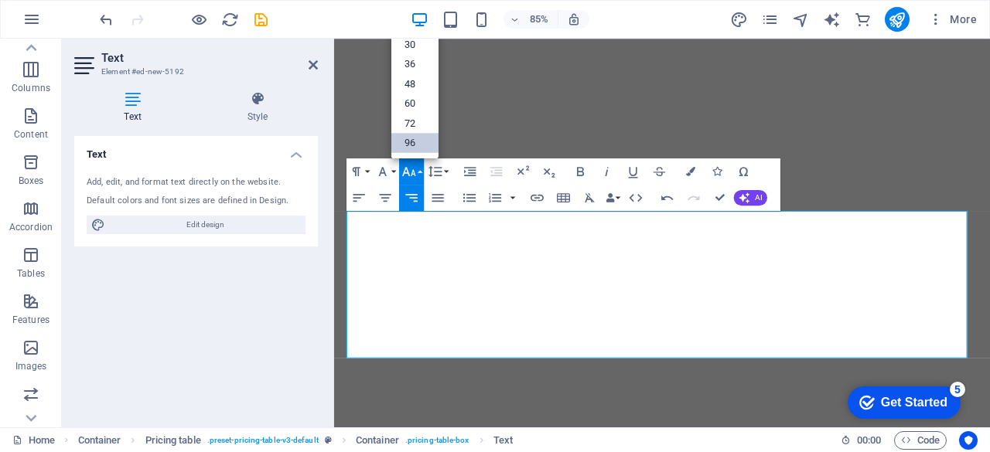
scroll to position [124, 0]
click at [421, 97] on link "60" at bounding box center [414, 104] width 47 height 20
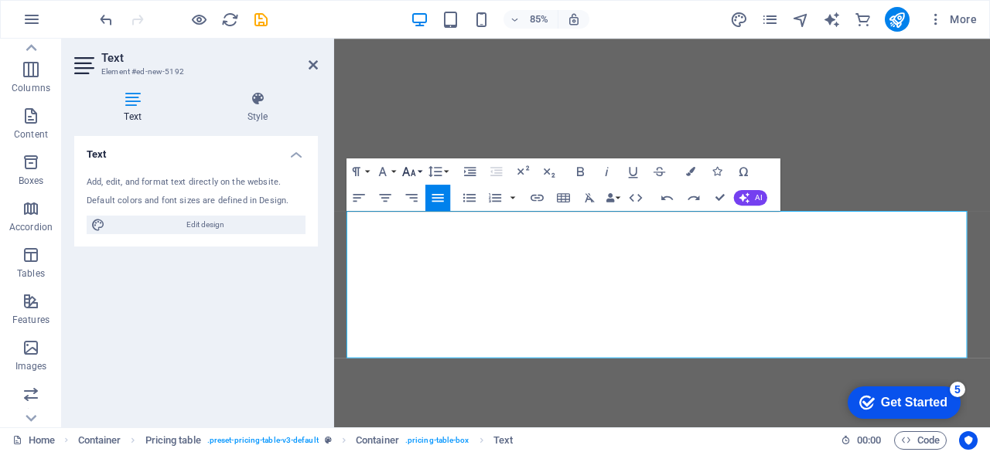
click at [420, 169] on button "Font Size" at bounding box center [411, 171] width 25 height 26
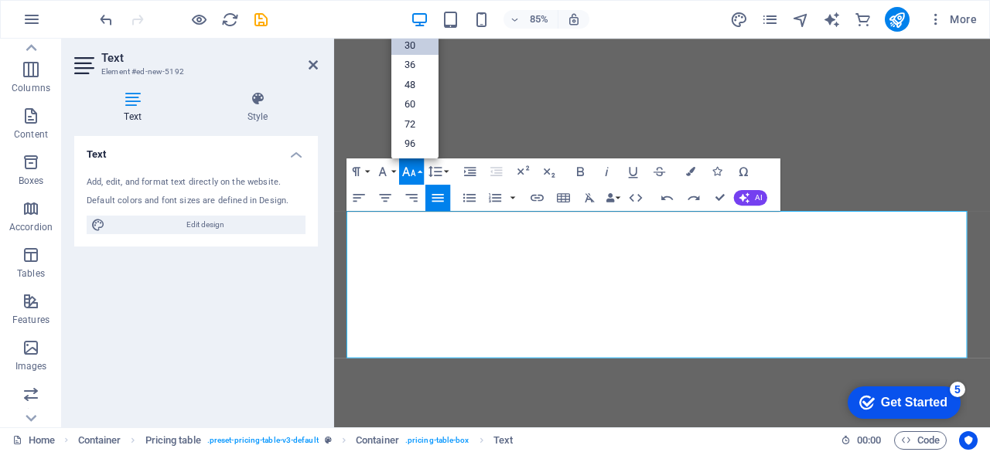
click at [417, 47] on link "30" at bounding box center [414, 45] width 47 height 20
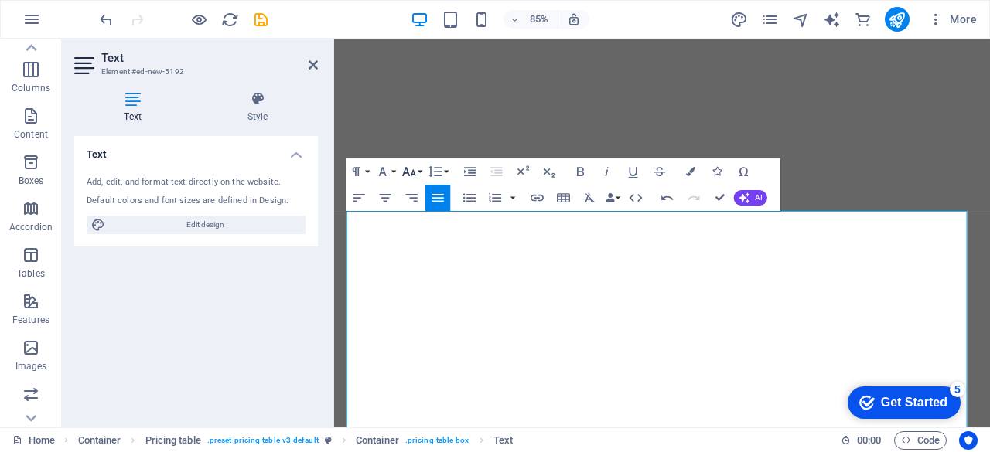
click at [409, 175] on icon "button" at bounding box center [408, 170] width 13 height 9
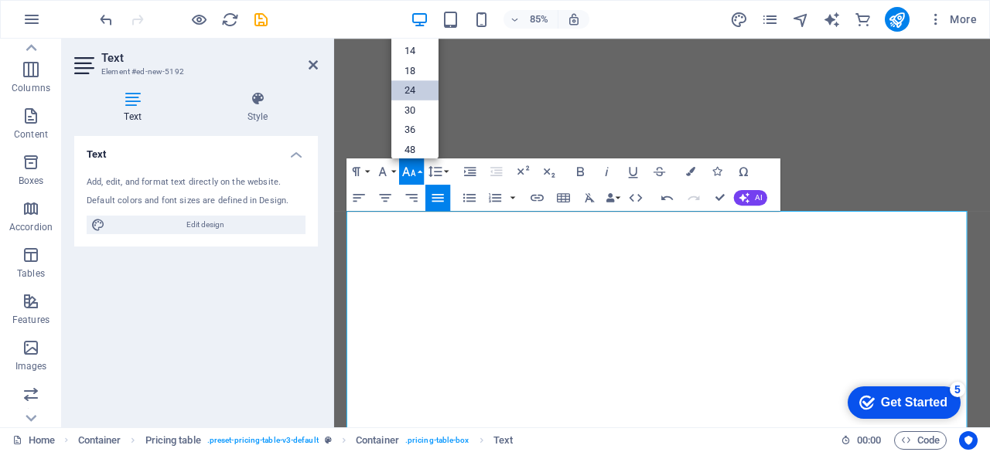
scroll to position [46, 0]
click at [414, 90] on link "24" at bounding box center [414, 91] width 47 height 20
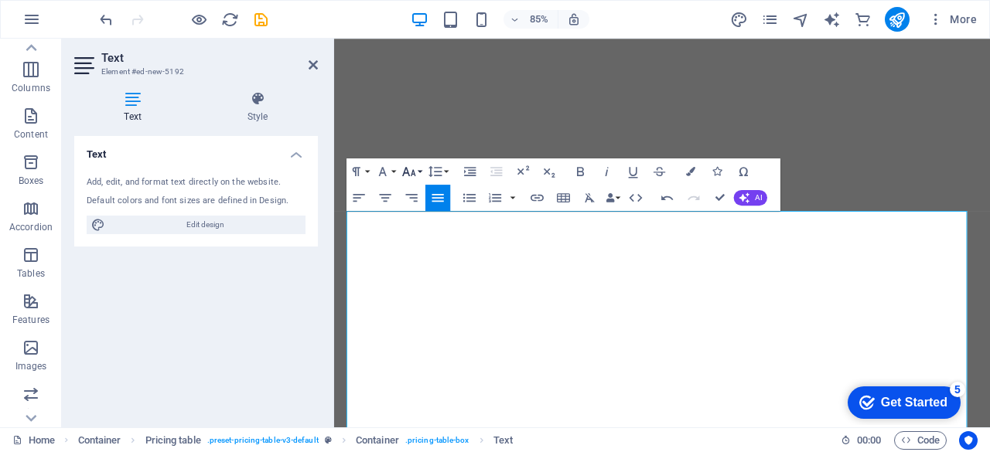
click at [418, 174] on button "Font Size" at bounding box center [411, 171] width 25 height 26
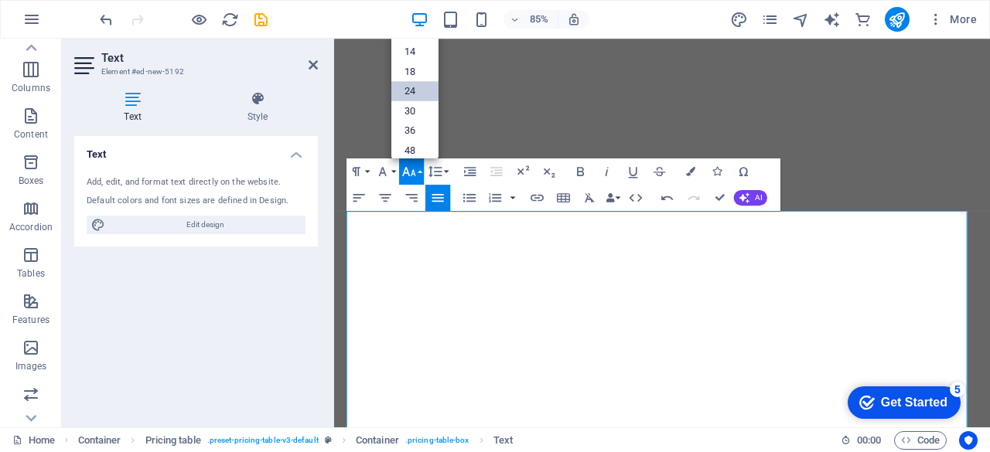
scroll to position [0, 0]
click at [414, 121] on link "24" at bounding box center [414, 131] width 47 height 20
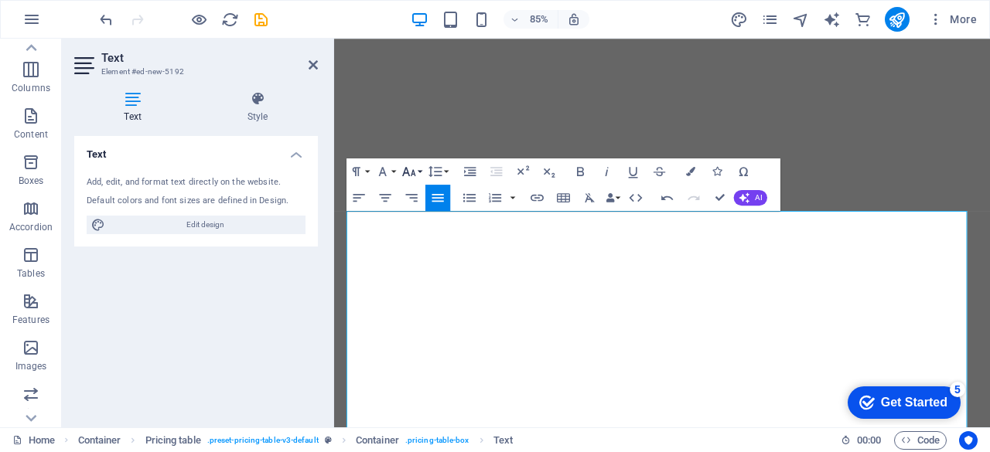
click at [407, 175] on icon "button" at bounding box center [408, 170] width 15 height 15
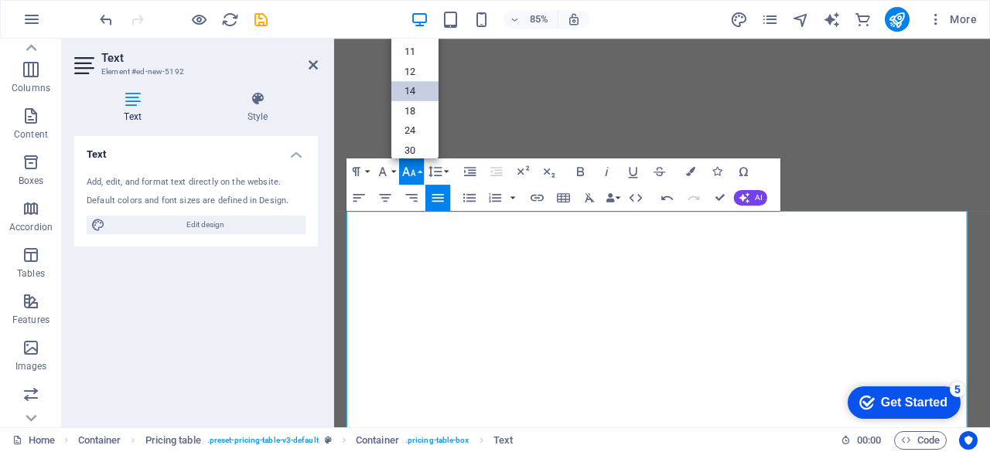
click at [418, 85] on link "14" at bounding box center [414, 91] width 47 height 20
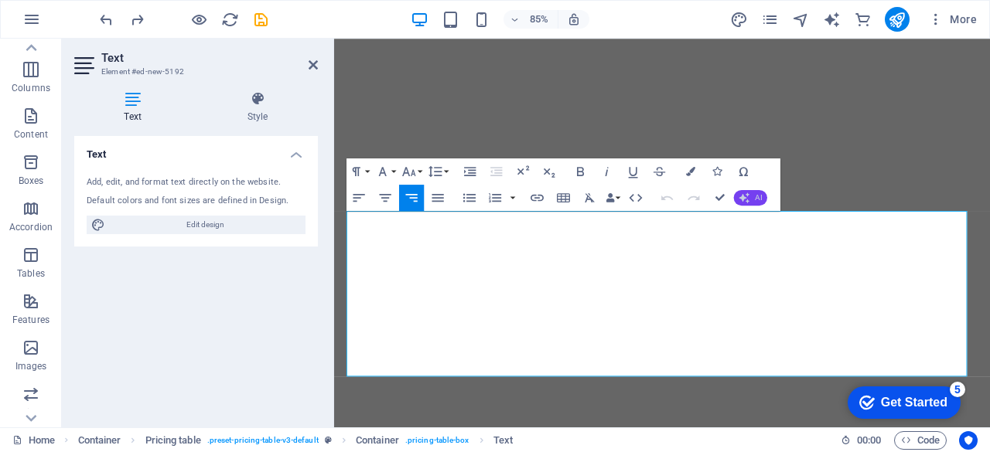
drag, startPoint x: 747, startPoint y: 190, endPoint x: 760, endPoint y: 190, distance: 13.1
click at [760, 190] on button "AI" at bounding box center [750, 196] width 33 height 15
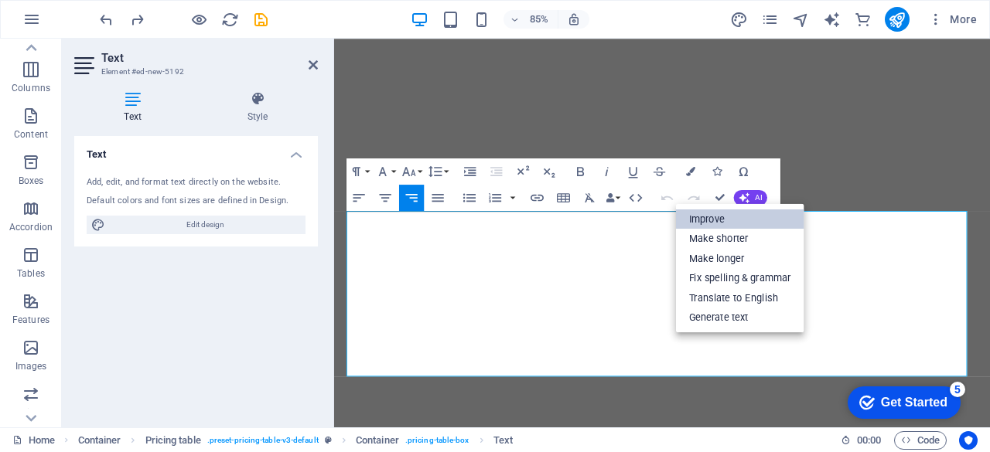
click at [744, 218] on link "Improve" at bounding box center [740, 219] width 128 height 20
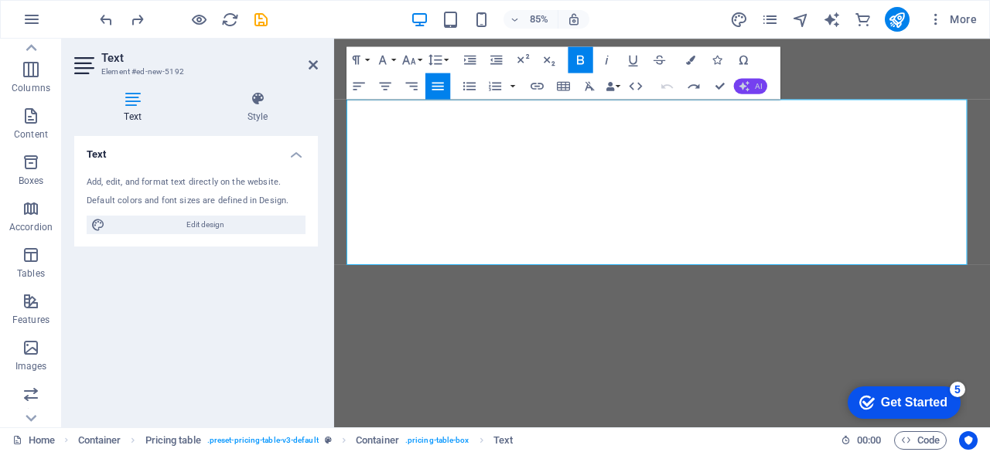
click at [735, 84] on button "AI" at bounding box center [750, 85] width 33 height 15
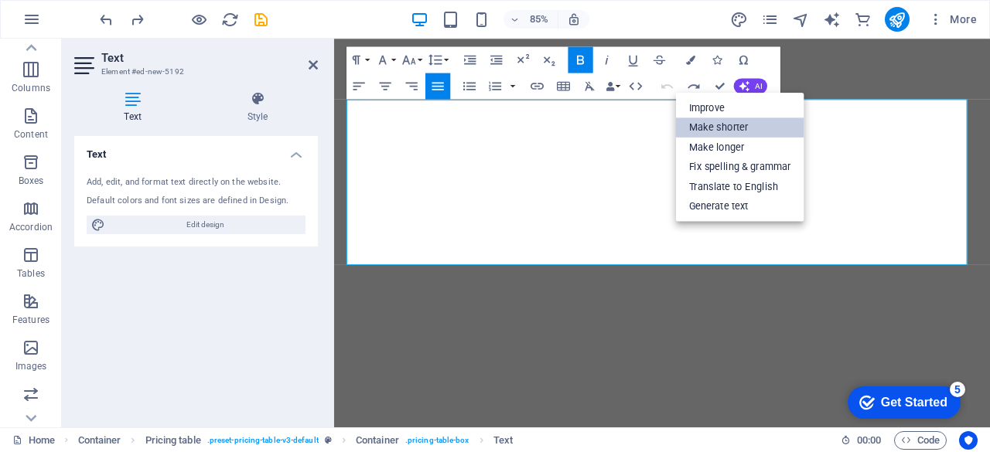
click at [741, 131] on link "Make shorter" at bounding box center [740, 128] width 128 height 20
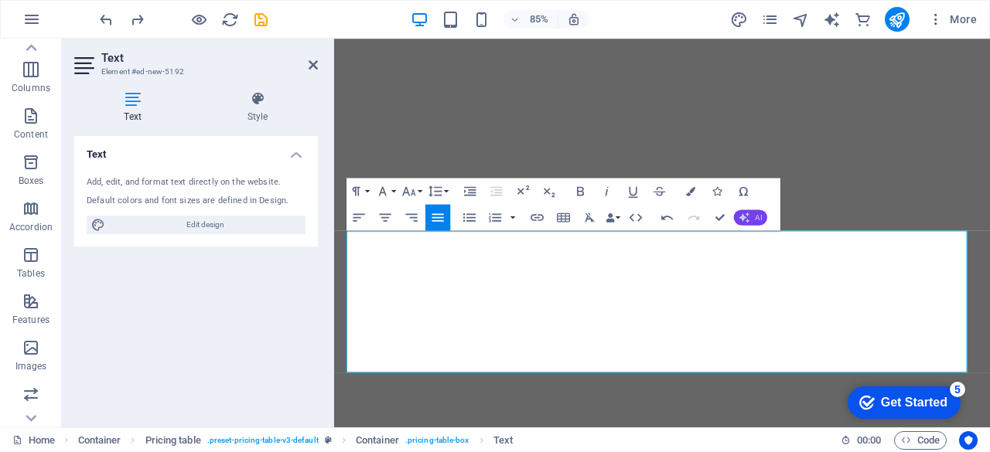
click at [748, 217] on icon "button" at bounding box center [744, 218] width 11 height 11
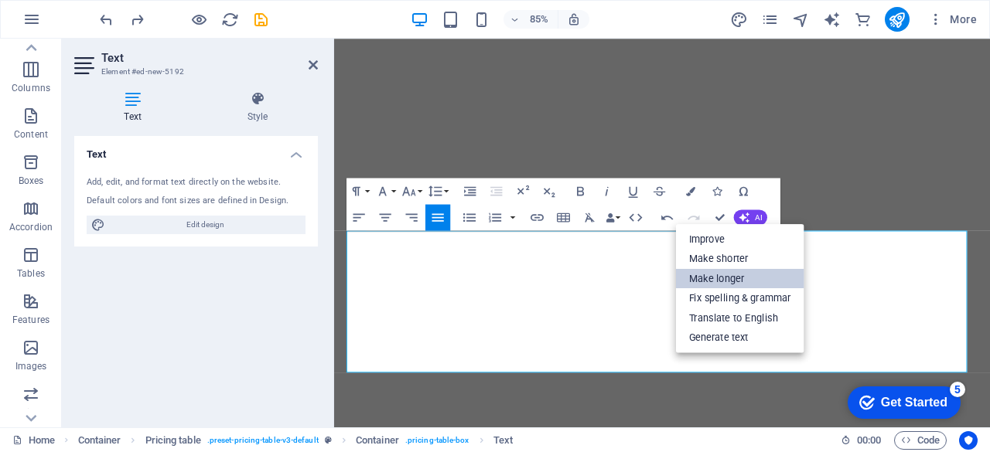
click at [731, 284] on link "Make longer" at bounding box center [740, 278] width 128 height 20
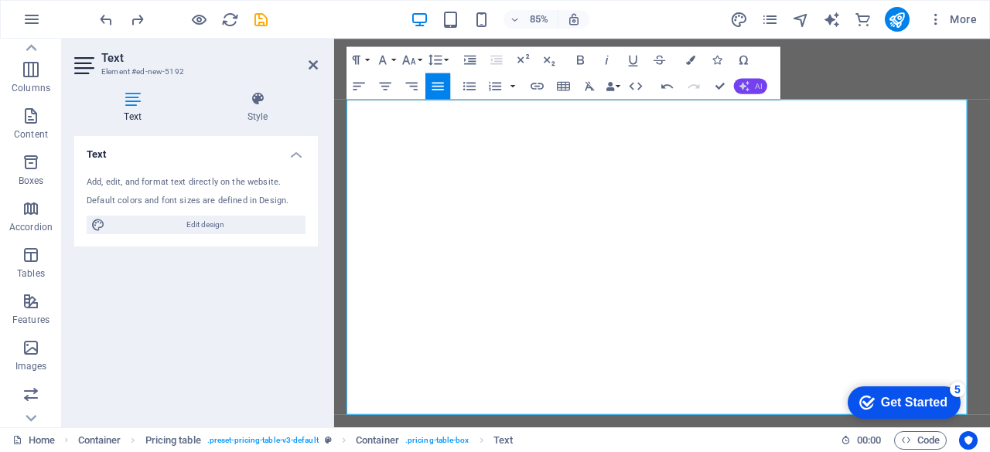
click at [752, 84] on button "AI" at bounding box center [750, 85] width 33 height 15
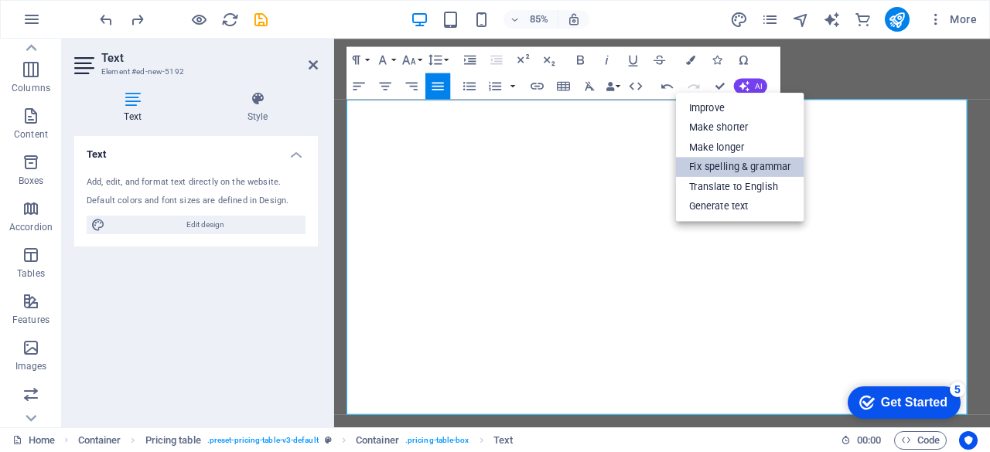
click at [751, 160] on link "Fix spelling & grammar" at bounding box center [740, 167] width 128 height 20
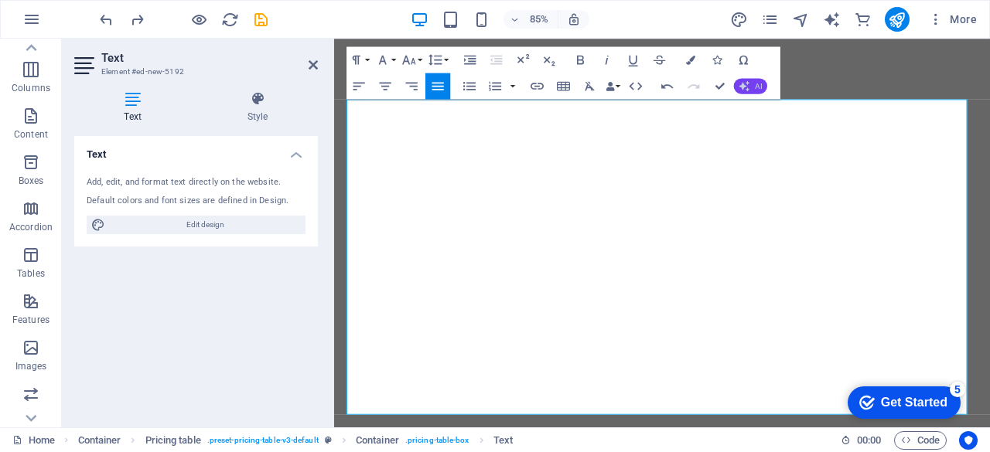
click at [757, 82] on span "AI" at bounding box center [758, 86] width 7 height 8
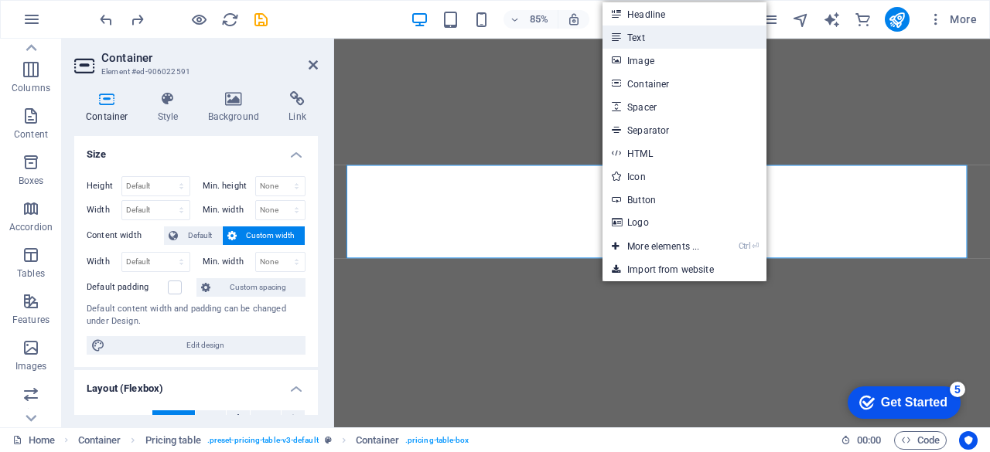
click at [633, 41] on link "Text" at bounding box center [684, 37] width 164 height 23
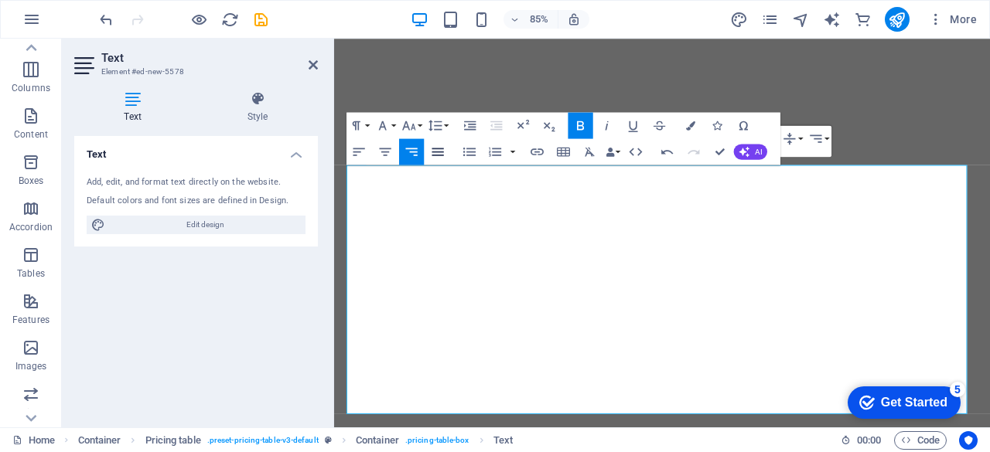
click at [445, 145] on icon "button" at bounding box center [437, 151] width 15 height 15
click at [468, 123] on icon "button" at bounding box center [469, 125] width 15 height 15
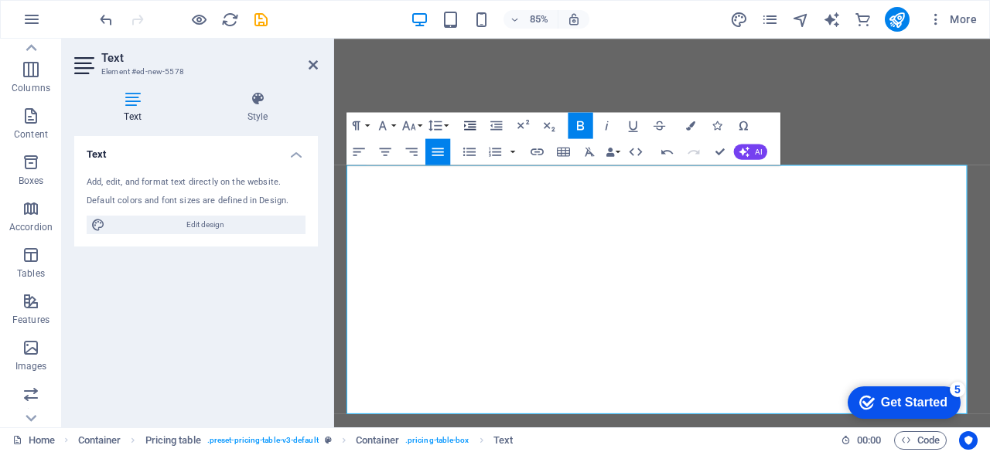
click at [468, 123] on icon "button" at bounding box center [469, 125] width 15 height 15
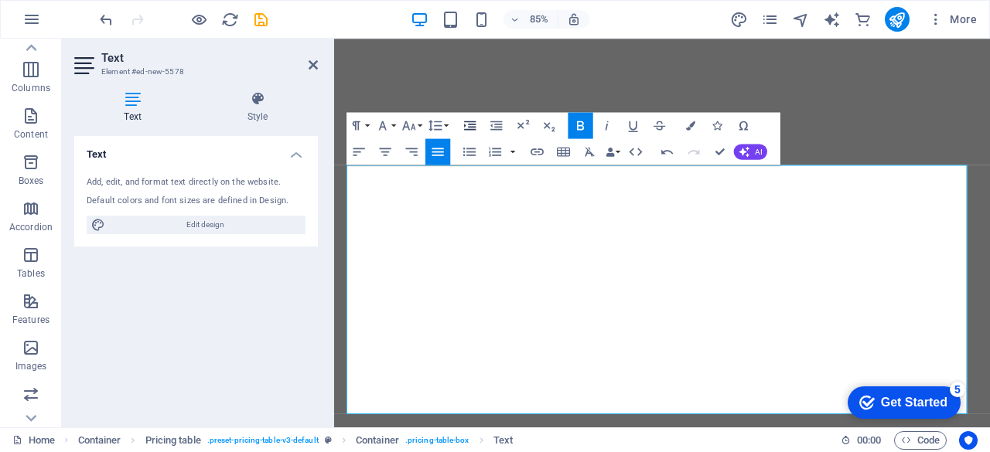
click at [468, 123] on icon "button" at bounding box center [469, 125] width 15 height 15
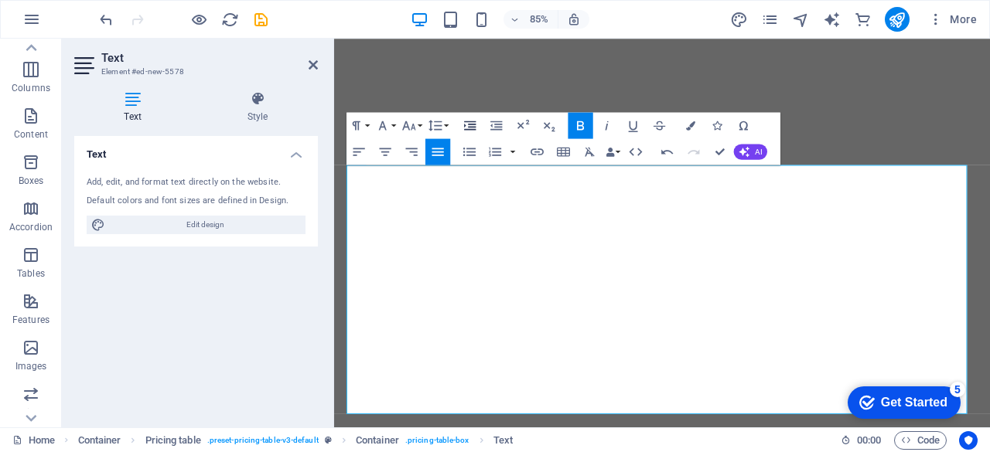
click at [468, 123] on icon "button" at bounding box center [469, 125] width 15 height 15
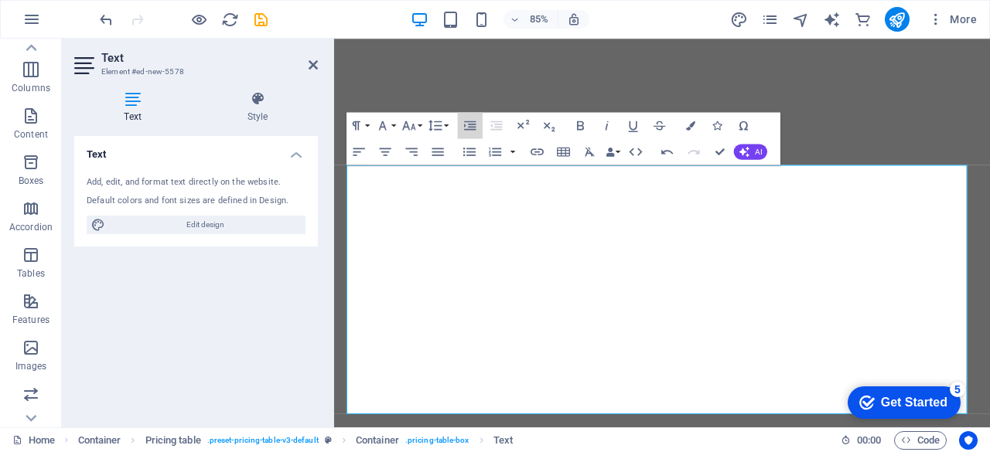
click at [472, 120] on icon "button" at bounding box center [469, 125] width 15 height 15
click at [493, 121] on icon "button" at bounding box center [496, 125] width 12 height 9
click at [465, 121] on icon "button" at bounding box center [470, 125] width 12 height 9
click at [472, 115] on button "Increase Indent" at bounding box center [470, 125] width 25 height 26
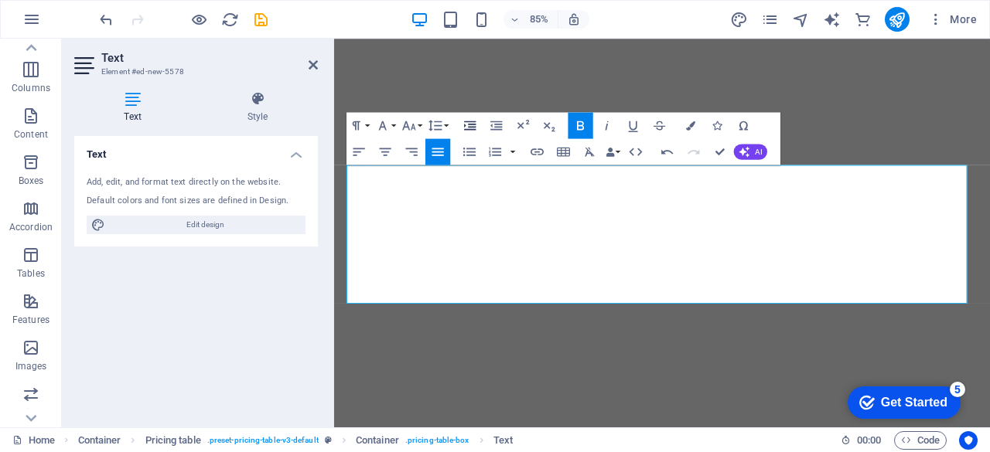
click at [472, 116] on button "Increase Indent" at bounding box center [470, 125] width 25 height 26
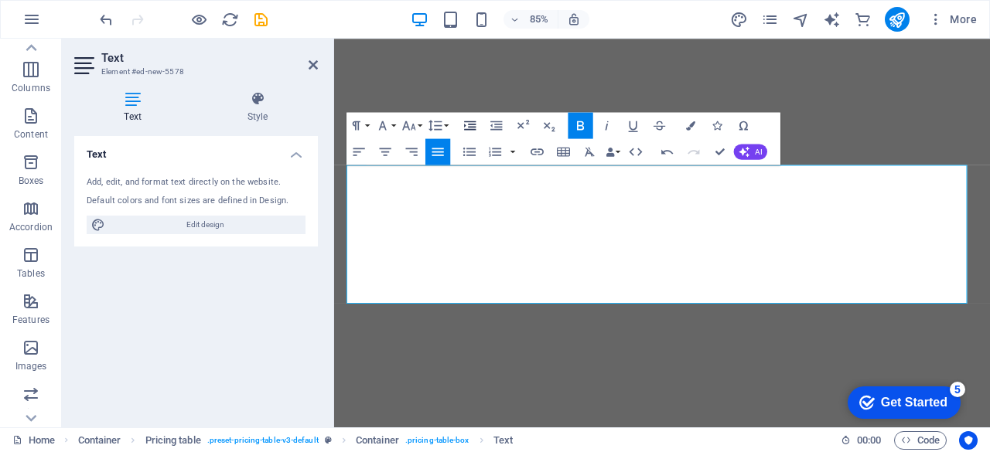
click at [472, 116] on button "Increase Indent" at bounding box center [470, 125] width 25 height 26
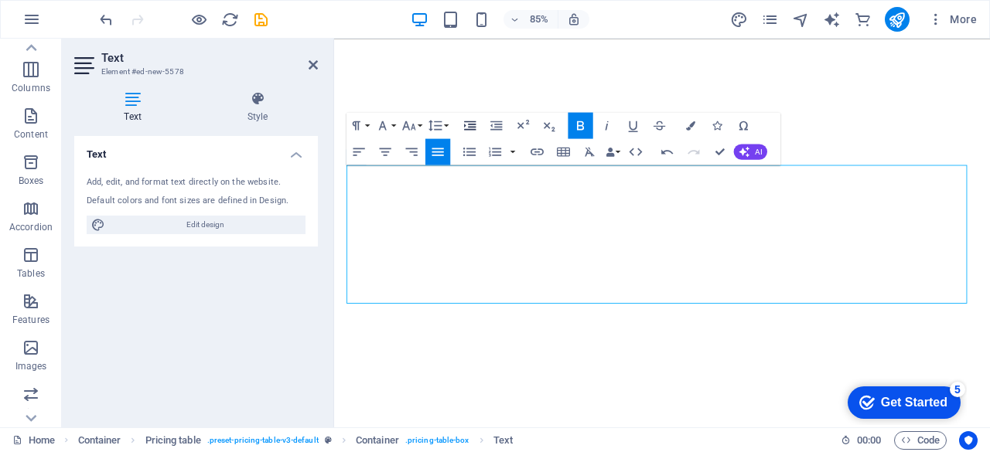
click at [469, 123] on icon "button" at bounding box center [470, 125] width 12 height 9
click at [462, 128] on icon "button" at bounding box center [469, 125] width 15 height 15
click at [465, 126] on icon "button" at bounding box center [470, 125] width 12 height 9
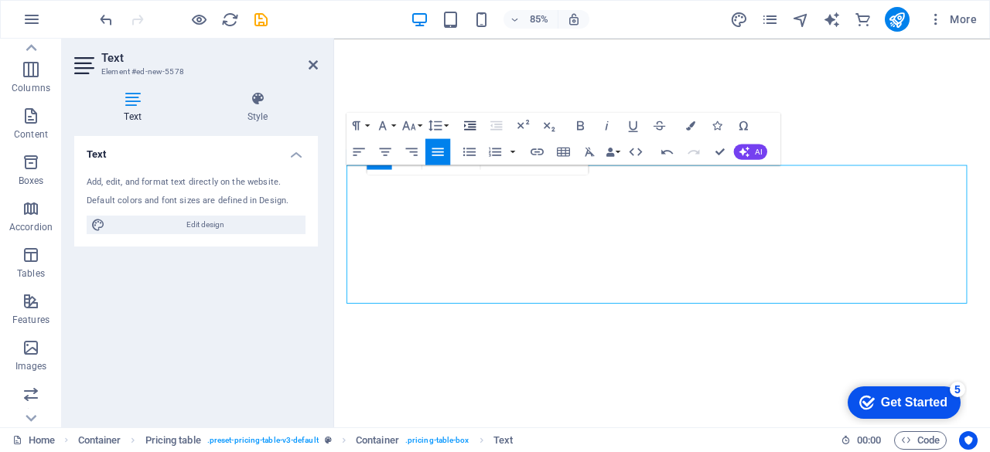
click at [465, 126] on icon "button" at bounding box center [470, 125] width 12 height 9
click at [476, 126] on icon "button" at bounding box center [469, 125] width 15 height 15
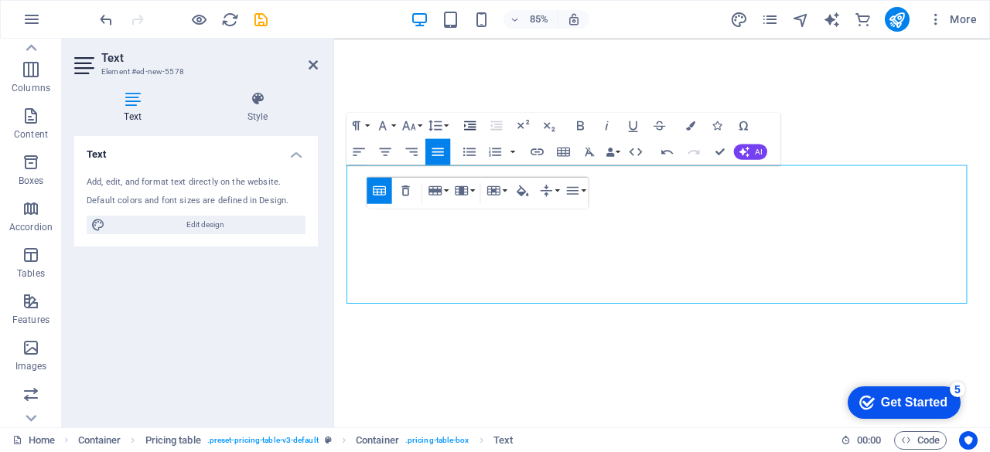
click at [475, 124] on icon "button" at bounding box center [469, 125] width 15 height 15
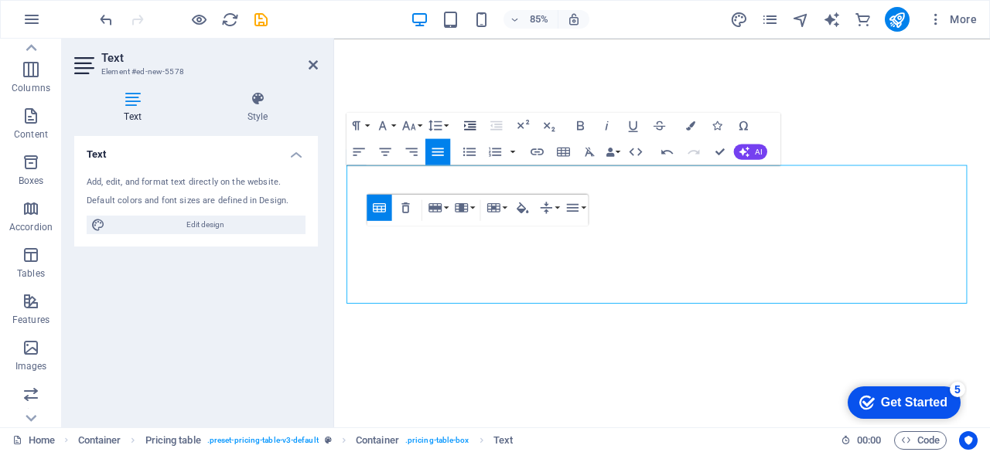
click at [475, 128] on icon "button" at bounding box center [469, 125] width 15 height 15
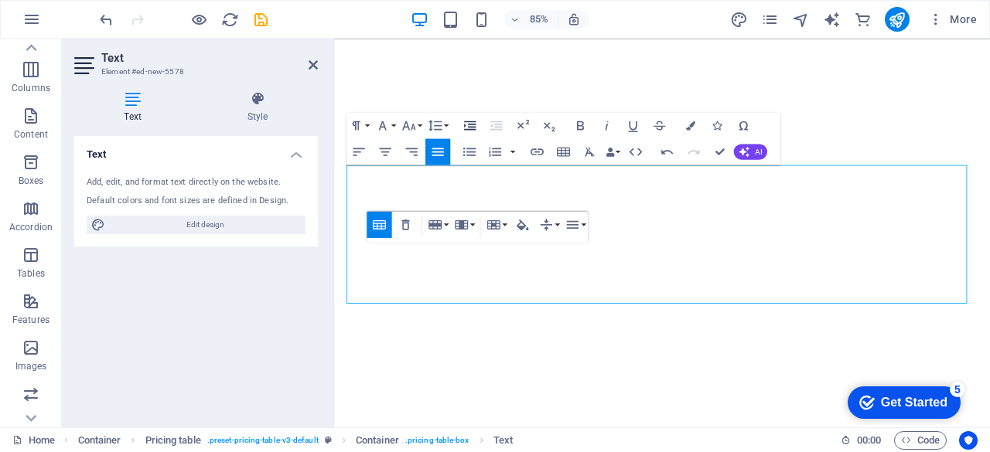
click at [468, 124] on icon "button" at bounding box center [469, 125] width 15 height 15
click at [472, 128] on icon "button" at bounding box center [469, 125] width 15 height 15
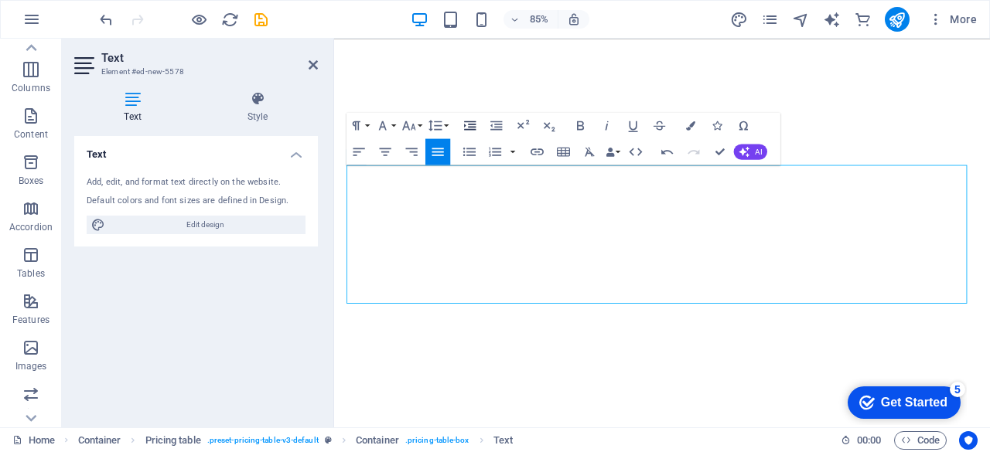
click at [472, 128] on icon "button" at bounding box center [469, 125] width 15 height 15
click at [394, 125] on button "Font Family" at bounding box center [385, 125] width 25 height 26
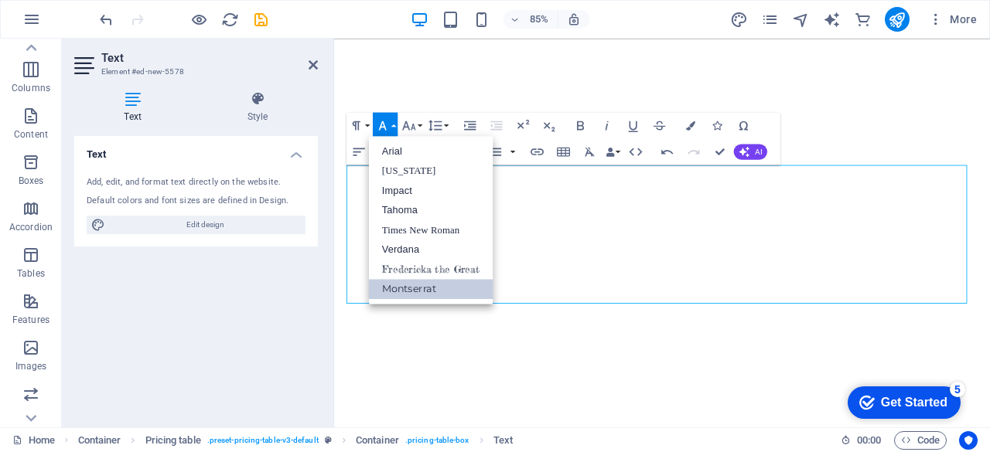
click at [394, 125] on button "Font Family" at bounding box center [385, 125] width 25 height 26
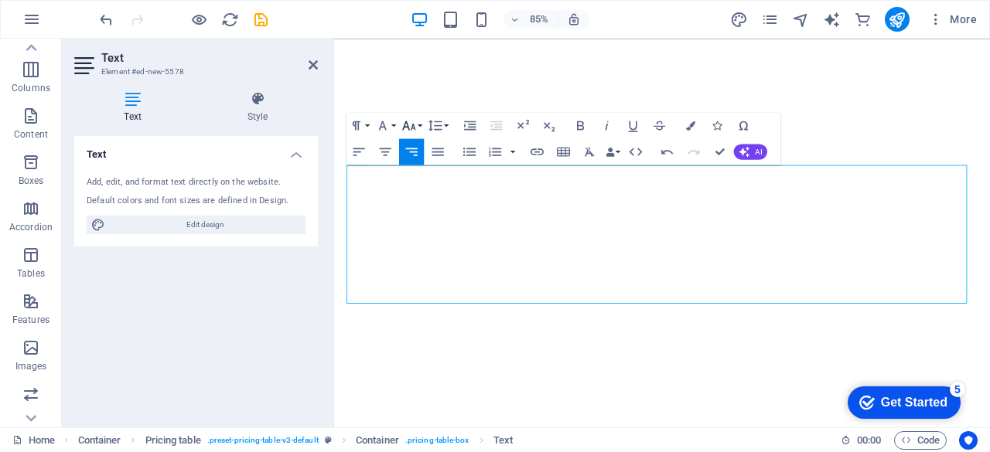
click at [413, 124] on icon "button" at bounding box center [408, 125] width 13 height 9
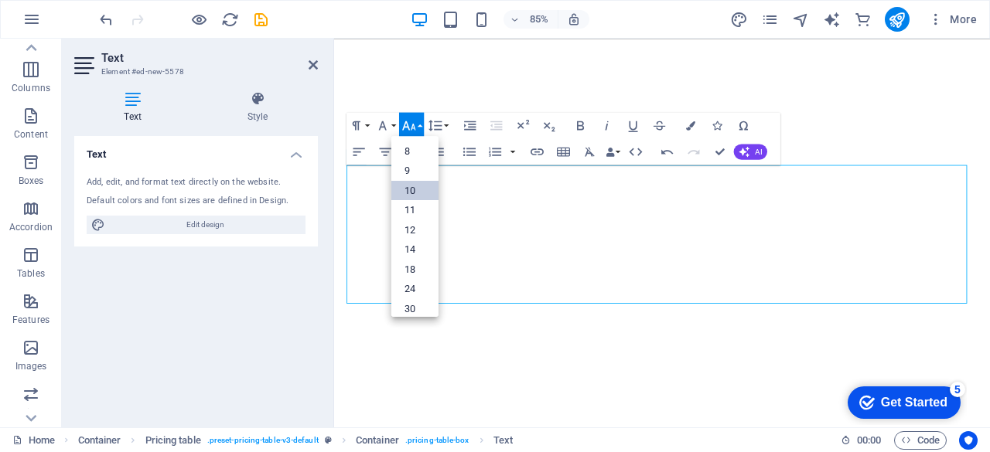
click at [411, 188] on link "10" at bounding box center [414, 191] width 47 height 20
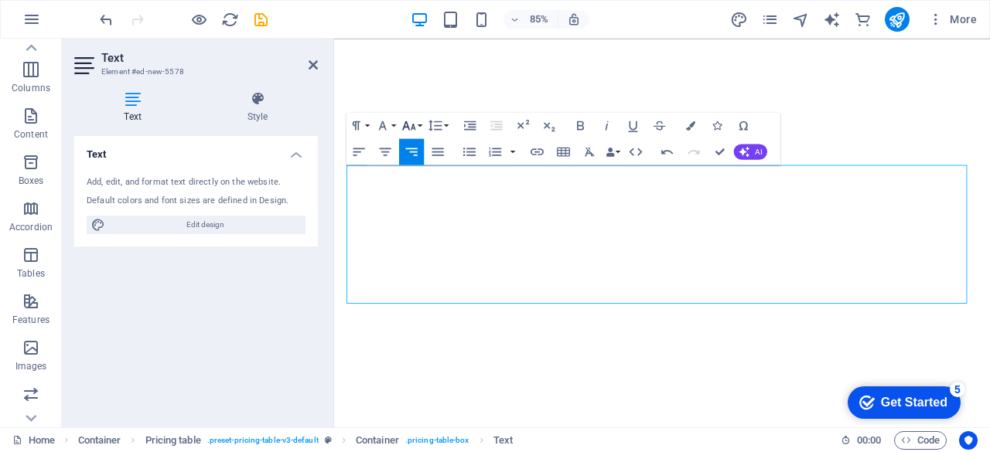
click at [413, 126] on icon "button" at bounding box center [408, 125] width 13 height 9
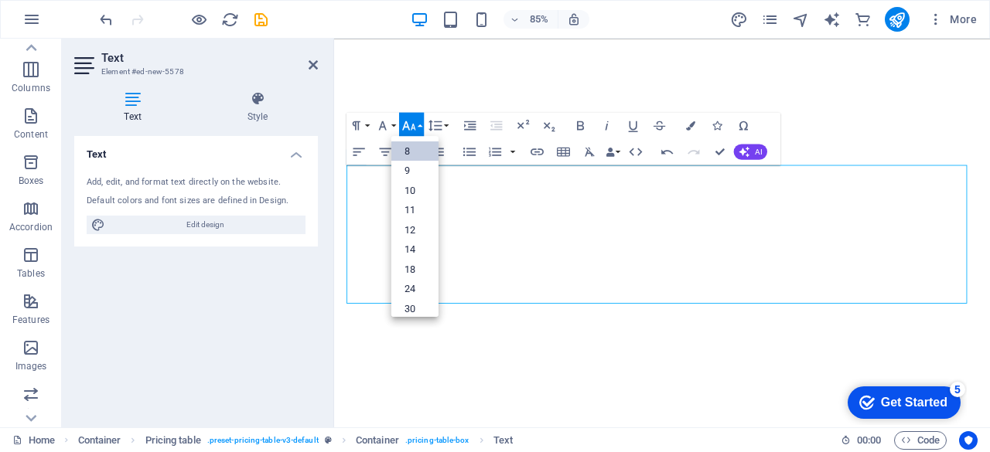
click at [410, 152] on link "8" at bounding box center [414, 151] width 47 height 20
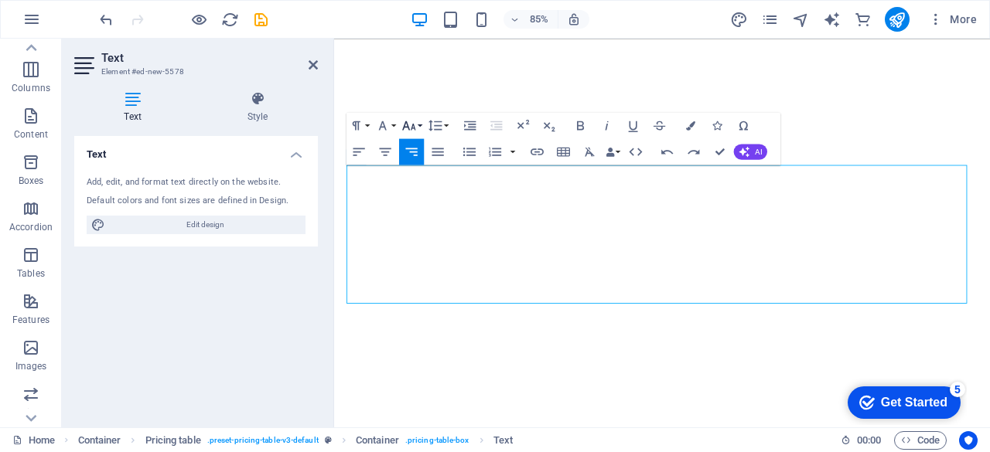
click at [420, 126] on button "Font Size" at bounding box center [411, 125] width 25 height 26
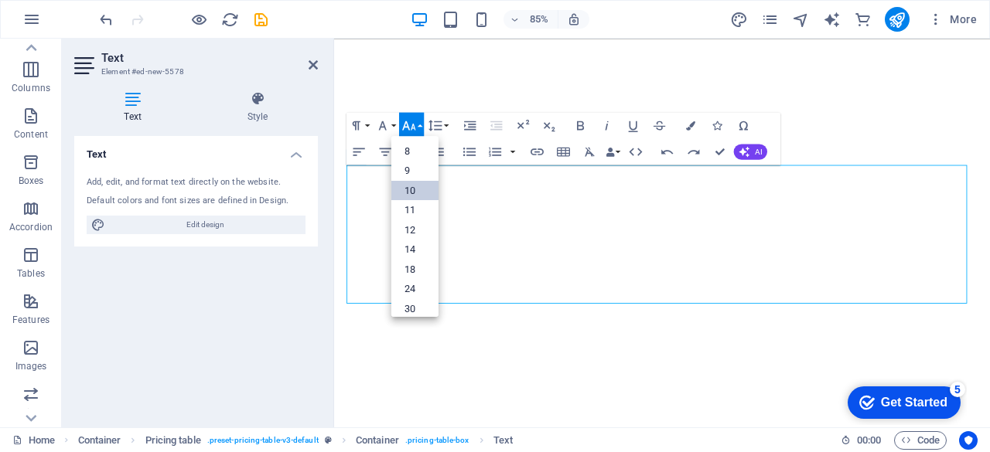
click at [419, 186] on link "10" at bounding box center [414, 191] width 47 height 20
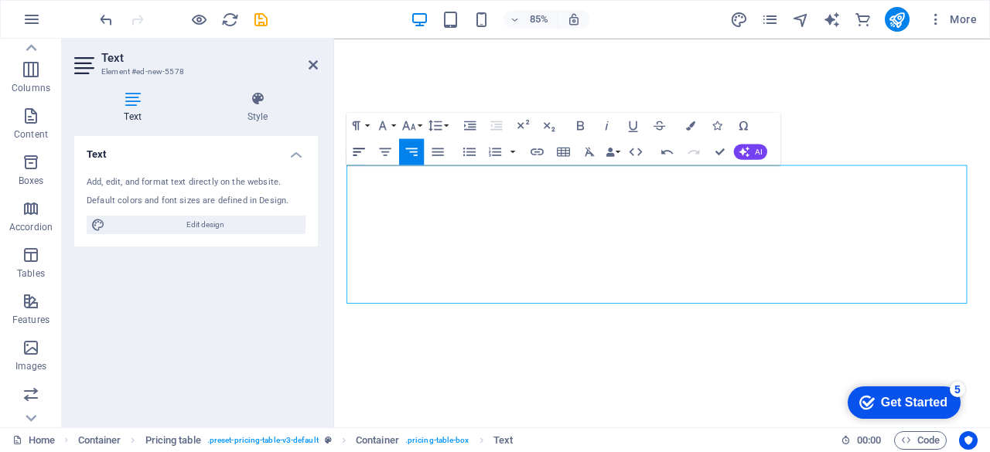
click at [360, 154] on icon "button" at bounding box center [358, 151] width 15 height 15
click at [396, 126] on button "Font Family" at bounding box center [385, 125] width 25 height 26
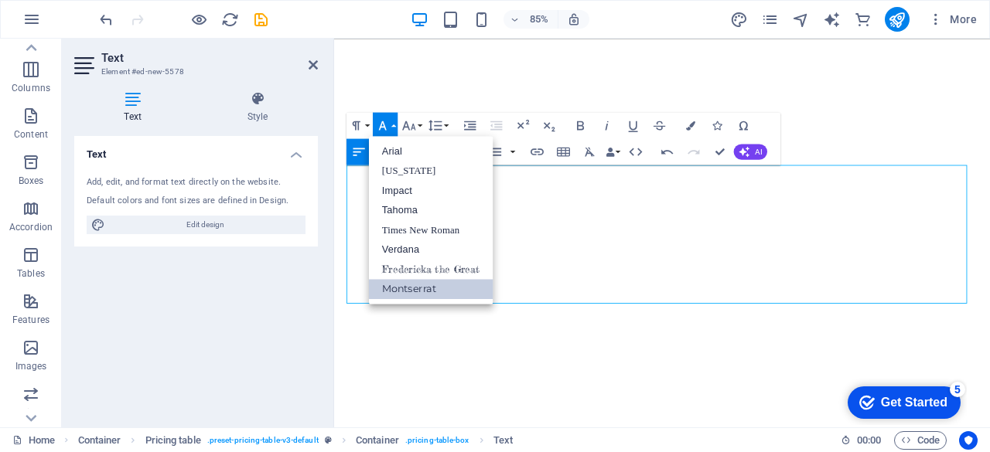
click at [396, 126] on button "Font Family" at bounding box center [385, 125] width 25 height 26
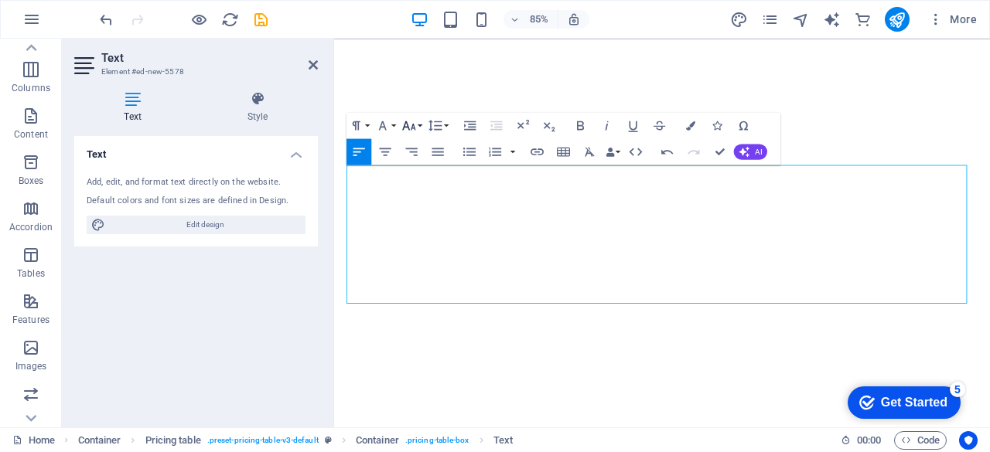
click at [402, 126] on icon "button" at bounding box center [408, 125] width 15 height 15
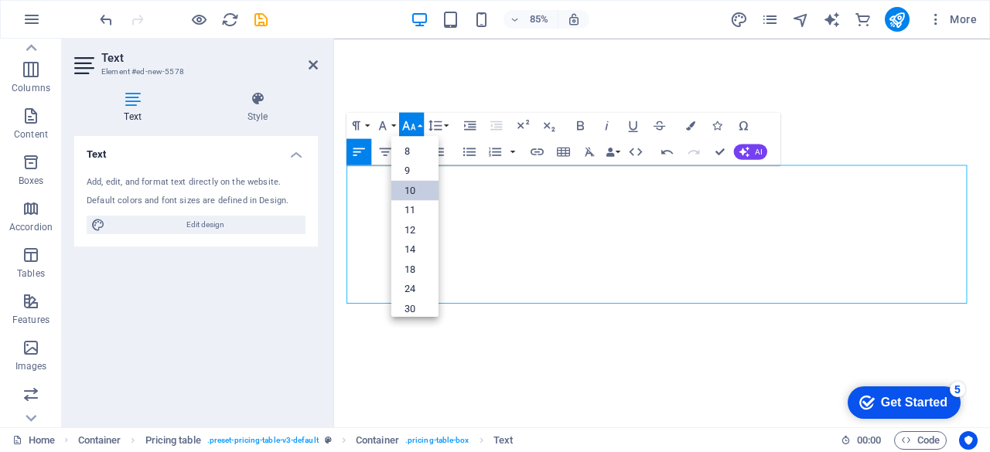
scroll to position [63, 0]
click at [407, 174] on link "12" at bounding box center [414, 176] width 47 height 20
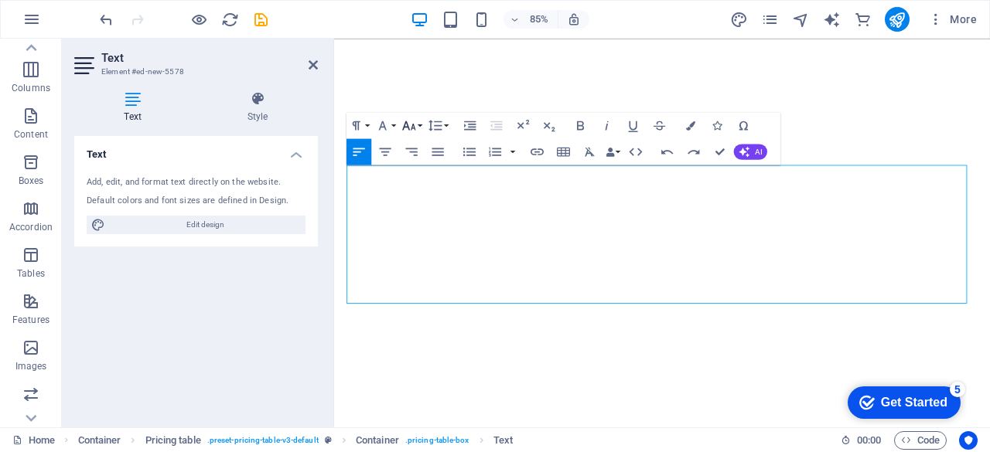
click at [424, 128] on button "Font Size" at bounding box center [411, 125] width 25 height 26
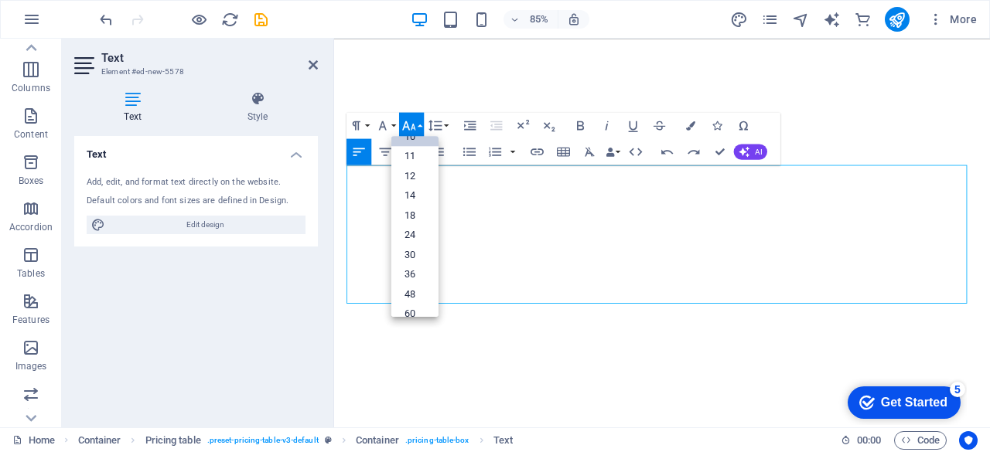
click at [421, 141] on link "10" at bounding box center [414, 137] width 47 height 20
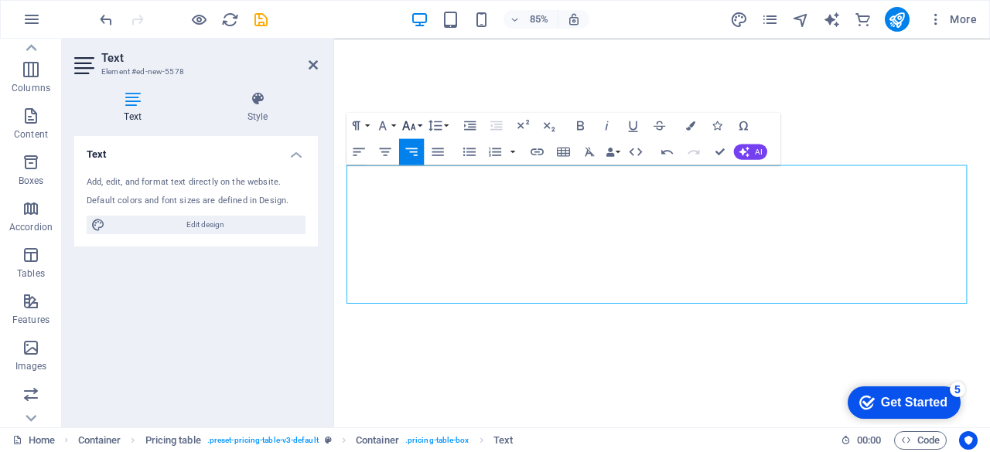
click at [411, 130] on icon "button" at bounding box center [408, 125] width 15 height 15
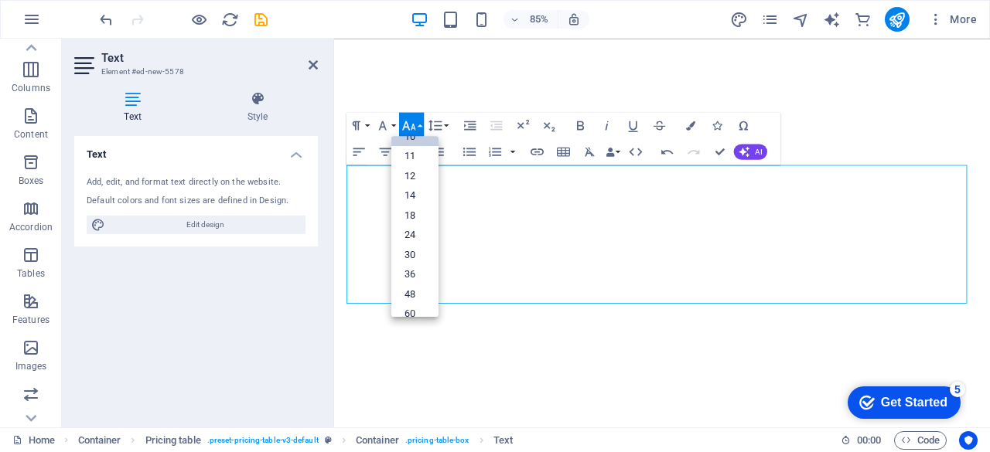
click at [420, 141] on link "10" at bounding box center [414, 137] width 47 height 20
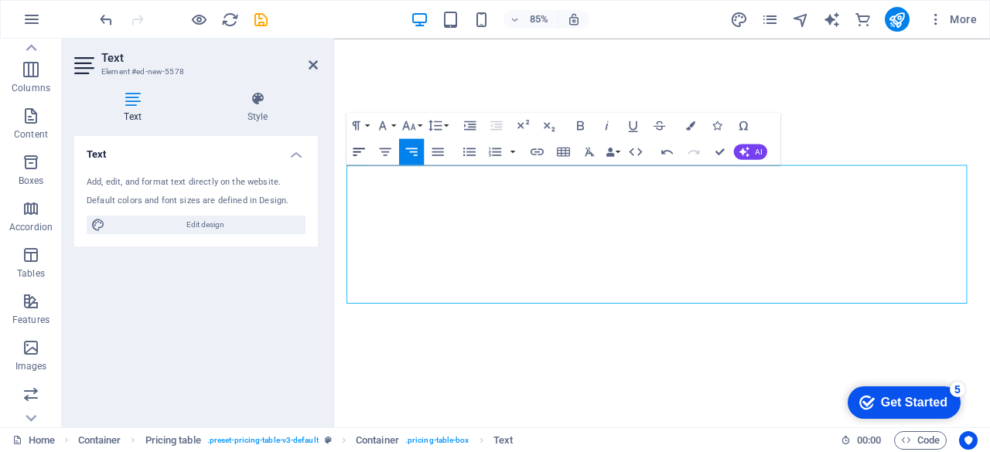
click at [360, 149] on icon "button" at bounding box center [358, 151] width 15 height 15
click at [396, 129] on button "Font Family" at bounding box center [385, 125] width 25 height 26
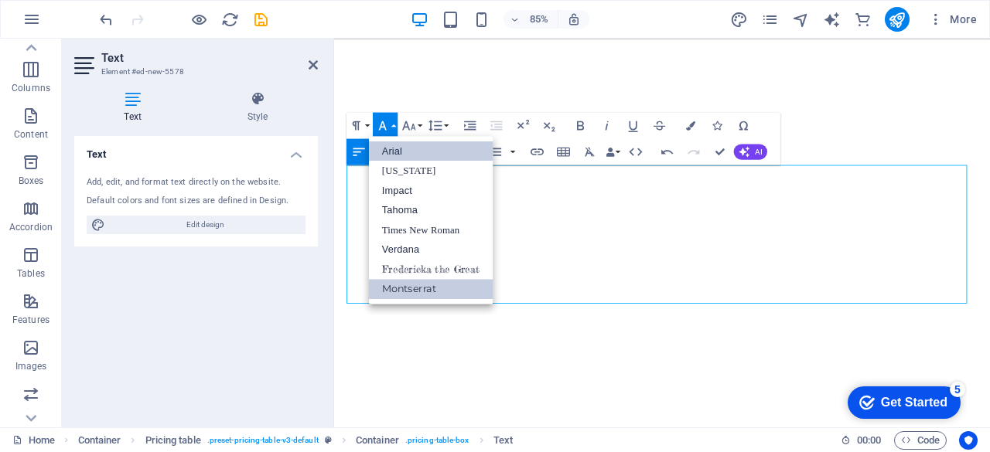
scroll to position [0, 0]
click at [416, 126] on icon "button" at bounding box center [408, 125] width 15 height 15
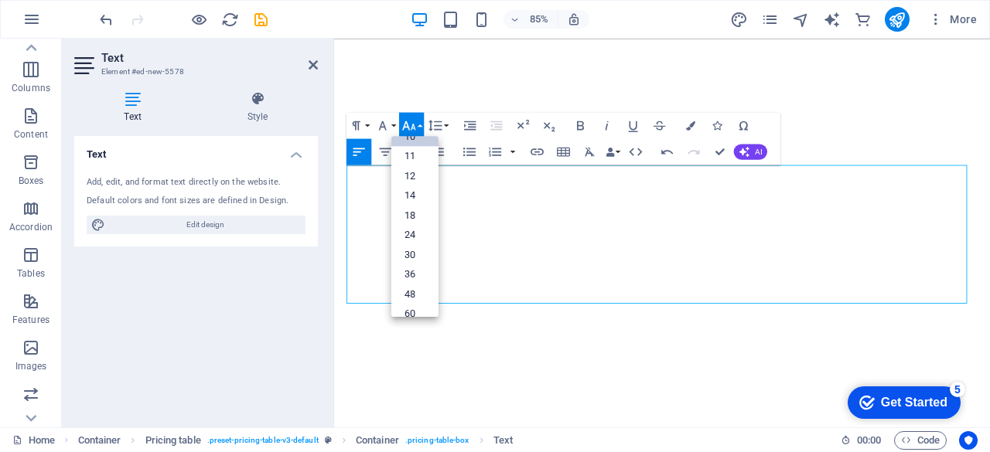
click at [421, 141] on link "10" at bounding box center [414, 137] width 47 height 20
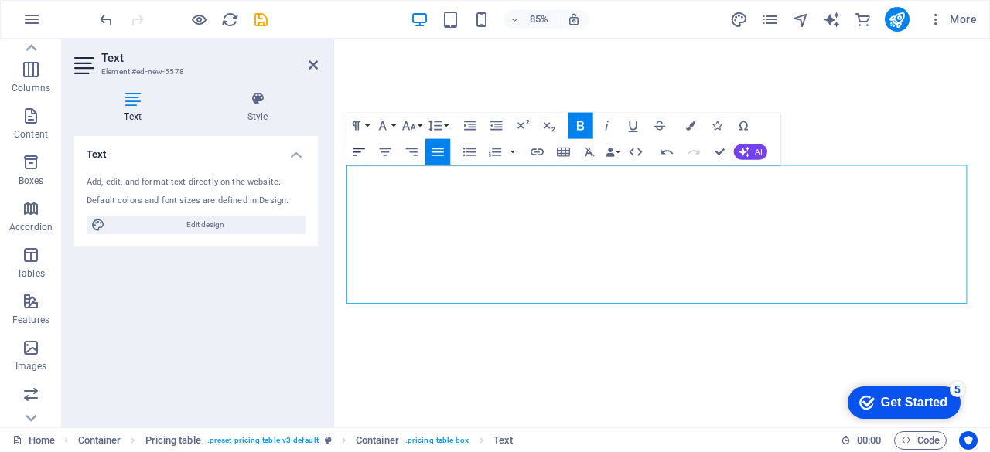
click at [358, 149] on icon "button" at bounding box center [358, 151] width 15 height 15
click at [356, 151] on icon "button" at bounding box center [359, 152] width 12 height 8
click at [361, 153] on icon "button" at bounding box center [358, 151] width 15 height 15
click at [387, 152] on icon "button" at bounding box center [384, 151] width 15 height 15
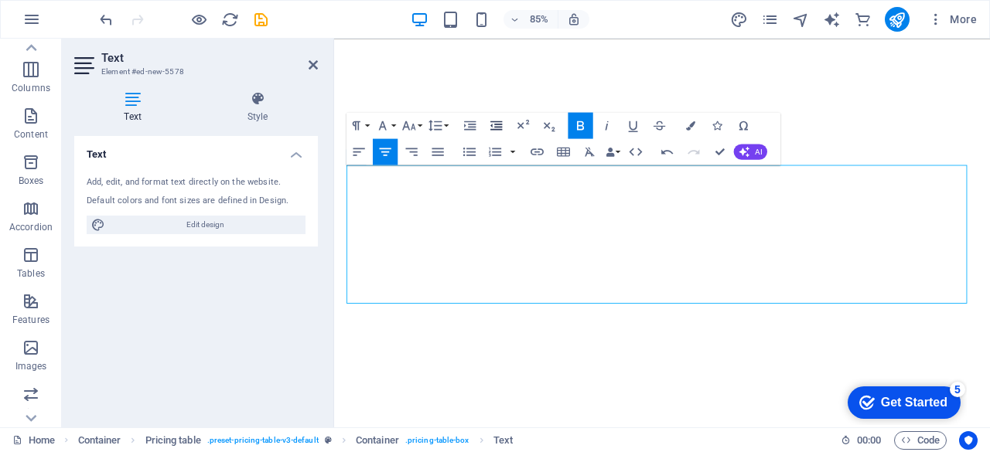
click at [492, 125] on icon "button" at bounding box center [496, 125] width 12 height 9
click at [493, 125] on icon "button" at bounding box center [496, 125] width 15 height 15
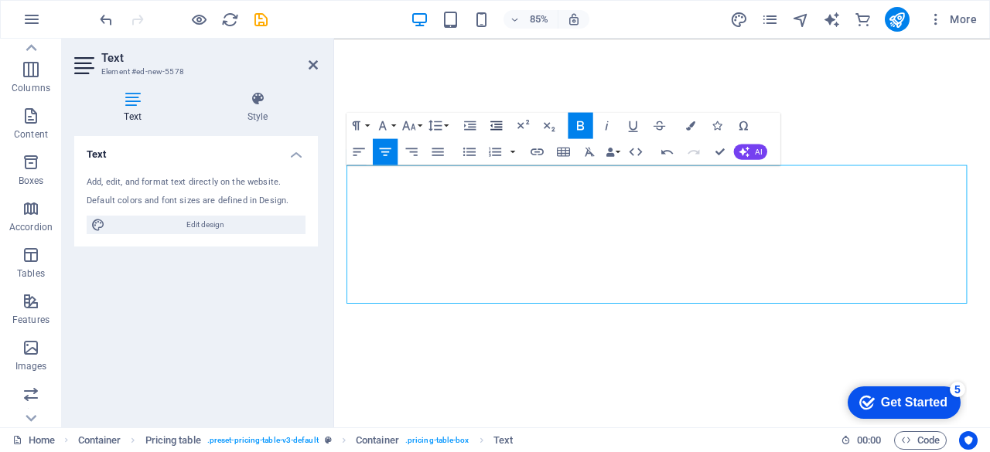
click at [493, 125] on icon "button" at bounding box center [496, 125] width 15 height 15
click at [471, 124] on icon "button" at bounding box center [470, 125] width 12 height 9
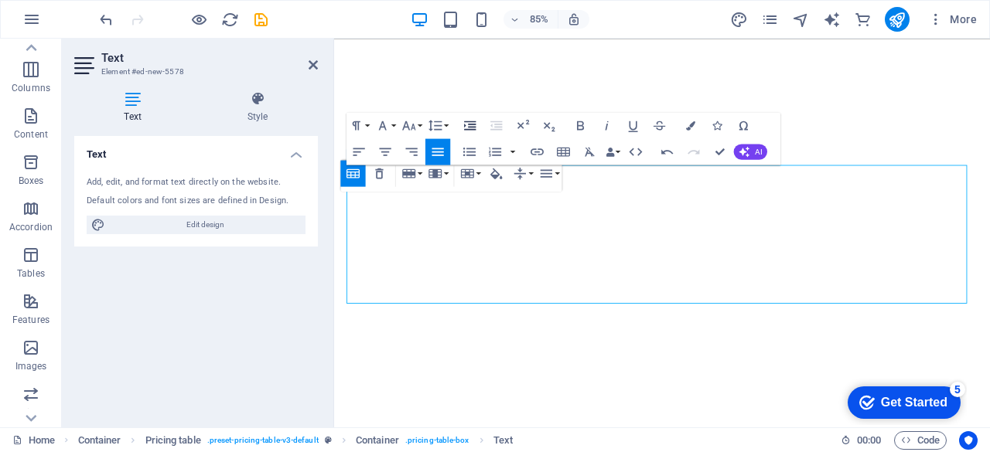
click at [465, 121] on icon "button" at bounding box center [470, 125] width 12 height 9
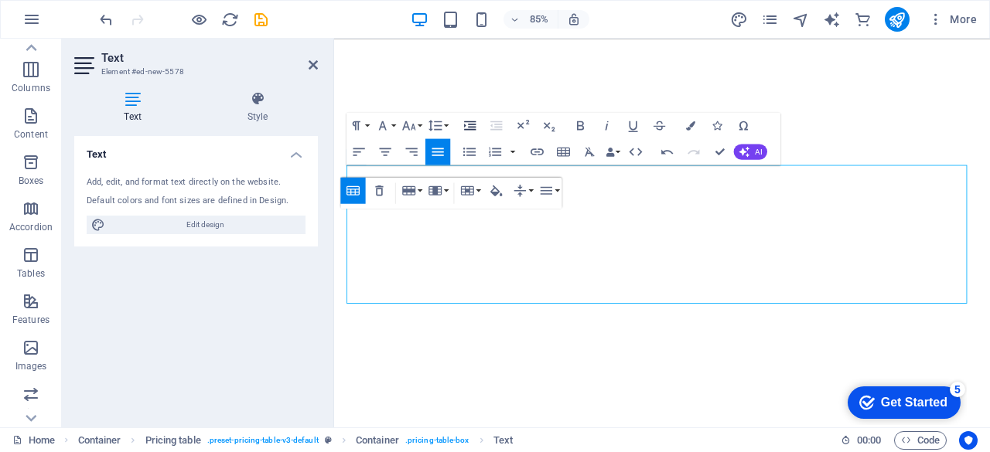
click at [462, 121] on icon "button" at bounding box center [469, 125] width 15 height 15
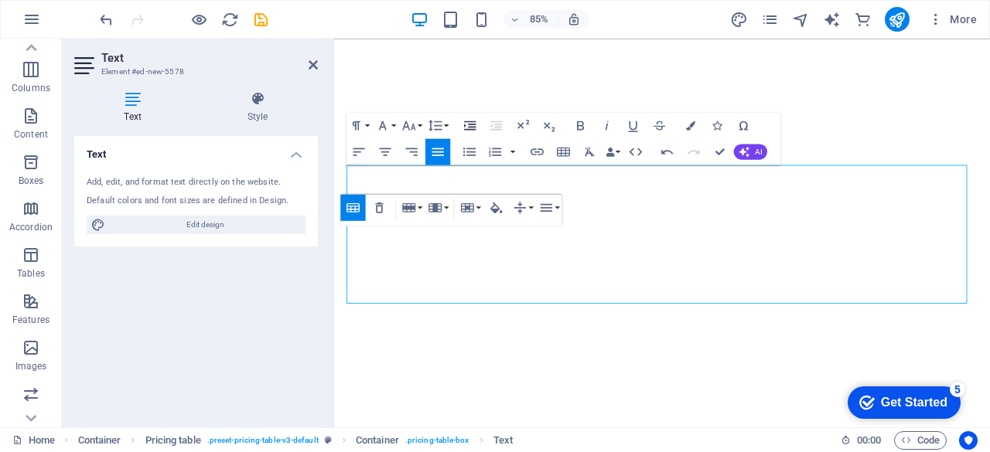
click at [462, 121] on icon "button" at bounding box center [469, 125] width 15 height 15
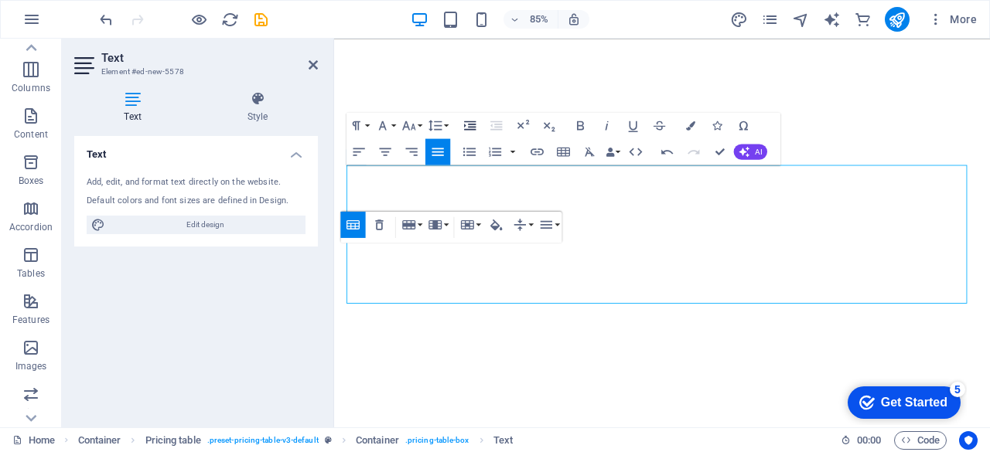
click at [466, 124] on icon "button" at bounding box center [469, 125] width 15 height 15
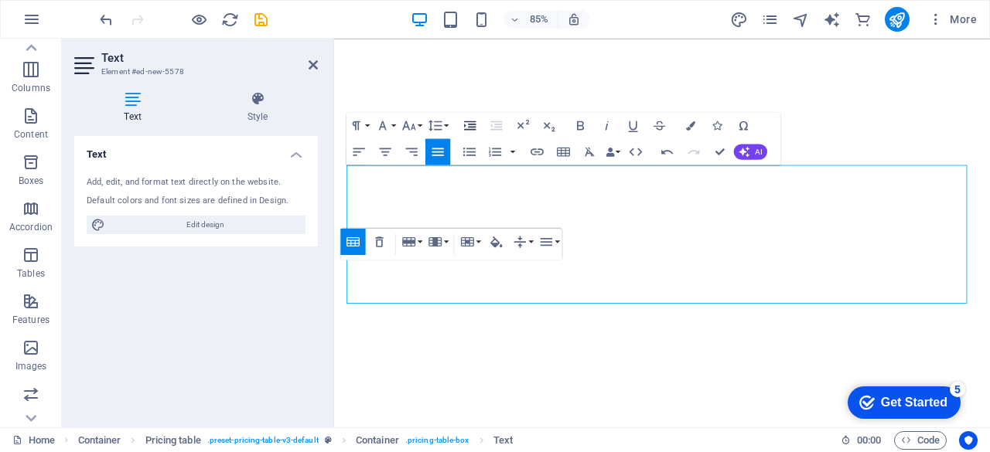
click at [469, 128] on icon "button" at bounding box center [469, 125] width 15 height 15
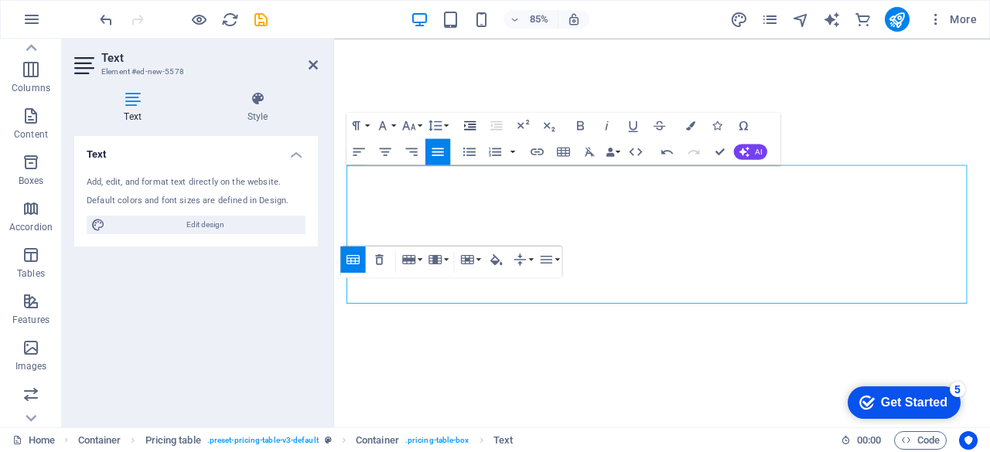
click at [468, 124] on icon "button" at bounding box center [469, 125] width 15 height 15
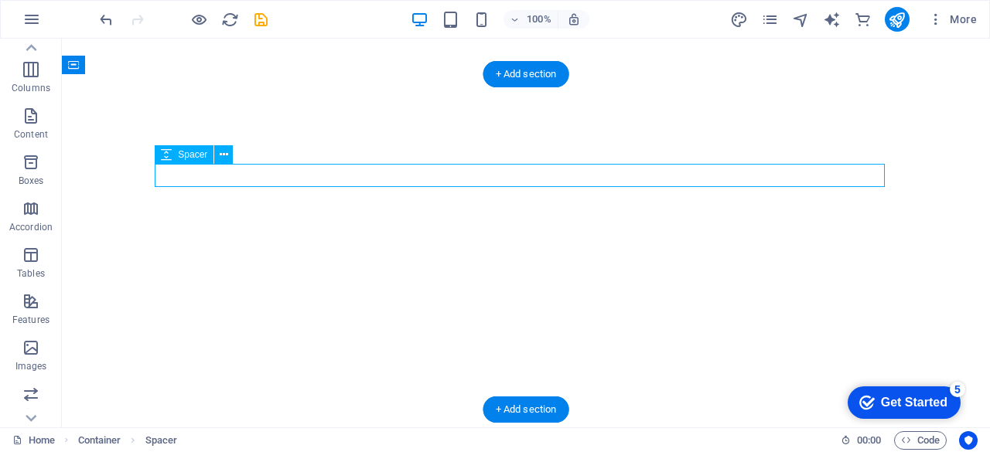
select select "px"
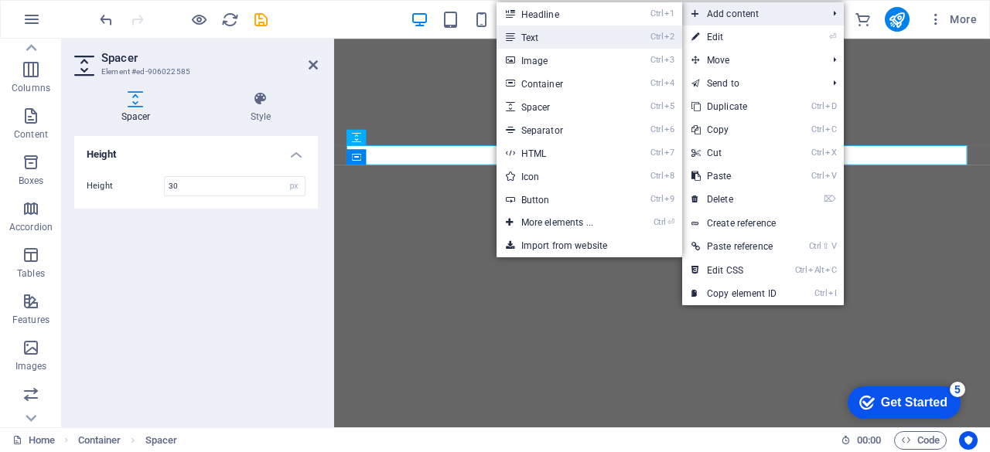
click at [605, 43] on link "Ctrl 2 Text" at bounding box center [560, 37] width 128 height 23
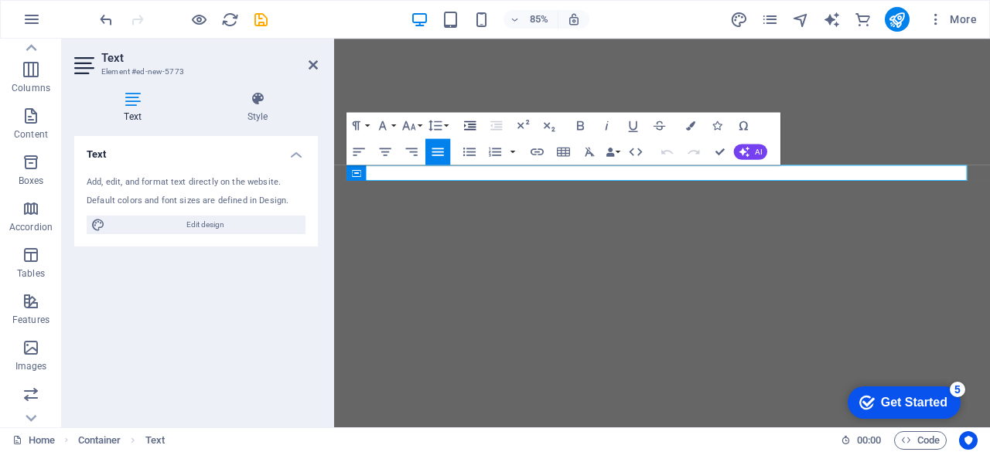
click at [470, 123] on icon "button" at bounding box center [469, 125] width 15 height 15
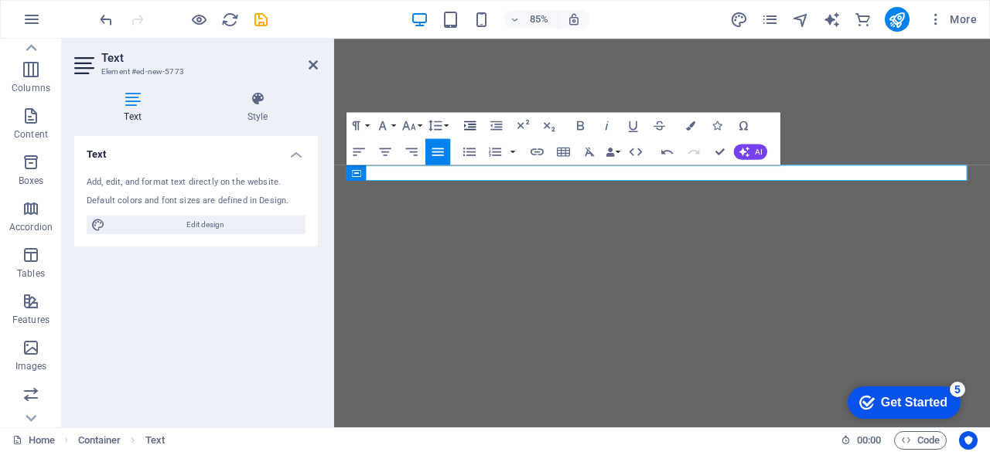
click at [470, 123] on icon "button" at bounding box center [469, 125] width 15 height 15
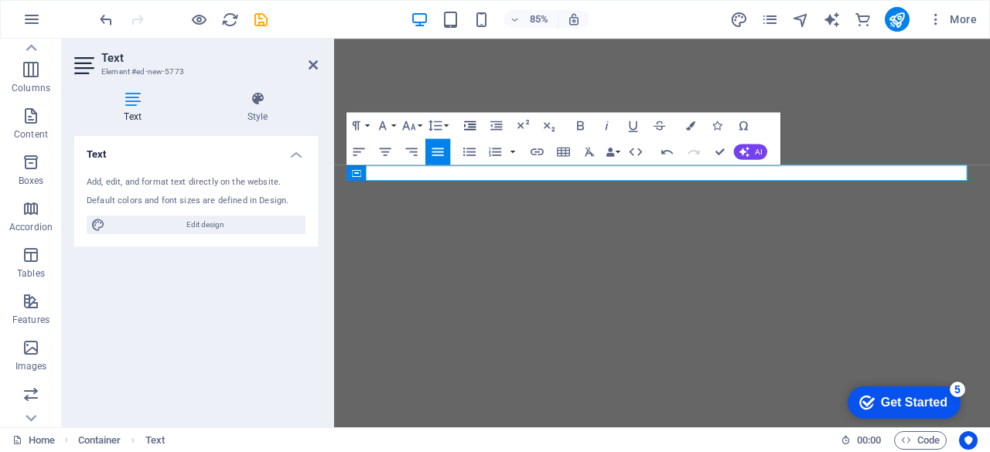
click at [470, 123] on icon "button" at bounding box center [469, 125] width 15 height 15
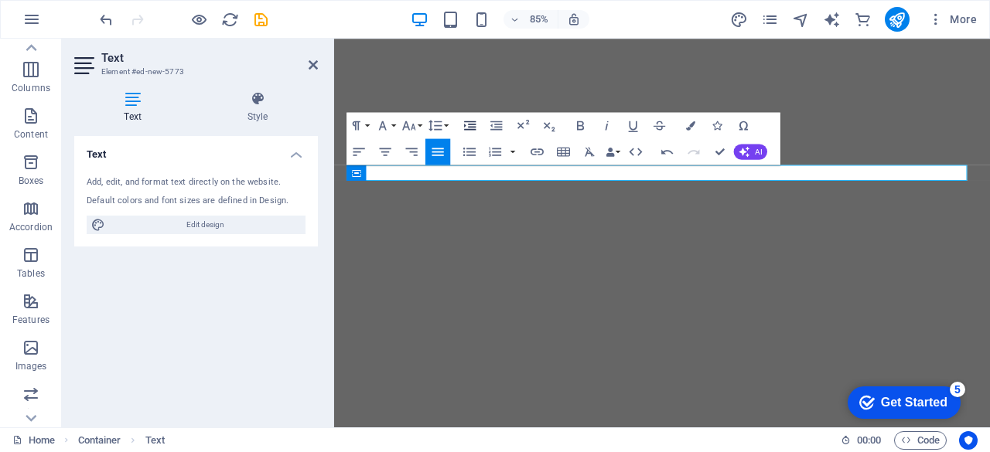
click at [470, 123] on icon "button" at bounding box center [469, 125] width 15 height 15
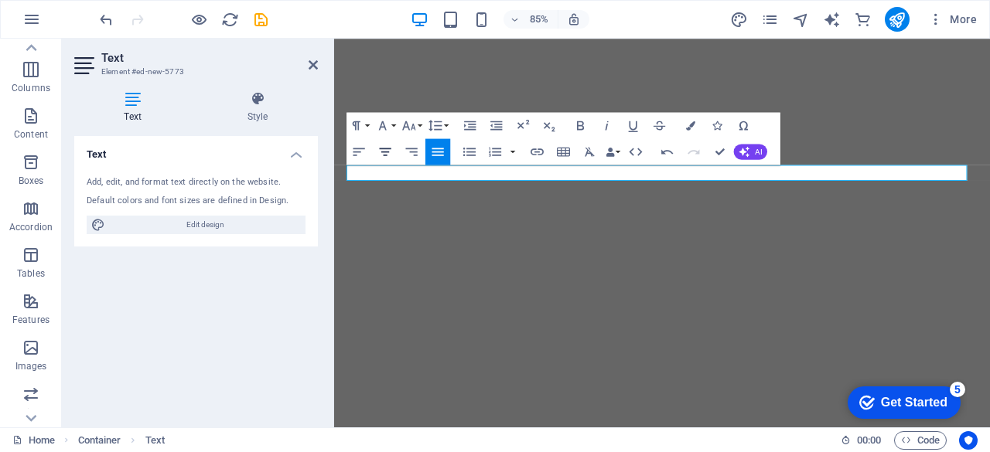
click at [387, 151] on icon "button" at bounding box center [386, 152] width 12 height 8
click at [379, 146] on icon "button" at bounding box center [384, 151] width 15 height 15
click at [428, 152] on button "Align Justify" at bounding box center [437, 151] width 25 height 26
click at [393, 126] on button "Font Family" at bounding box center [385, 125] width 25 height 26
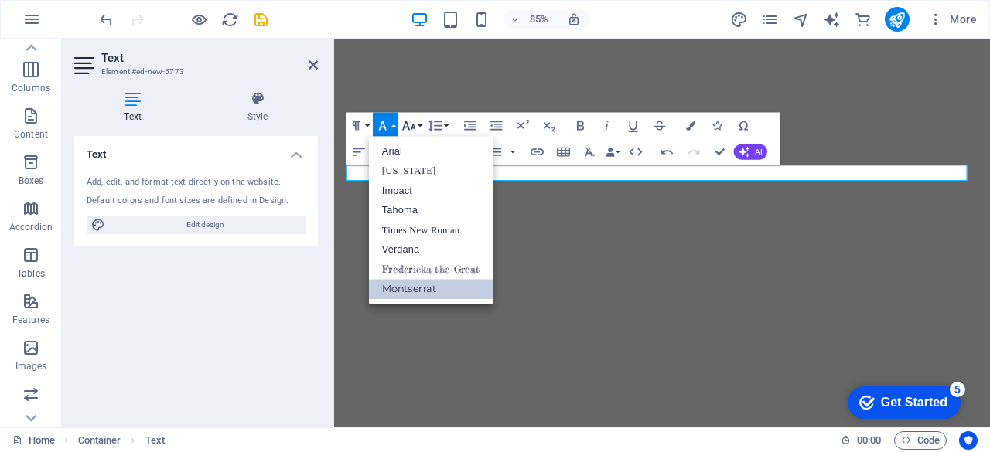
click at [418, 122] on button "Font Size" at bounding box center [411, 125] width 25 height 26
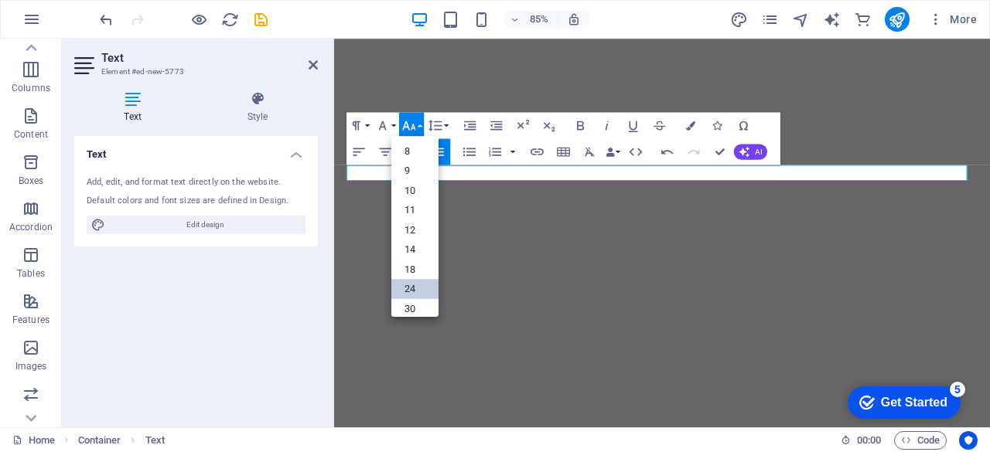
click at [421, 282] on link "24" at bounding box center [414, 289] width 47 height 20
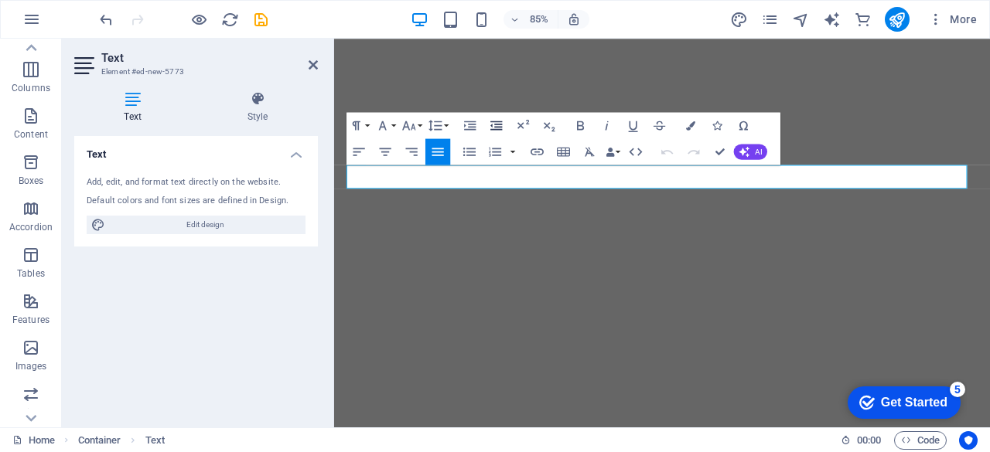
click at [496, 121] on icon "button" at bounding box center [496, 125] width 12 height 9
click at [475, 127] on icon "button" at bounding box center [470, 125] width 12 height 9
click at [469, 124] on icon "button" at bounding box center [469, 125] width 15 height 15
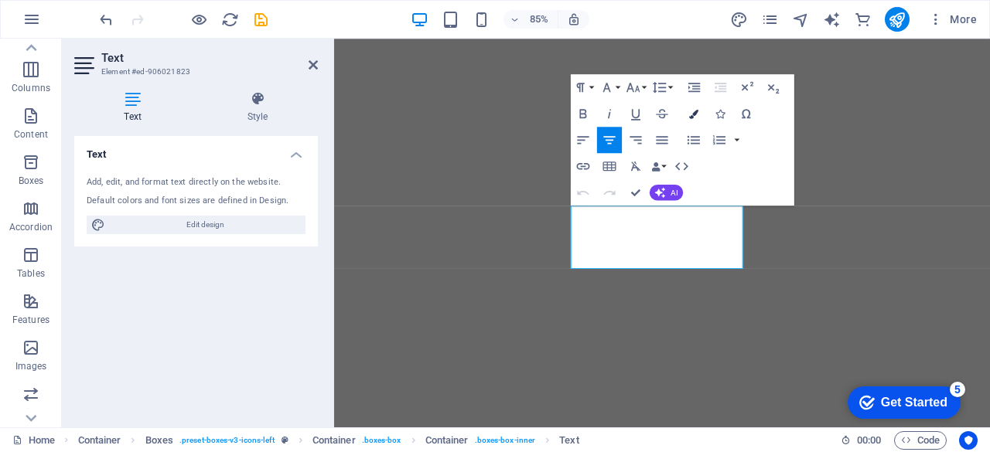
click at [691, 113] on icon "button" at bounding box center [693, 113] width 9 height 9
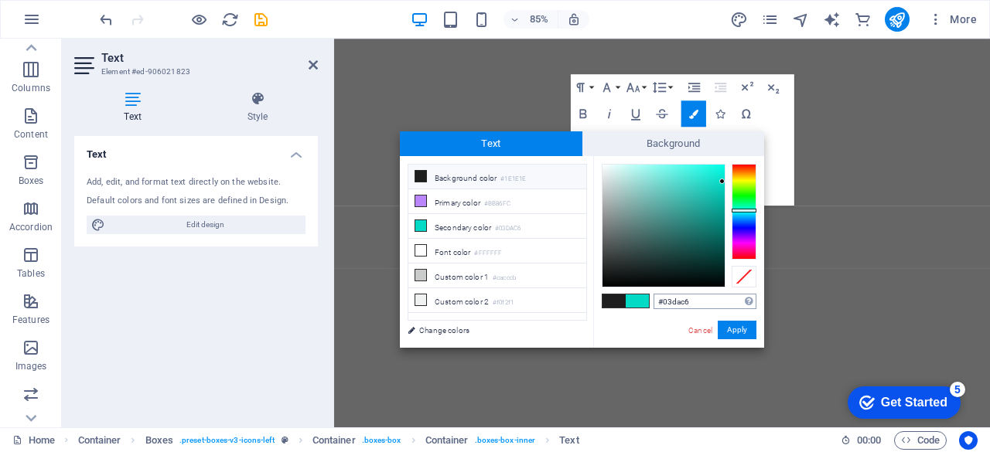
click at [688, 307] on input "#03dac6" at bounding box center [704, 301] width 103 height 15
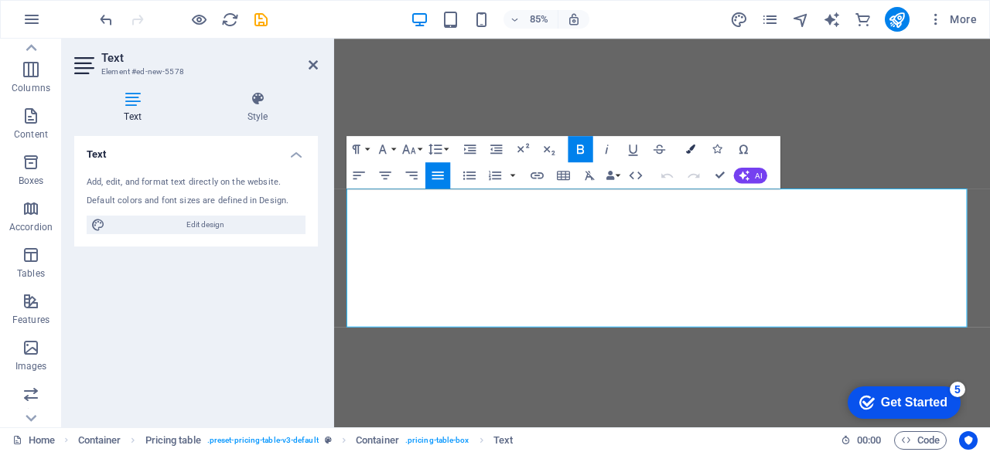
click at [687, 152] on icon "button" at bounding box center [691, 149] width 9 height 9
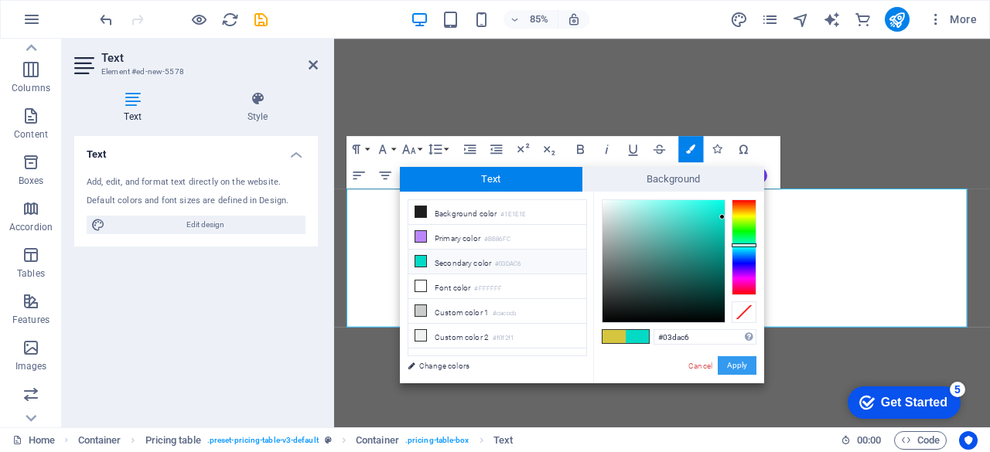
click at [733, 366] on button "Apply" at bounding box center [737, 365] width 39 height 19
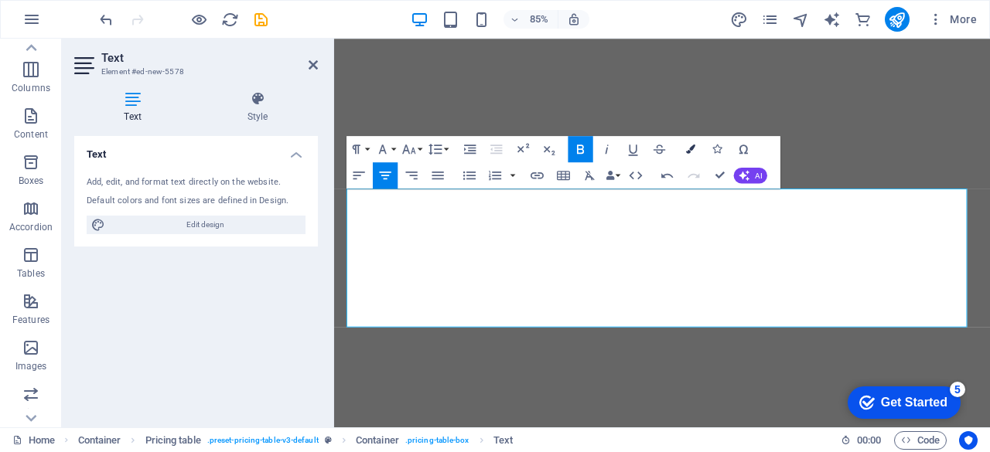
click at [691, 145] on icon "button" at bounding box center [691, 149] width 9 height 9
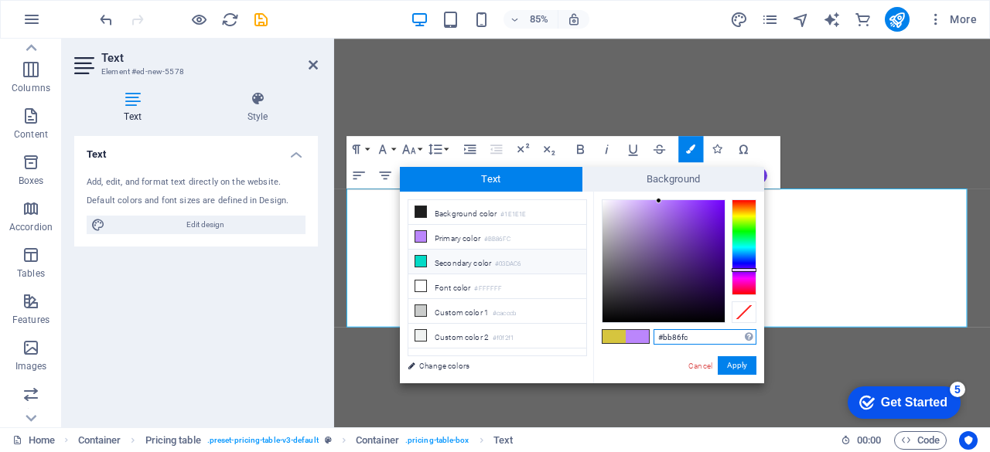
paste input "03dac6"
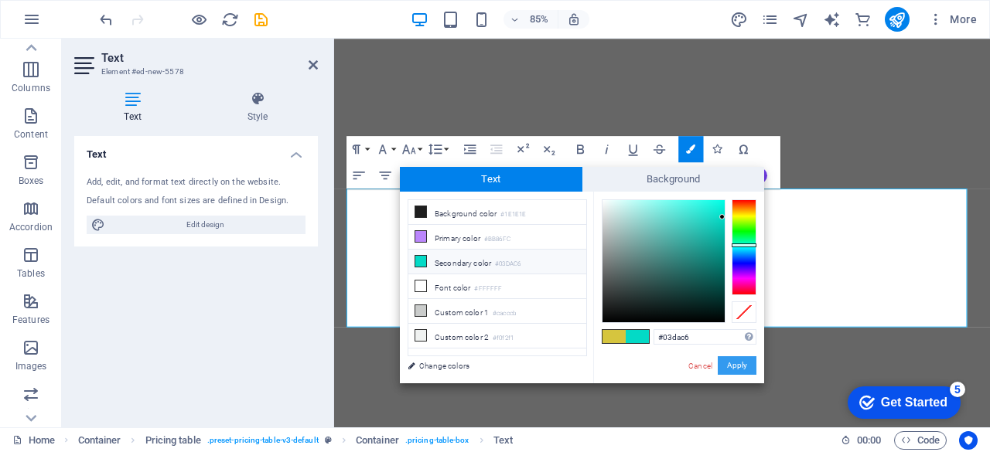
click at [727, 359] on button "Apply" at bounding box center [737, 365] width 39 height 19
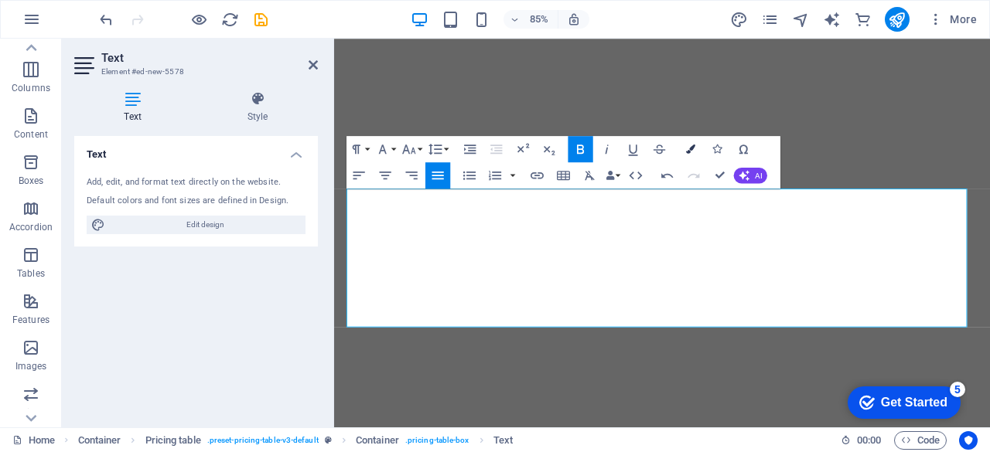
click at [691, 150] on icon "button" at bounding box center [691, 149] width 9 height 9
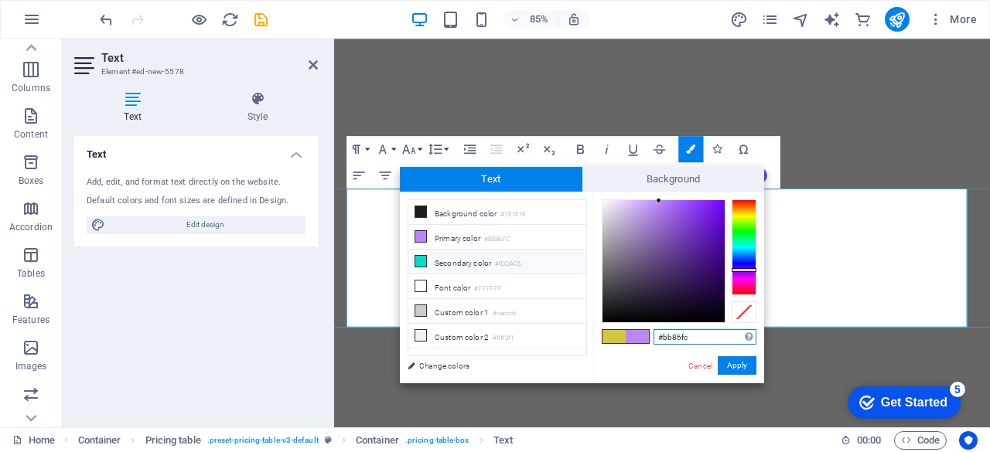
paste input "03dac6"
type input "#03dac6"
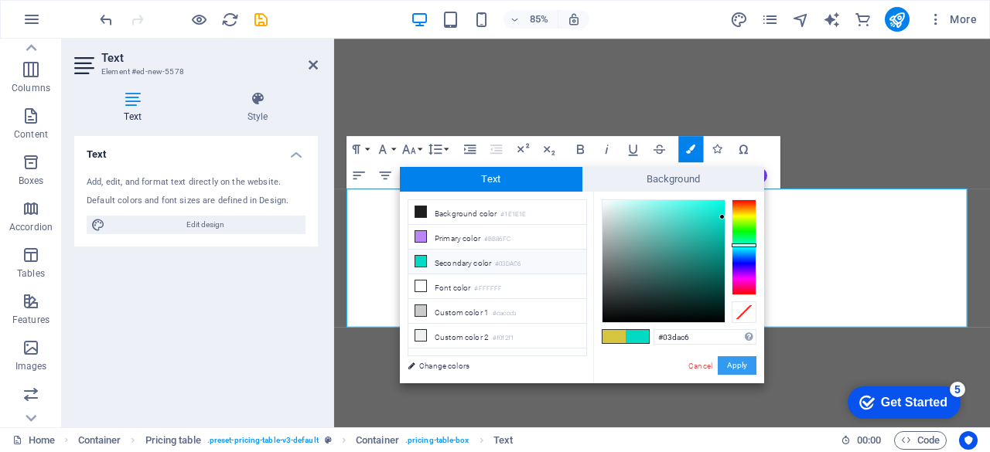
click at [725, 366] on button "Apply" at bounding box center [737, 365] width 39 height 19
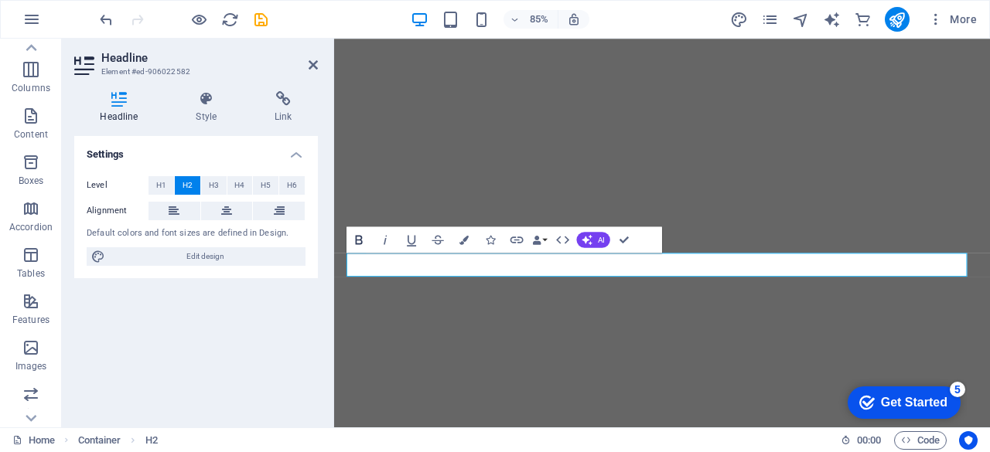
click at [360, 236] on icon "button" at bounding box center [359, 239] width 7 height 9
click at [360, 237] on icon "button" at bounding box center [358, 239] width 15 height 15
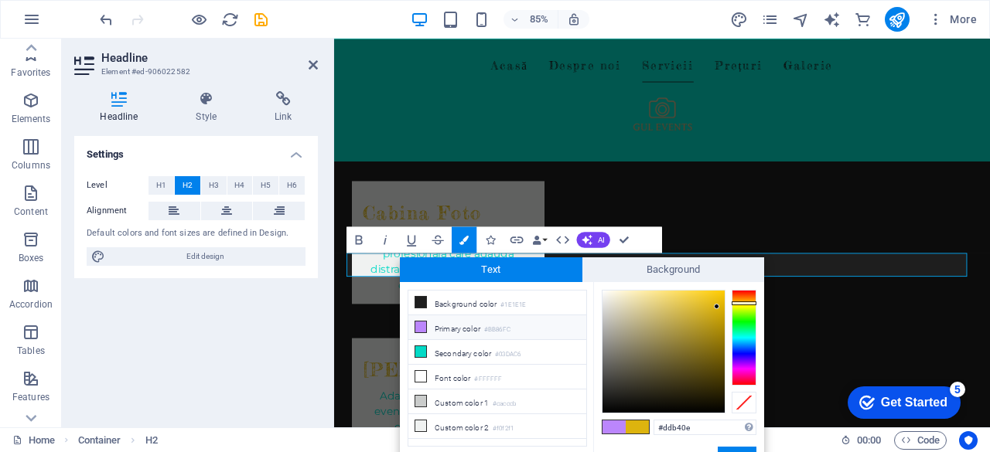
scroll to position [77, 0]
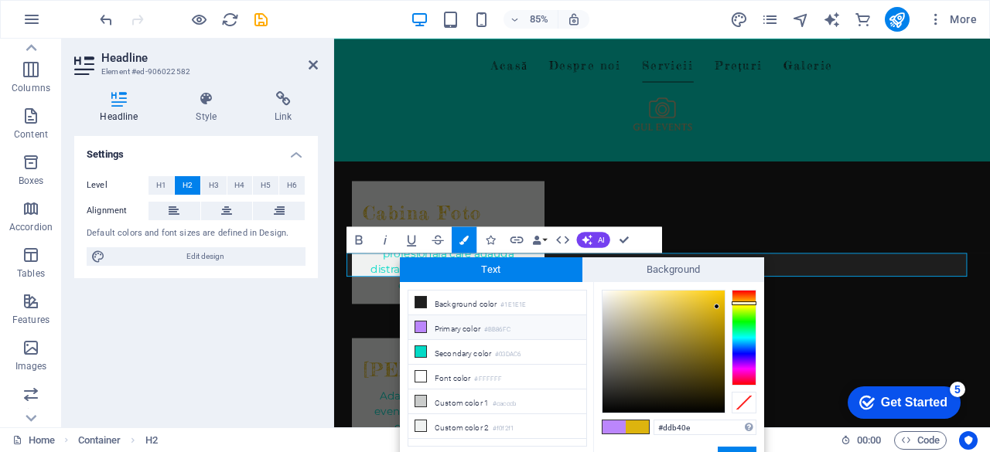
click at [458, 244] on button "Colors" at bounding box center [464, 240] width 25 height 26
click at [413, 242] on icon "button" at bounding box center [411, 239] width 15 height 15
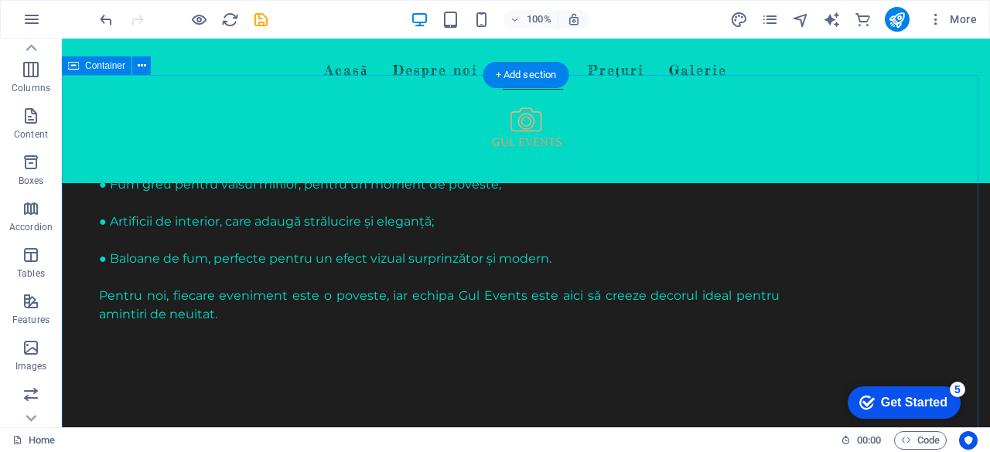
scroll to position [1206, 0]
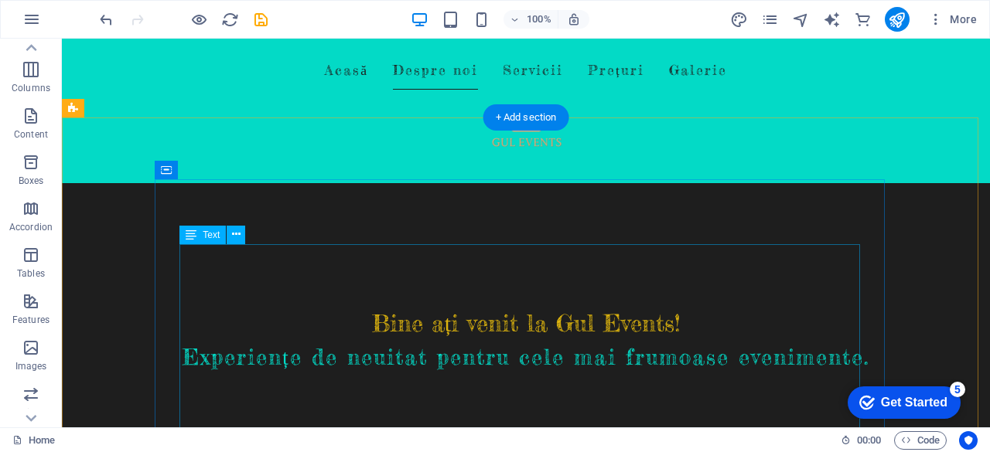
scroll to position [0, 0]
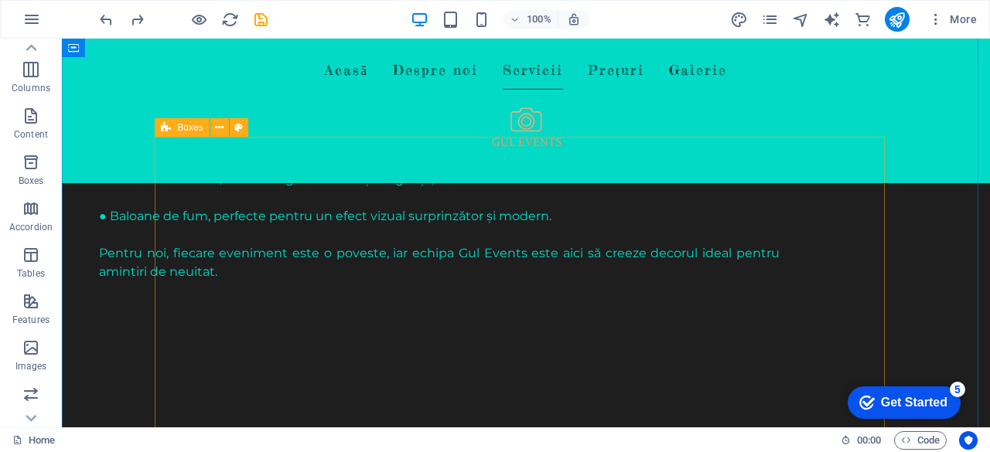
scroll to position [969, 0]
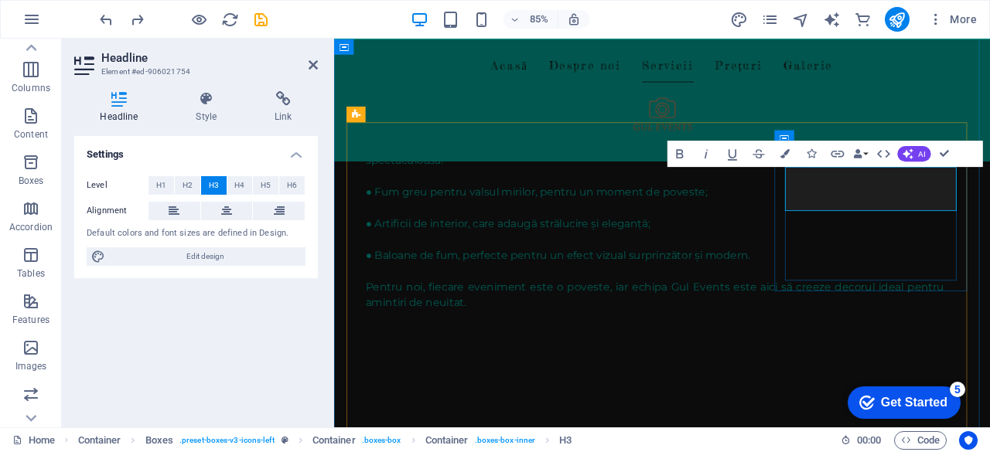
drag, startPoint x: 963, startPoint y: 207, endPoint x: 981, endPoint y: 213, distance: 19.3
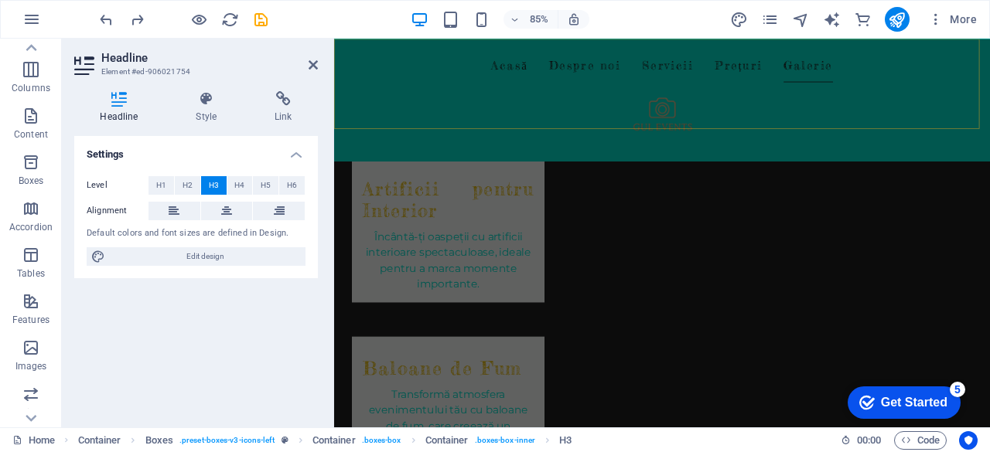
click at [680, 131] on div "Acasă Despre noi Servicii Prețuri Galerie" at bounding box center [720, 111] width 772 height 145
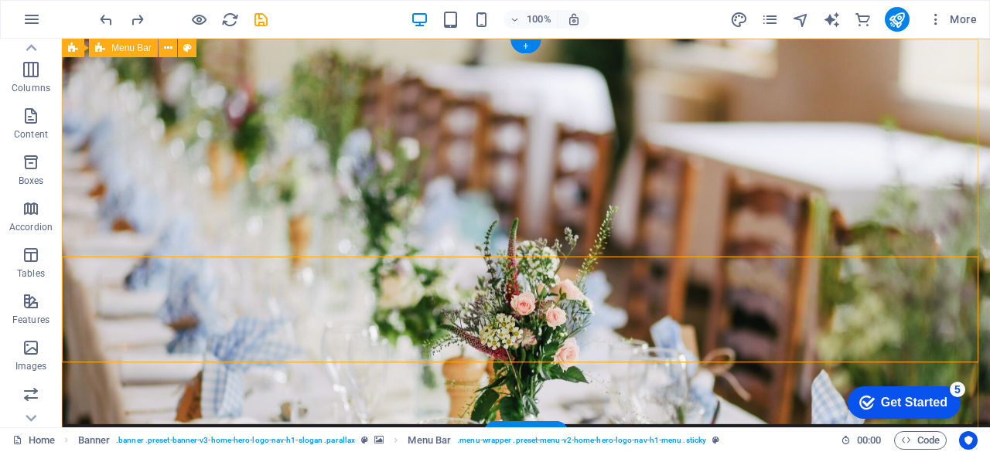
scroll to position [0, 0]
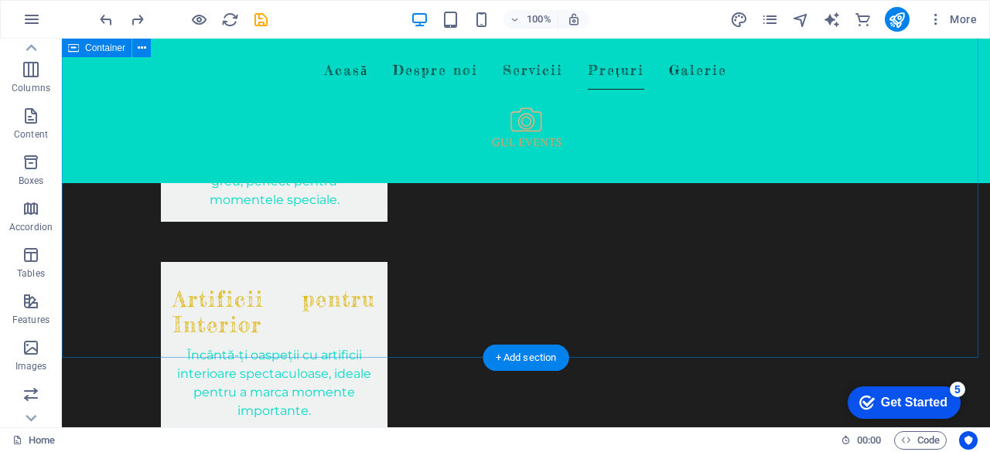
scroll to position [1546, 0]
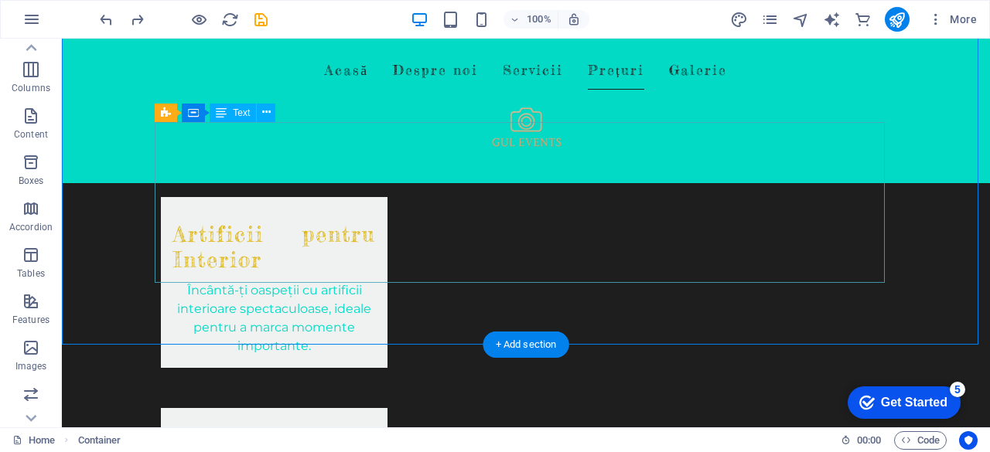
scroll to position [1701, 0]
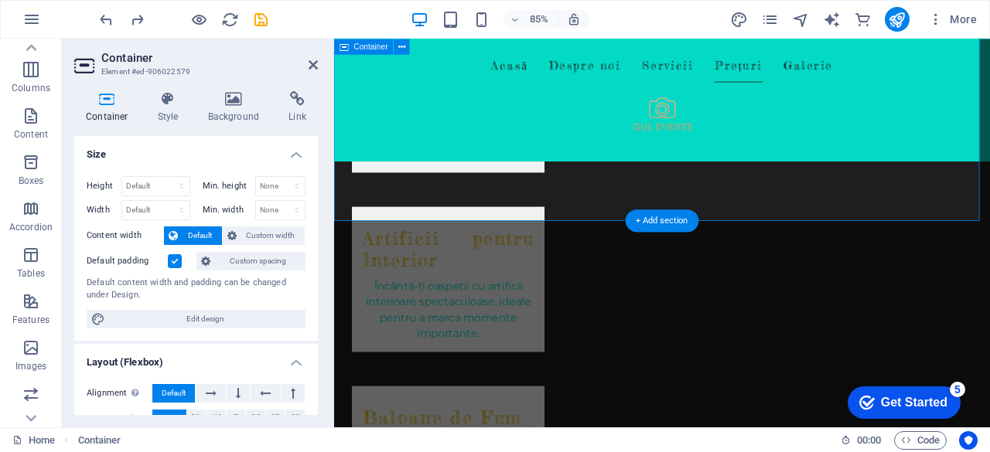
drag, startPoint x: 1063, startPoint y: 108, endPoint x: 1225, endPoint y: 98, distance: 161.9
click at [989, 98] on div "Acasă Despre noi Servicii Prețuri Galerie" at bounding box center [720, 111] width 772 height 145
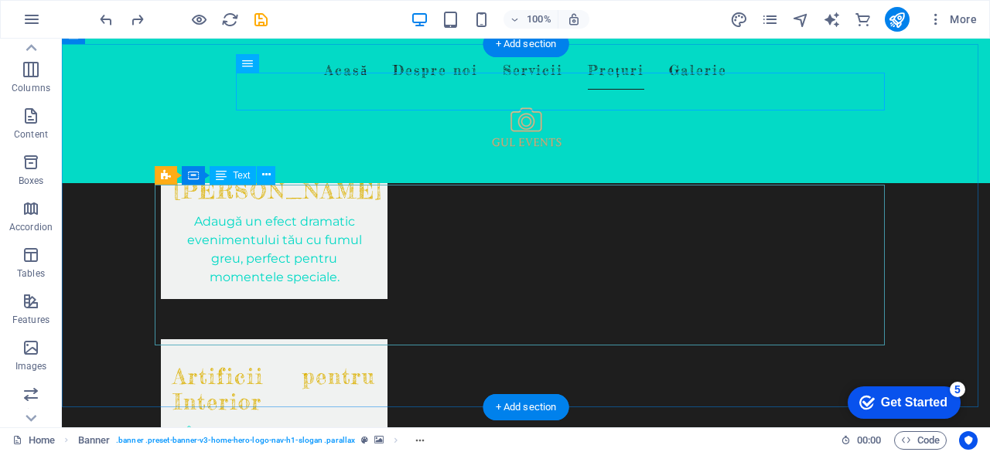
scroll to position [1469, 0]
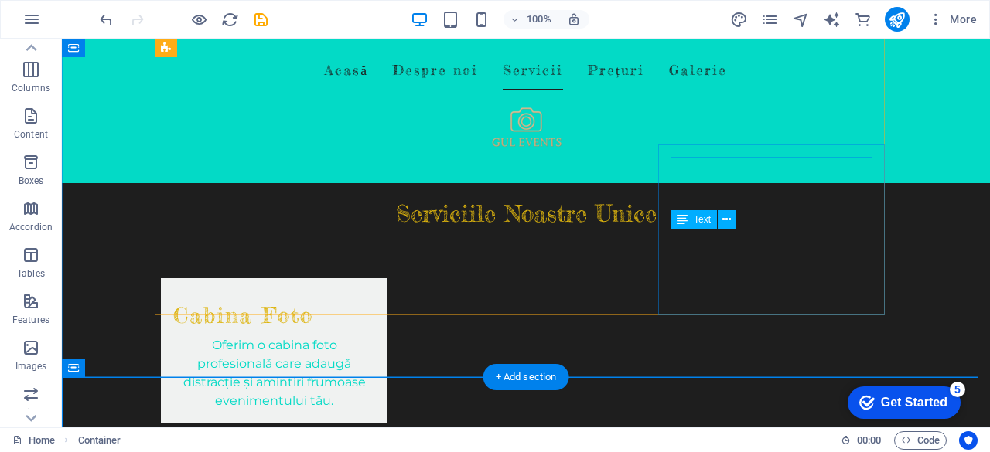
scroll to position [1160, 0]
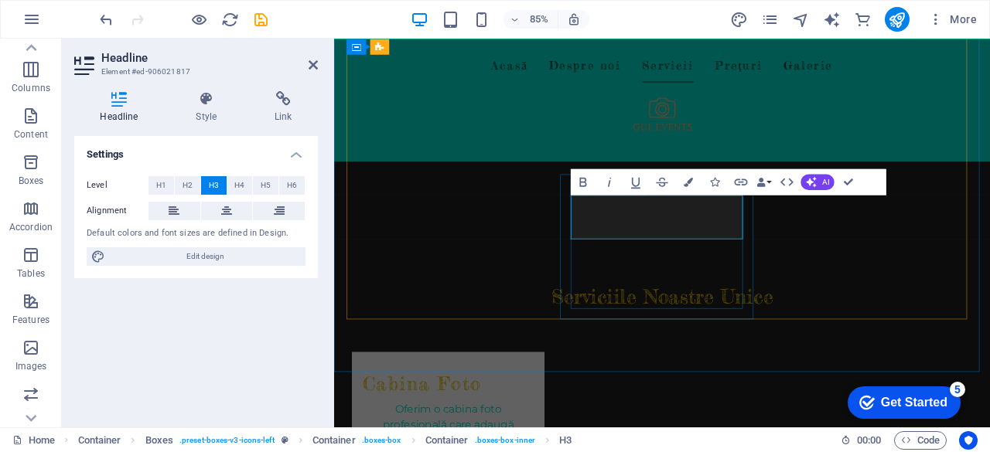
drag, startPoint x: 752, startPoint y: 237, endPoint x: 728, endPoint y: 238, distance: 24.8
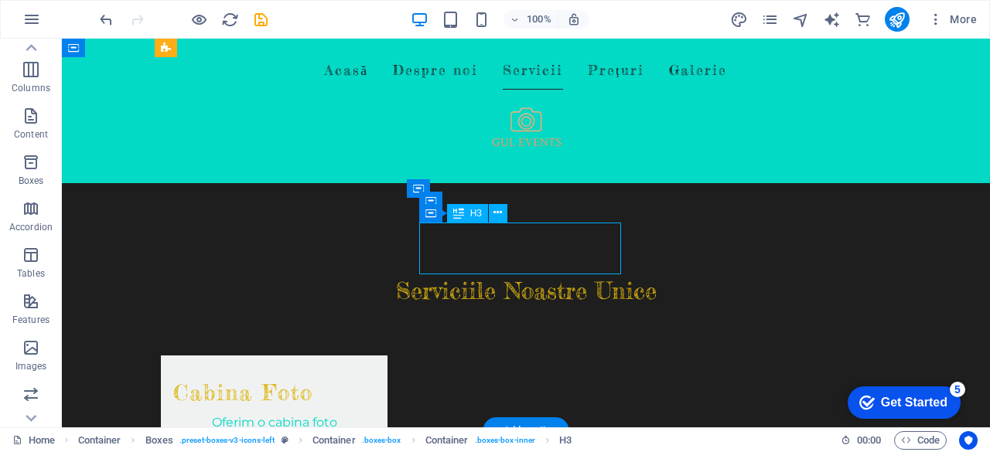
drag, startPoint x: 532, startPoint y: 240, endPoint x: 556, endPoint y: 242, distance: 24.0
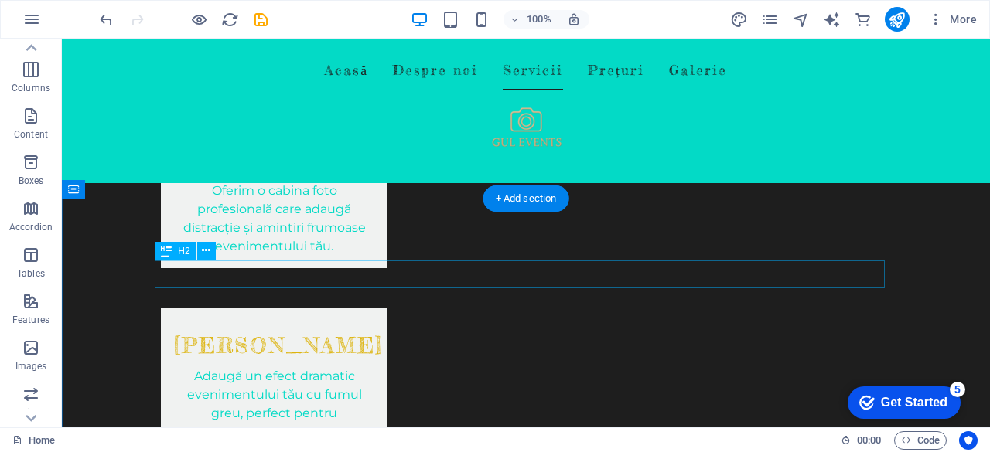
scroll to position [1469, 0]
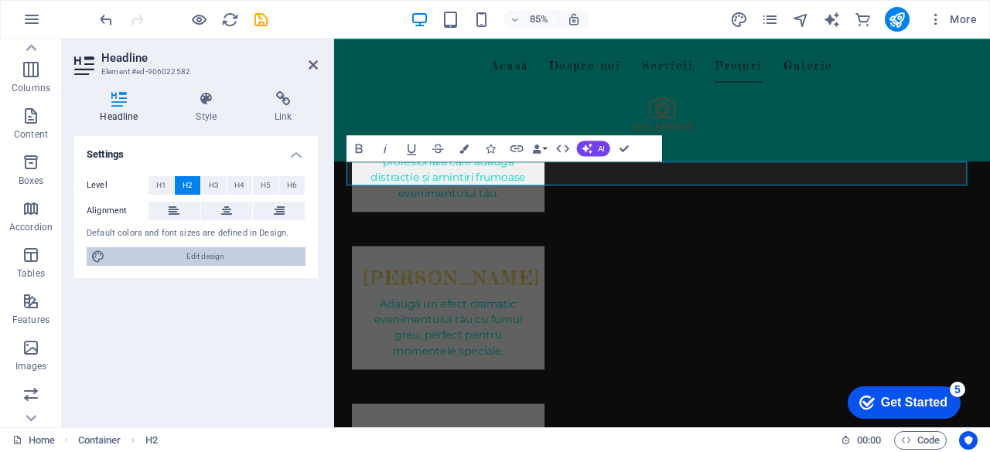
click at [222, 254] on span "Edit design" at bounding box center [205, 256] width 191 height 19
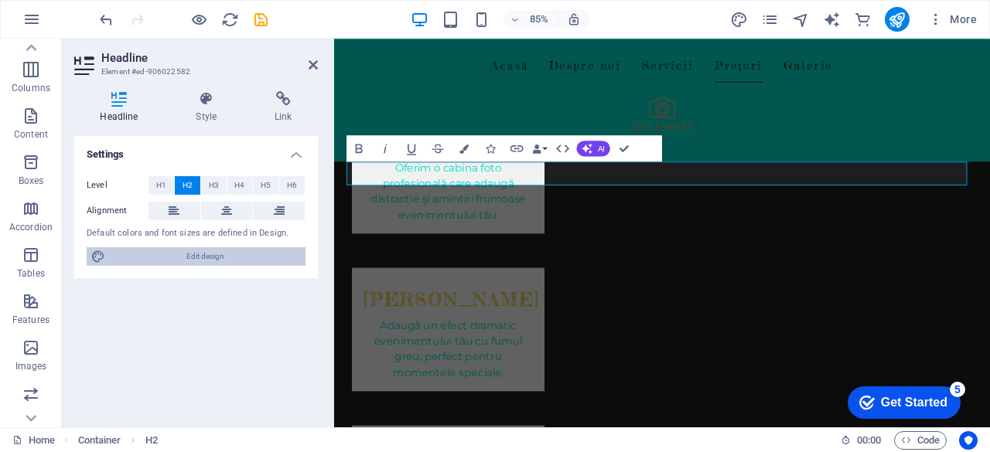
select select "px"
select select "200"
select select "px"
select select "200"
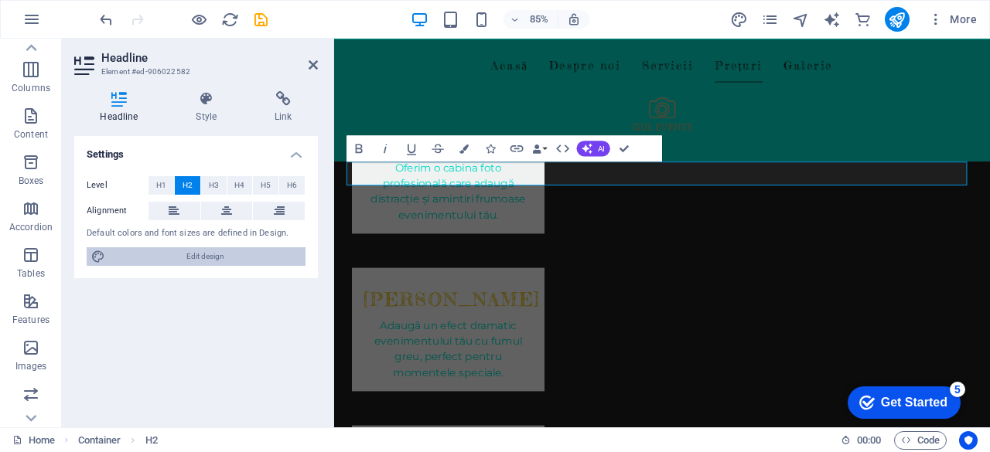
select select "px"
select select "rem"
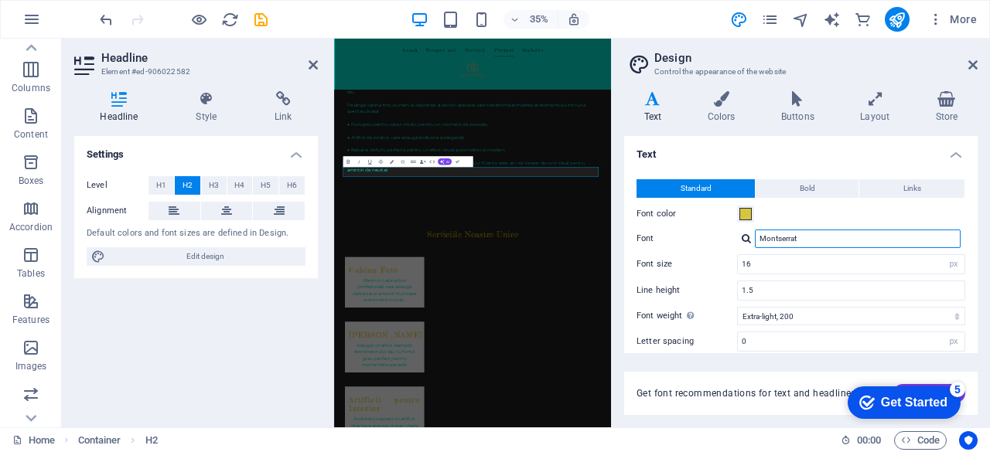
click at [816, 243] on input "Montserrat" at bounding box center [858, 239] width 206 height 19
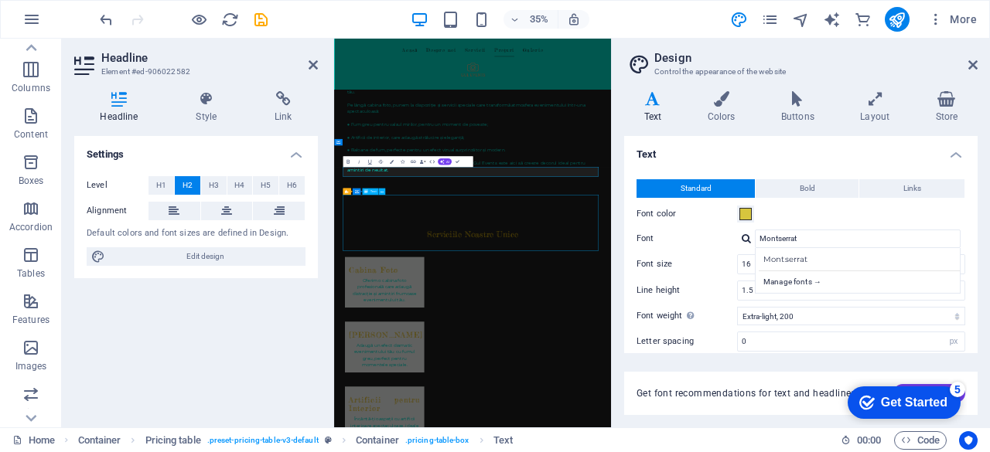
scroll to position [1469, 0]
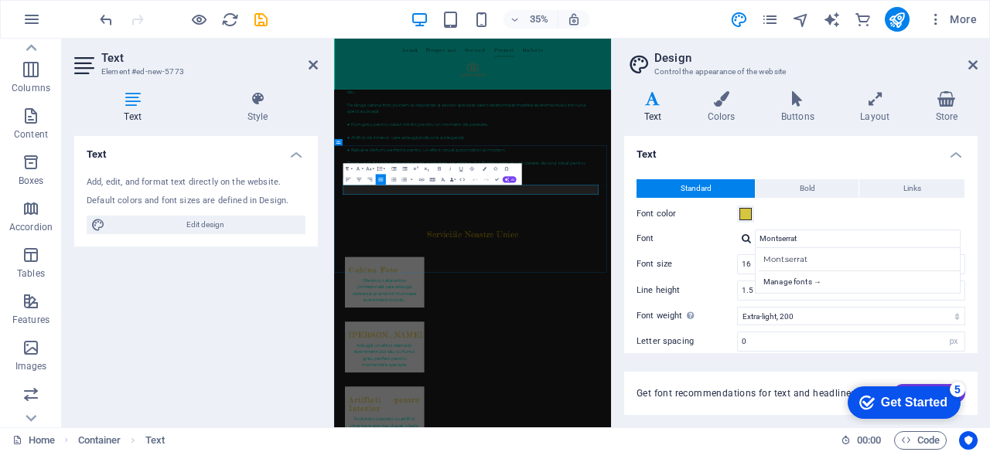
drag, startPoint x: 971, startPoint y: 68, endPoint x: 748, endPoint y: 35, distance: 225.9
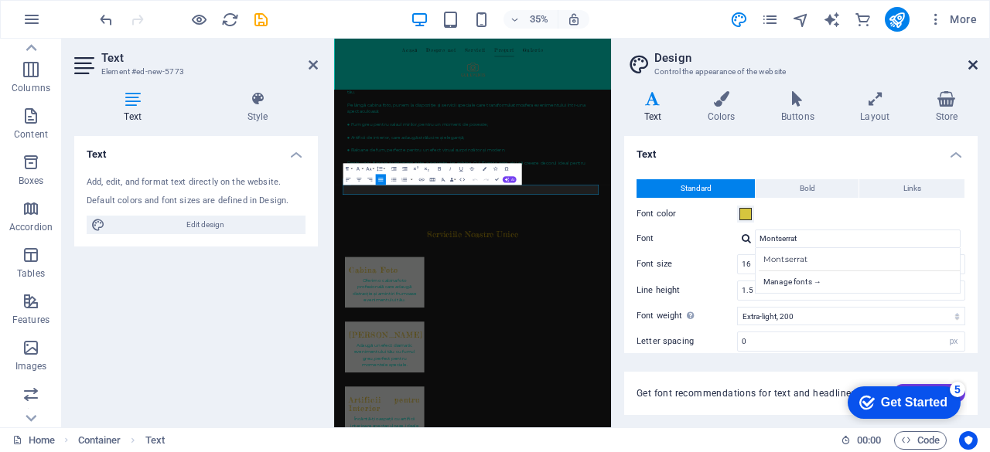
click at [971, 68] on icon at bounding box center [972, 65] width 9 height 12
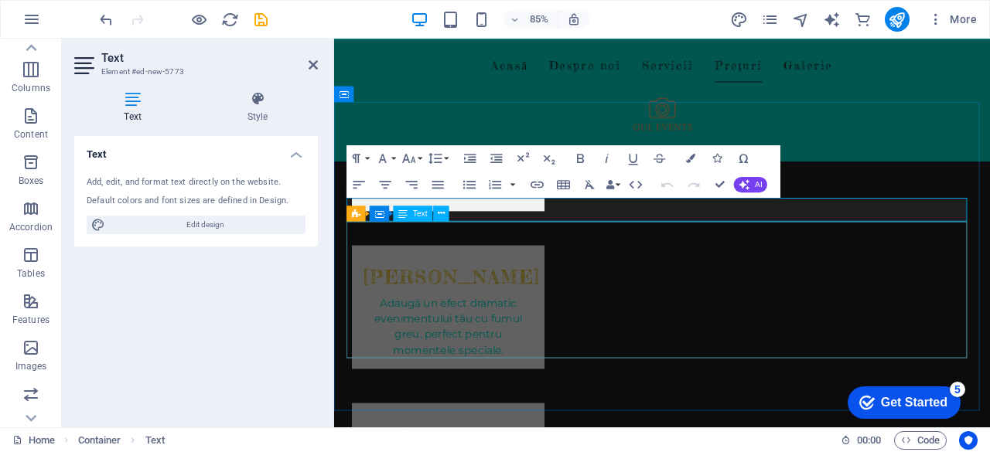
scroll to position [1478, 0]
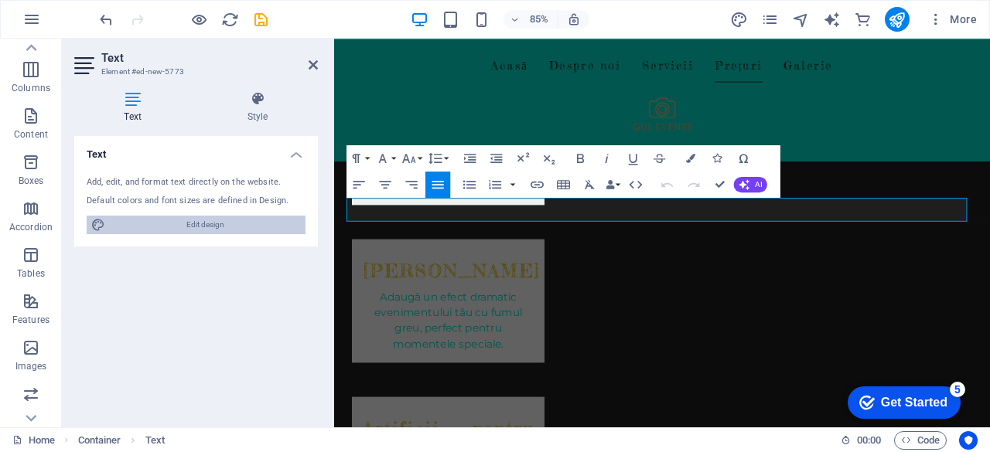
click at [187, 228] on span "Edit design" at bounding box center [205, 225] width 191 height 19
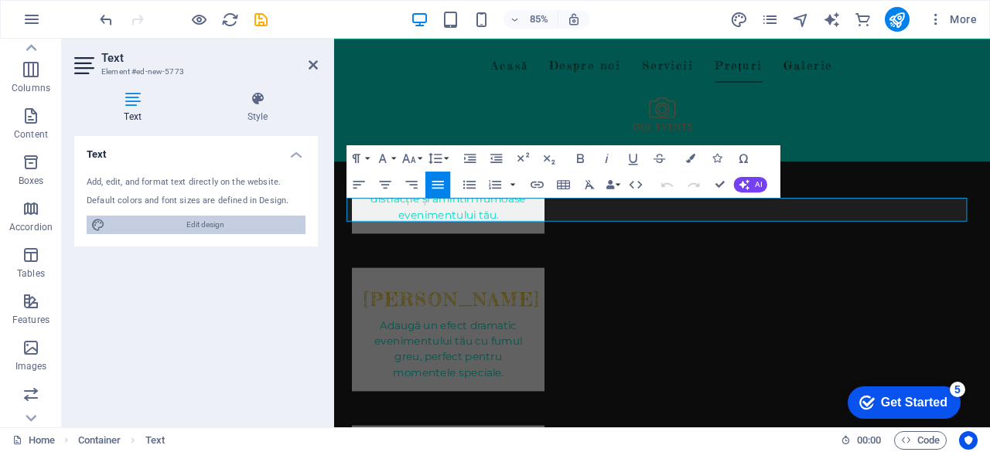
select select "px"
select select "200"
select select "px"
select select "200"
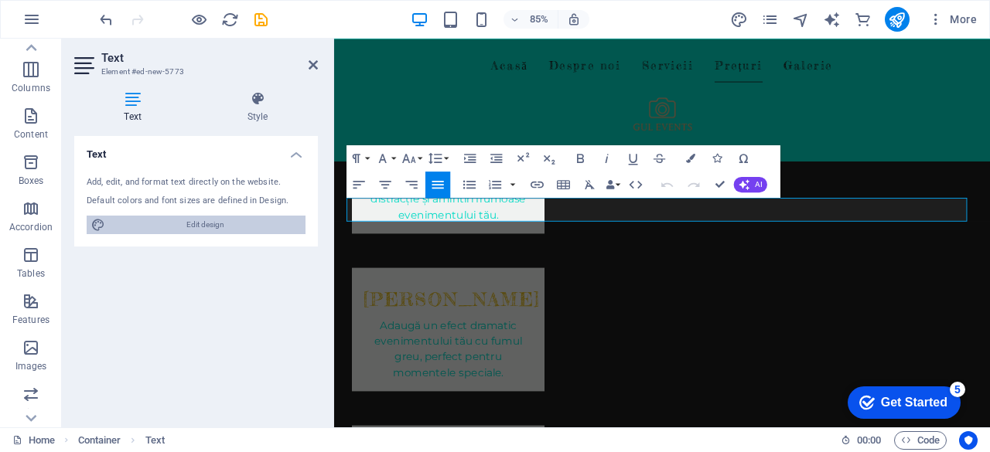
select select "px"
select select "rem"
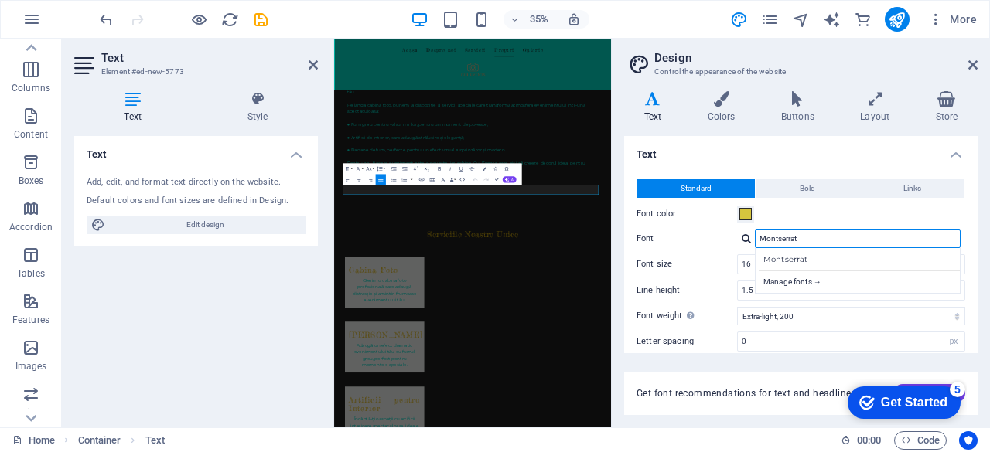
click at [806, 239] on input "Montserrat" at bounding box center [858, 239] width 206 height 19
click at [806, 259] on div "Montserrat" at bounding box center [861, 259] width 204 height 16
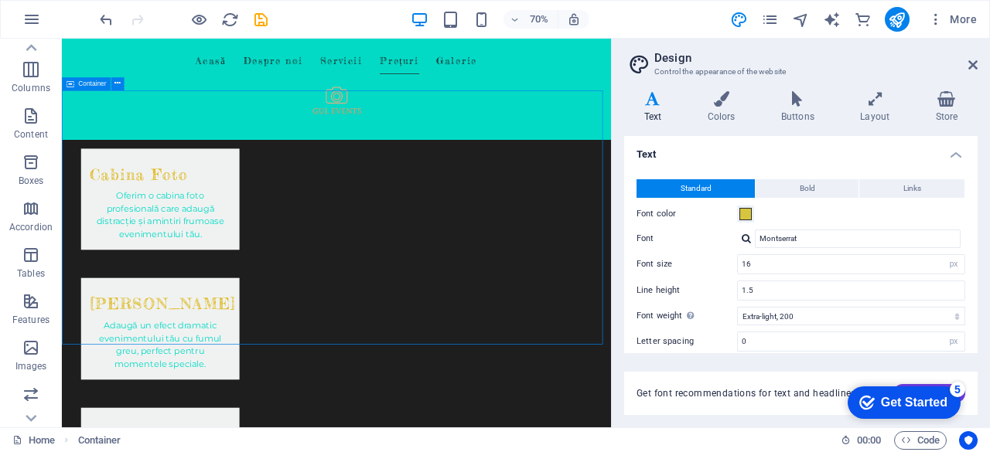
scroll to position [1478, 0]
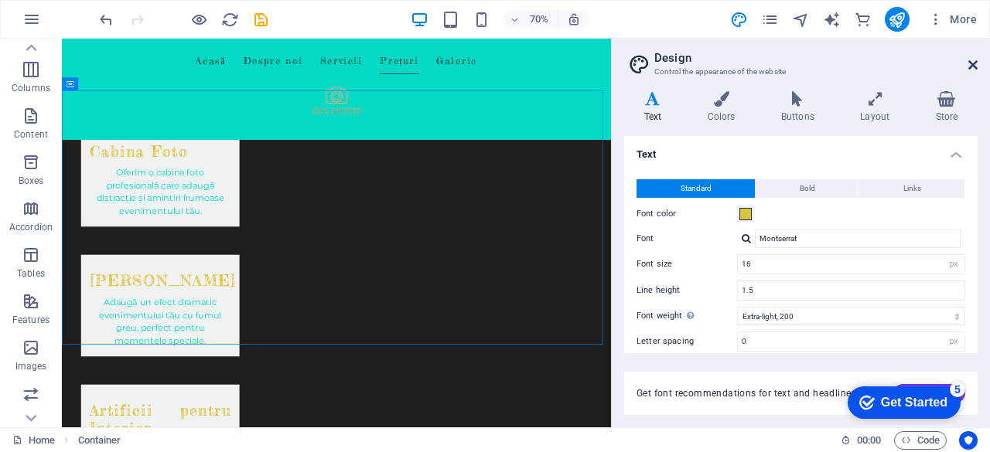
click at [969, 68] on icon at bounding box center [972, 65] width 9 height 12
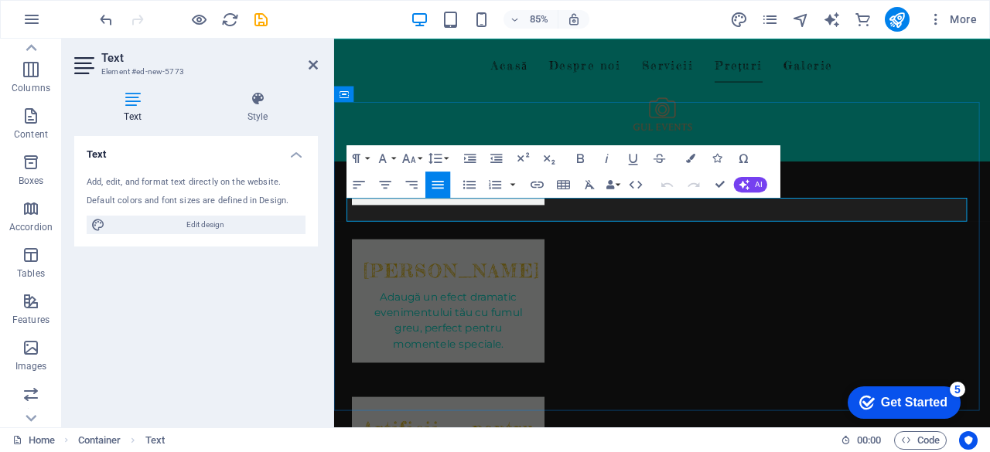
click at [229, 220] on span "Edit design" at bounding box center [205, 225] width 191 height 19
select select "px"
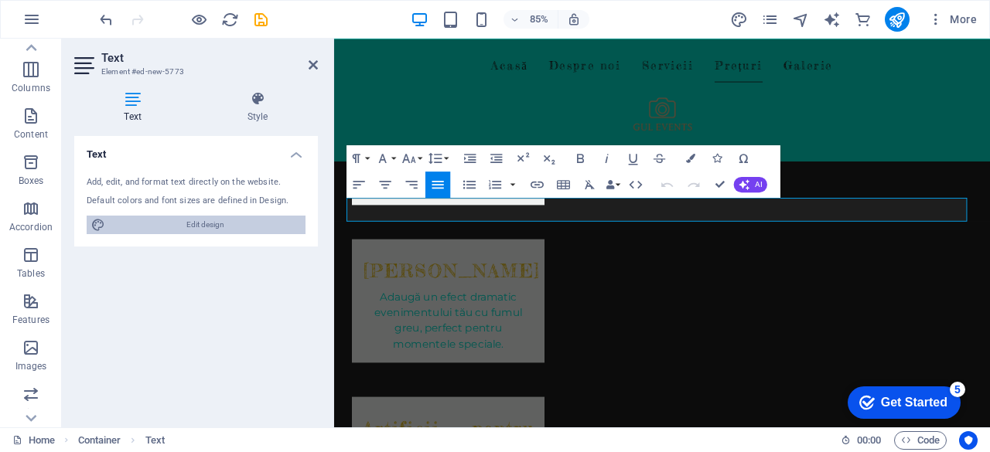
select select "200"
select select "px"
select select "200"
select select "px"
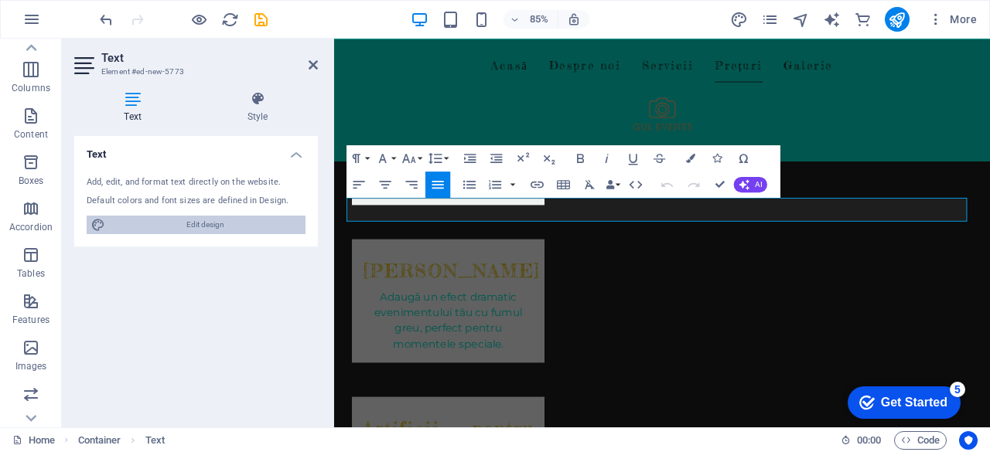
select select "rem"
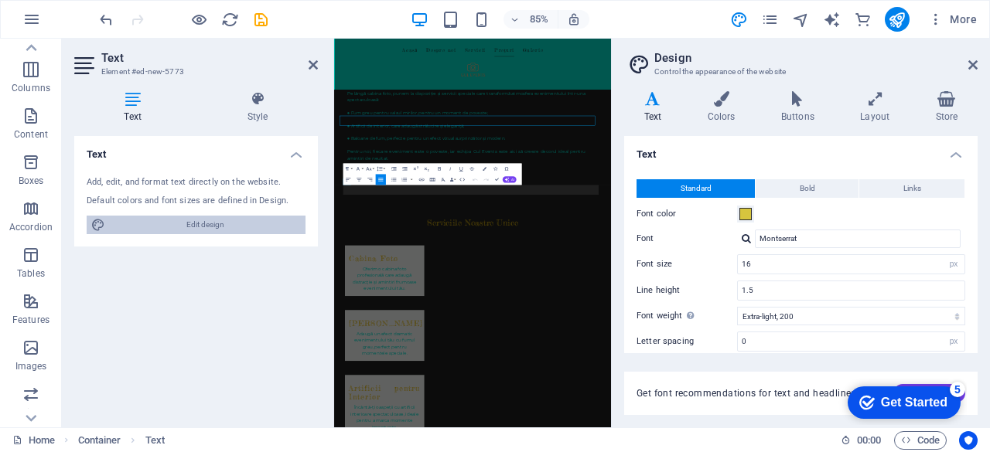
scroll to position [1444, 0]
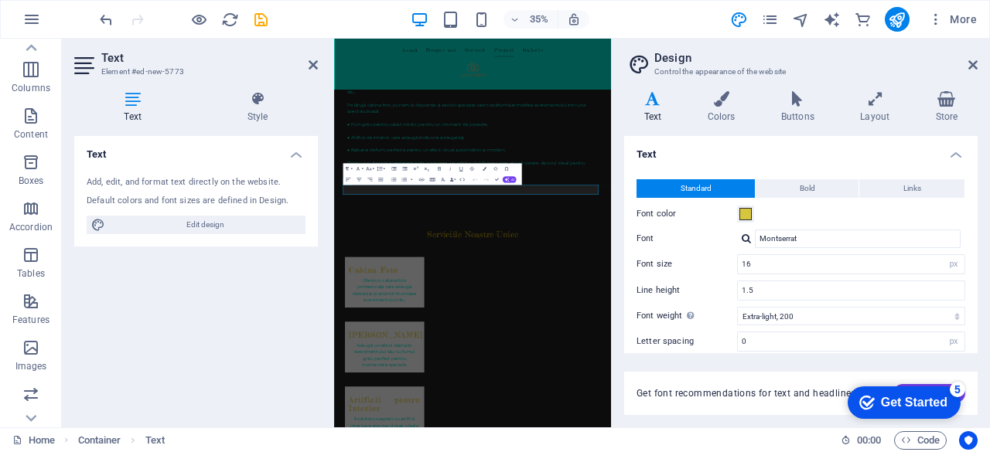
click at [660, 104] on icon at bounding box center [652, 98] width 57 height 15
click at [829, 233] on input "Montserrat" at bounding box center [858, 239] width 206 height 19
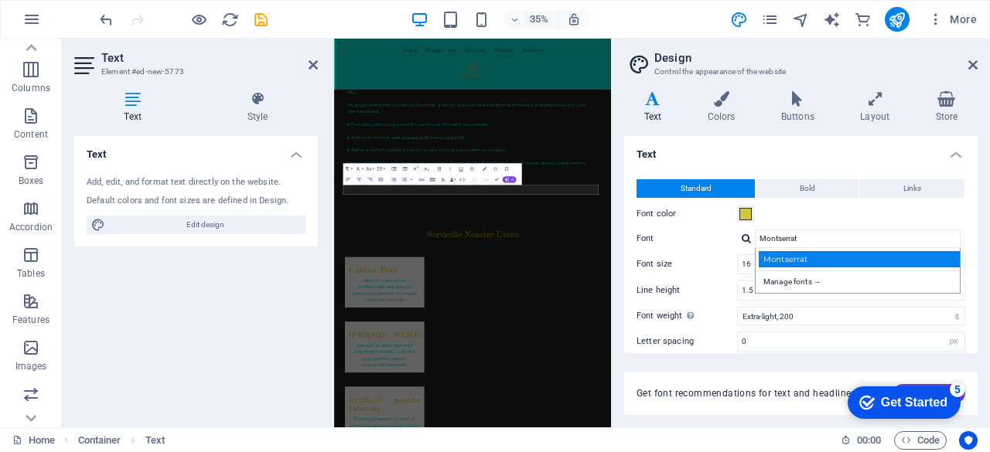
click at [827, 261] on div "Montserrat" at bounding box center [861, 259] width 204 height 16
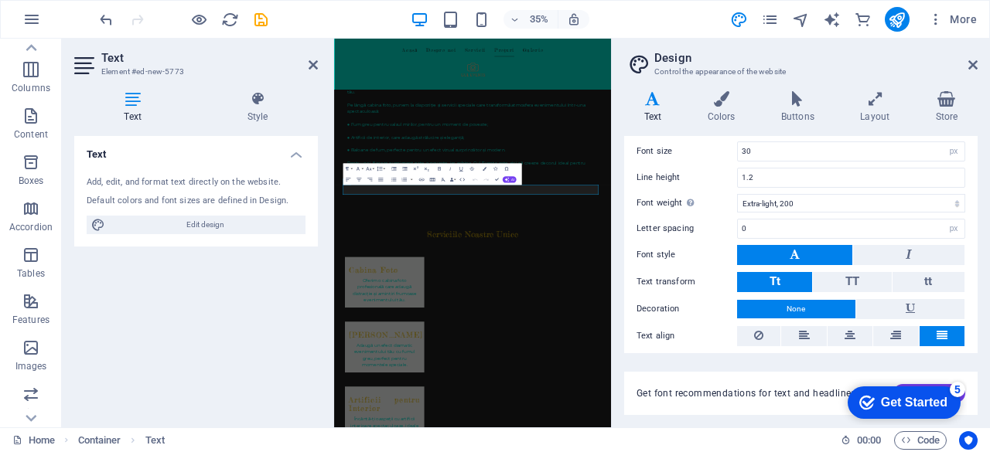
scroll to position [456, 0]
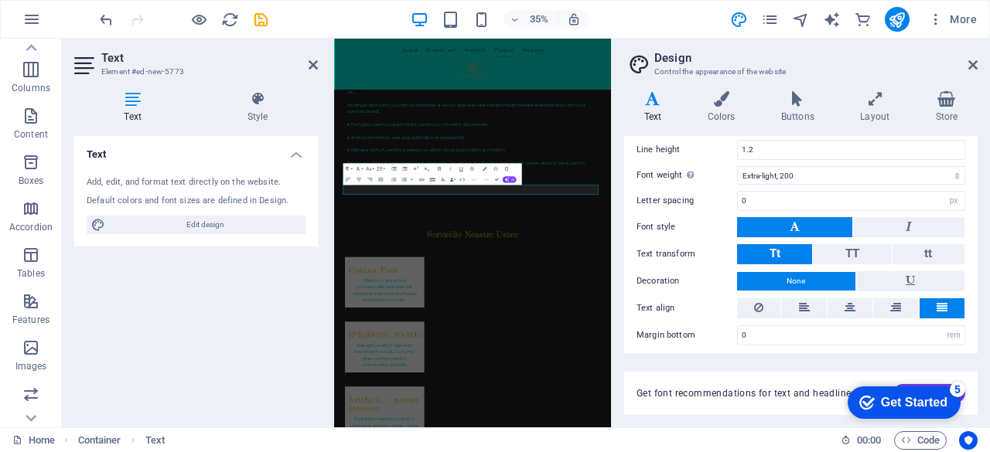
click at [977, 78] on header "Design Control the appearance of the website" at bounding box center [802, 59] width 350 height 40
click at [981, 64] on aside "Design Control the appearance of the website Variants Text Colors Buttons Layou…" at bounding box center [800, 233] width 379 height 389
click at [977, 65] on aside "Design Control the appearance of the website Variants Text Colors Buttons Layou…" at bounding box center [800, 233] width 379 height 389
click at [977, 66] on icon at bounding box center [972, 65] width 9 height 12
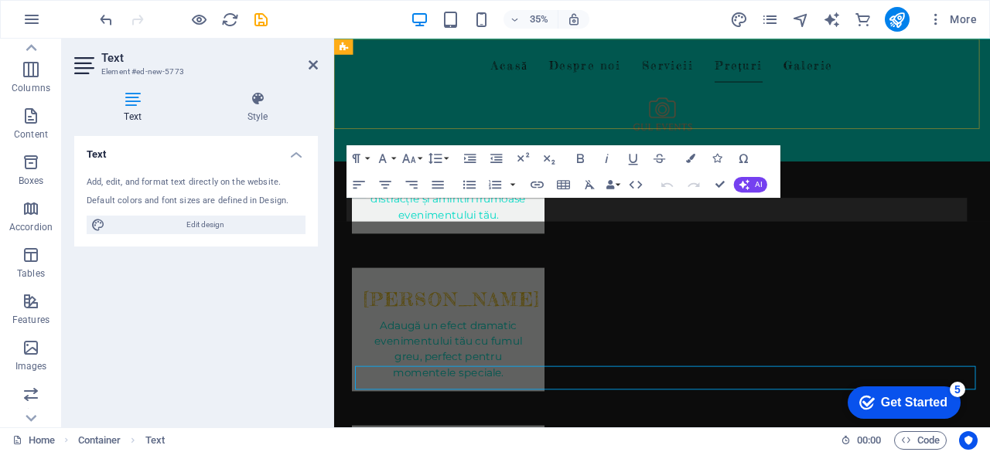
scroll to position [1478, 0]
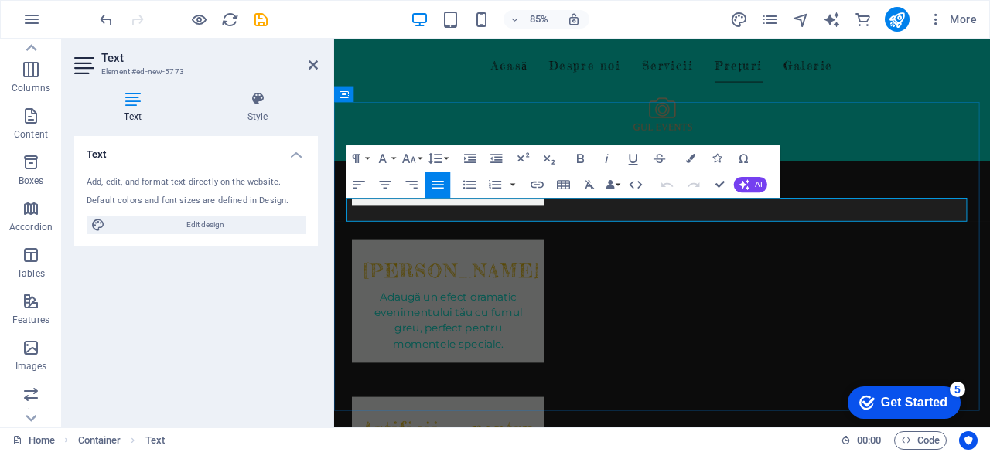
click at [371, 156] on div "Paragraph Format Normal Heading 1 Heading 2 Heading 3 Heading 4 Heading 5 Headi…" at bounding box center [398, 158] width 104 height 26
click at [368, 156] on button "Paragraph Format" at bounding box center [358, 158] width 25 height 26
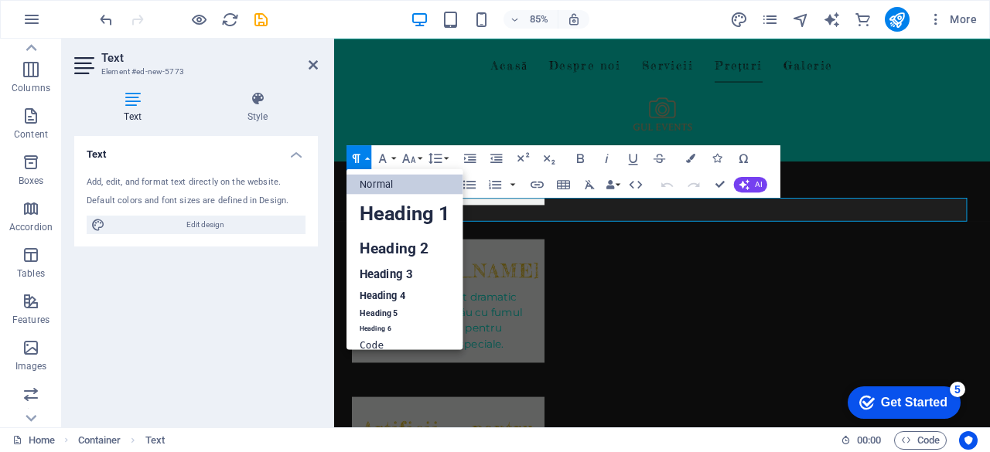
scroll to position [0, 0]
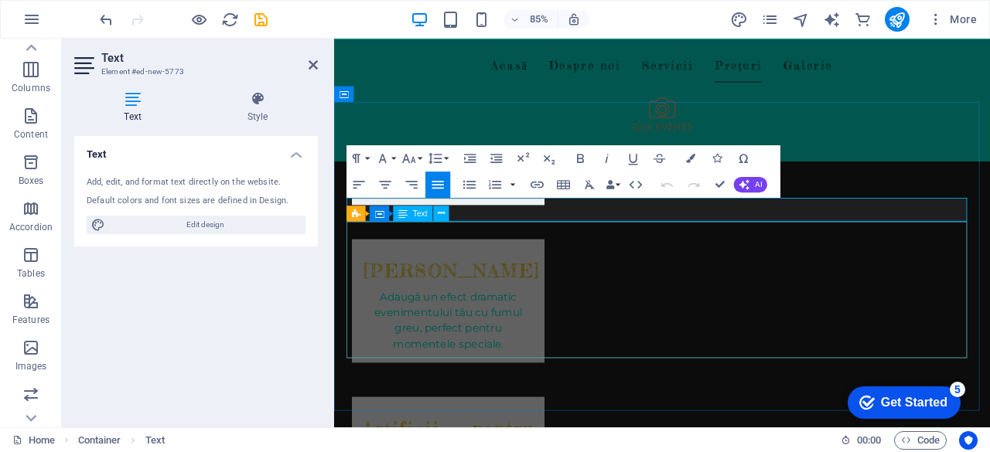
click at [419, 154] on button "Font Size" at bounding box center [411, 158] width 25 height 26
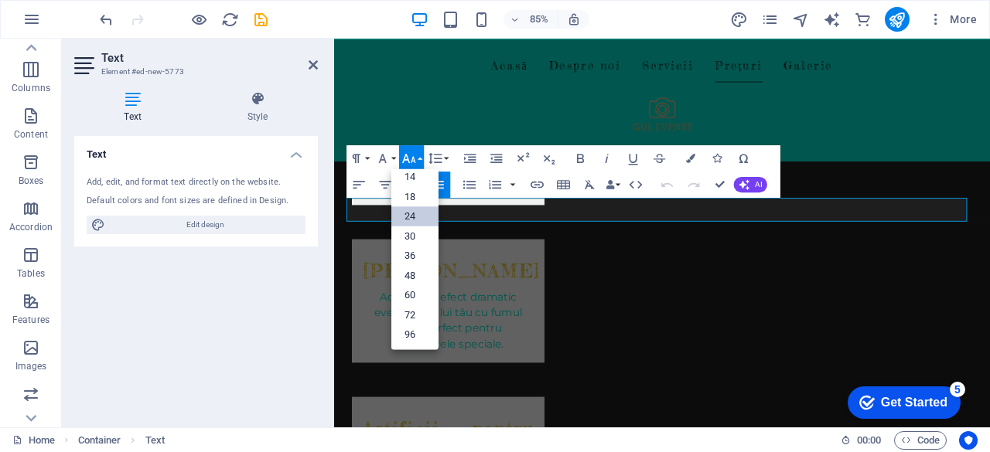
scroll to position [124, 0]
click at [419, 154] on button "Font Size" at bounding box center [411, 158] width 25 height 26
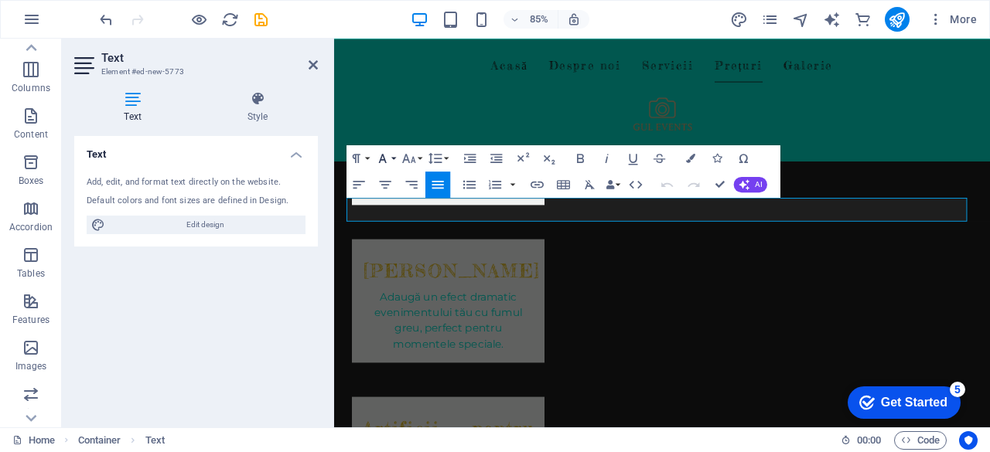
click at [391, 154] on button "Font Family" at bounding box center [385, 158] width 25 height 26
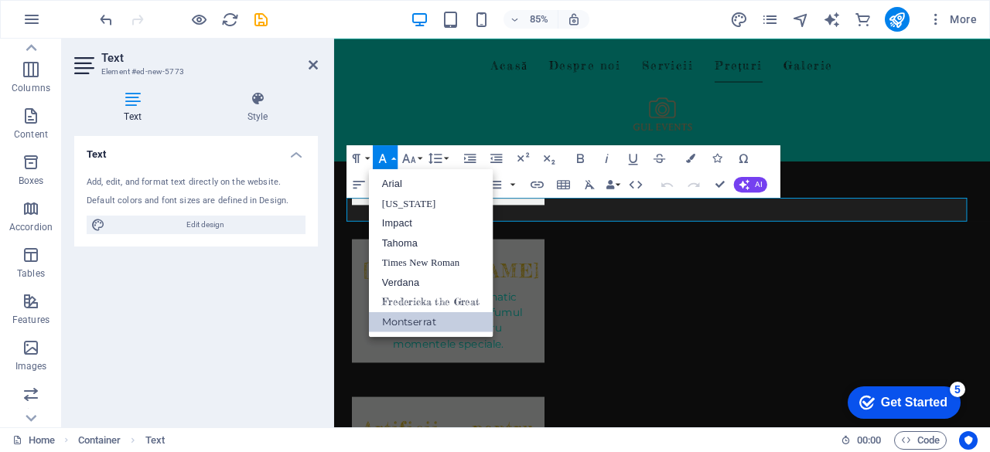
scroll to position [0, 0]
click at [440, 327] on link "Montserrat" at bounding box center [431, 322] width 124 height 20
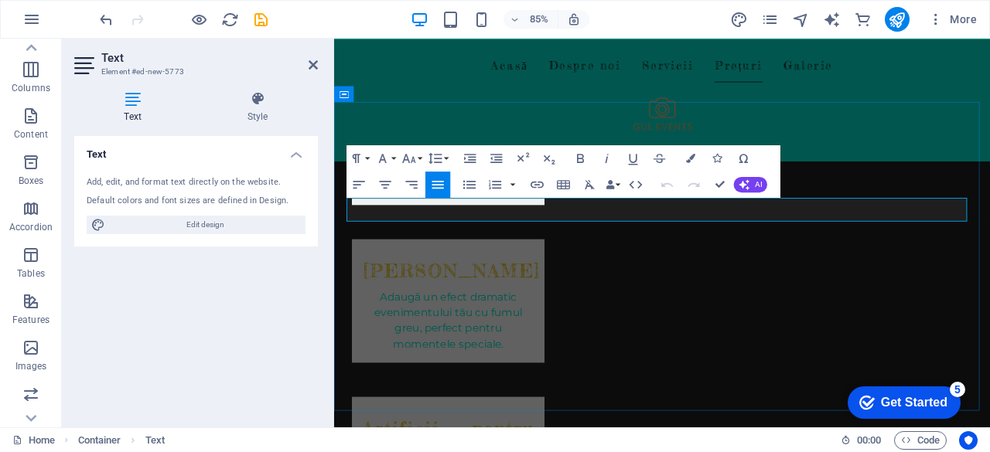
click at [393, 157] on button "Font Family" at bounding box center [385, 158] width 25 height 26
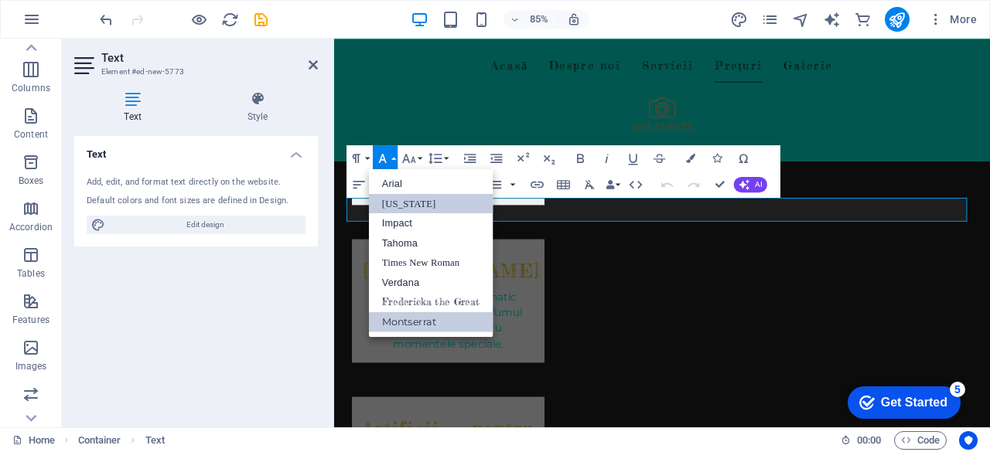
click at [416, 210] on link "[US_STATE]" at bounding box center [431, 203] width 124 height 20
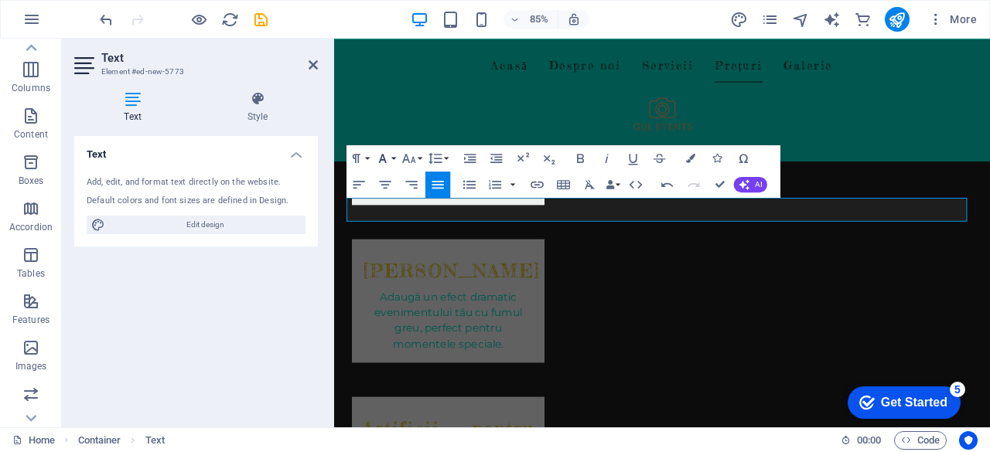
click at [393, 155] on button "Font Family" at bounding box center [385, 158] width 25 height 26
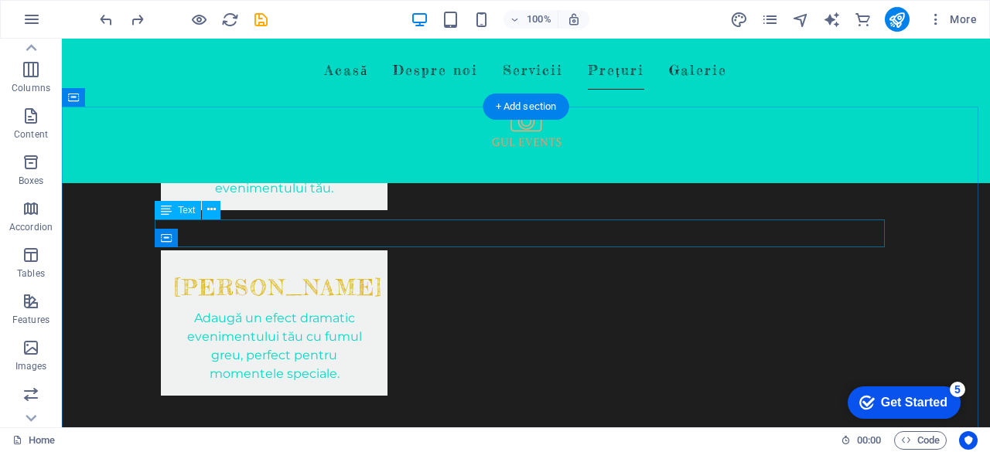
scroll to position [1484, 0]
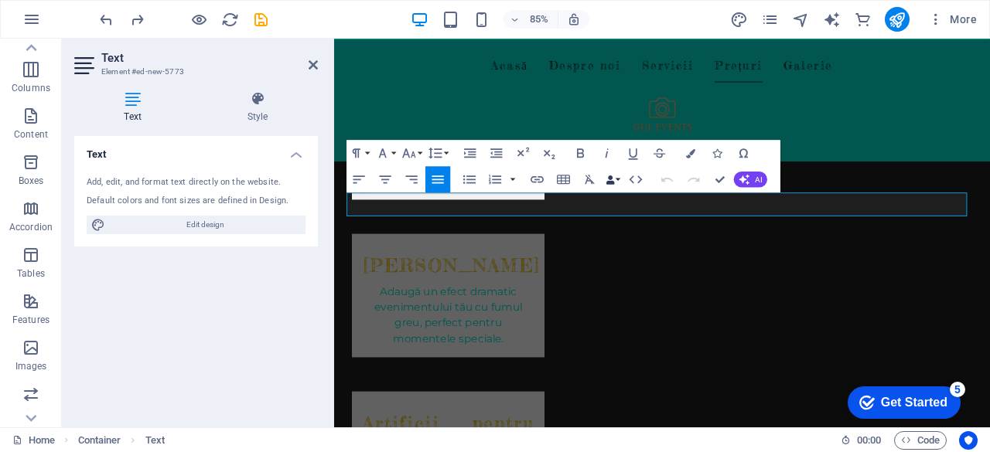
click at [620, 189] on button "Data Bindings" at bounding box center [613, 179] width 19 height 26
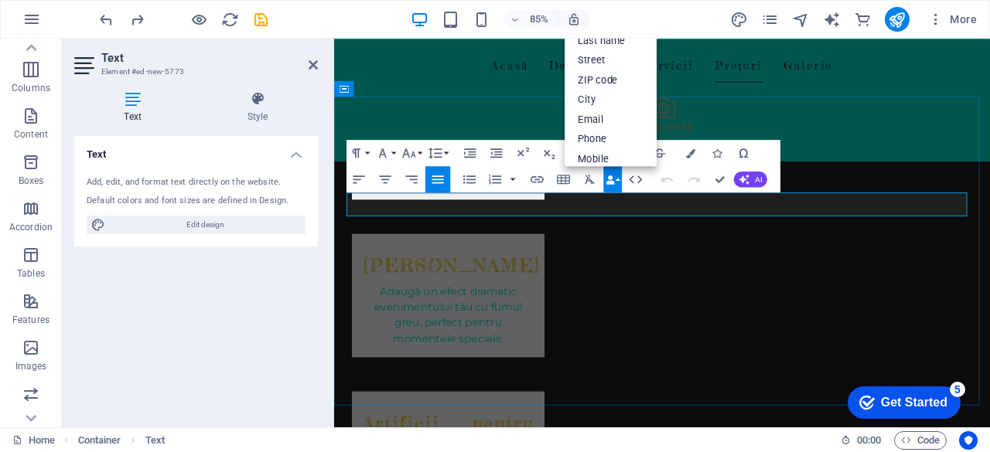
click at [387, 150] on icon "button" at bounding box center [382, 152] width 15 height 15
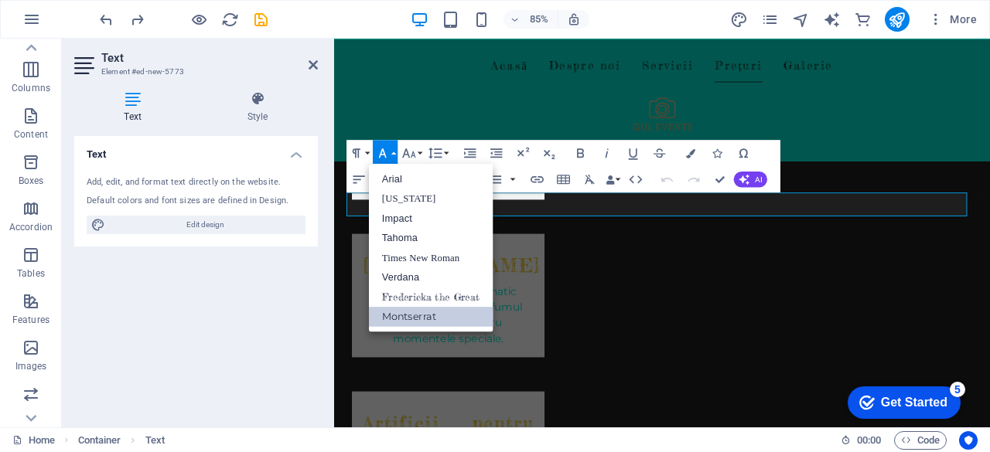
scroll to position [0, 0]
click at [448, 321] on link "Montserrat" at bounding box center [431, 317] width 124 height 20
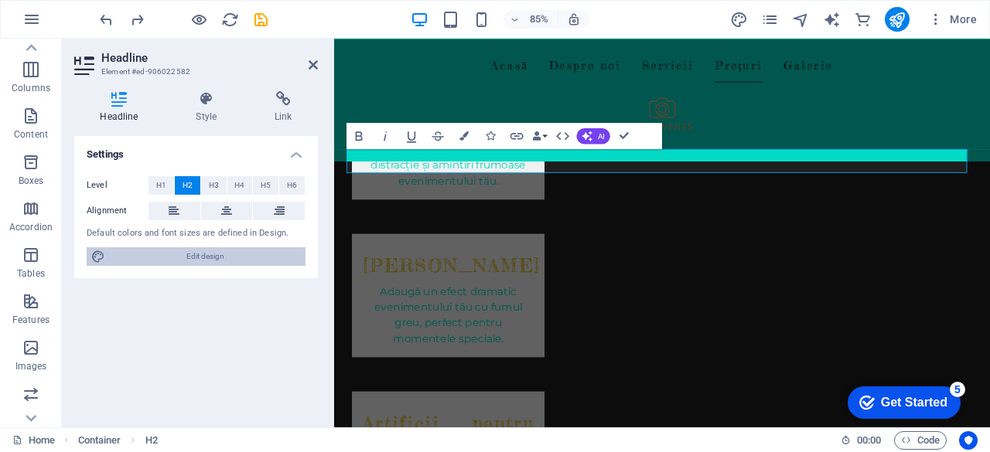
click at [163, 256] on span "Edit design" at bounding box center [205, 256] width 191 height 19
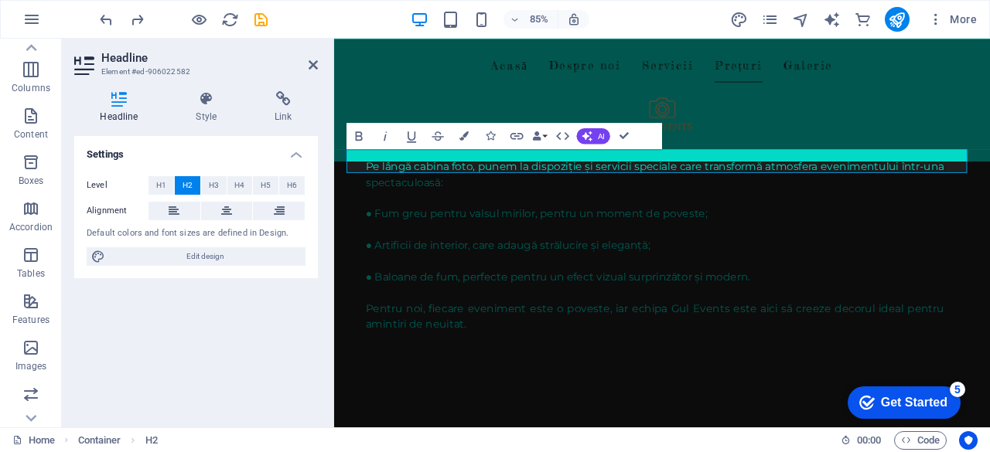
scroll to position [1444, 0]
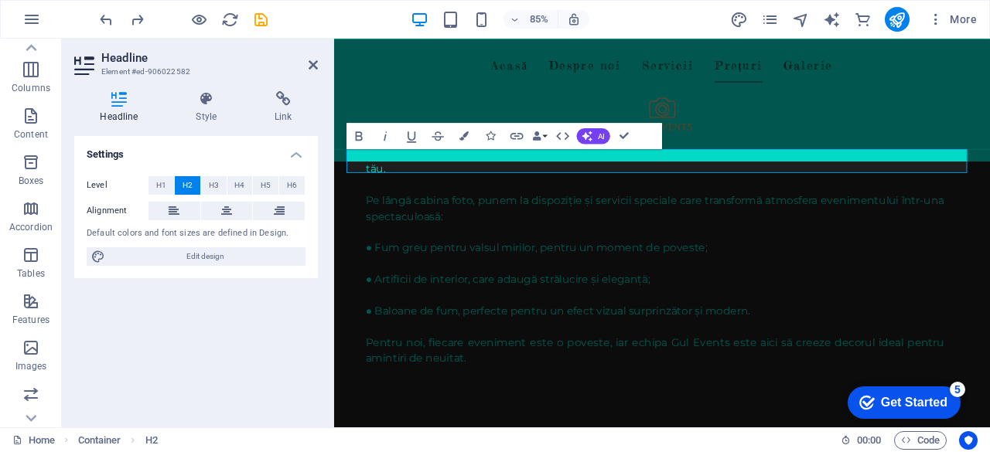
select select "px"
select select "200"
select select "px"
select select "200"
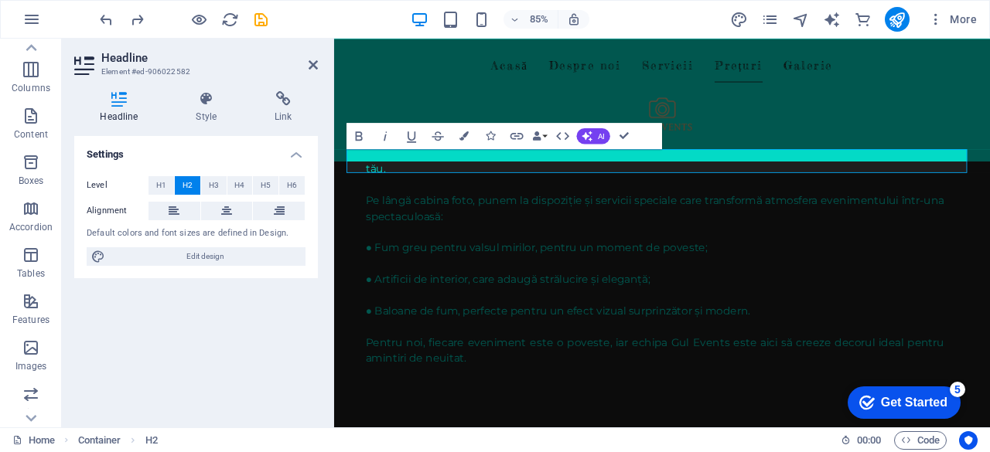
select select "px"
select select "rem"
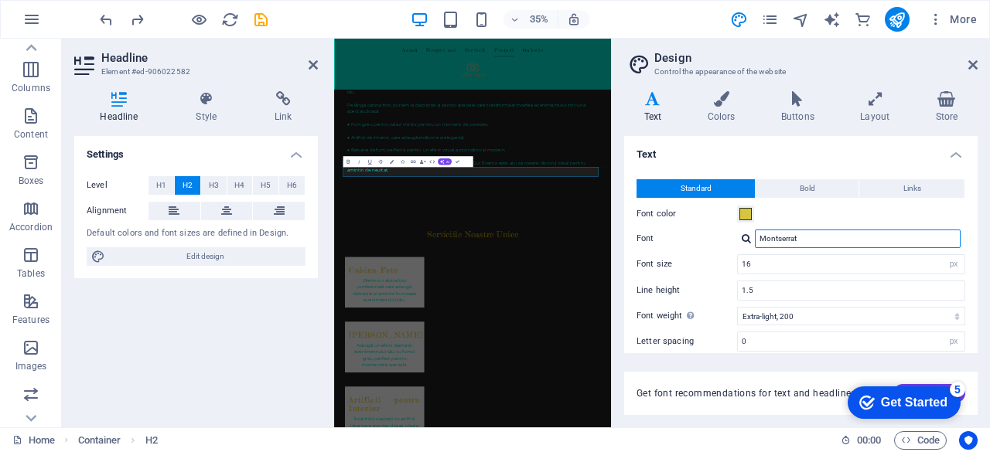
click at [816, 246] on input "Montserrat" at bounding box center [858, 239] width 206 height 19
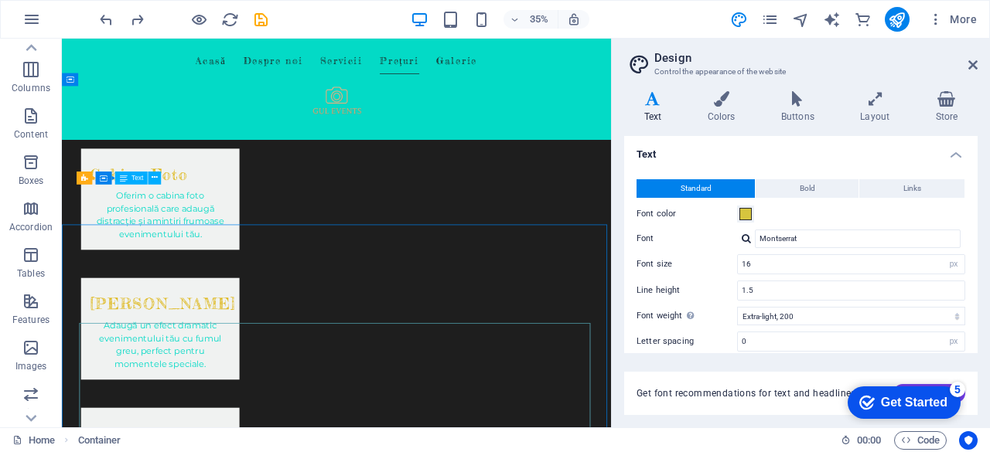
scroll to position [1484, 0]
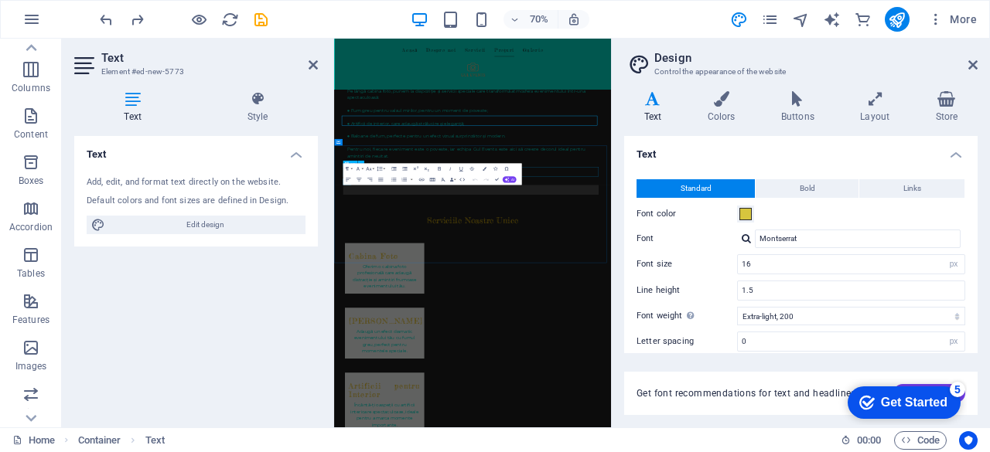
scroll to position [1444, 0]
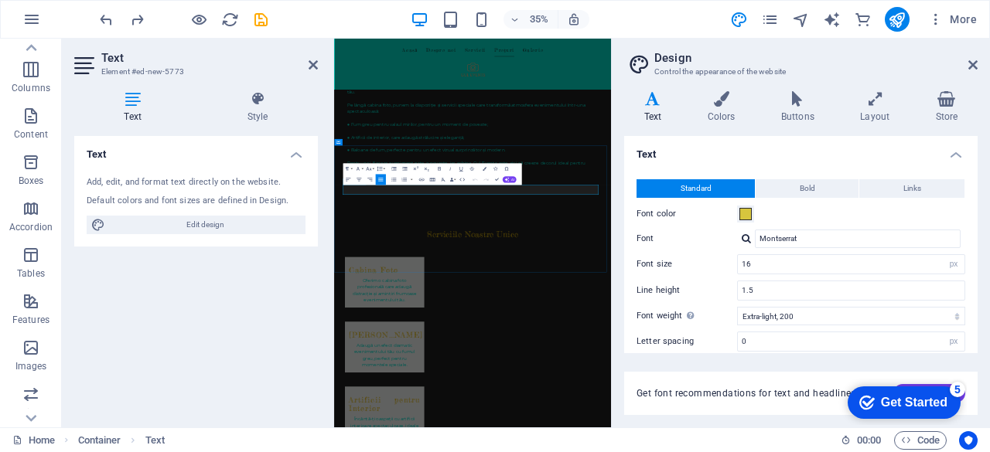
click at [966, 66] on header "Design Control the appearance of the website" at bounding box center [802, 59] width 350 height 40
click at [968, 66] on icon at bounding box center [972, 65] width 9 height 12
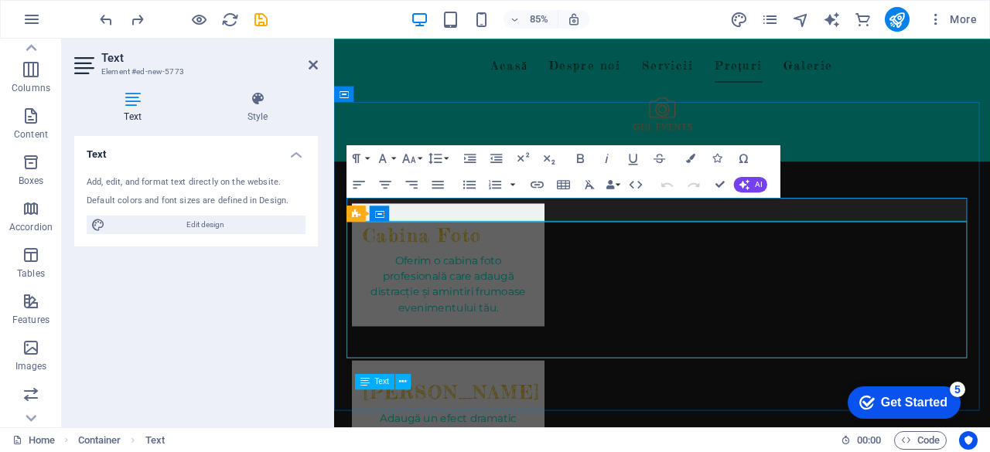
scroll to position [1478, 0]
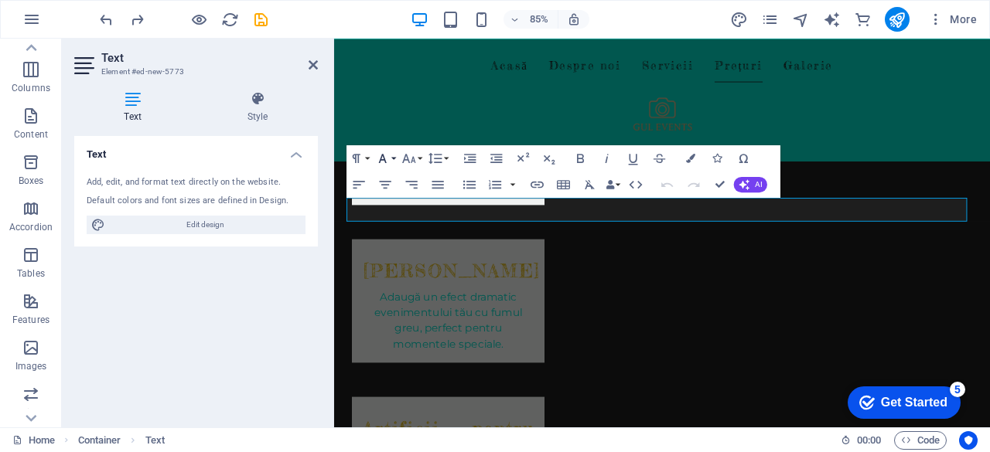
click at [390, 157] on button "Font Family" at bounding box center [385, 158] width 25 height 26
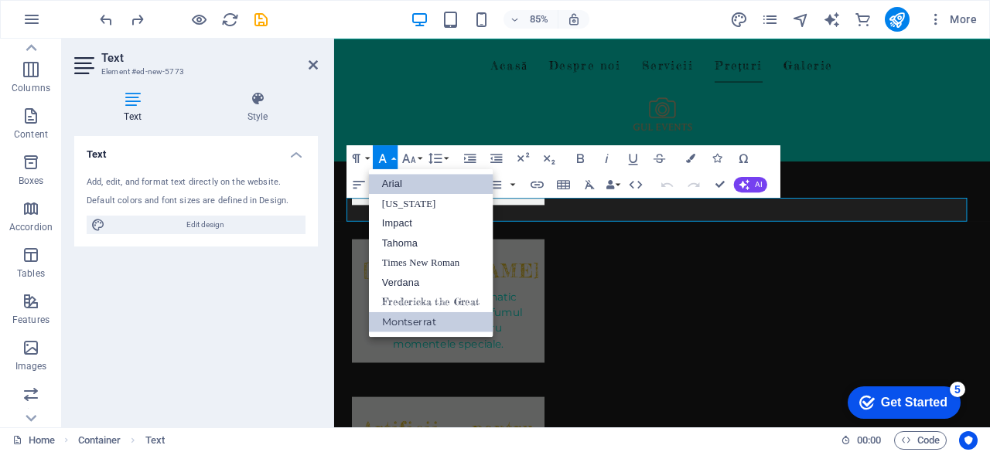
scroll to position [0, 0]
click at [453, 326] on link "Montserrat" at bounding box center [431, 322] width 124 height 20
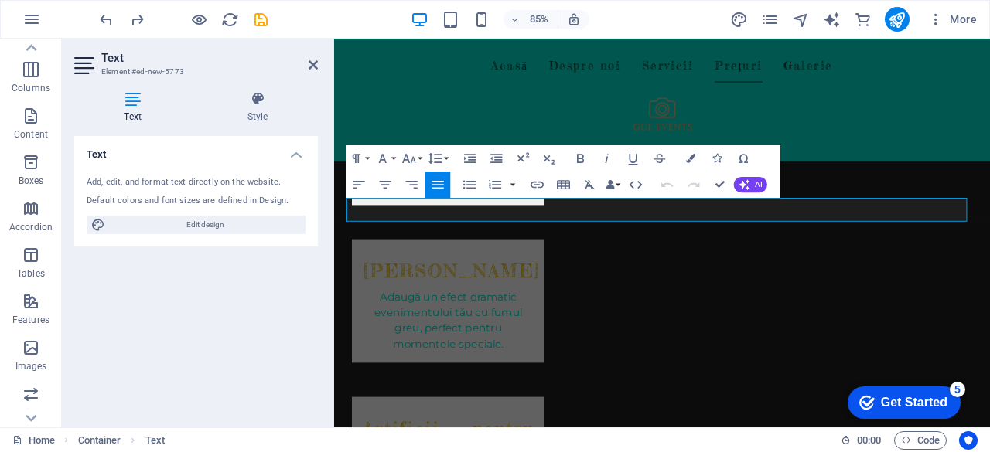
click at [398, 159] on div "Paragraph Format Normal Heading 1 Heading 2 Heading 3 Heading 4 Heading 5 Headi…" at bounding box center [398, 158] width 104 height 26
click at [397, 159] on button "Font Family" at bounding box center [385, 158] width 25 height 26
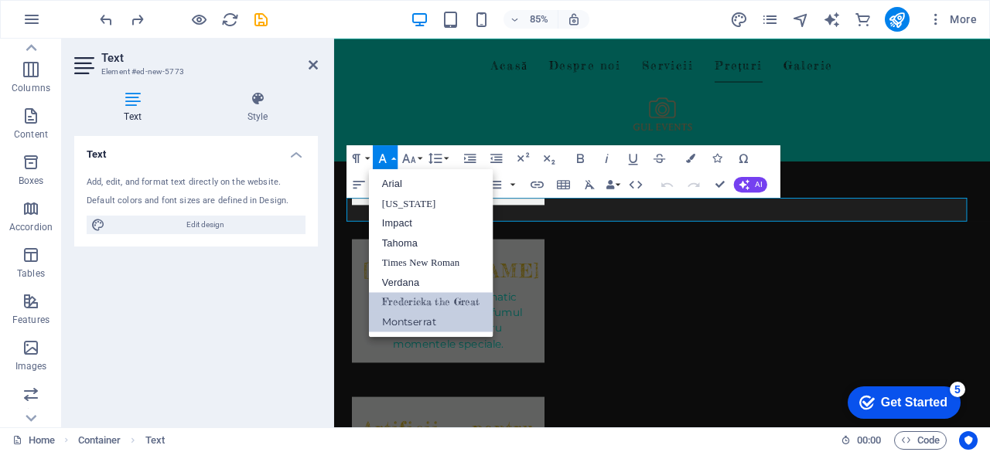
click at [406, 302] on link "Fredericka the Great" at bounding box center [431, 302] width 124 height 20
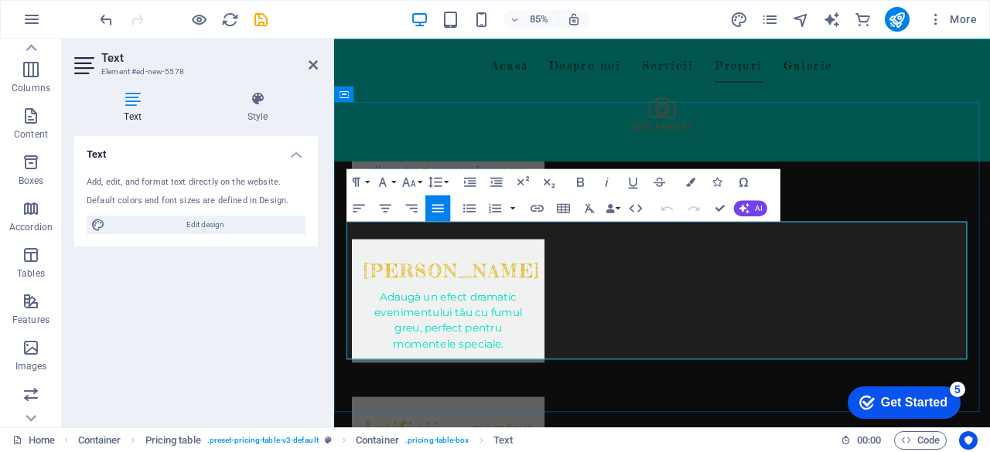
click at [394, 179] on button "Font Family" at bounding box center [385, 182] width 25 height 26
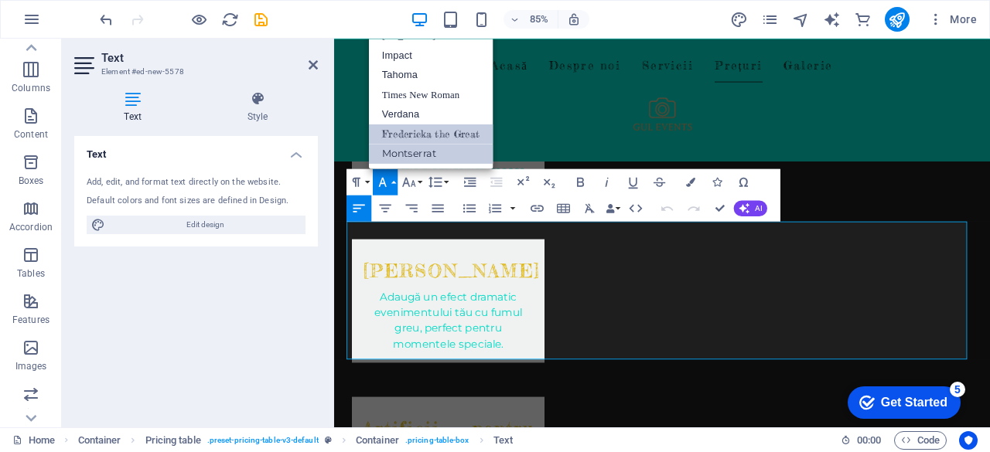
click at [424, 132] on link "Fredericka the Great" at bounding box center [431, 134] width 124 height 20
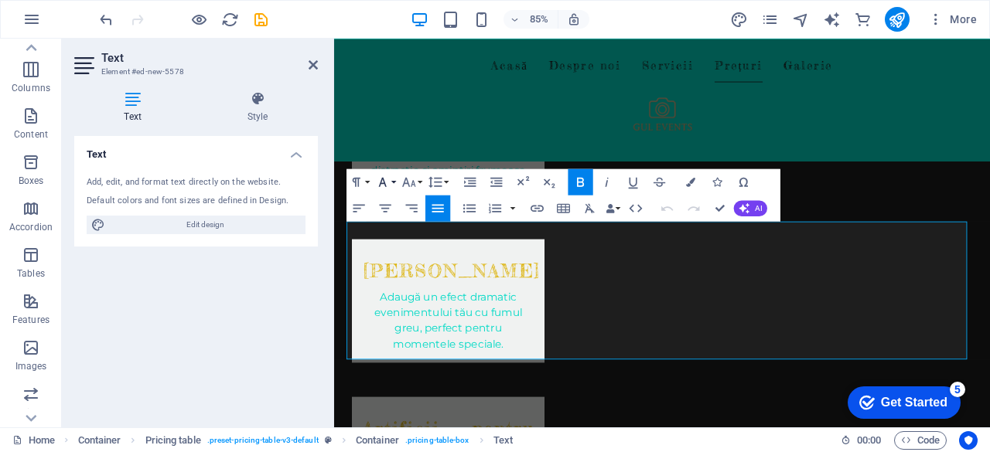
click at [393, 183] on button "Font Family" at bounding box center [385, 182] width 25 height 26
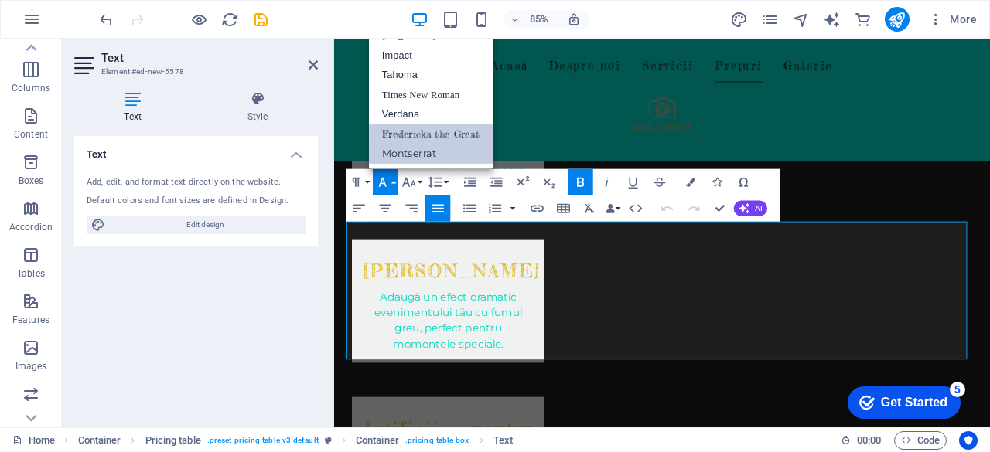
click at [410, 131] on link "Fredericka the Great" at bounding box center [431, 134] width 124 height 20
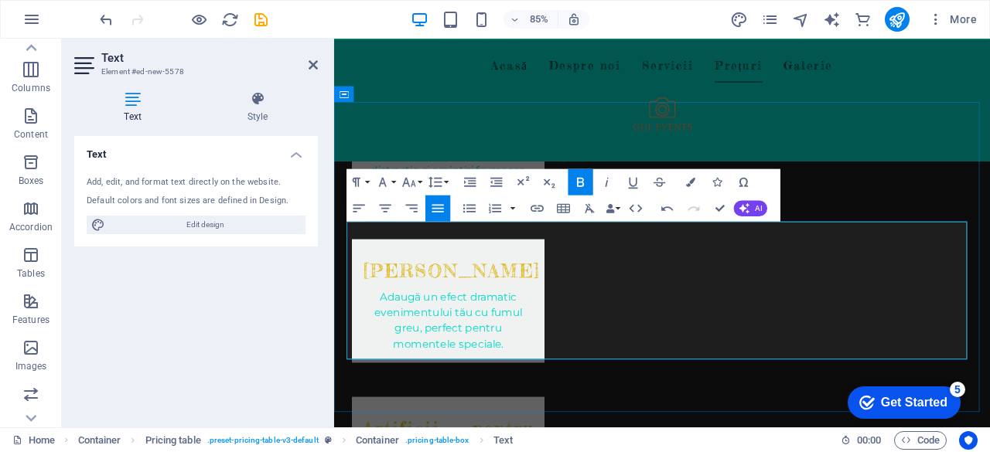
click at [392, 180] on button "Font Family" at bounding box center [385, 182] width 25 height 26
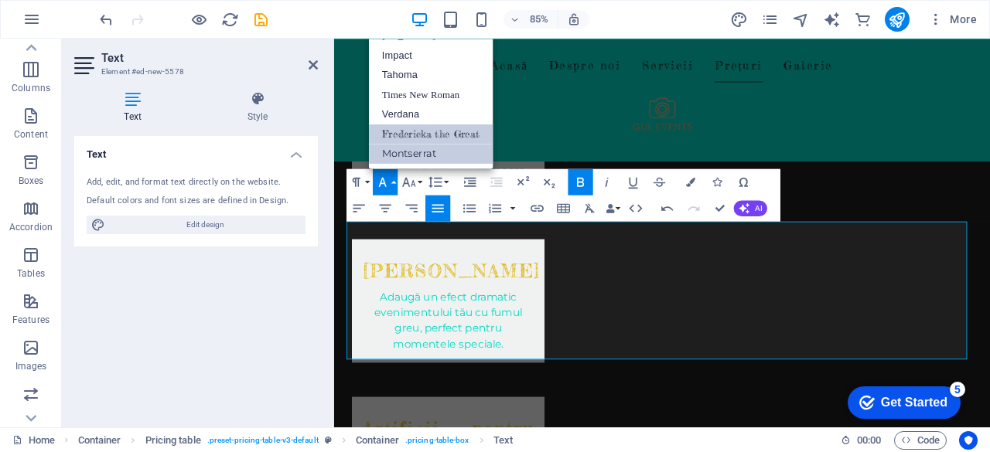
click at [418, 132] on link "Fredericka the Great" at bounding box center [431, 134] width 124 height 20
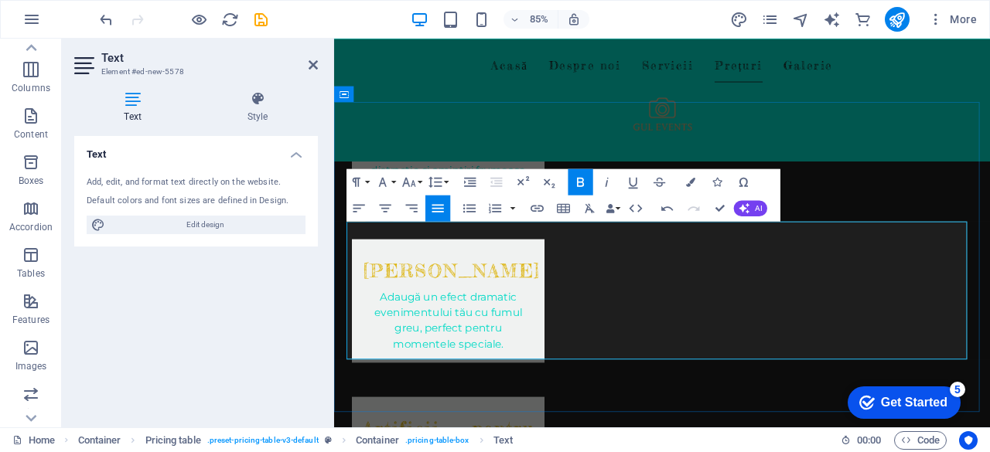
click at [395, 179] on button "Font Family" at bounding box center [385, 182] width 25 height 26
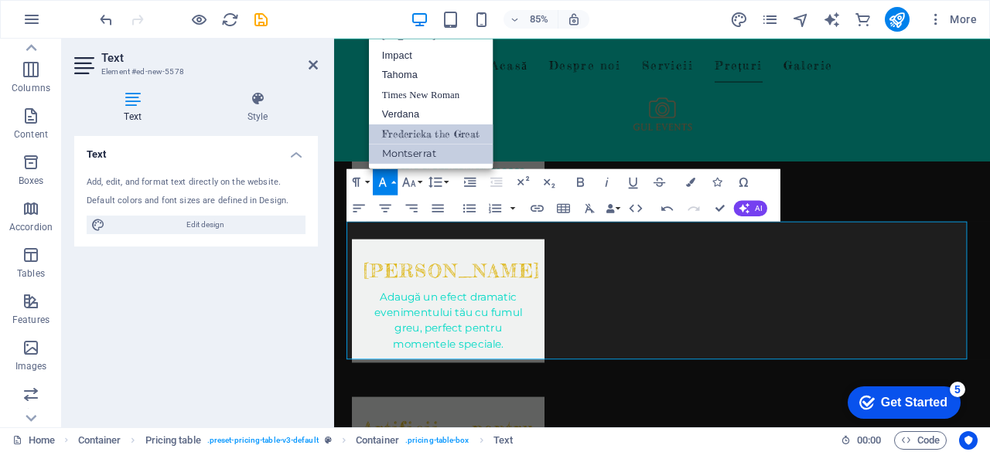
click at [420, 127] on link "Fredericka the Great" at bounding box center [431, 134] width 124 height 20
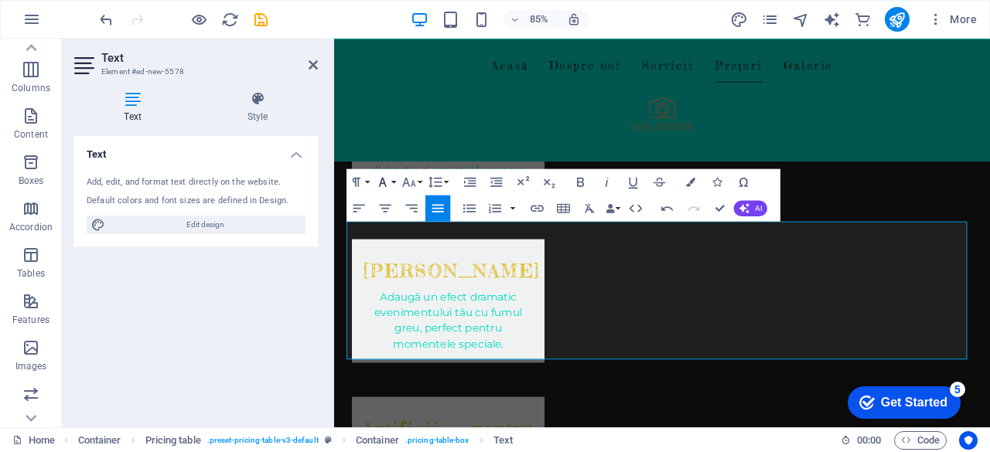
click at [397, 182] on button "Font Family" at bounding box center [385, 182] width 25 height 26
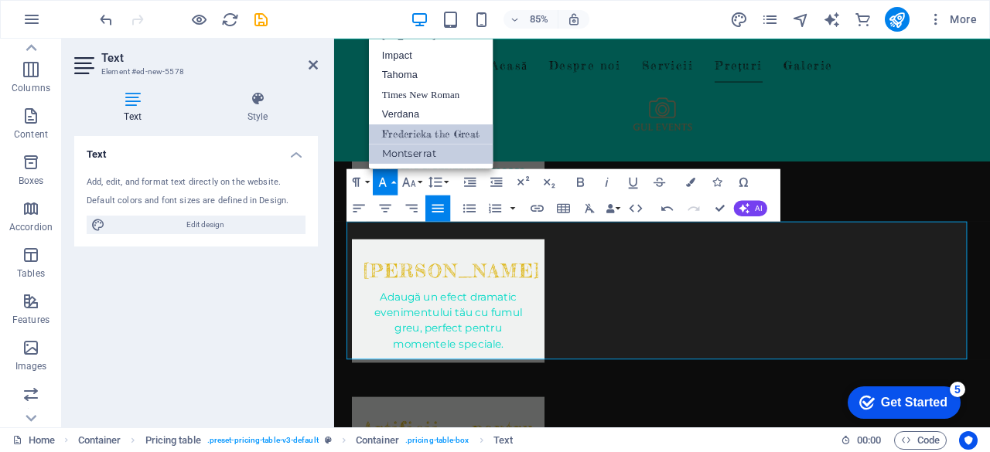
click at [418, 133] on link "Fredericka the Great" at bounding box center [431, 134] width 124 height 20
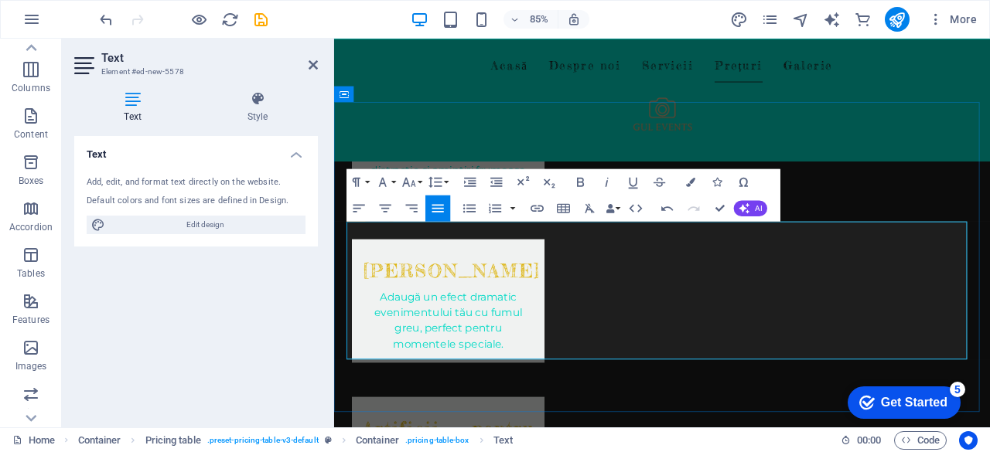
click at [387, 179] on icon "button" at bounding box center [382, 181] width 15 height 15
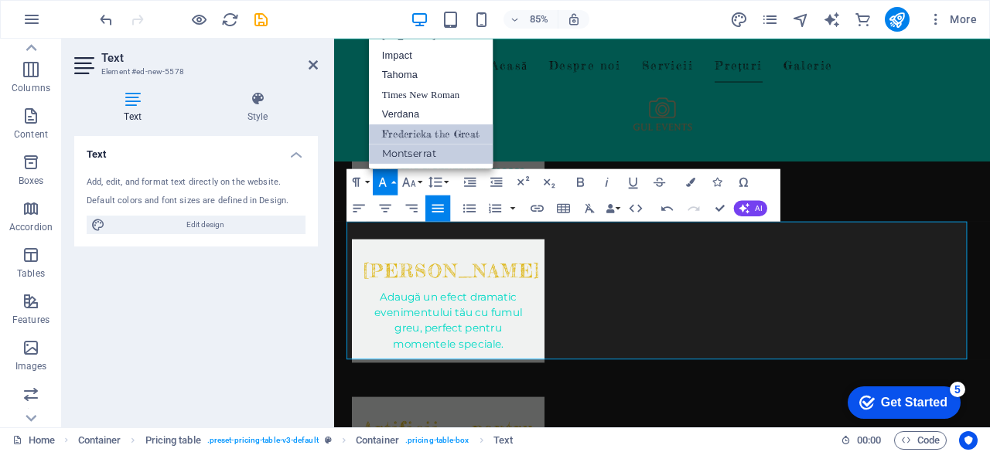
click at [401, 131] on link "Fredericka the Great" at bounding box center [431, 134] width 124 height 20
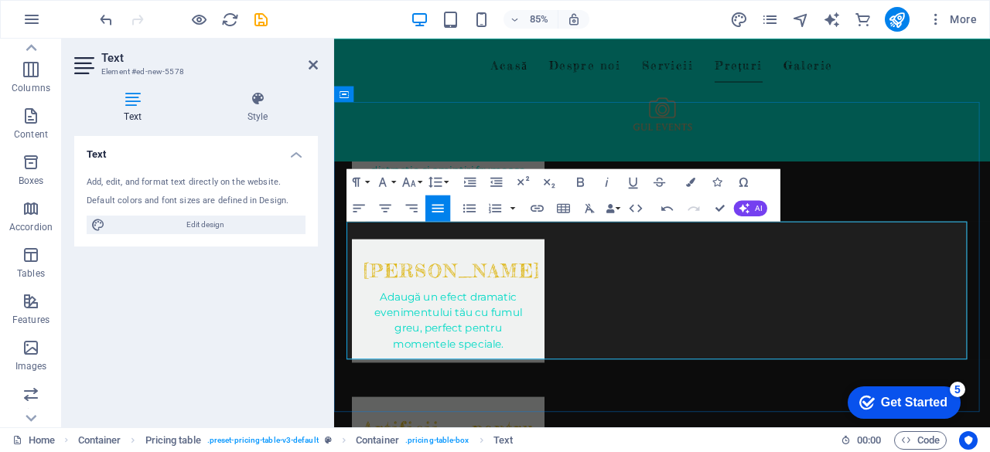
click at [394, 183] on button "Font Family" at bounding box center [385, 182] width 25 height 26
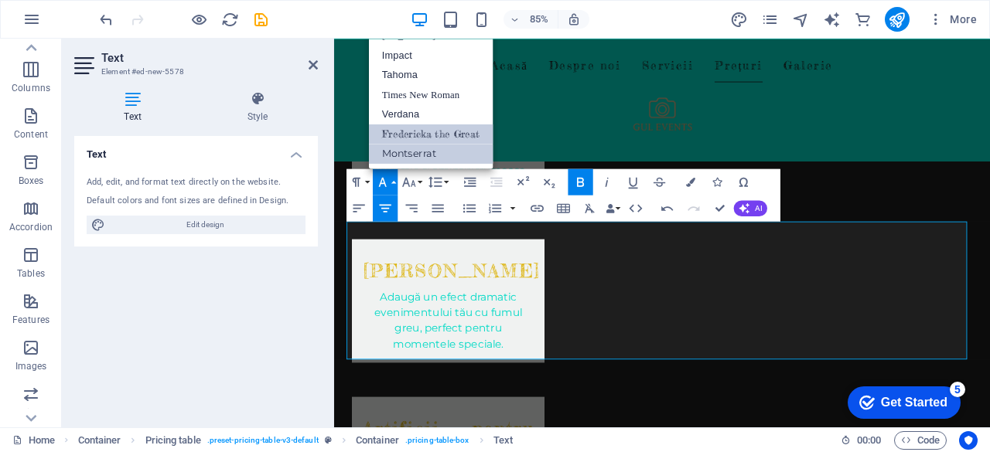
click at [416, 134] on link "Fredericka the Great" at bounding box center [431, 134] width 124 height 20
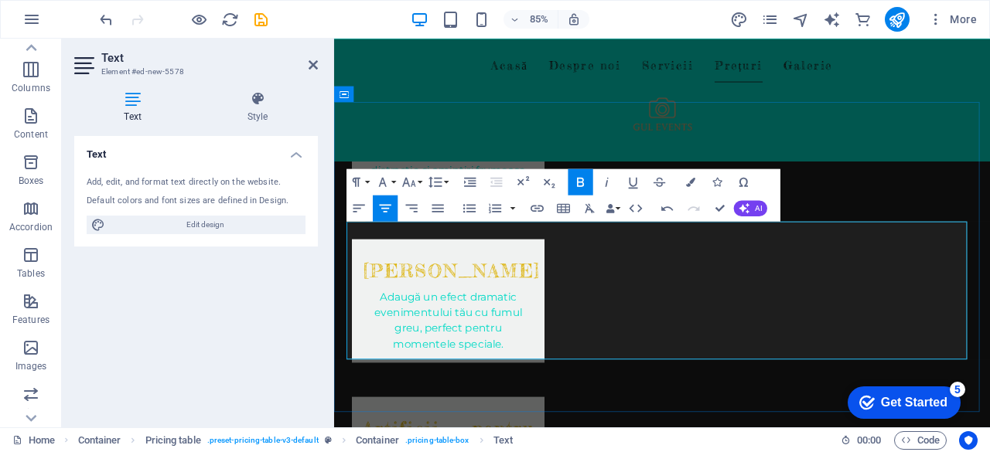
click at [388, 179] on icon "button" at bounding box center [382, 181] width 15 height 15
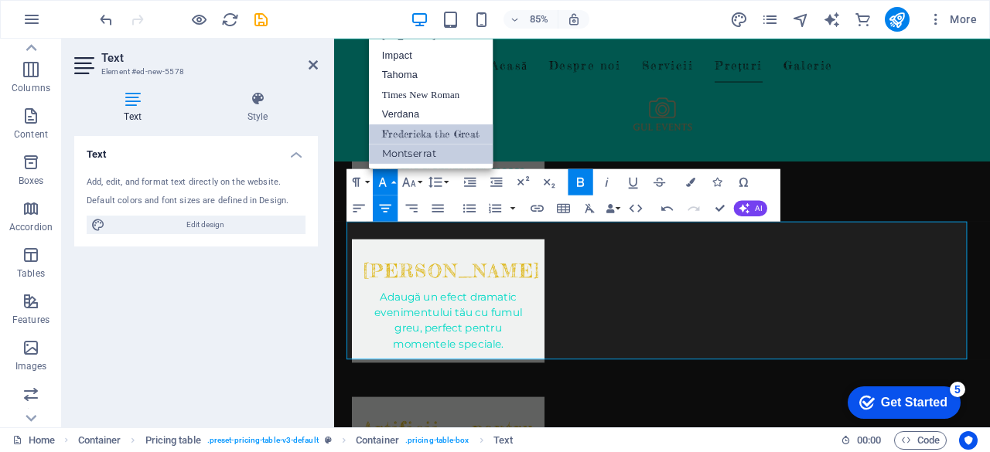
click at [400, 136] on link "Fredericka the Great" at bounding box center [431, 134] width 124 height 20
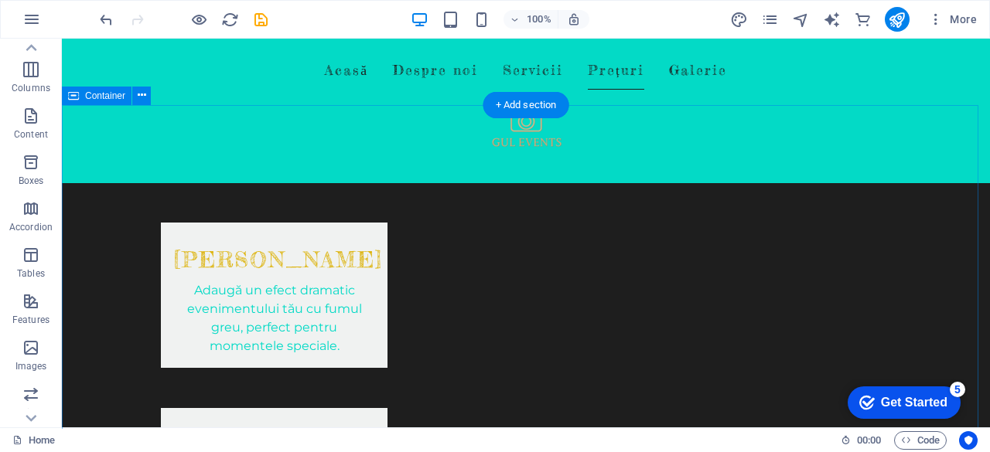
scroll to position [1555, 0]
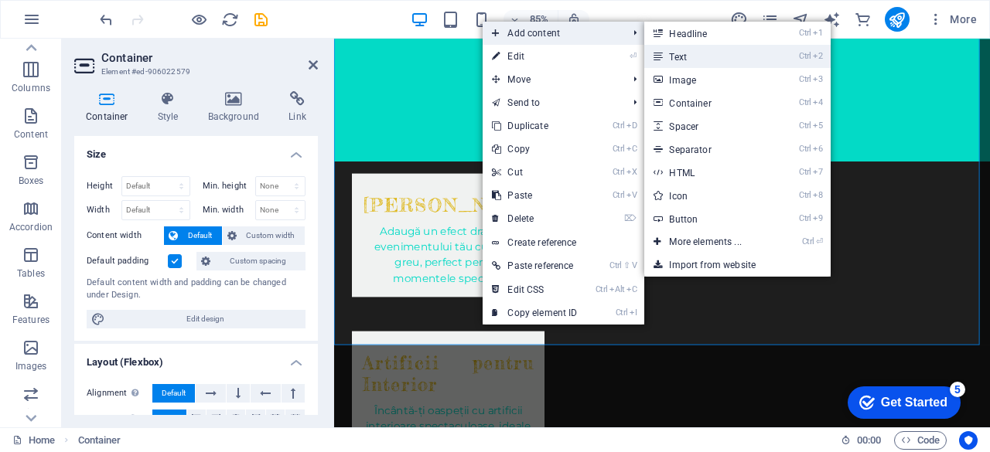
click at [691, 55] on link "Ctrl 2 Text" at bounding box center [708, 56] width 128 height 23
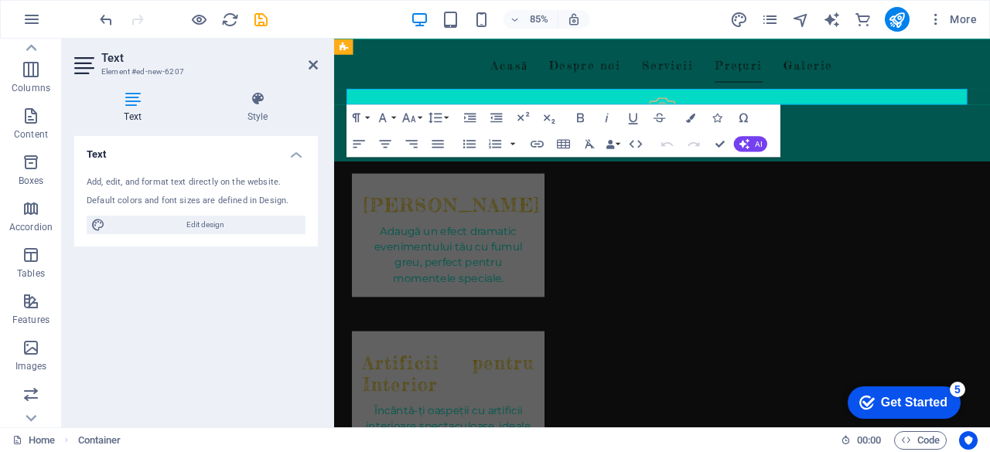
scroll to position [1573, 0]
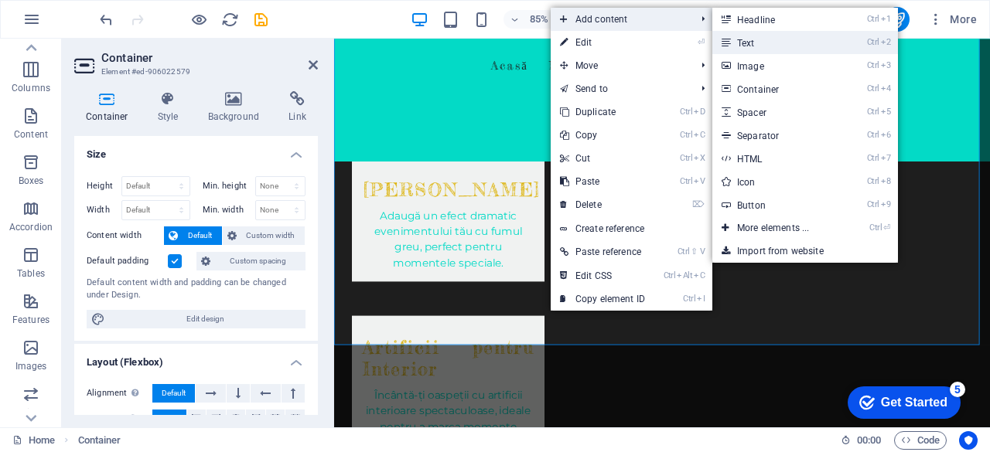
click at [762, 43] on link "Ctrl 2 Text" at bounding box center [776, 42] width 128 height 23
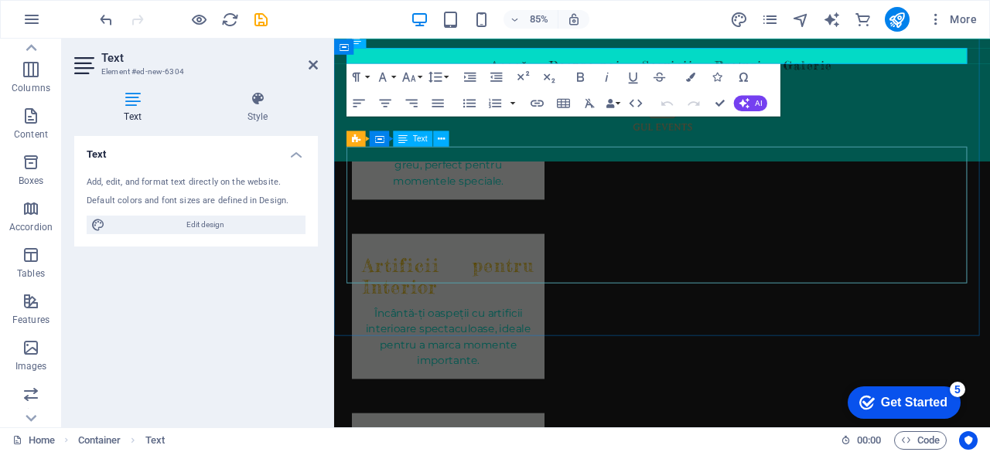
scroll to position [1515, 0]
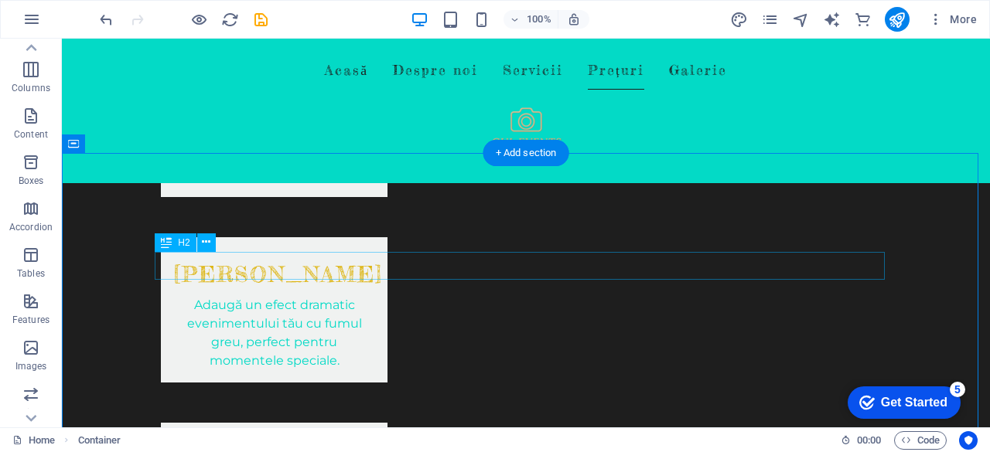
scroll to position [1437, 0]
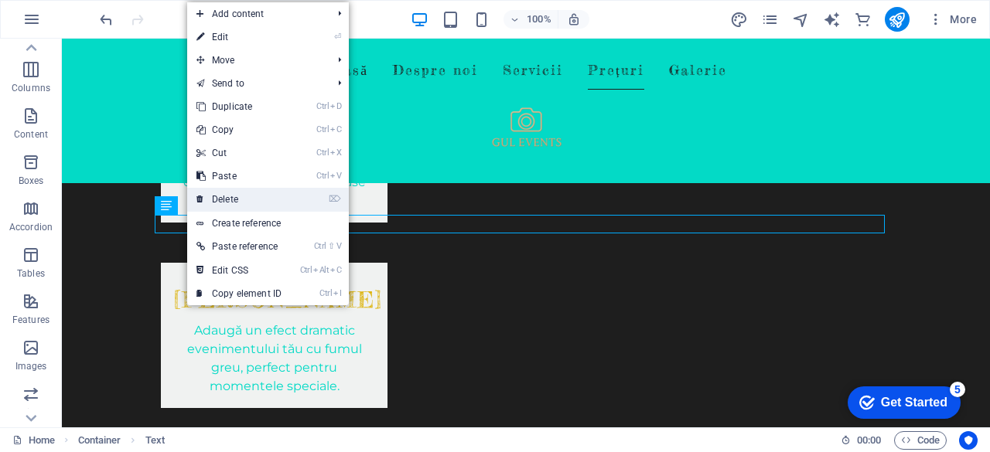
click at [235, 189] on link "⌦ Delete" at bounding box center [239, 199] width 104 height 23
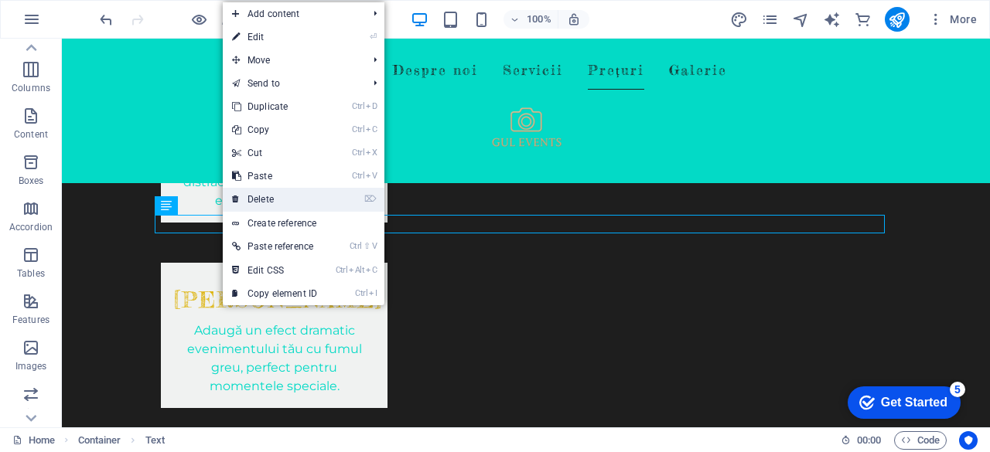
click at [298, 203] on link "⌦ Delete" at bounding box center [275, 199] width 104 height 23
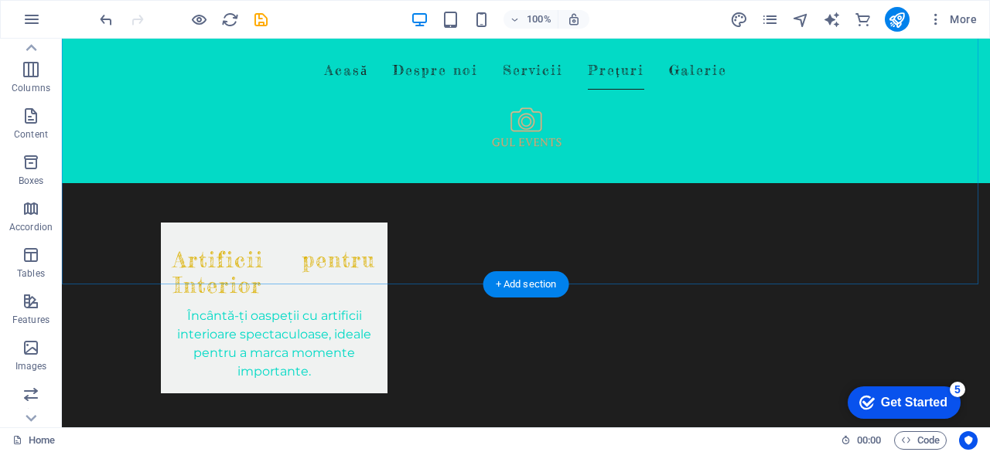
scroll to position [1669, 0]
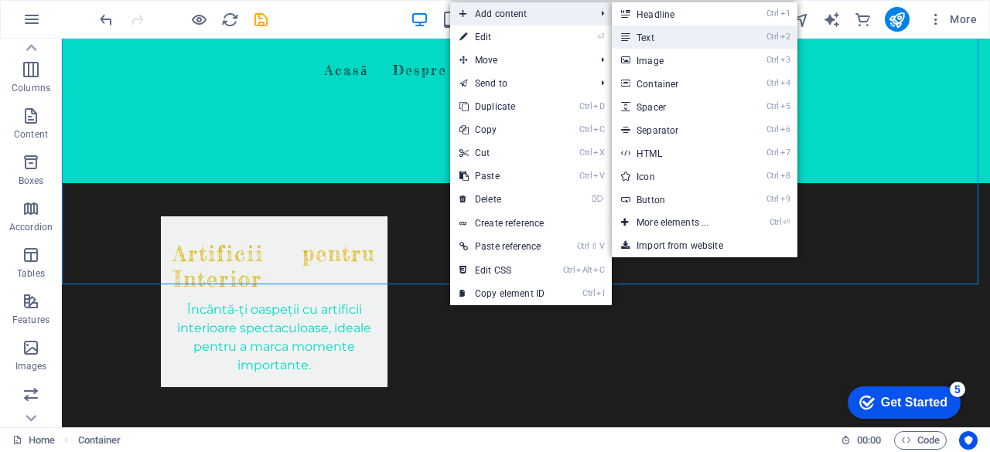
click at [663, 33] on link "Ctrl 2 Text" at bounding box center [676, 37] width 128 height 23
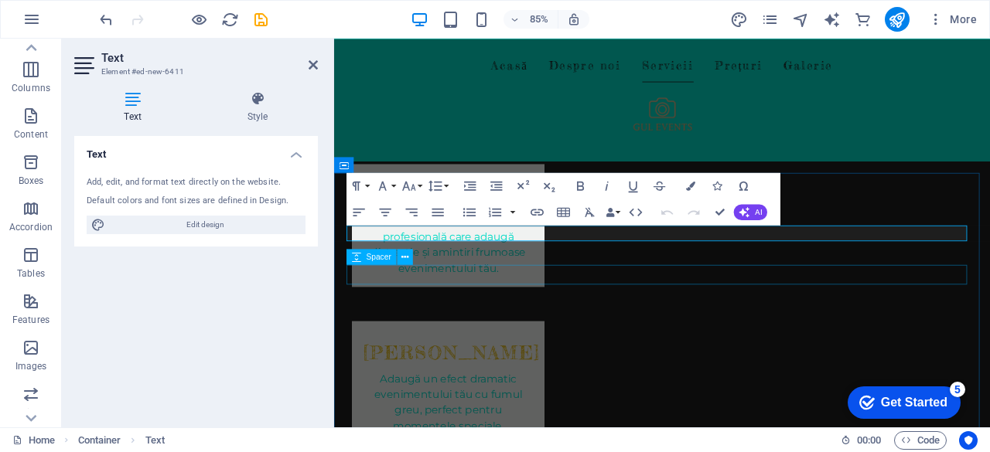
scroll to position [1393, 0]
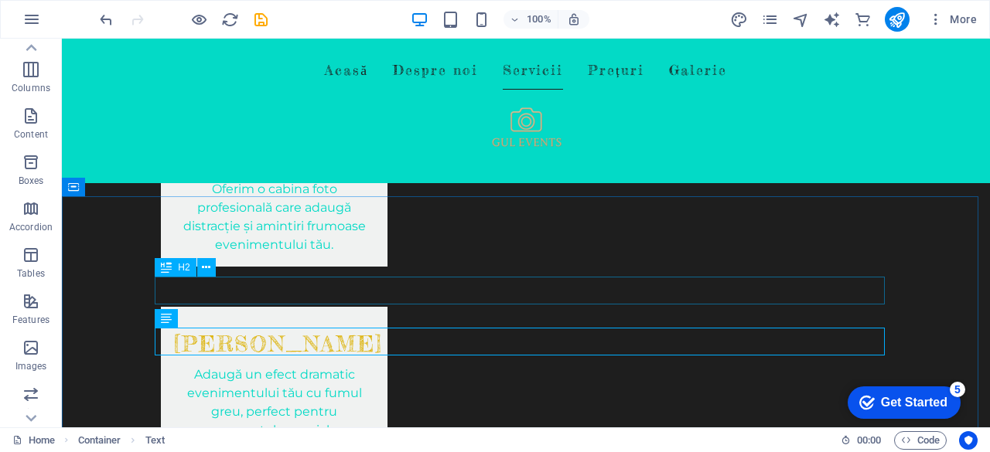
drag, startPoint x: 224, startPoint y: 276, endPoint x: 218, endPoint y: 268, distance: 9.9
drag, startPoint x: 280, startPoint y: 307, endPoint x: 176, endPoint y: 189, distance: 157.8
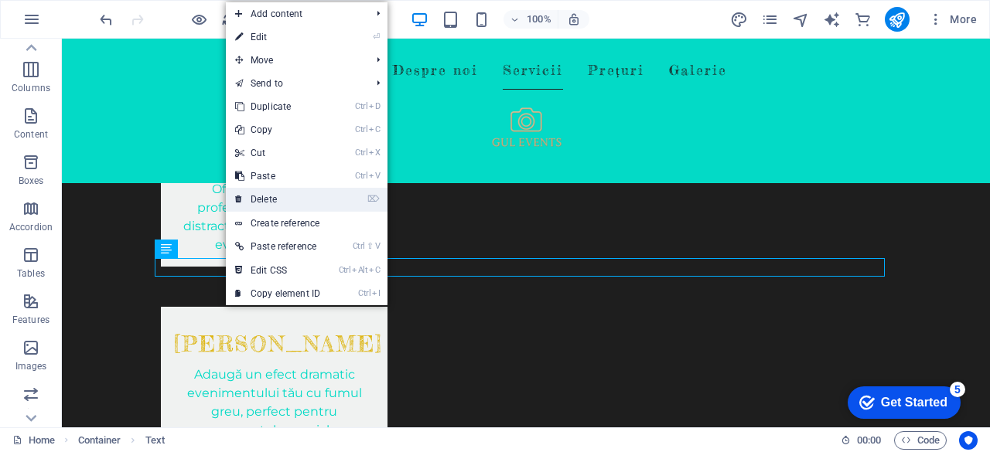
click at [251, 194] on link "⌦ Delete" at bounding box center [278, 199] width 104 height 23
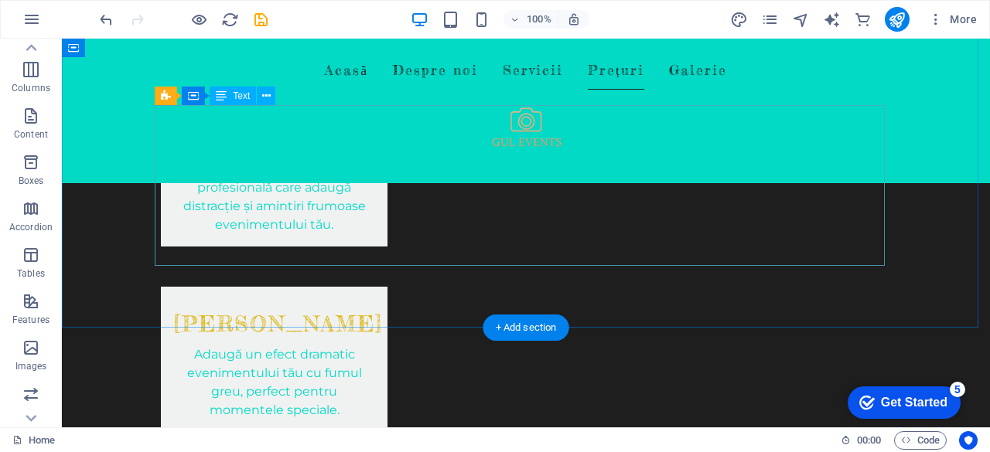
scroll to position [1625, 0]
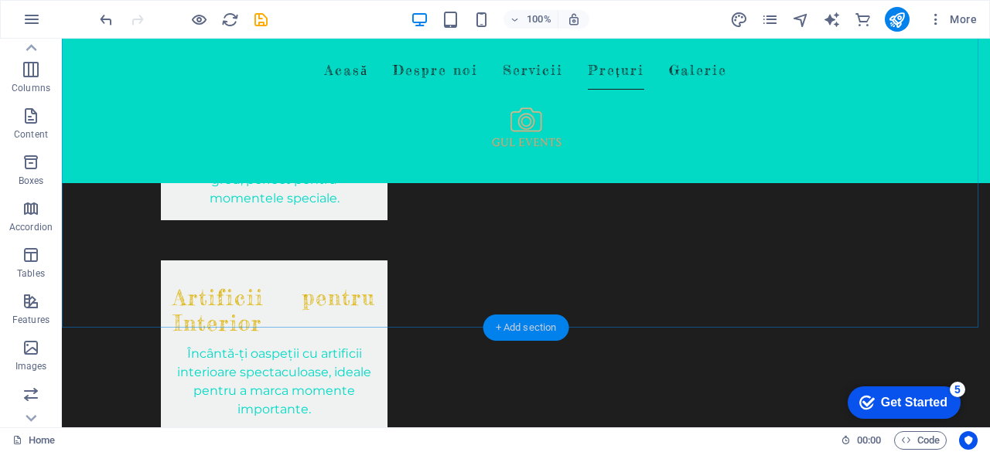
click at [521, 318] on div "+ Add section" at bounding box center [526, 328] width 86 height 26
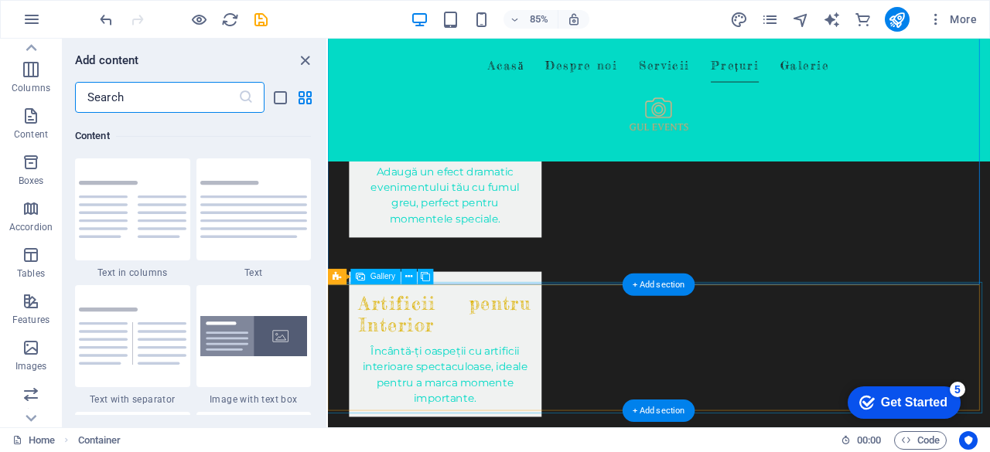
scroll to position [2705, 0]
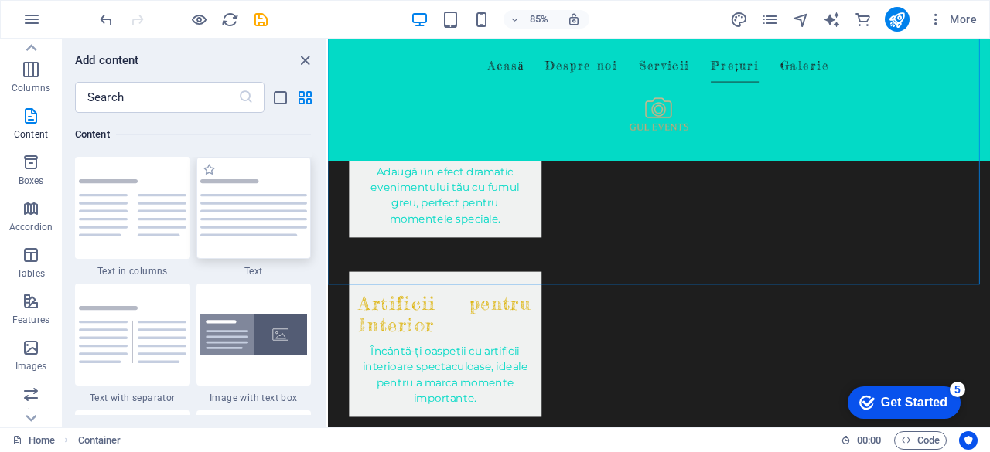
click at [239, 223] on img at bounding box center [253, 207] width 107 height 57
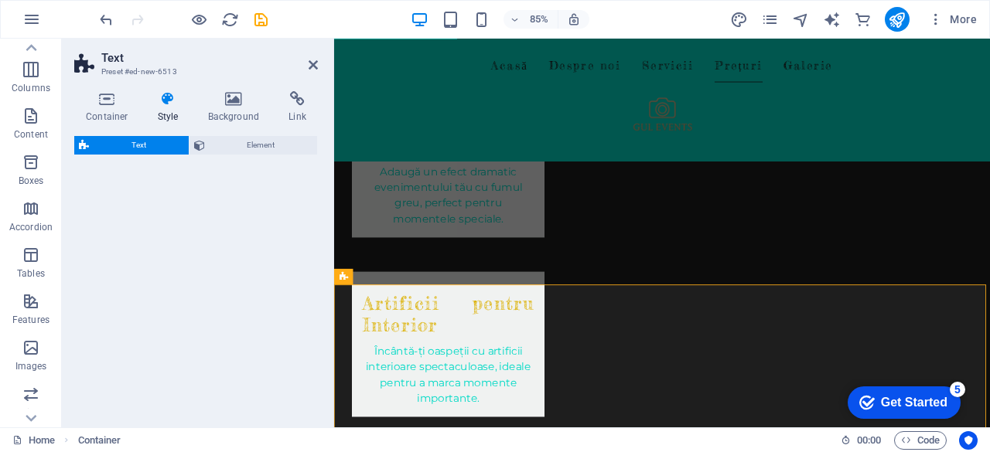
select select "preset-text-v2-default"
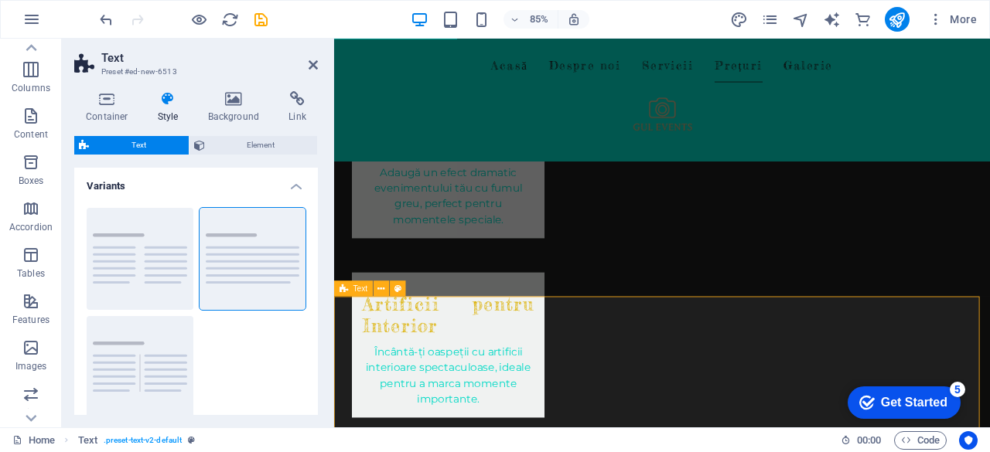
scroll to position [1625, 0]
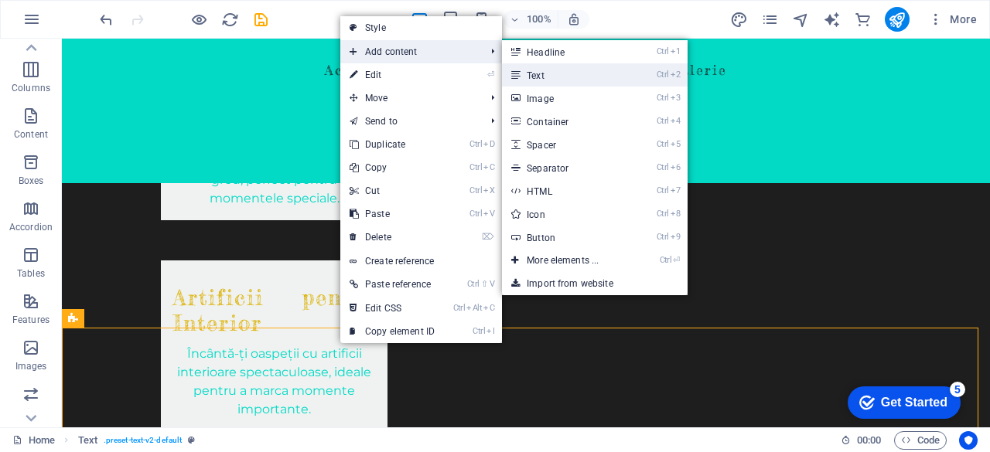
click at [566, 70] on link "Ctrl 2 Text" at bounding box center [566, 74] width 128 height 23
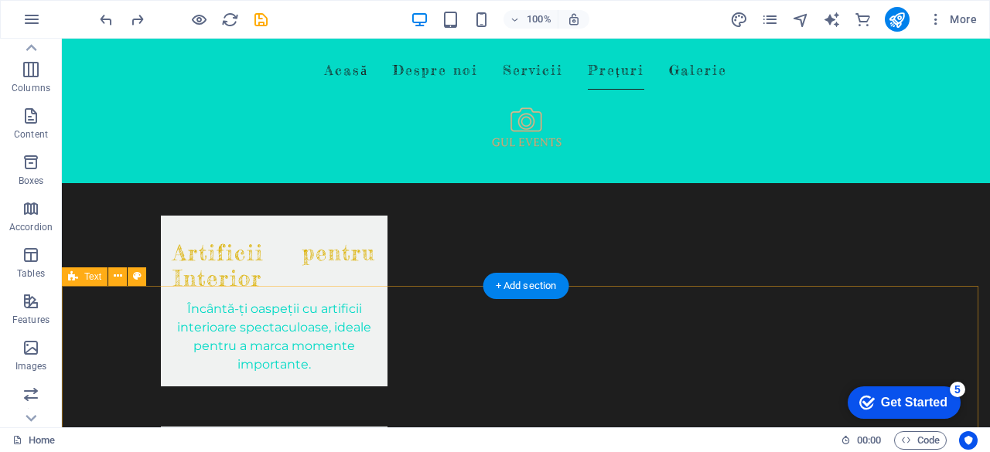
scroll to position [1668, 0]
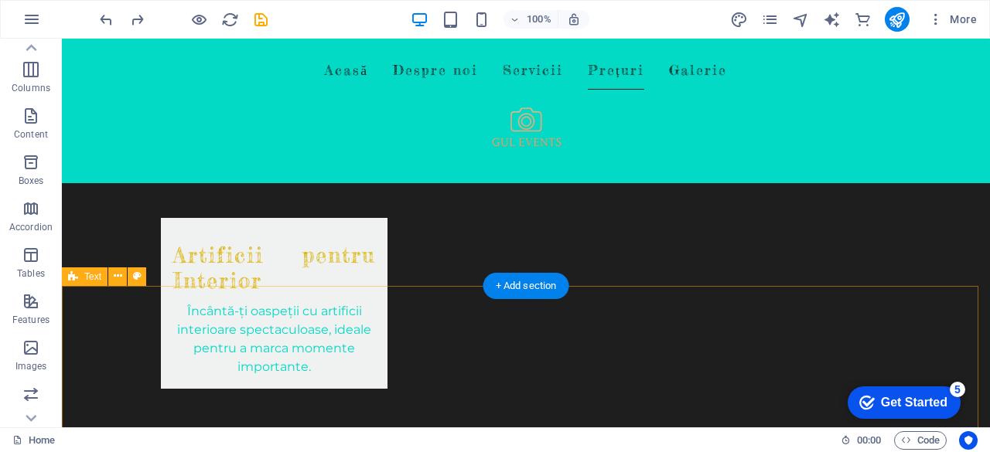
select select "preset-text-v2-default"
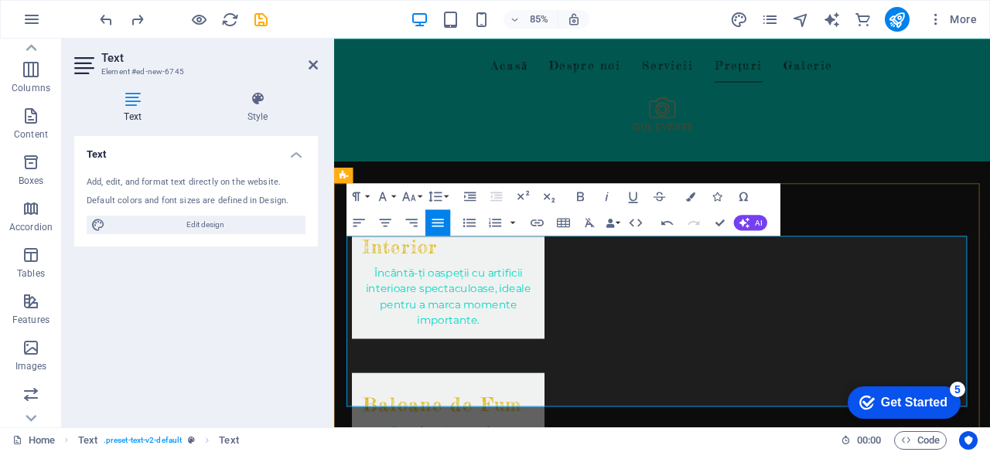
scroll to position [1745, 0]
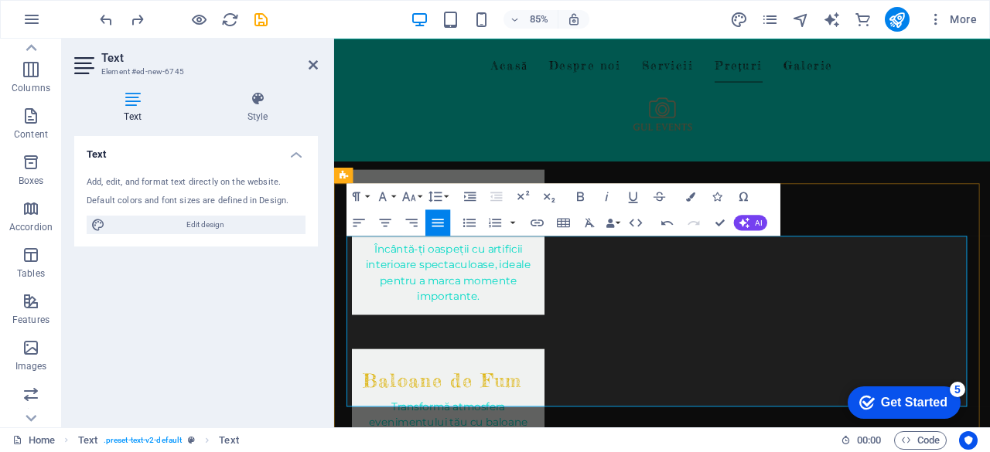
drag, startPoint x: 423, startPoint y: 381, endPoint x: 410, endPoint y: 381, distance: 13.1
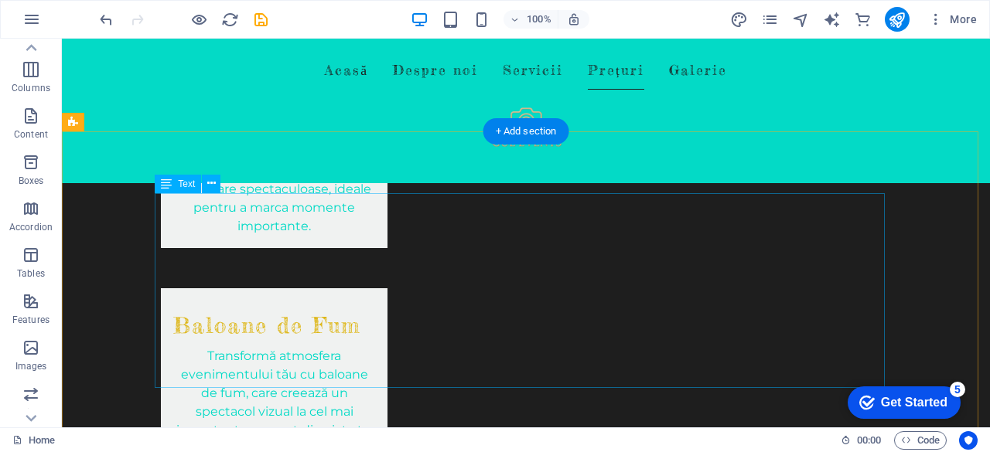
scroll to position [1822, 0]
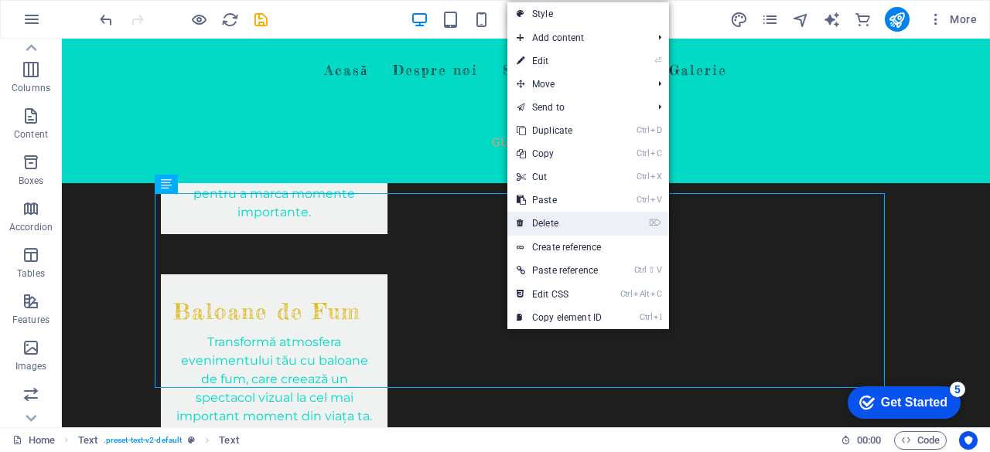
click at [561, 227] on link "⌦ Delete" at bounding box center [559, 223] width 104 height 23
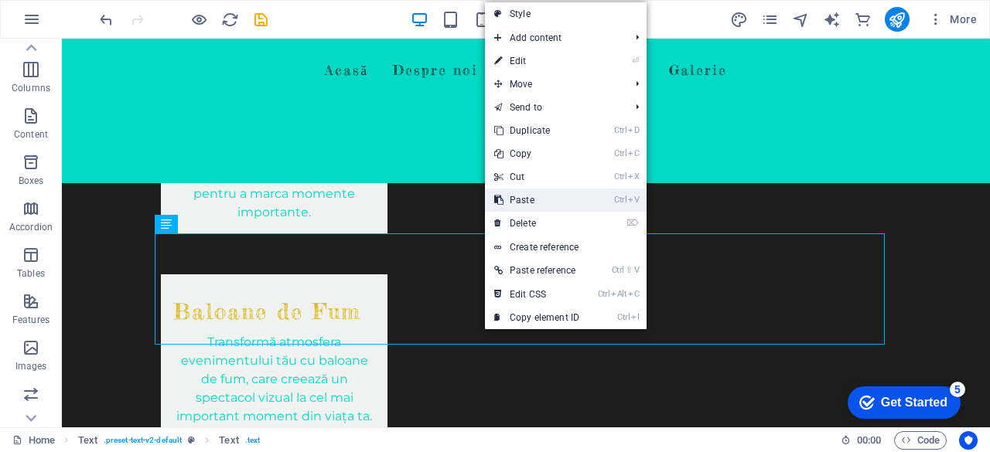
click at [546, 197] on link "Ctrl V Paste" at bounding box center [537, 200] width 104 height 23
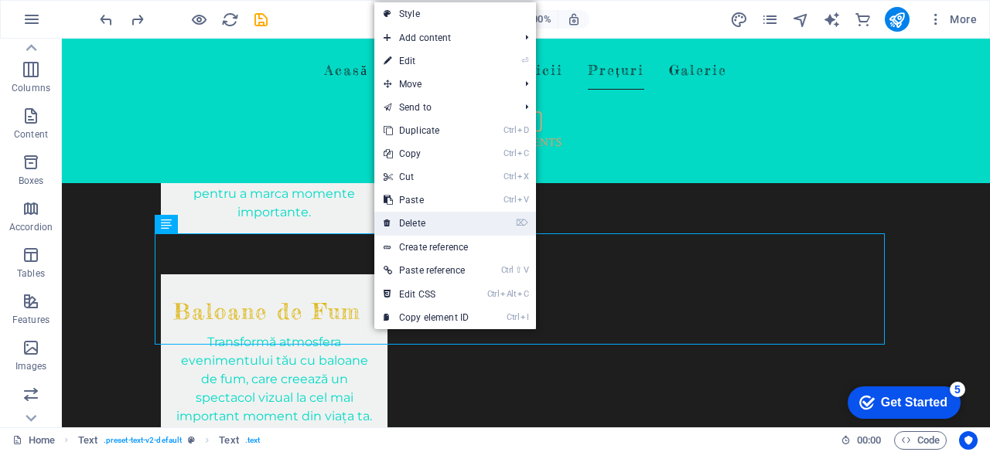
click at [439, 220] on link "⌦ Delete" at bounding box center [426, 223] width 104 height 23
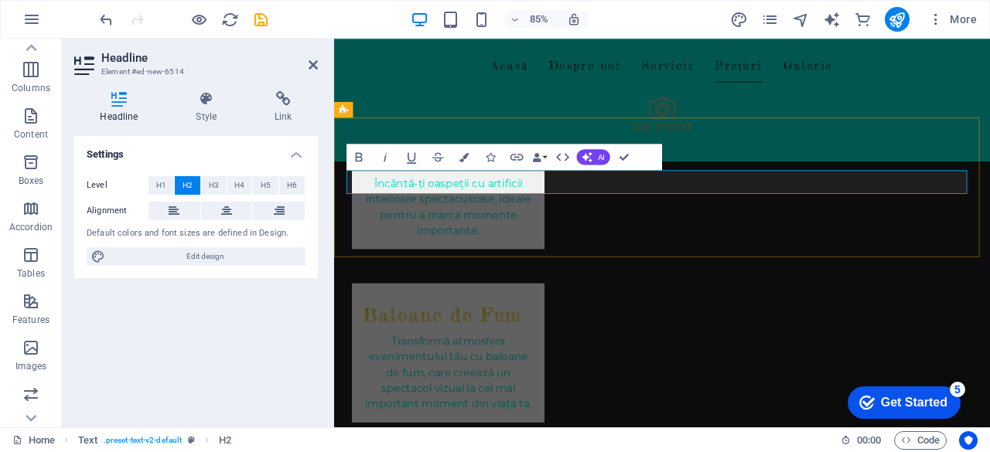
drag, startPoint x: 483, startPoint y: 211, endPoint x: 674, endPoint y: 213, distance: 191.0
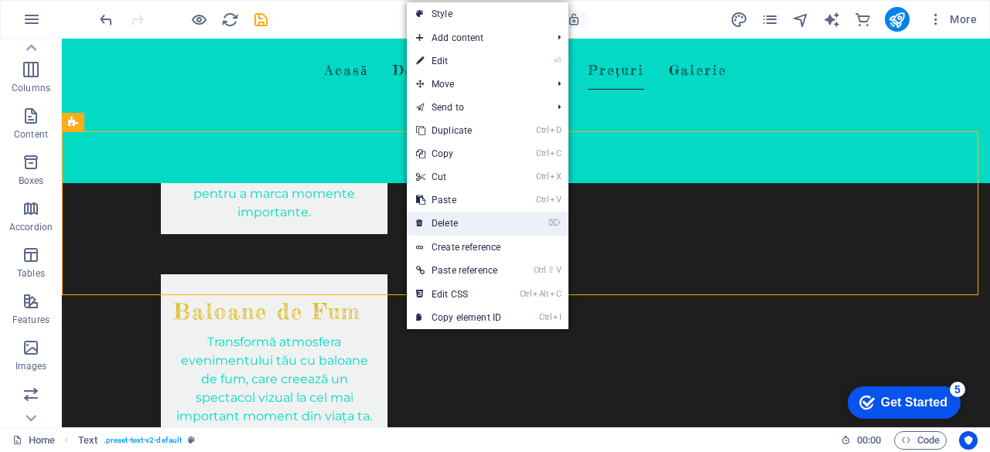
click at [462, 230] on link "⌦ Delete" at bounding box center [459, 223] width 104 height 23
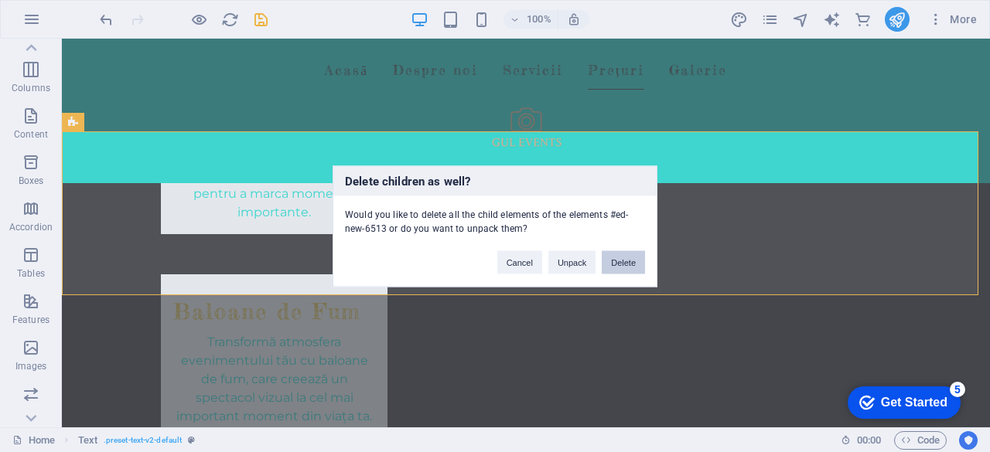
click at [616, 262] on button "Delete" at bounding box center [623, 262] width 43 height 23
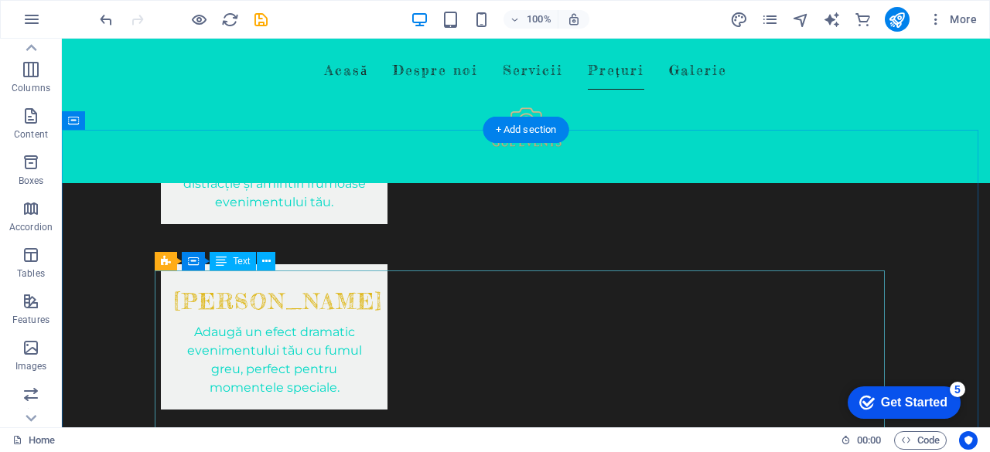
scroll to position [1513, 0]
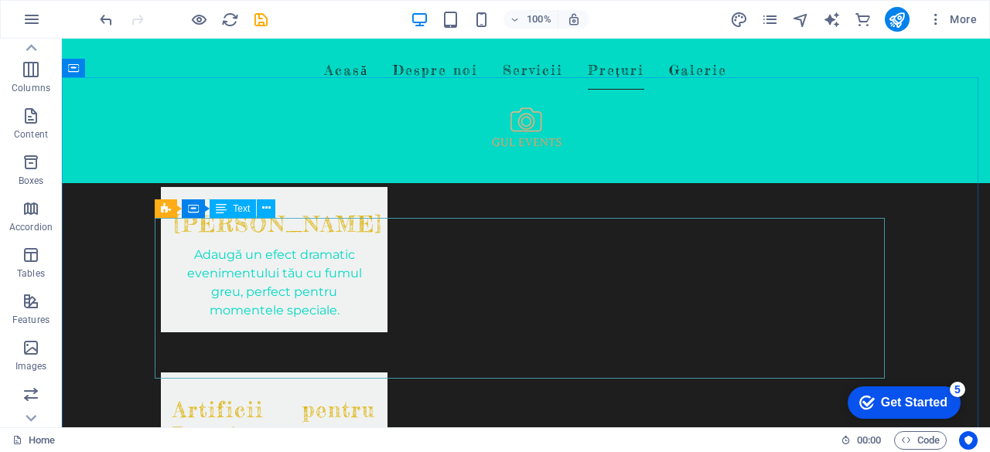
click at [232, 209] on div "Text" at bounding box center [233, 208] width 46 height 19
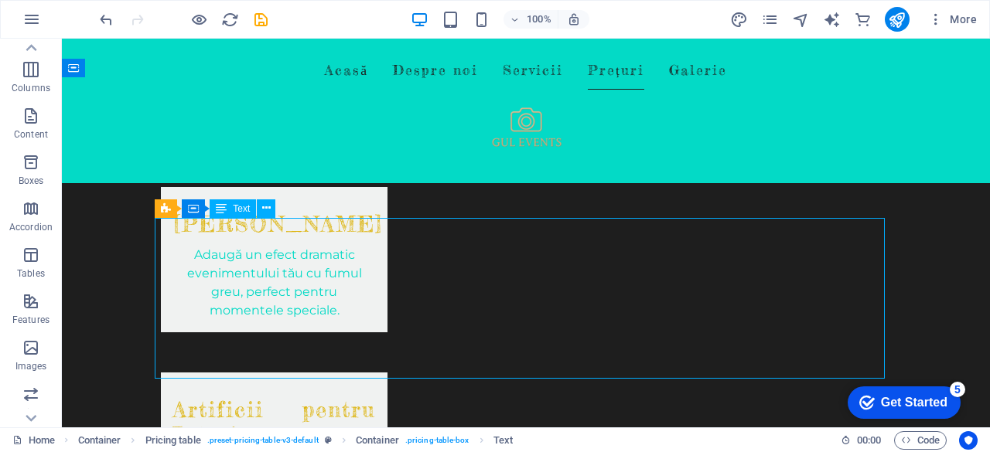
click at [232, 209] on div "Text" at bounding box center [233, 208] width 46 height 19
click at [263, 209] on icon at bounding box center [266, 208] width 9 height 16
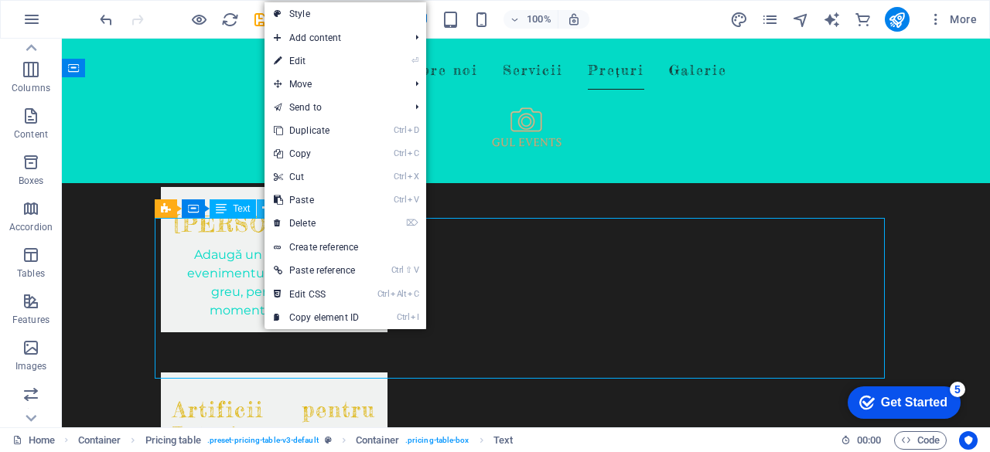
click at [263, 209] on icon at bounding box center [266, 208] width 9 height 16
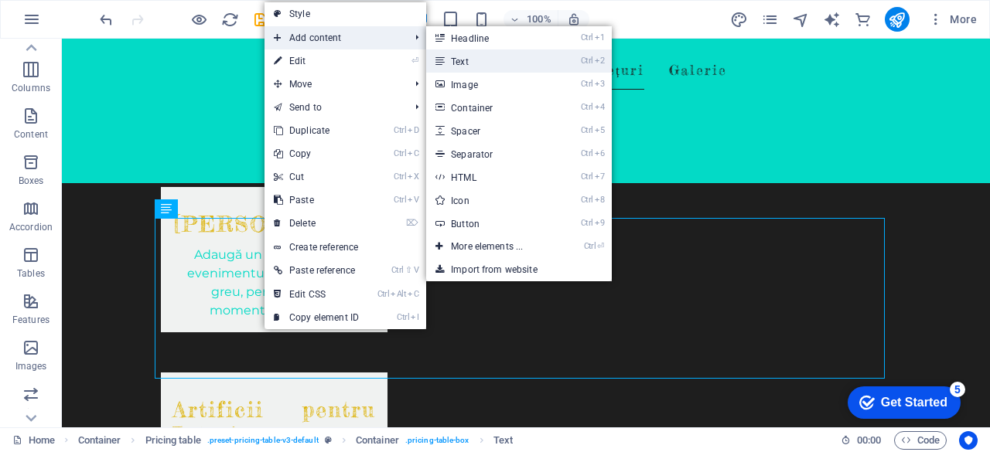
click at [495, 60] on link "Ctrl 2 Text" at bounding box center [490, 60] width 128 height 23
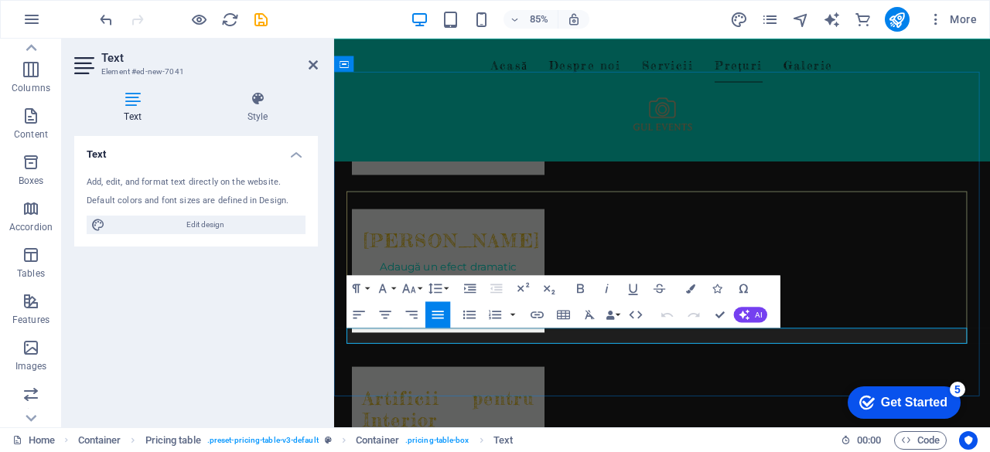
drag, startPoint x: 666, startPoint y: 386, endPoint x: 640, endPoint y: 380, distance: 26.3
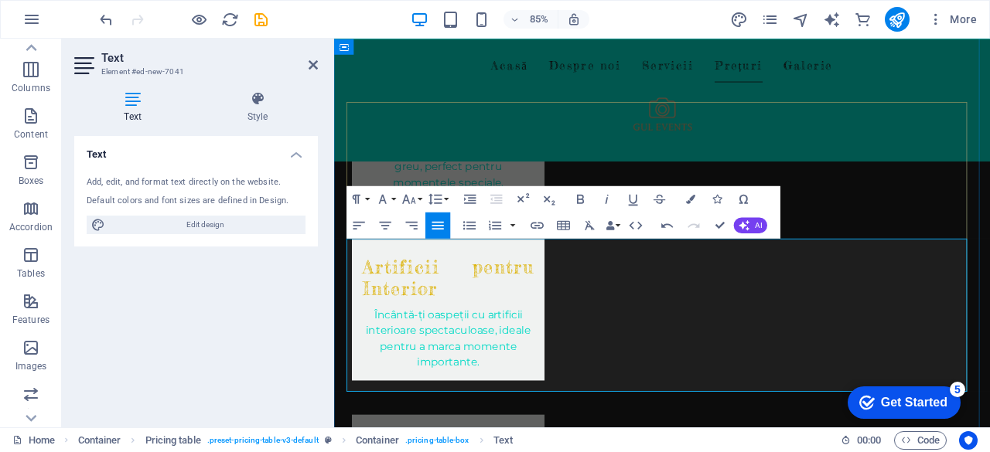
scroll to position [1590, 0]
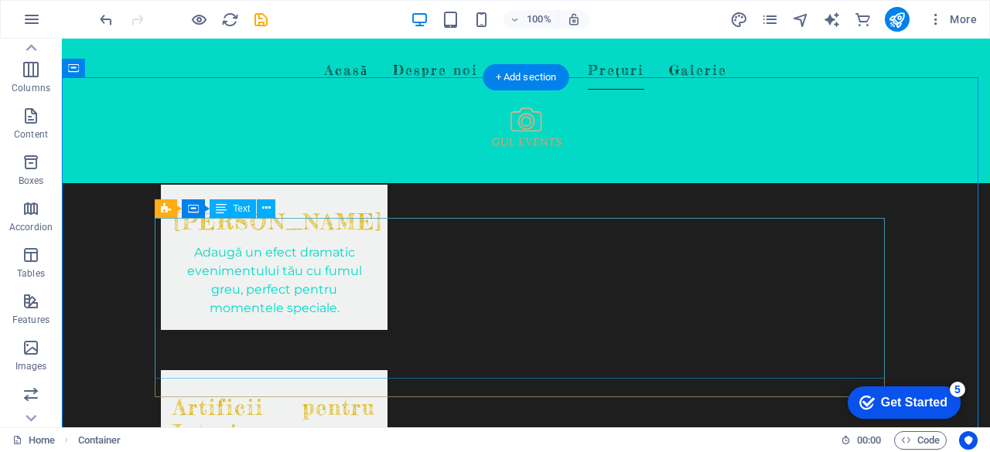
scroll to position [1513, 0]
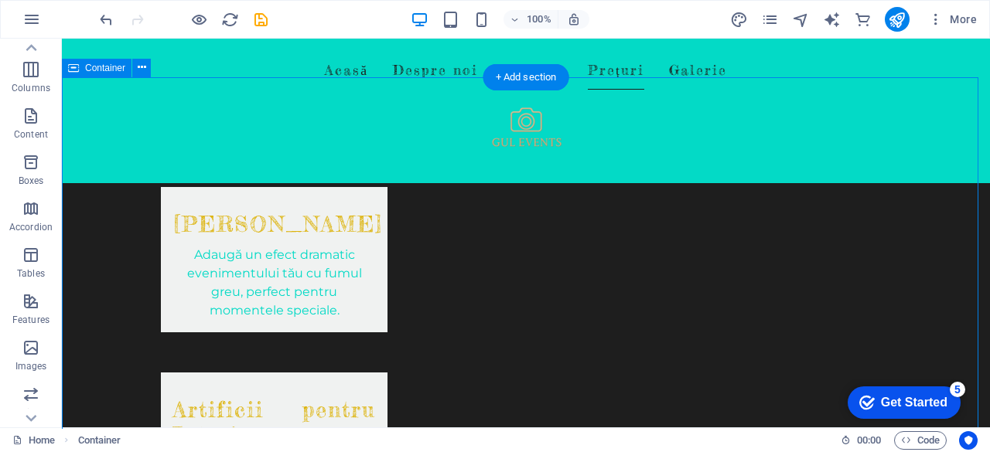
drag, startPoint x: 146, startPoint y: 220, endPoint x: 258, endPoint y: 250, distance: 115.9
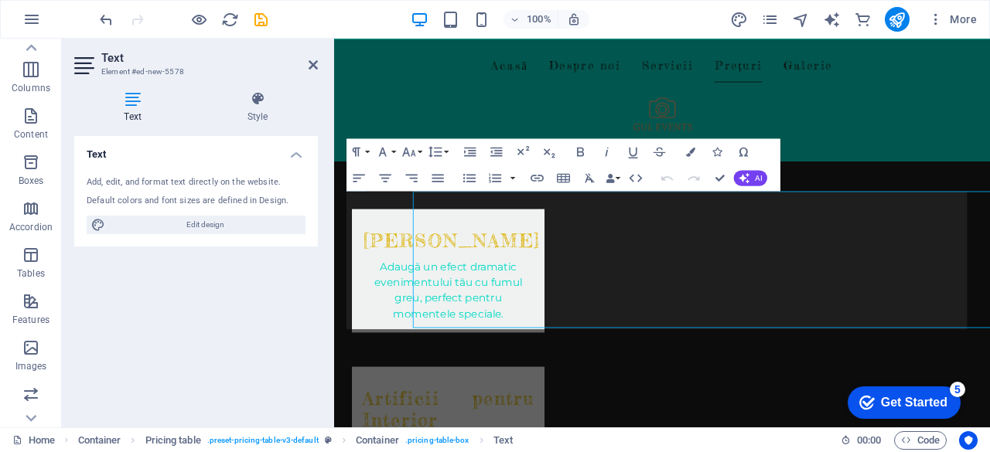
click at [326, 290] on div "Text Style Text Add, edit, and format text directly on the website. Default col…" at bounding box center [196, 253] width 268 height 349
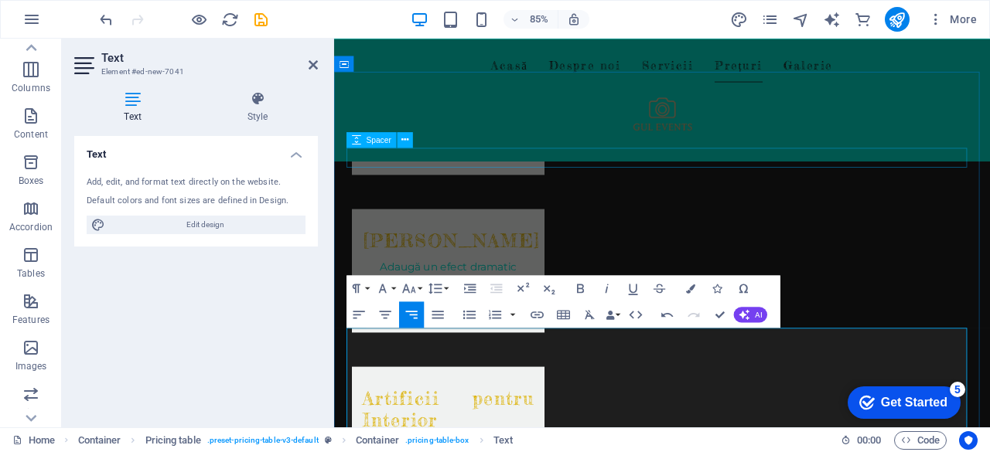
scroll to position [1590, 0]
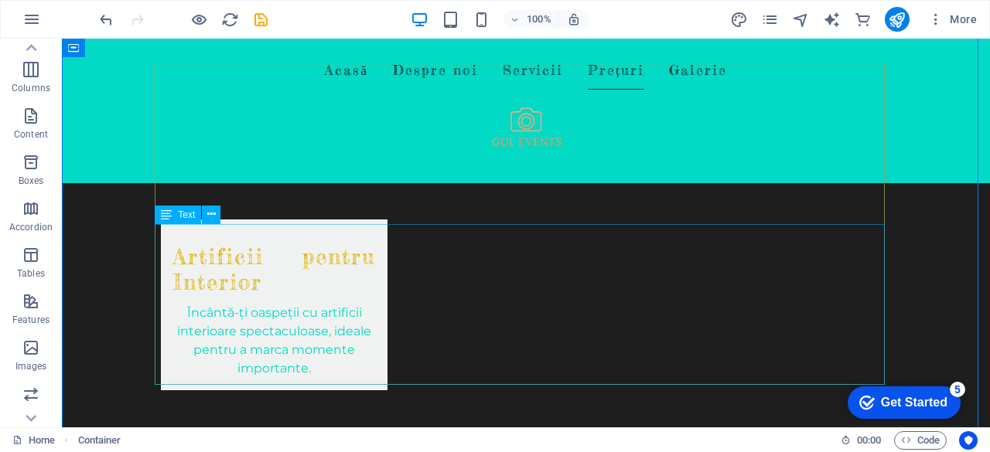
scroll to position [1668, 0]
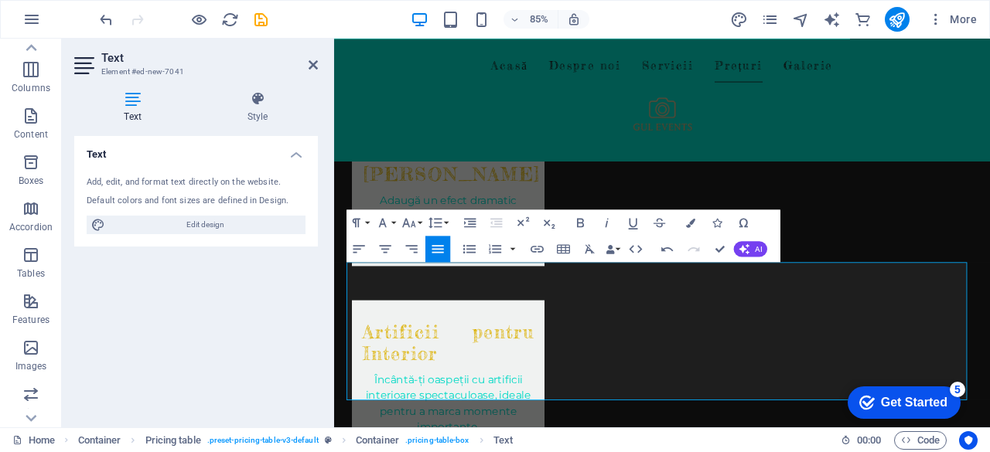
scroll to position [1590, 0]
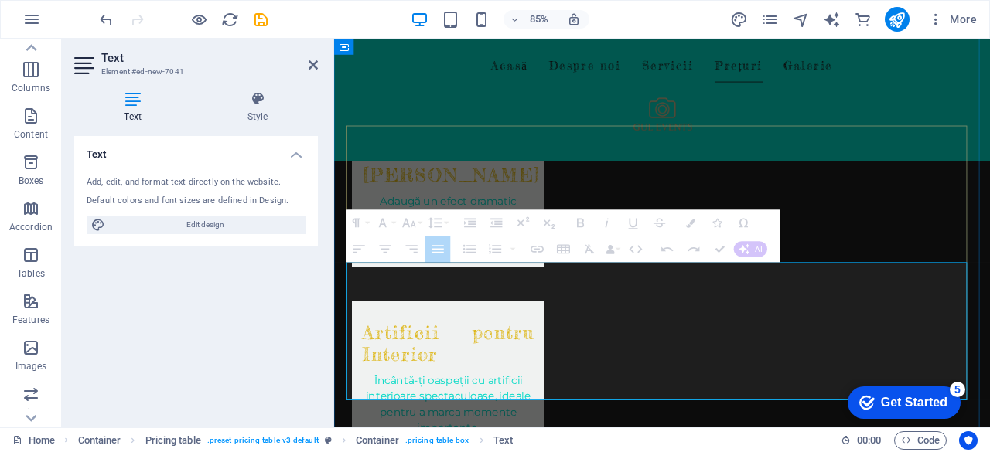
drag, startPoint x: 360, startPoint y: 338, endPoint x: 489, endPoint y: 335, distance: 129.2
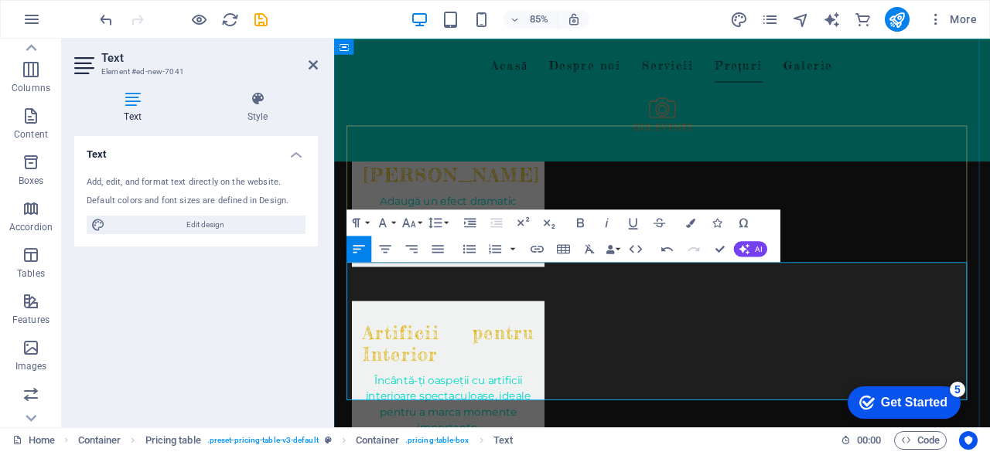
drag, startPoint x: 605, startPoint y: 431, endPoint x: 607, endPoint y: 469, distance: 38.0
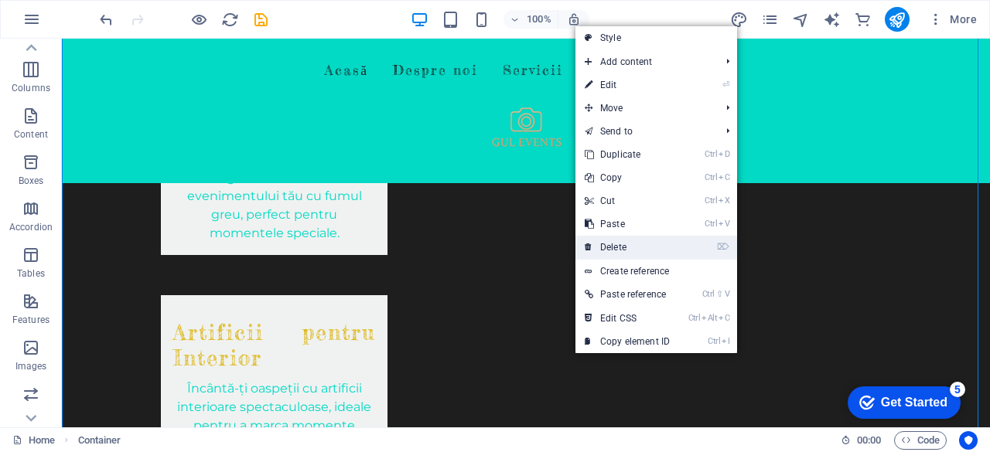
click at [622, 251] on link "⌦ Delete" at bounding box center [627, 247] width 104 height 23
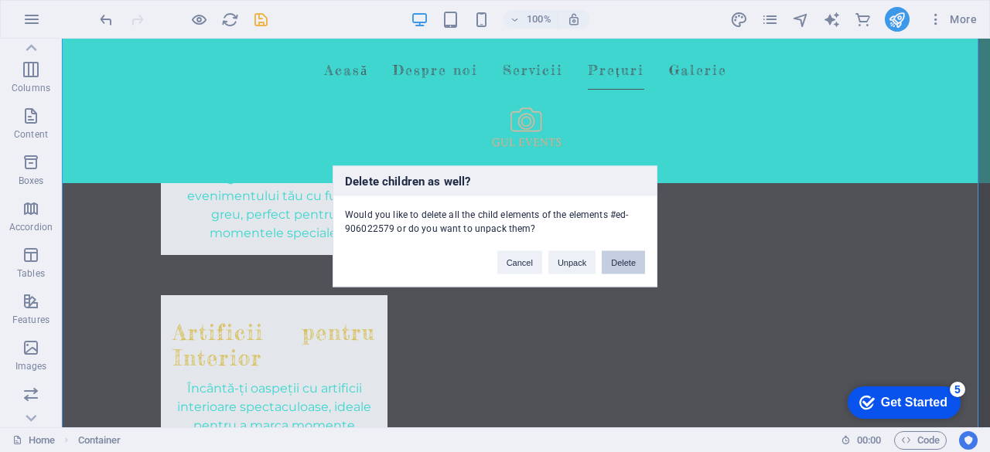
click at [639, 265] on button "Delete" at bounding box center [623, 262] width 43 height 23
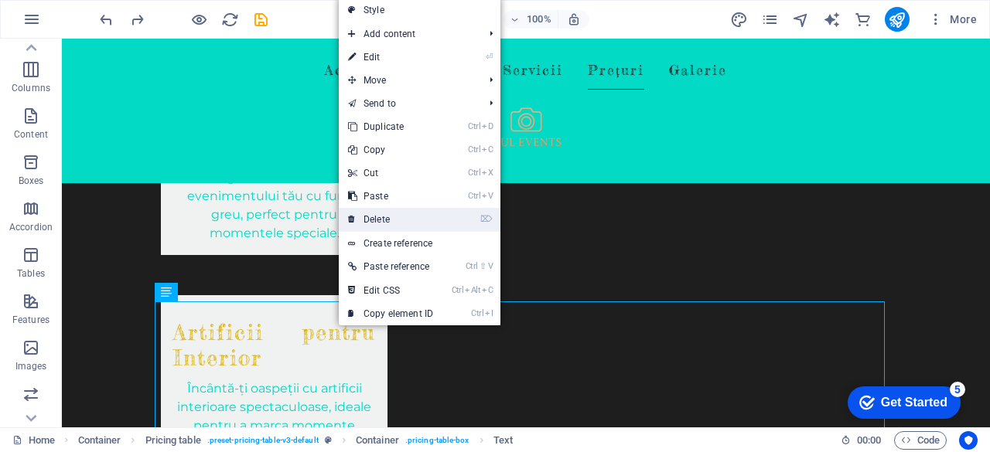
click at [387, 221] on link "⌦ Delete" at bounding box center [391, 219] width 104 height 23
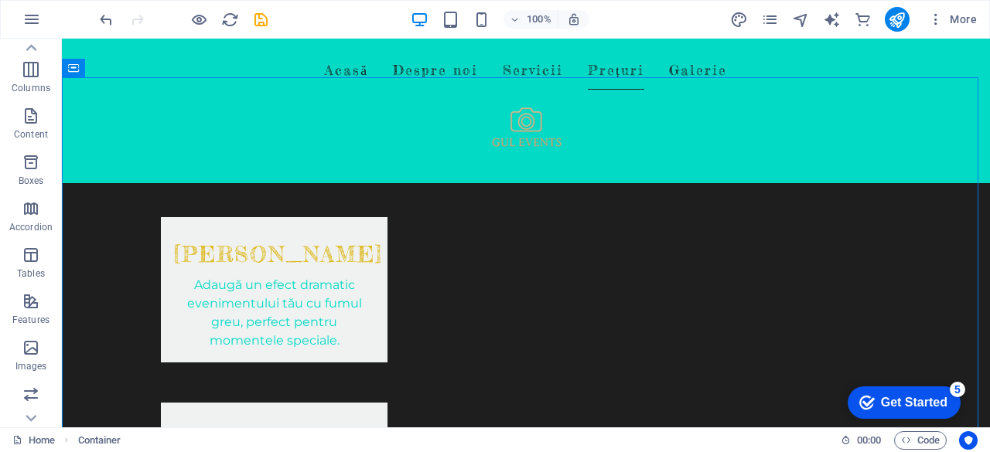
scroll to position [1513, 0]
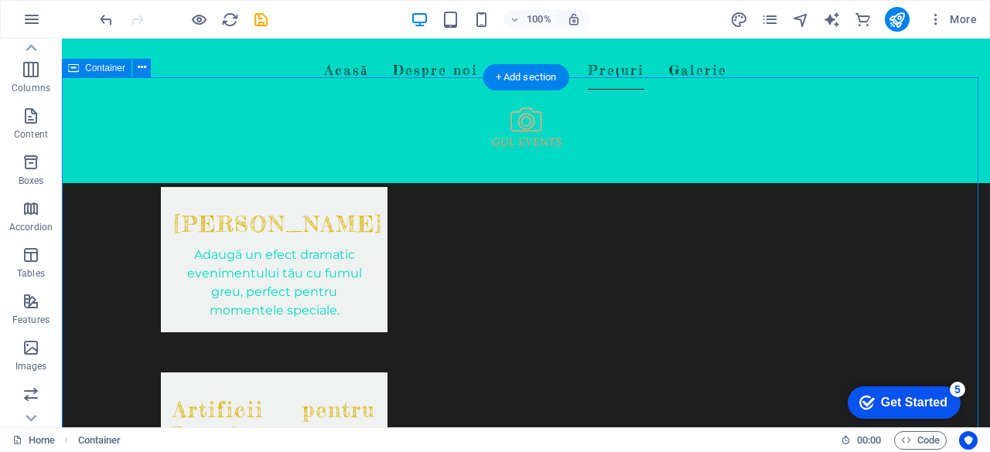
drag, startPoint x: 128, startPoint y: 210, endPoint x: 336, endPoint y: 262, distance: 215.1
drag, startPoint x: 912, startPoint y: 359, endPoint x: 730, endPoint y: 330, distance: 184.7
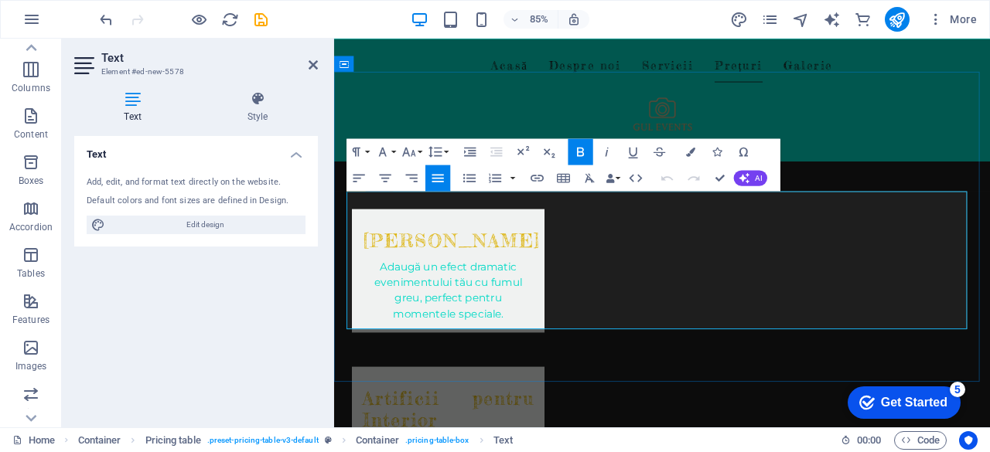
click at [492, 149] on icon "button" at bounding box center [496, 151] width 12 height 9
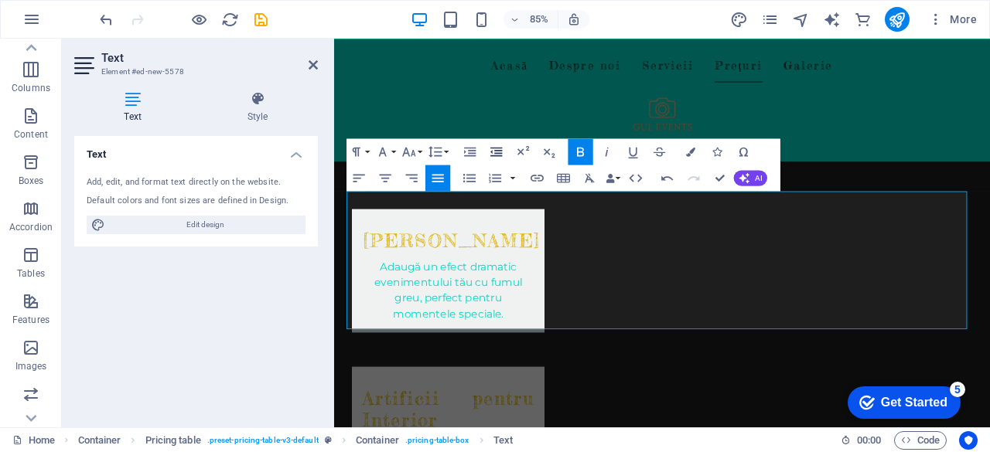
click at [492, 149] on icon "button" at bounding box center [496, 151] width 12 height 9
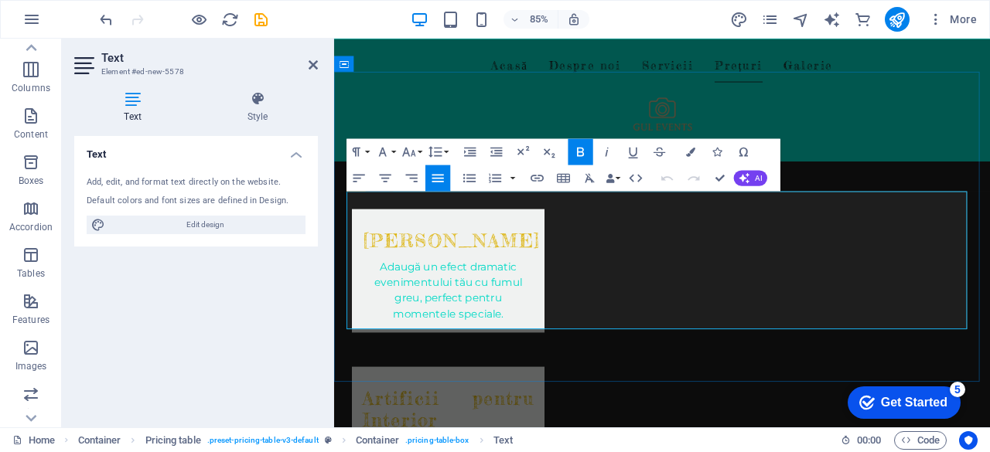
drag, startPoint x: 631, startPoint y: 259, endPoint x: 575, endPoint y: 398, distance: 149.9
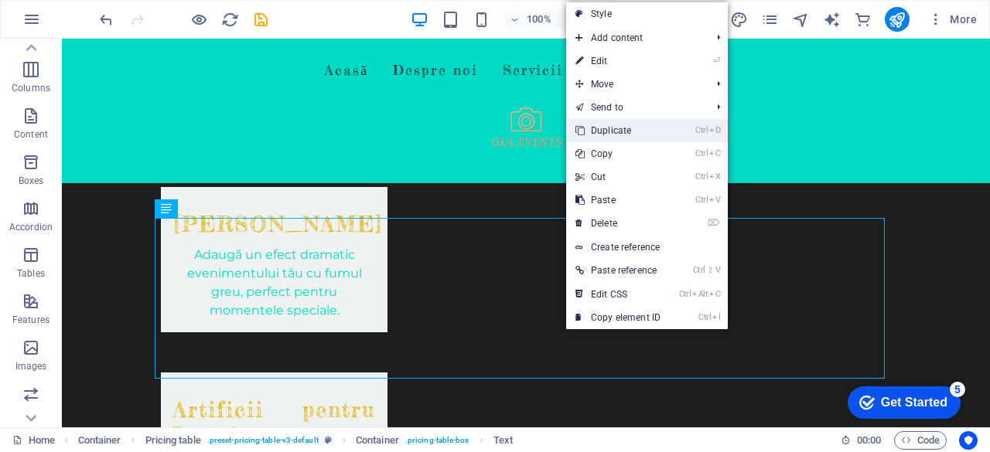
click at [640, 124] on link "Ctrl D Duplicate" at bounding box center [618, 130] width 104 height 23
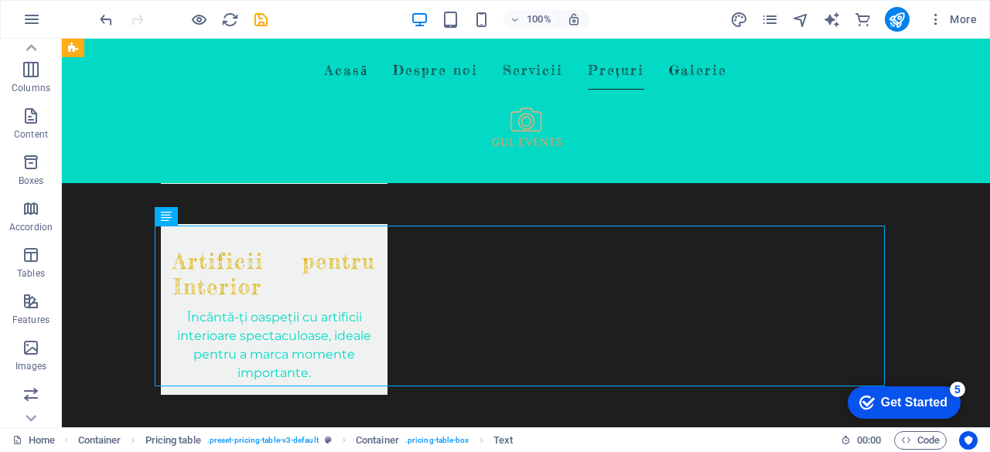
scroll to position [1668, 0]
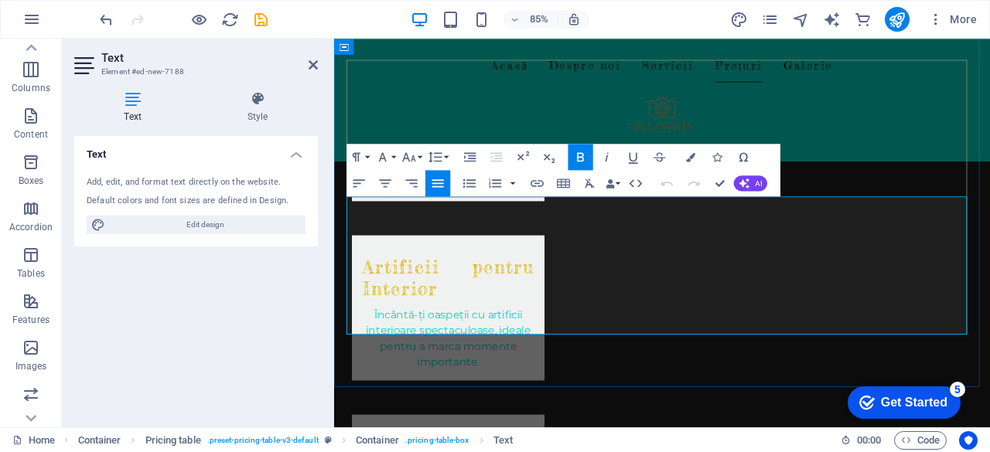
drag, startPoint x: 416, startPoint y: 234, endPoint x: 348, endPoint y: 236, distance: 68.1
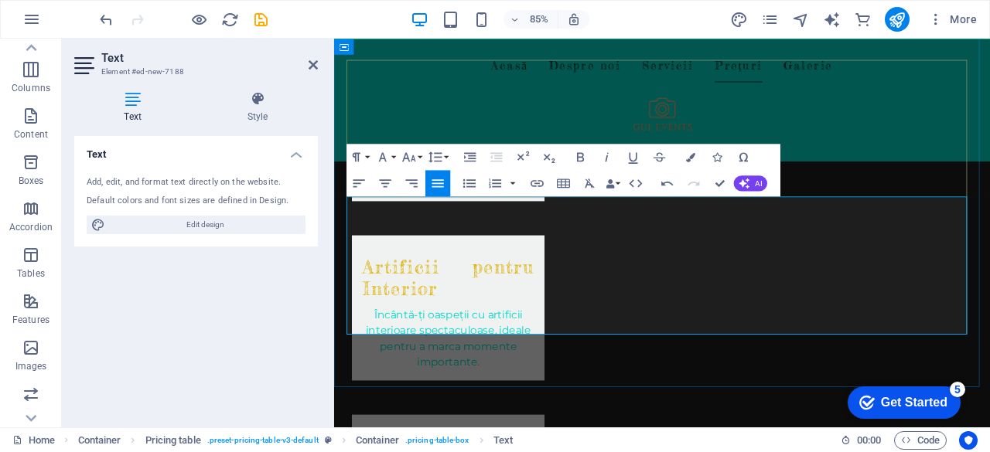
drag, startPoint x: 510, startPoint y: 235, endPoint x: 491, endPoint y: 236, distance: 19.3
drag, startPoint x: 563, startPoint y: 237, endPoint x: 384, endPoint y: 231, distance: 178.7
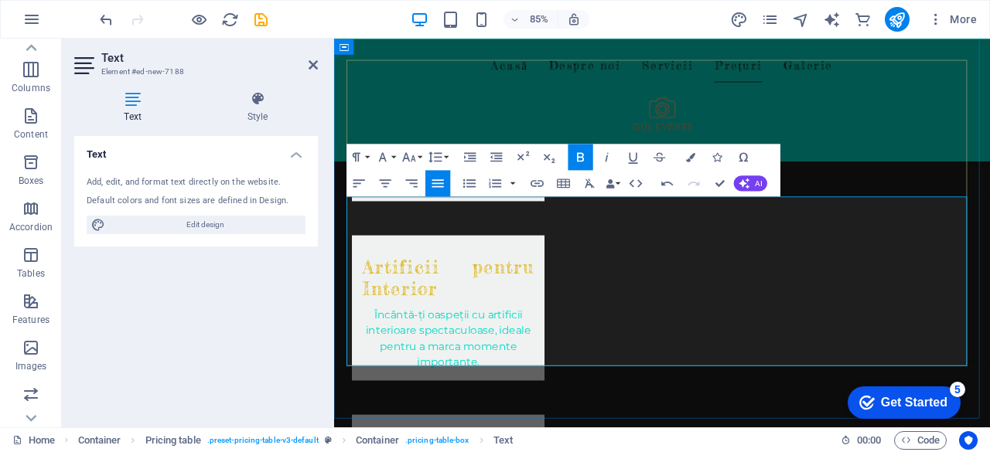
drag, startPoint x: 725, startPoint y: 240, endPoint x: 733, endPoint y: 264, distance: 25.2
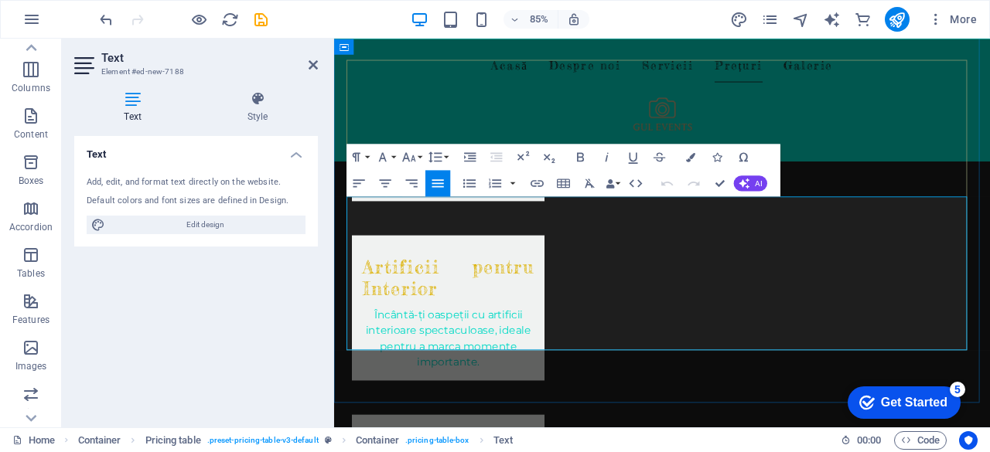
click at [464, 156] on icon "button" at bounding box center [470, 156] width 12 height 9
click at [503, 159] on icon "button" at bounding box center [496, 156] width 15 height 15
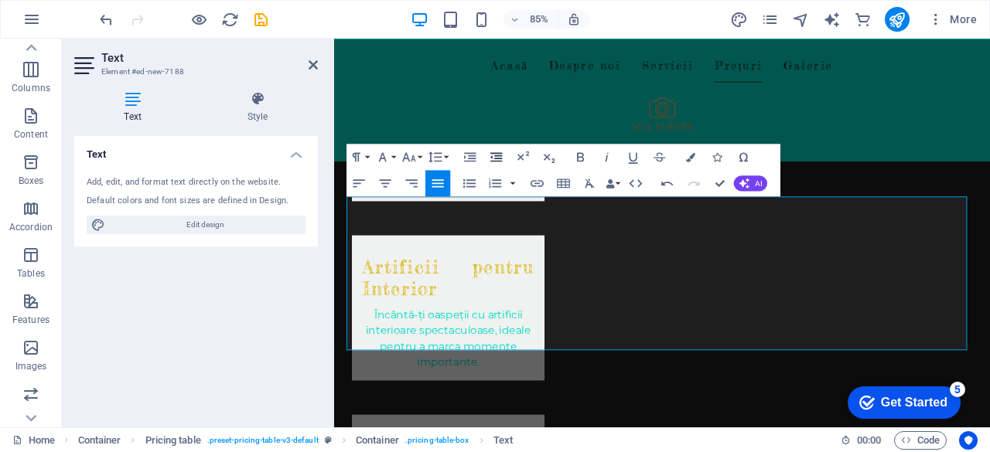
click at [503, 159] on icon "button" at bounding box center [496, 156] width 15 height 15
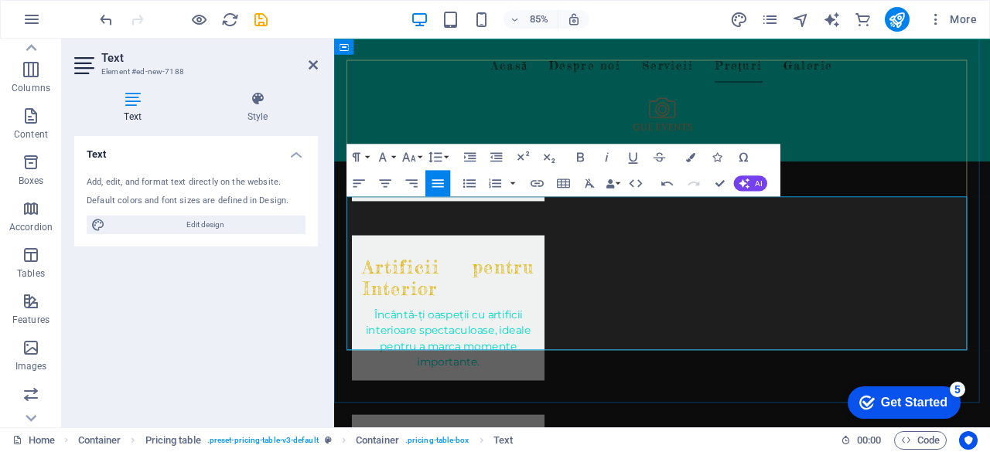
click at [408, 157] on icon "button" at bounding box center [408, 156] width 13 height 9
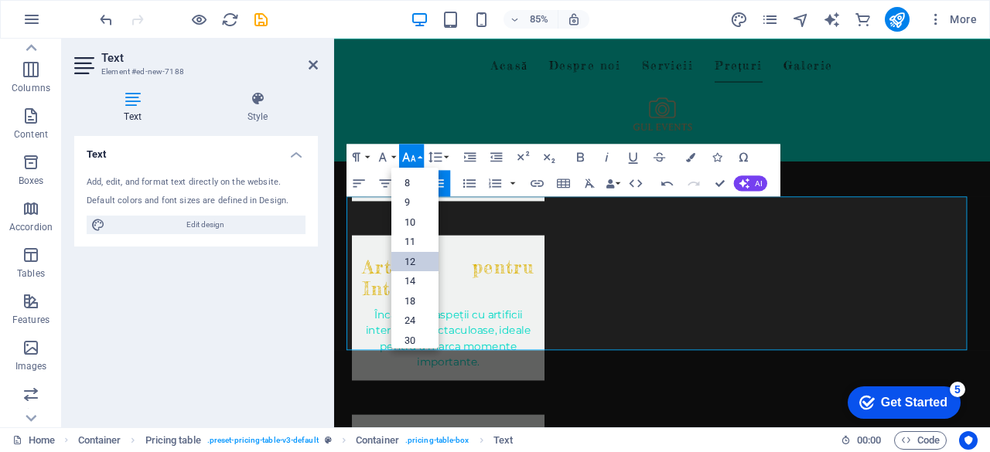
click at [407, 264] on link "12" at bounding box center [414, 261] width 47 height 20
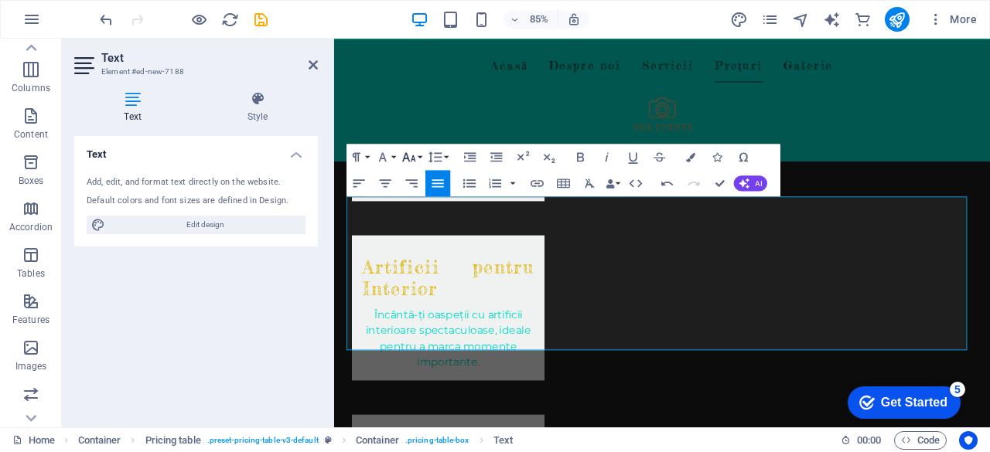
click at [418, 157] on button "Font Size" at bounding box center [411, 157] width 25 height 26
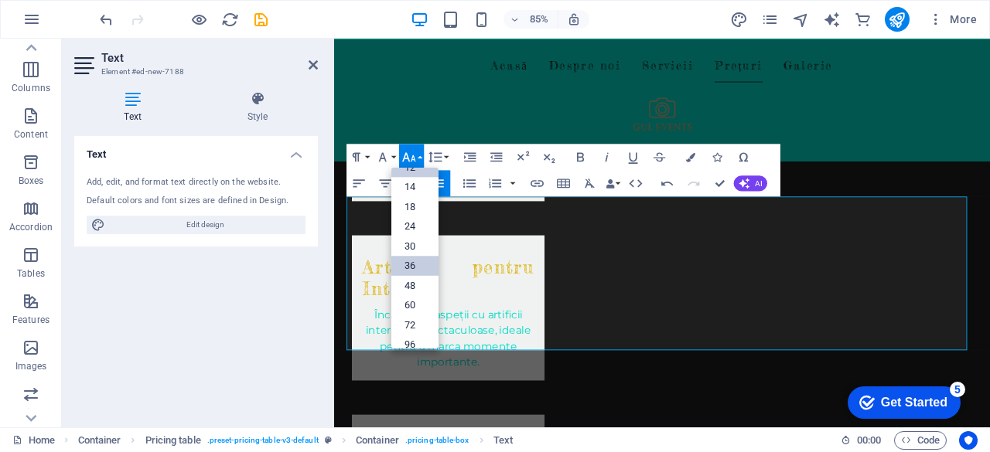
click at [420, 271] on link "36" at bounding box center [414, 266] width 47 height 20
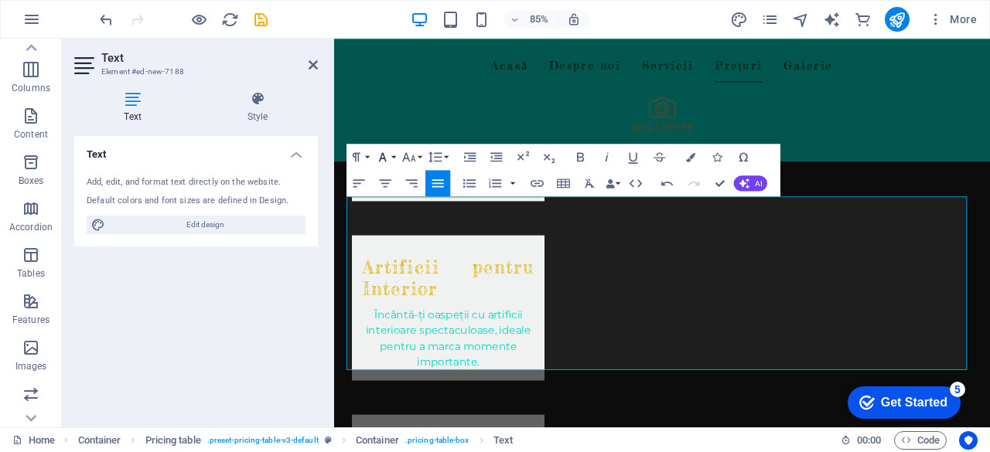
click at [385, 160] on icon "button" at bounding box center [383, 156] width 8 height 9
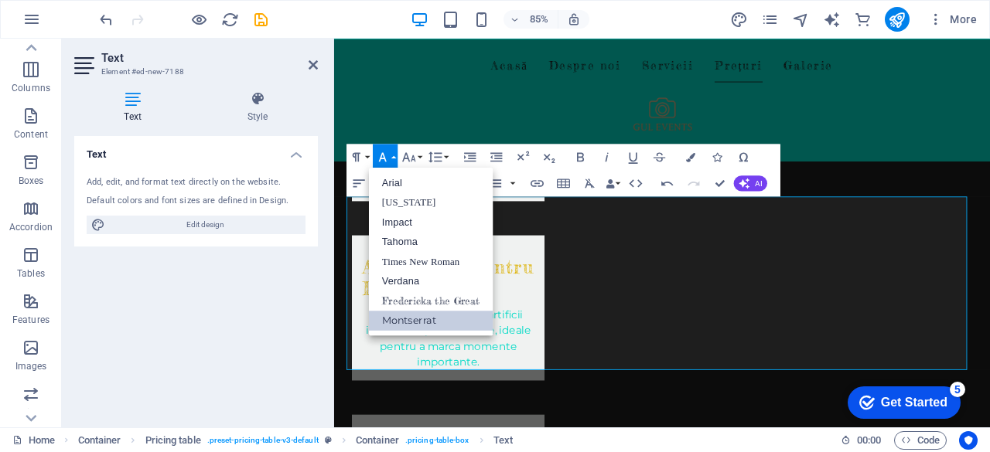
scroll to position [0, 0]
click at [410, 299] on link "Fredericka the Great" at bounding box center [431, 301] width 124 height 20
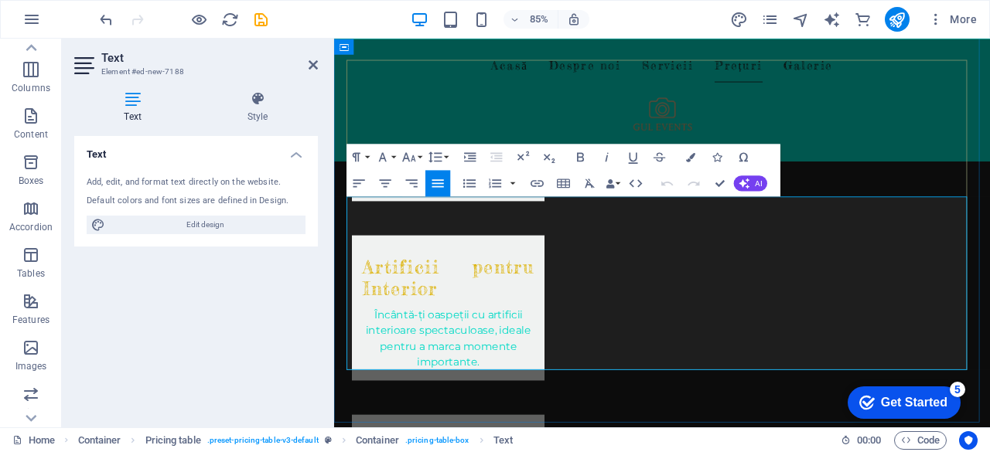
click at [495, 158] on icon "button" at bounding box center [496, 156] width 12 height 9
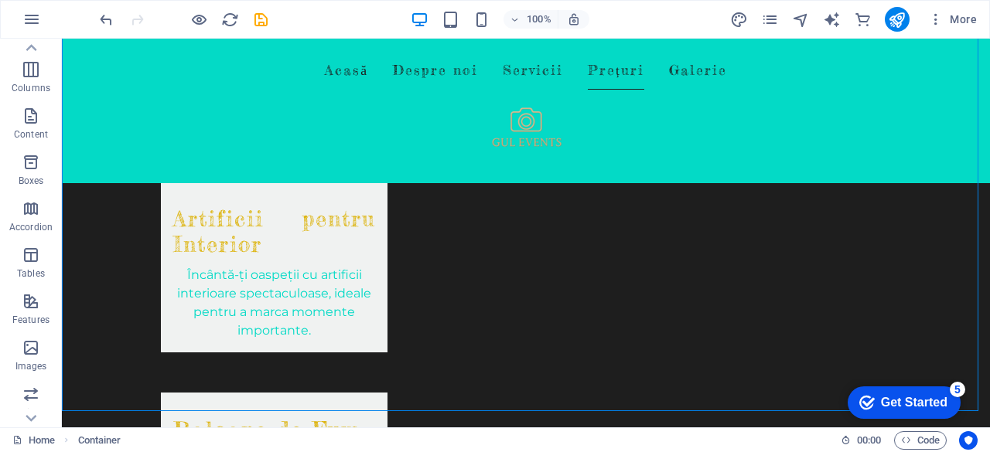
scroll to position [1745, 0]
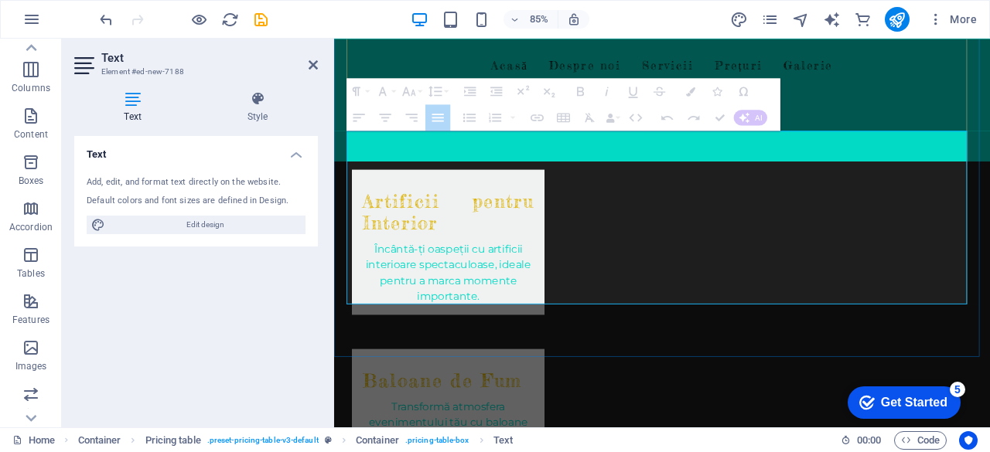
drag, startPoint x: 356, startPoint y: 220, endPoint x: 539, endPoint y: 218, distance: 182.5
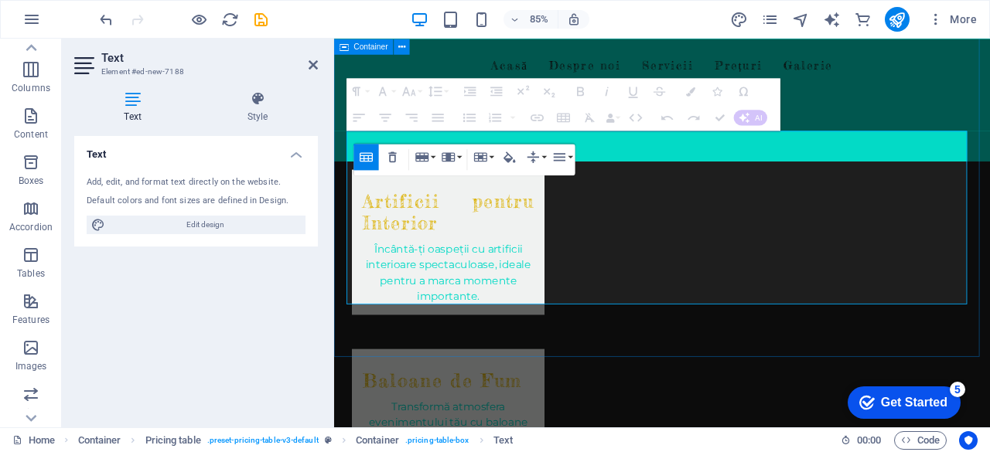
drag, startPoint x: 498, startPoint y: 220, endPoint x: 348, endPoint y: 225, distance: 150.1
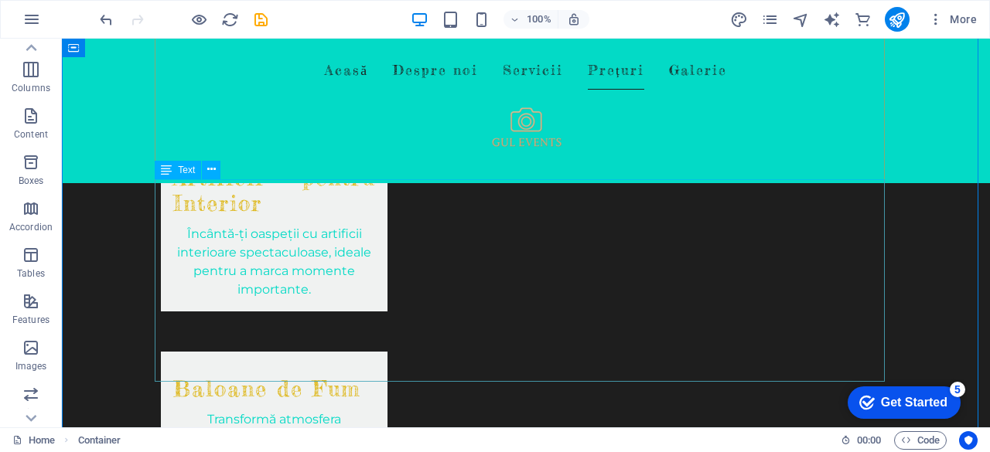
scroll to position [1668, 0]
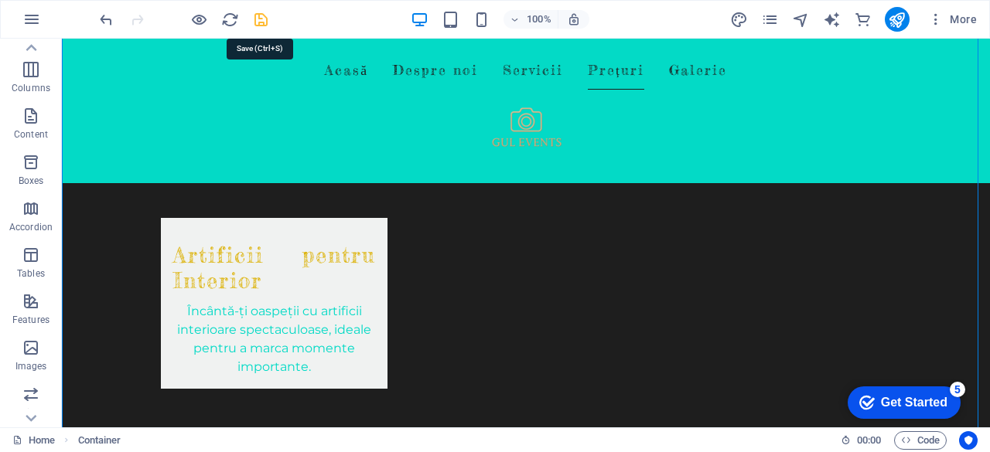
click at [256, 15] on icon "save" at bounding box center [261, 20] width 18 height 18
